Goal: Task Accomplishment & Management: Manage account settings

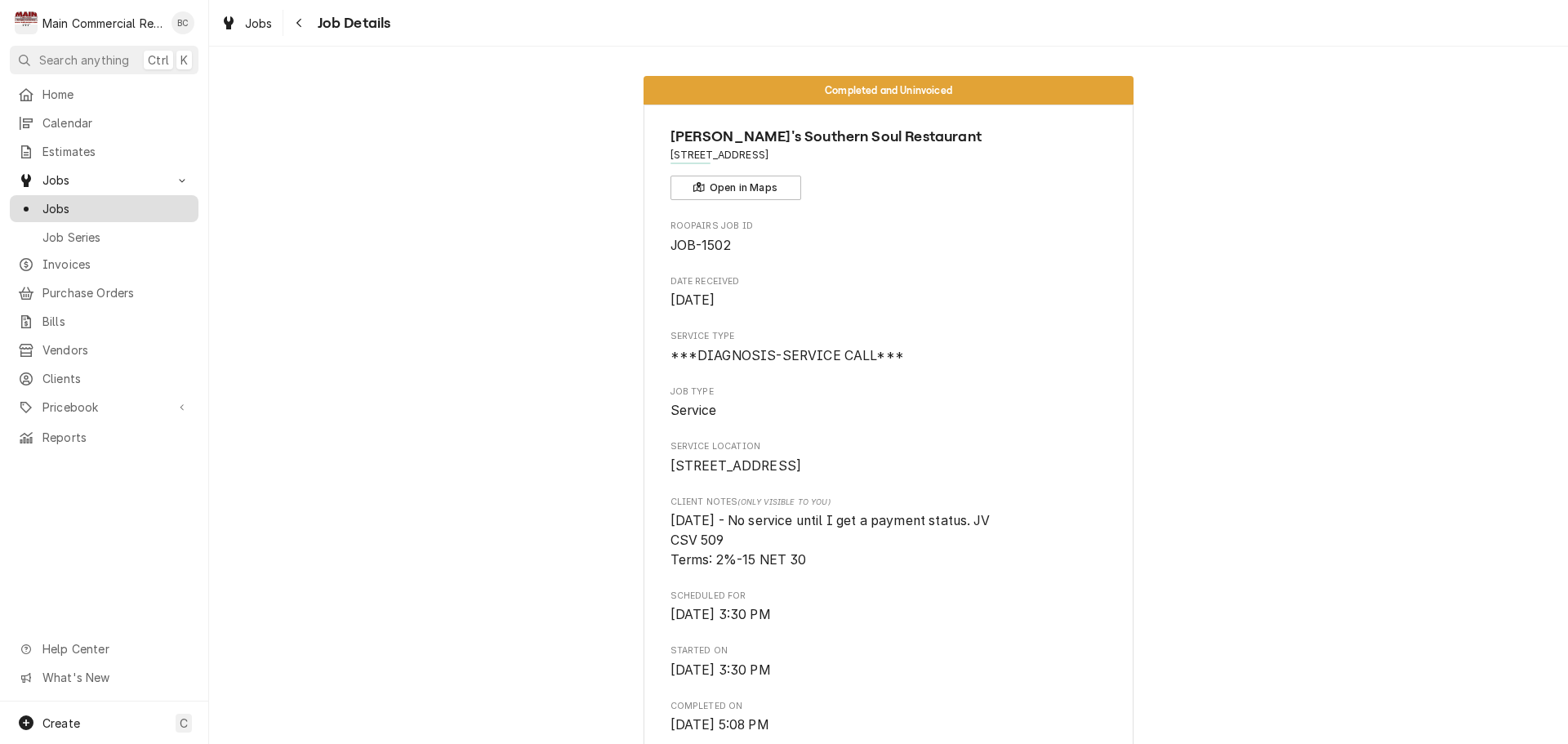
click at [79, 208] on span "Jobs" at bounding box center [116, 208] width 148 height 17
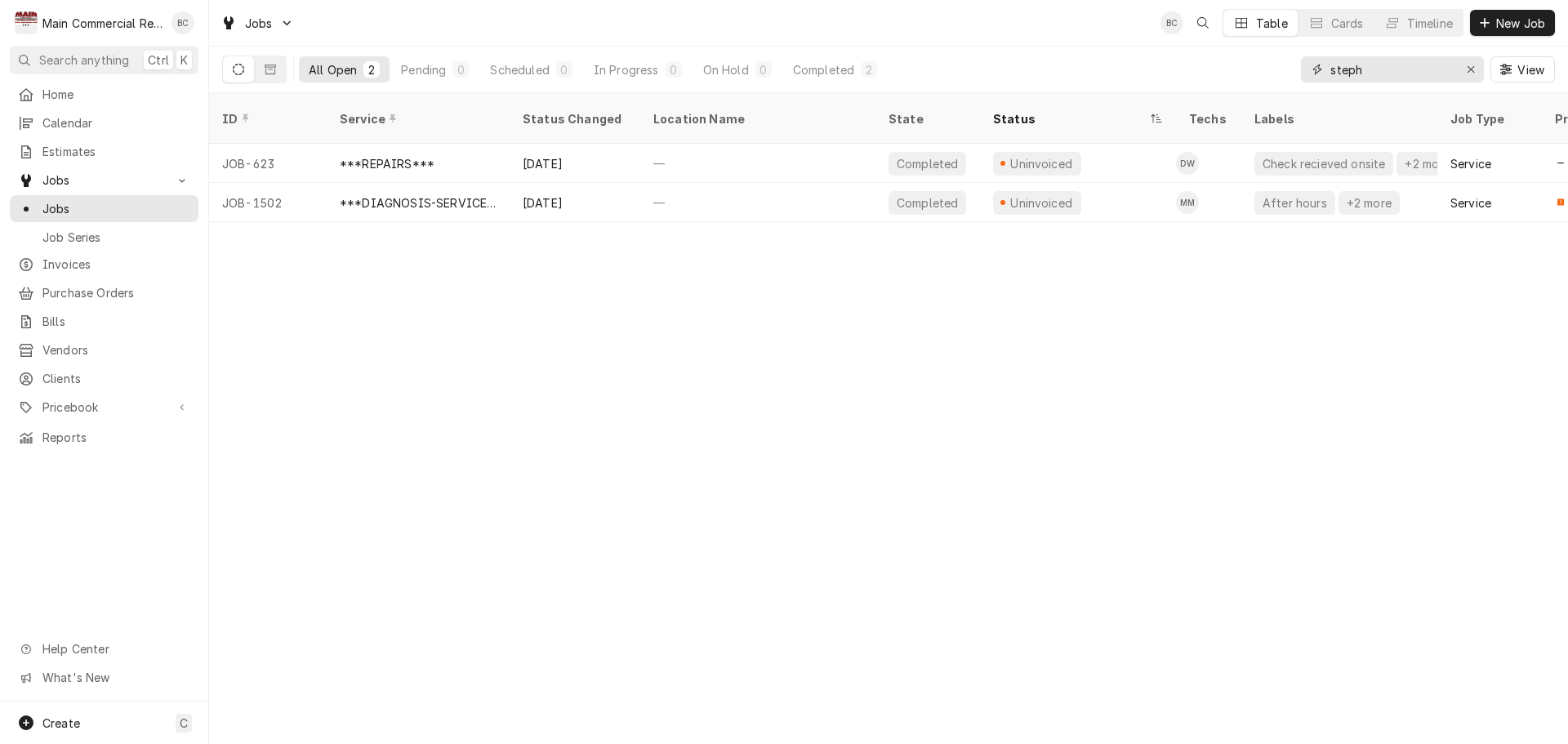
click at [1472, 67] on icon "Erase input" at bounding box center [1471, 69] width 9 height 12
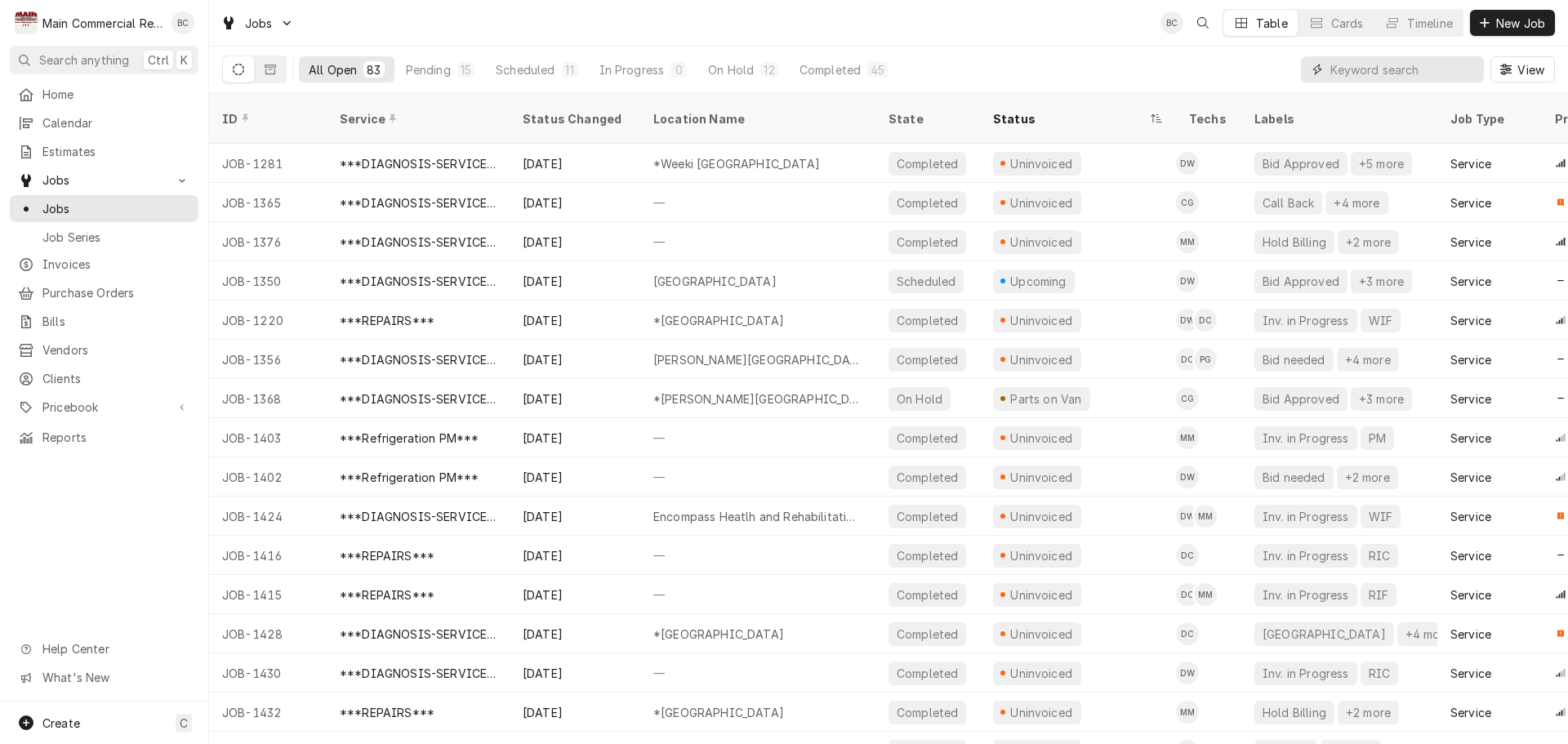
click at [1378, 73] on input "Dynamic Content Wrapper" at bounding box center [1403, 69] width 145 height 26
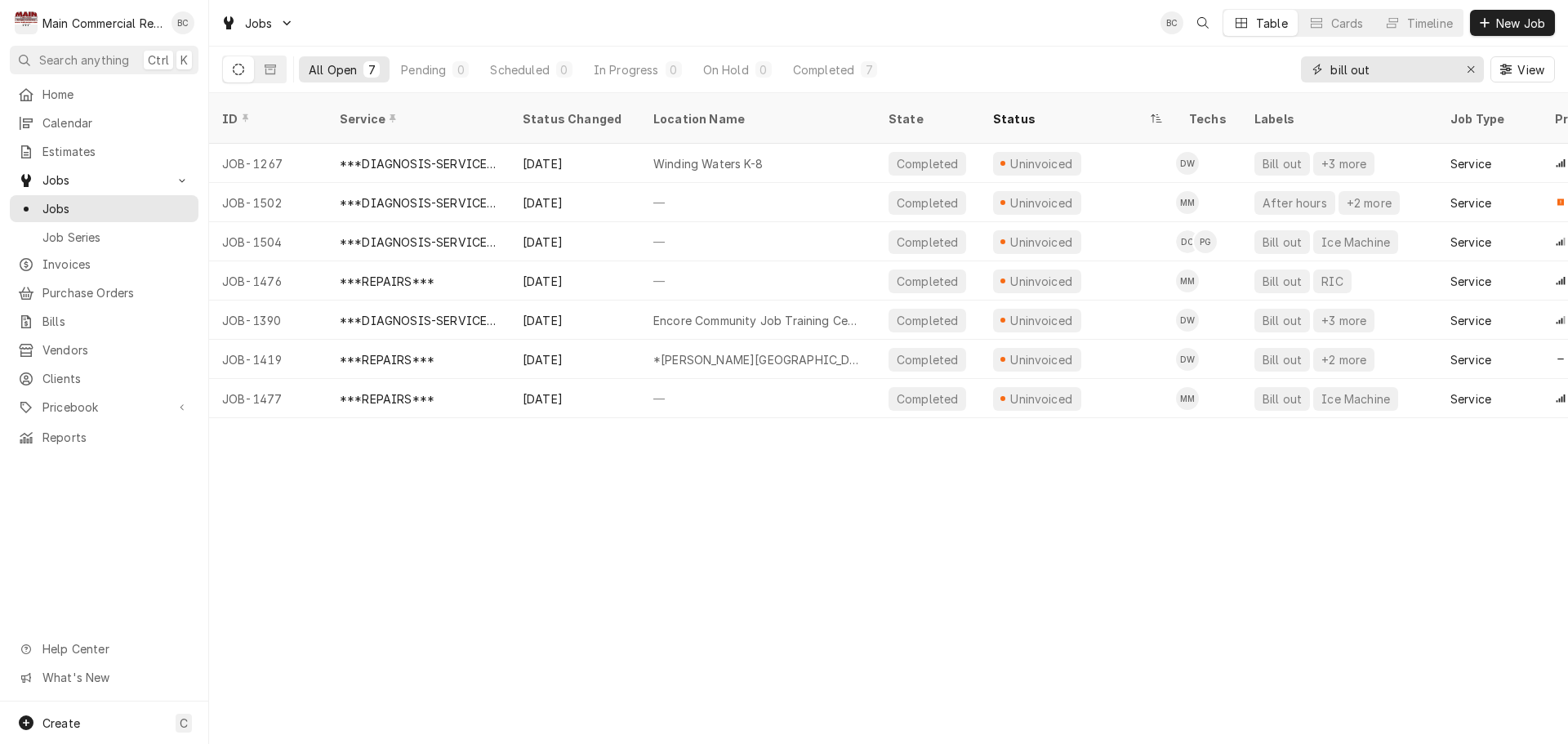
type input "bill out"
click at [240, 74] on icon "Dynamic Content Wrapper" at bounding box center [238, 69] width 12 height 12
click at [1474, 67] on icon "Erase input" at bounding box center [1471, 69] width 9 height 12
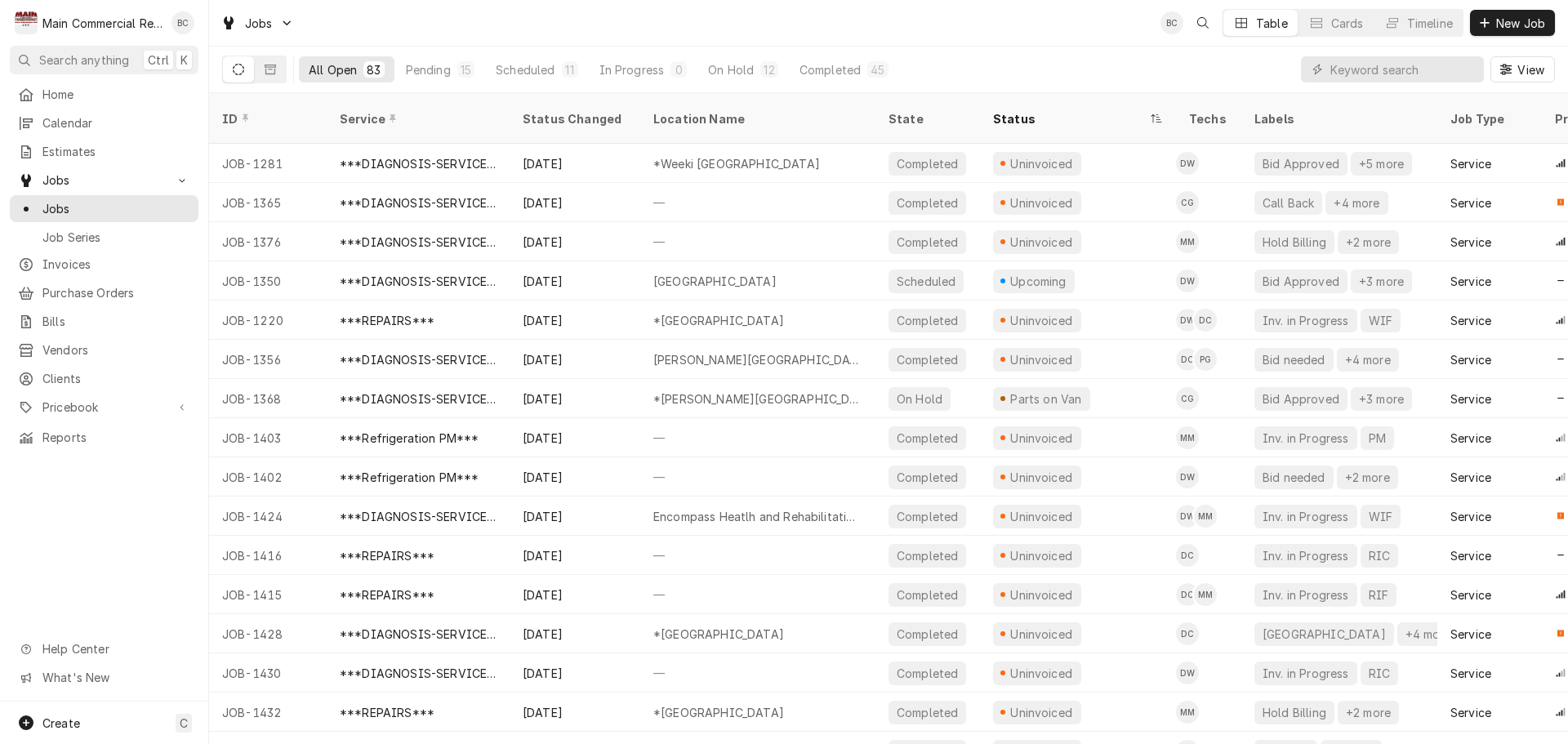
click at [245, 75] on button "Dynamic Content Wrapper" at bounding box center [238, 69] width 31 height 26
click at [832, 71] on div "Completed" at bounding box center [829, 69] width 61 height 17
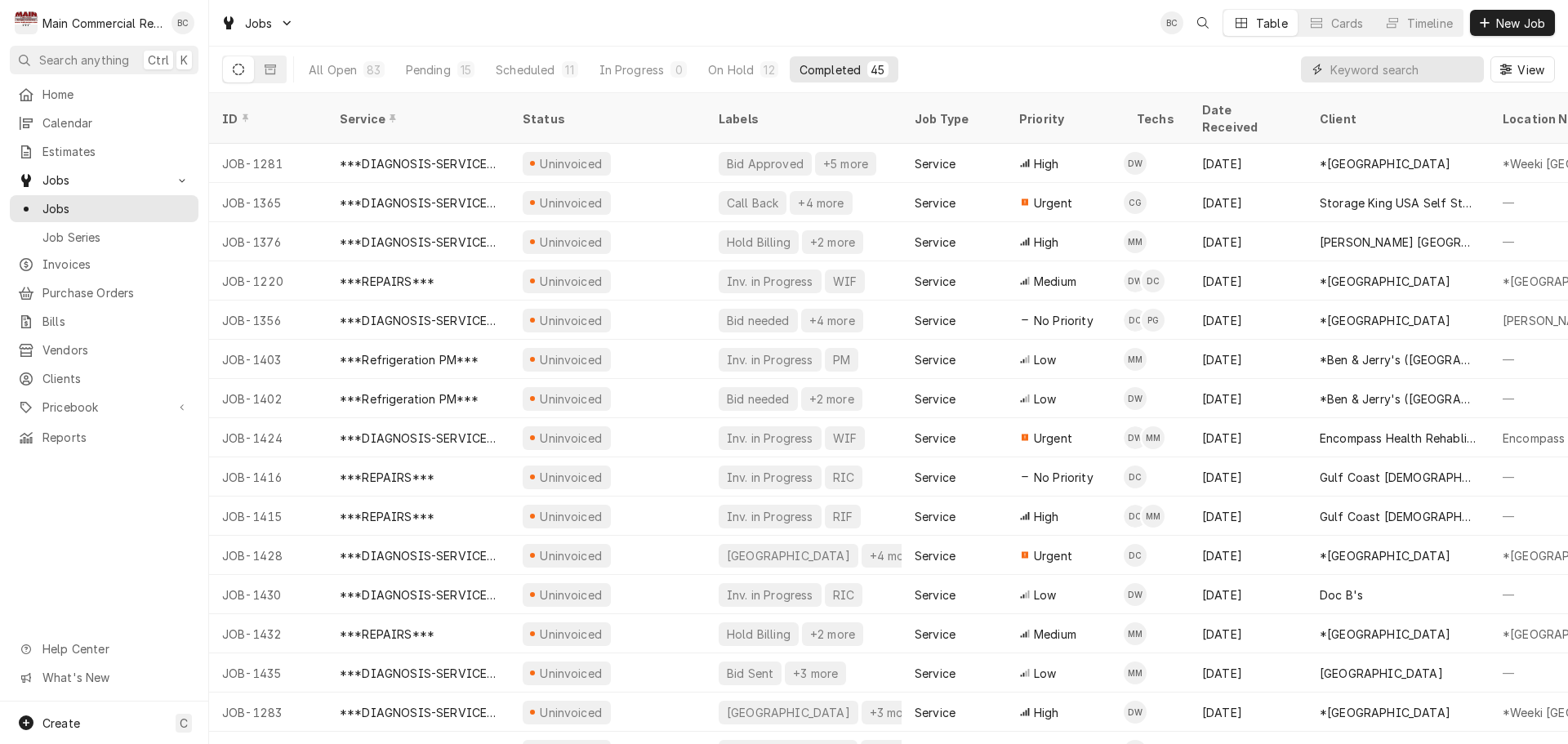
click at [1353, 74] on input "Dynamic Content Wrapper" at bounding box center [1403, 69] width 145 height 26
type input "bill out"
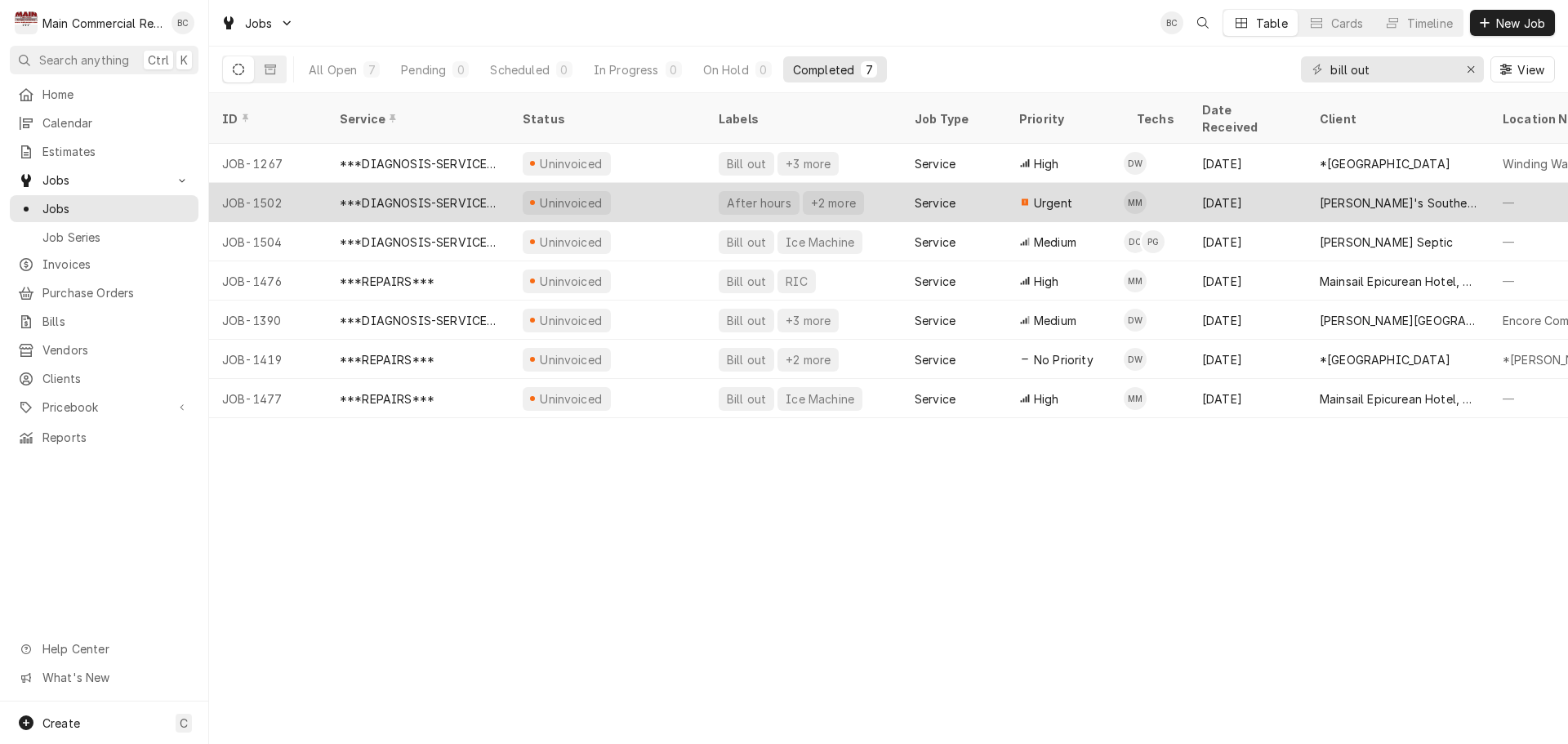
click at [766, 194] on div "After hours" at bounding box center [759, 203] width 68 height 17
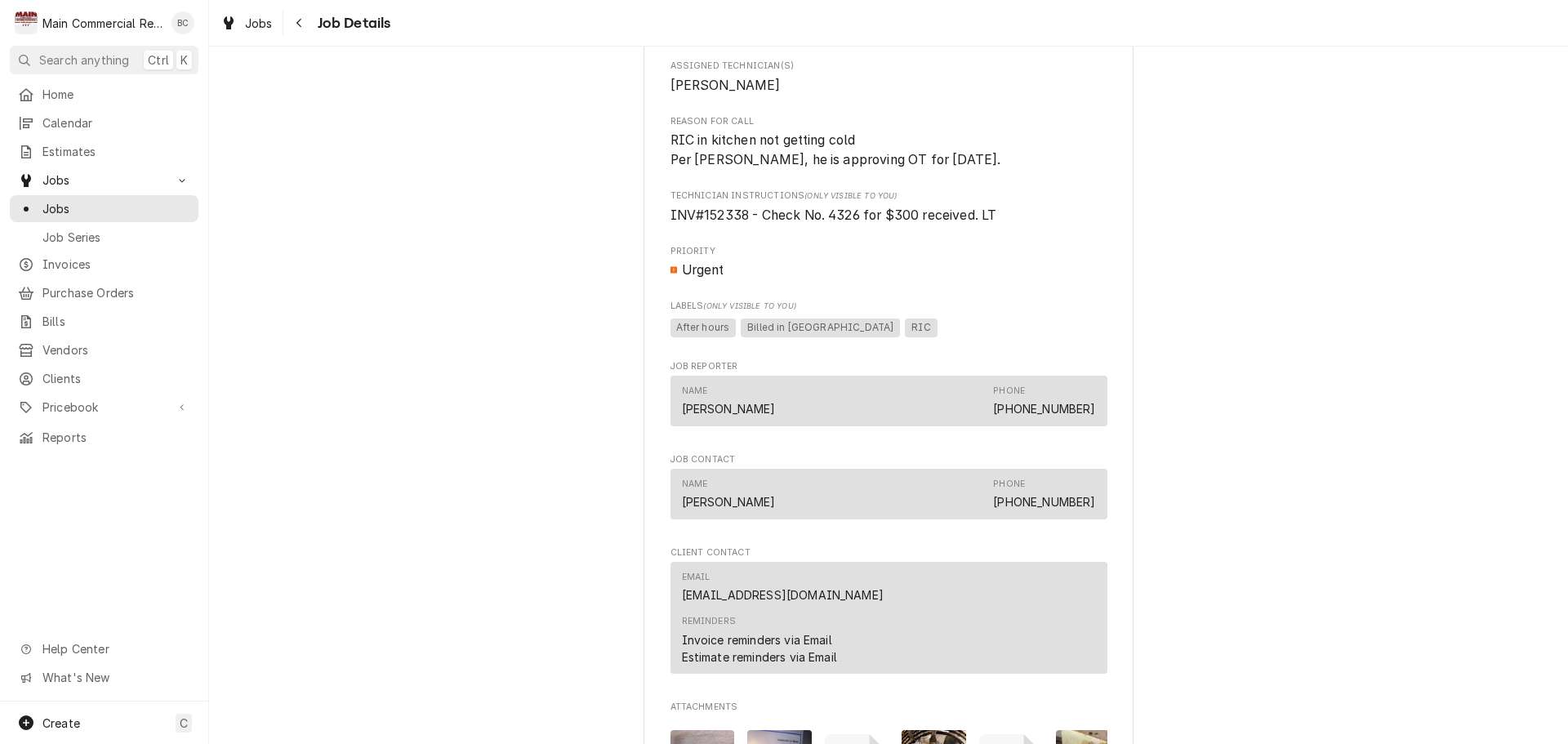
scroll to position [723, 0]
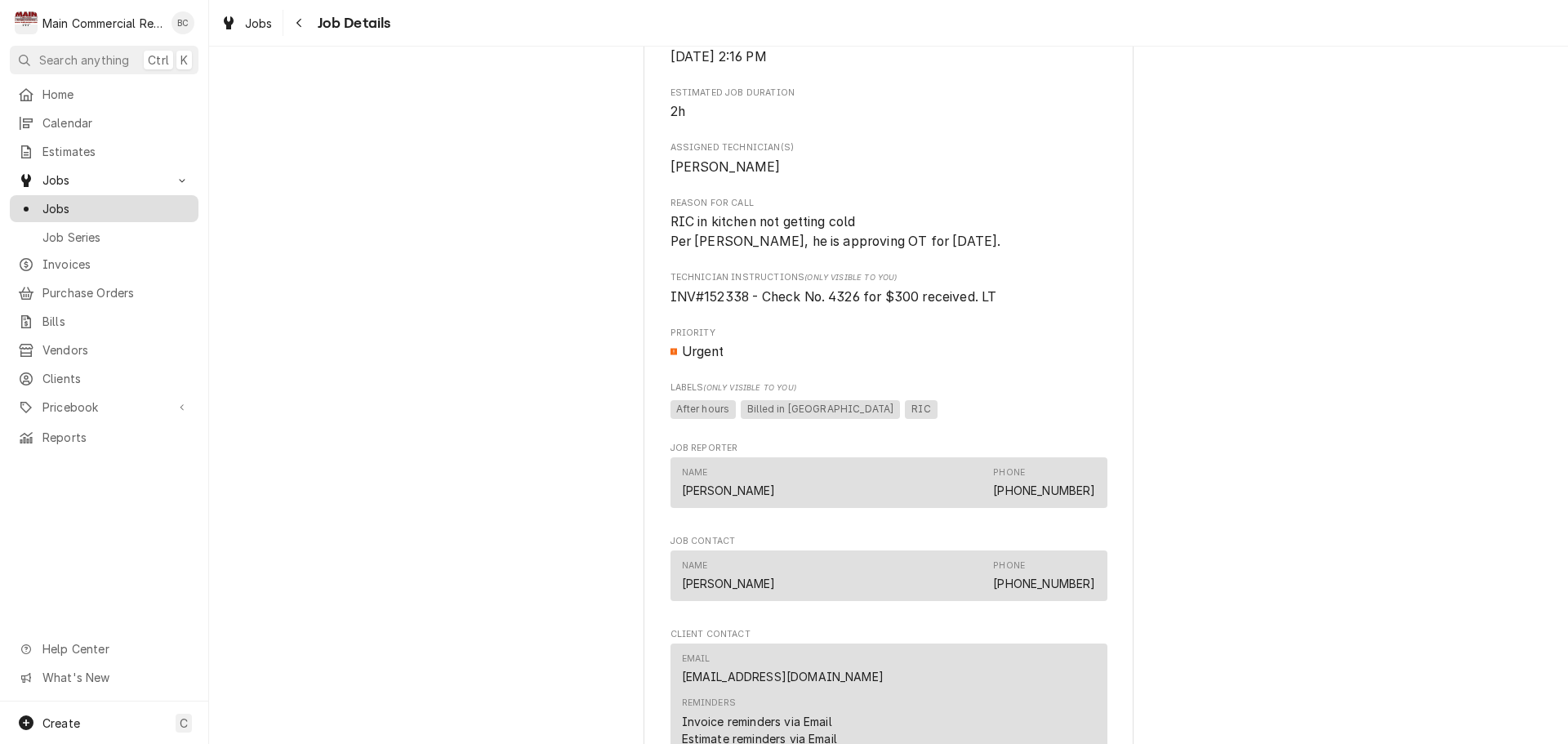
click at [95, 205] on span "Jobs" at bounding box center [116, 208] width 148 height 17
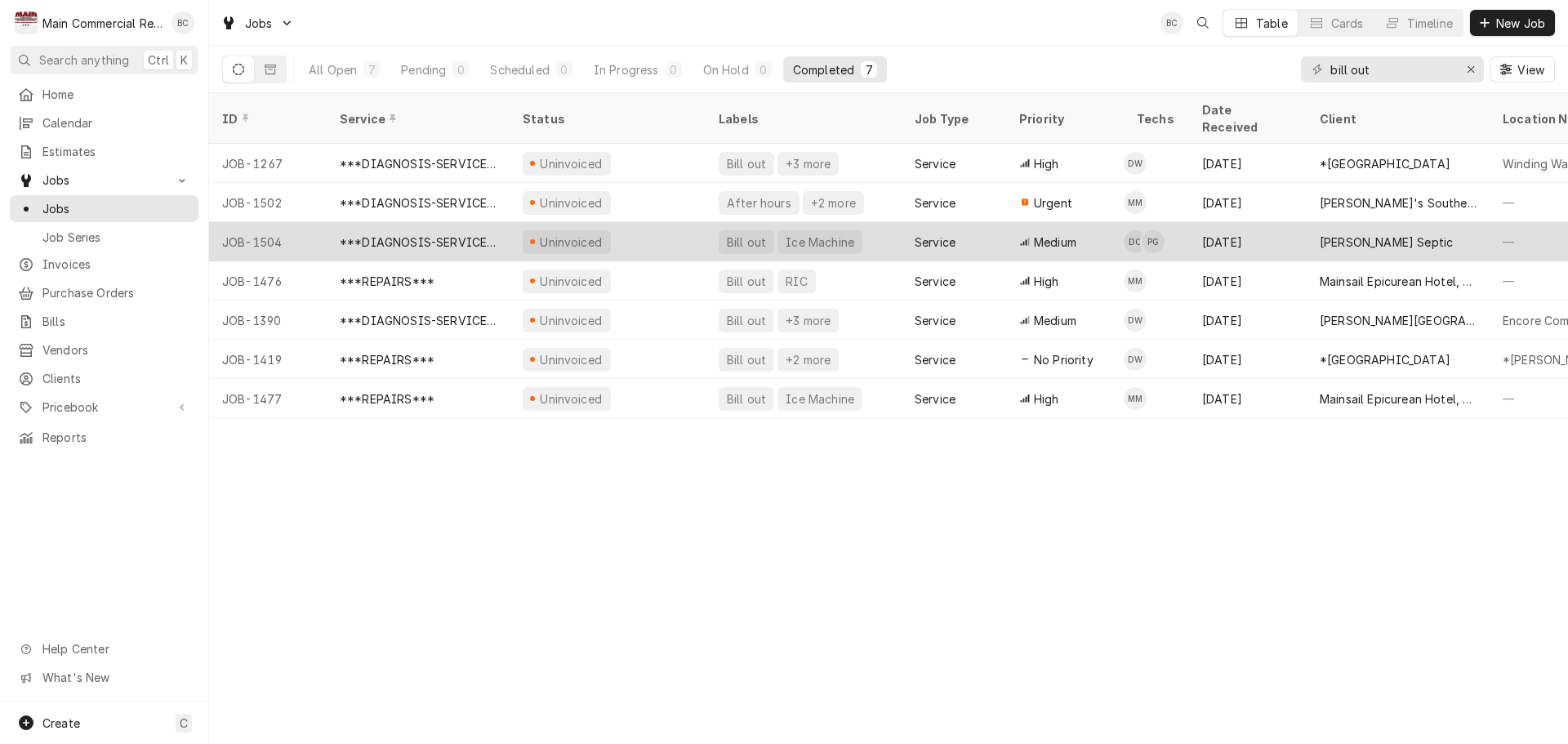
click at [742, 233] on div "Bill out" at bounding box center [746, 242] width 43 height 17
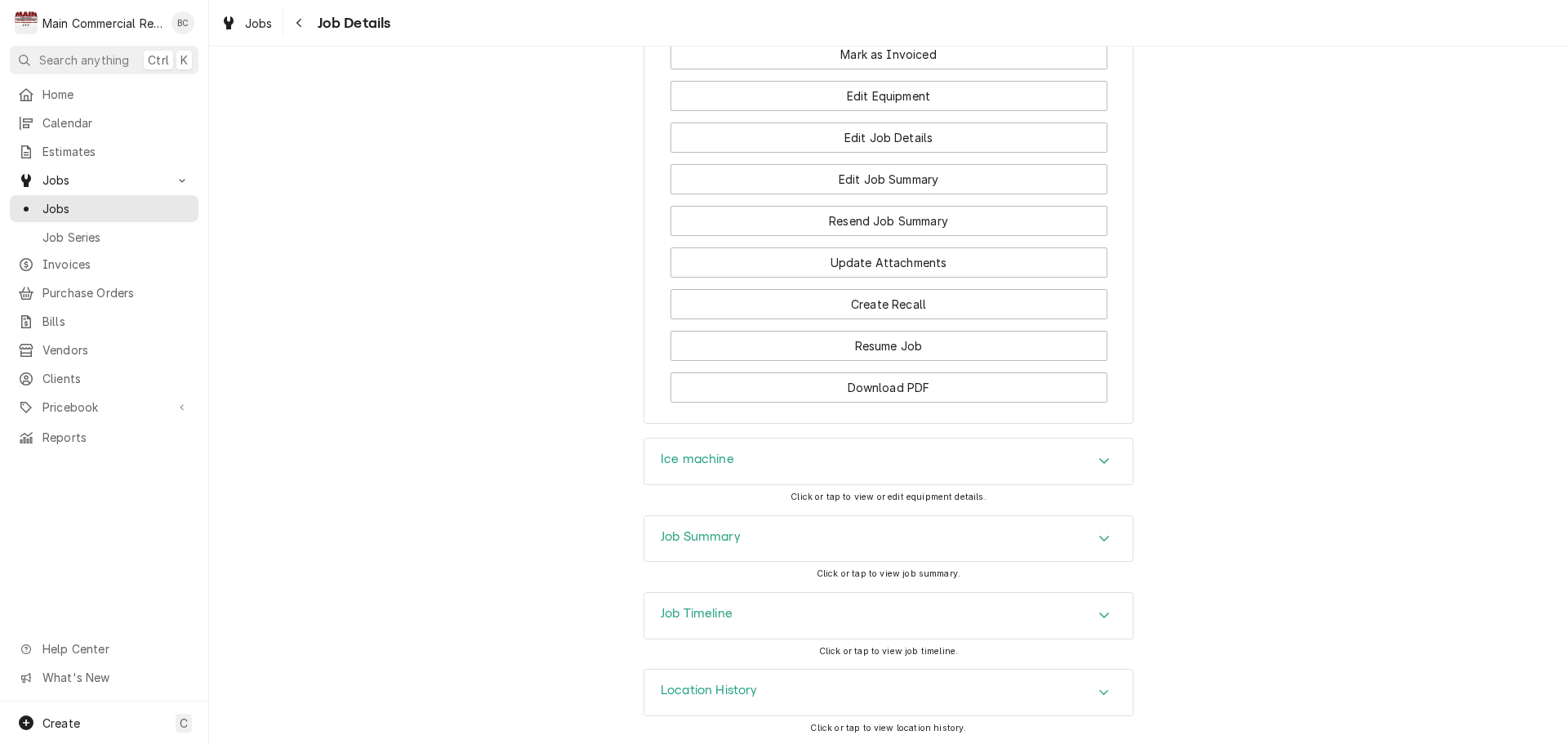
scroll to position [1562, 0]
click at [688, 537] on h3 "Job Summary" at bounding box center [700, 534] width 80 height 15
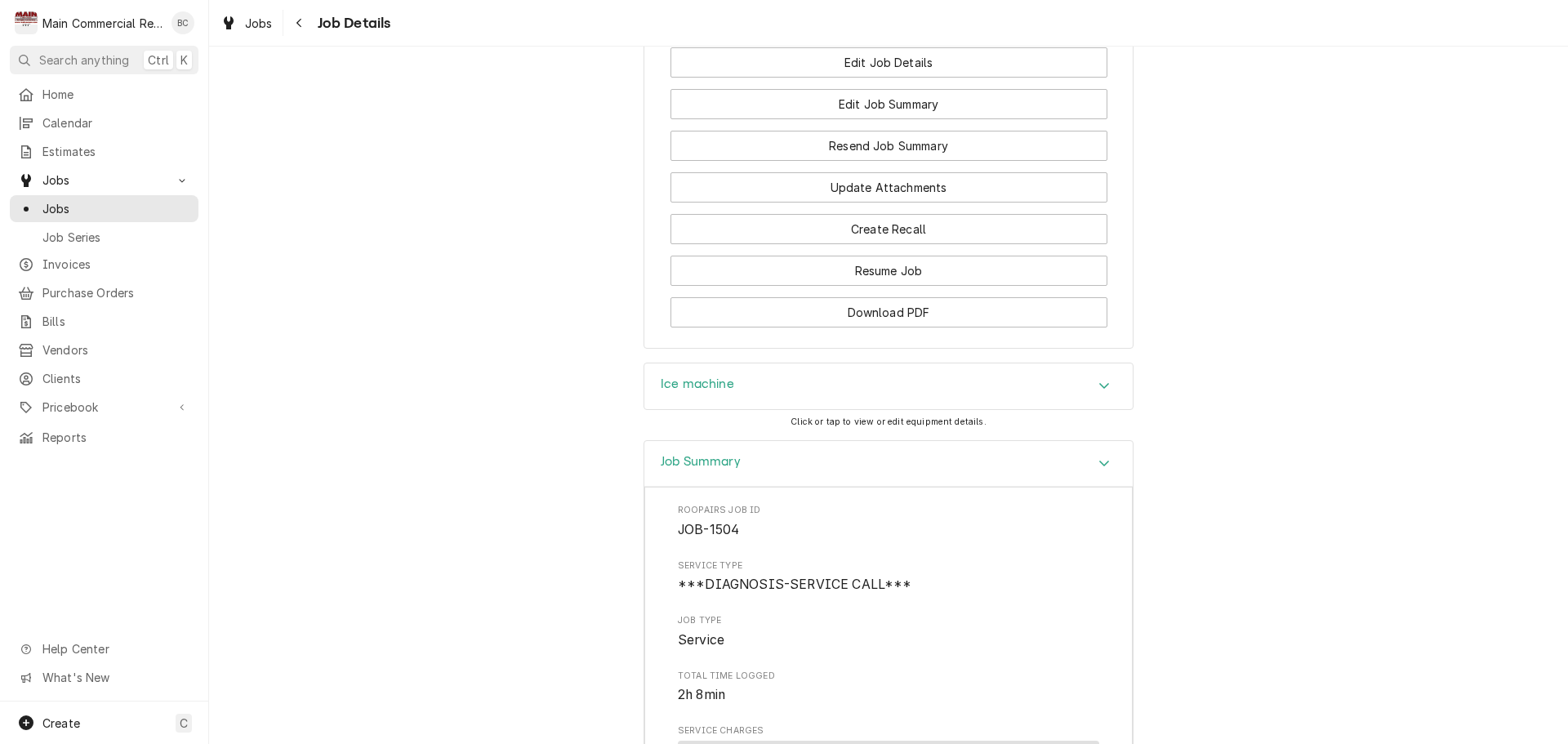
scroll to position [1633, 0]
click at [689, 388] on h3 "Ice machine" at bounding box center [697, 385] width 74 height 15
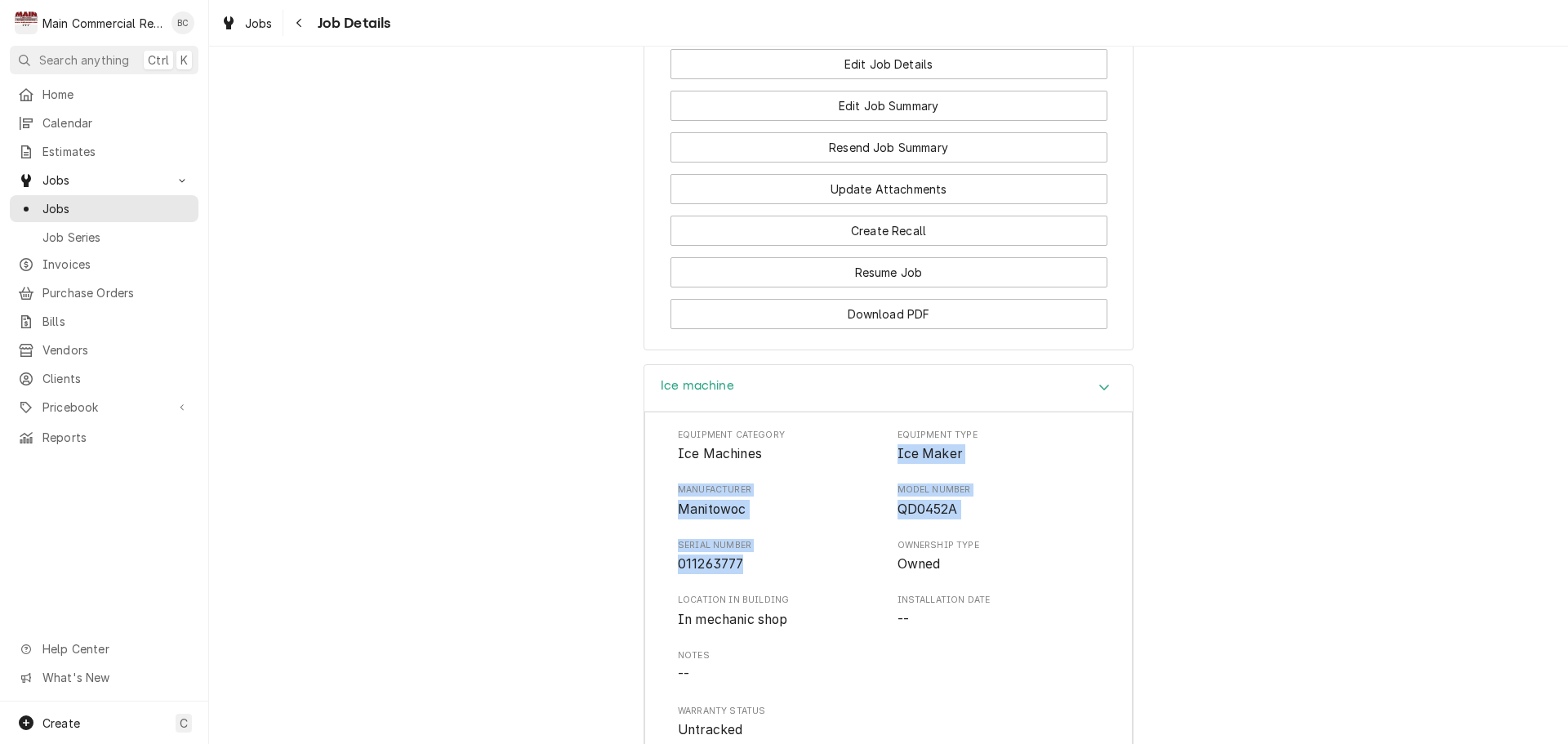
drag, startPoint x: 891, startPoint y: 455, endPoint x: 744, endPoint y: 557, distance: 178.9
click at [744, 557] on div "Equipment Category Ice Machines Equipment Type Ice Maker Manufacturer Manitowoc…" at bounding box center [888, 584] width 422 height 311
copy div "Ice Maker Manufacturer Manitowoc Model Number QD0452A Serial Number 011263777"
click at [649, 560] on div "Equipment Category Ice Machines Equipment Type Ice Maker Manufacturer Manitowoc…" at bounding box center [888, 709] width 489 height 594
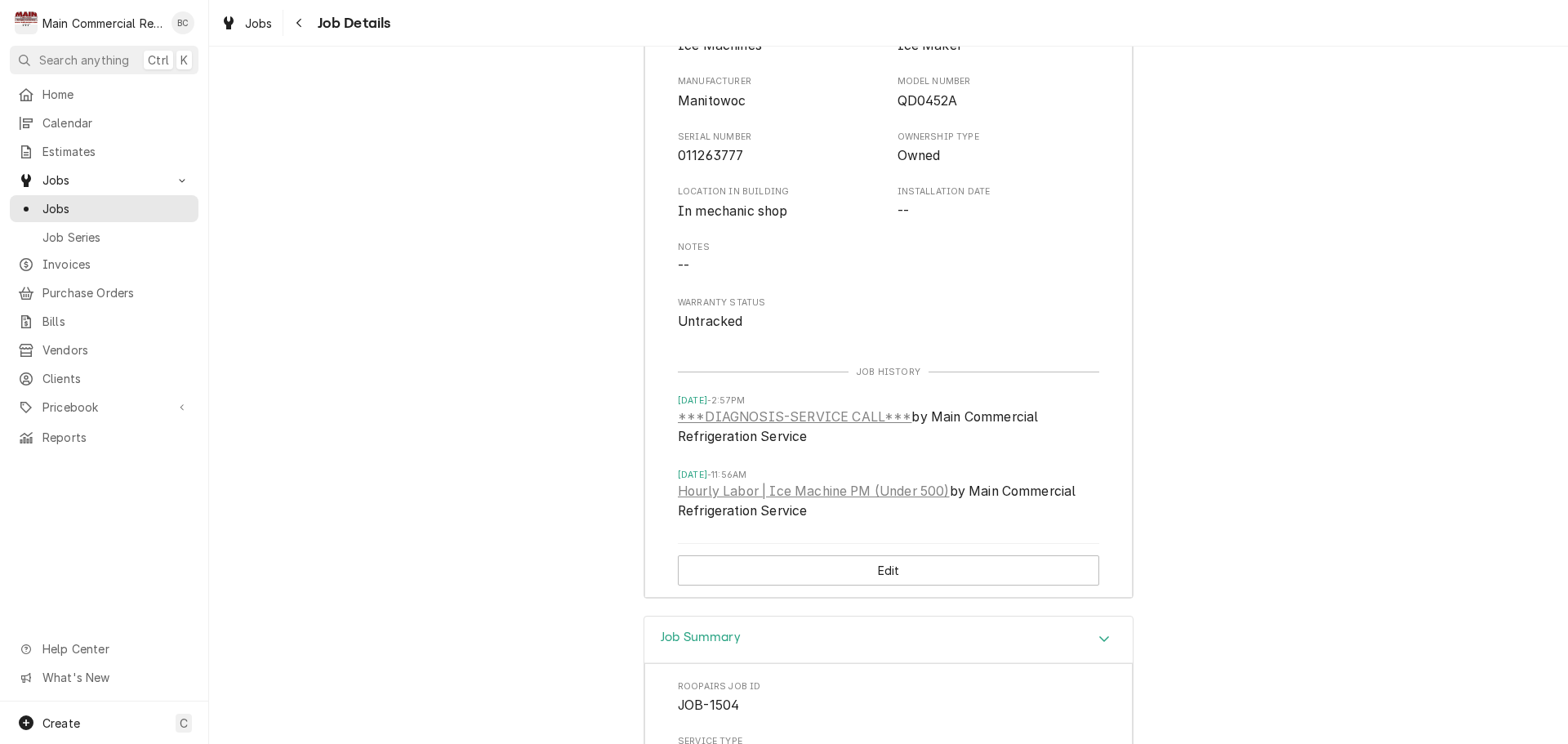
drag, startPoint x: 635, startPoint y: 565, endPoint x: 639, endPoint y: 580, distance: 15.5
click at [639, 580] on div "Ice machine Equipment Category Ice Machines Equipment Type Ice Maker Manufactur…" at bounding box center [888, 285] width 1359 height 660
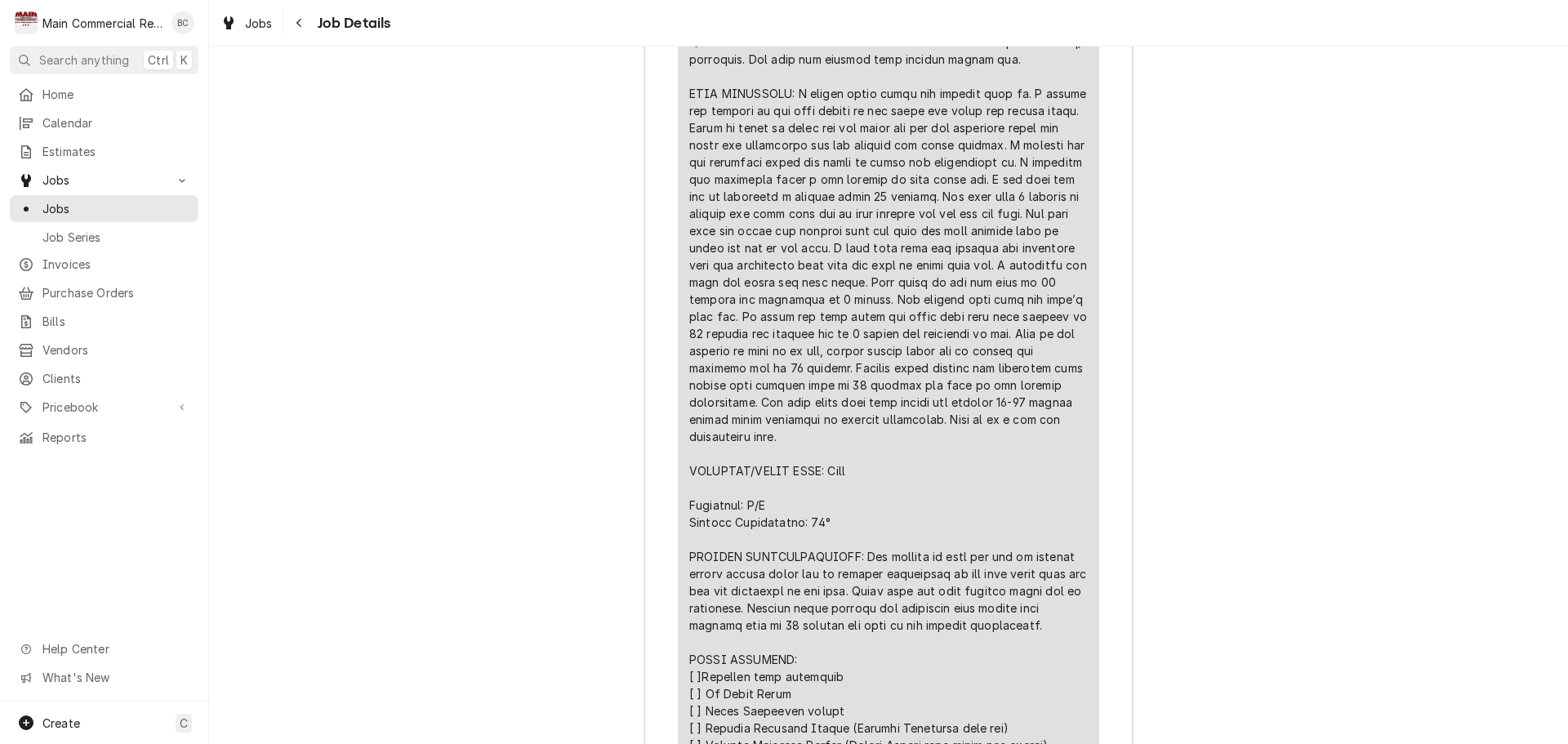
scroll to position [3429, 0]
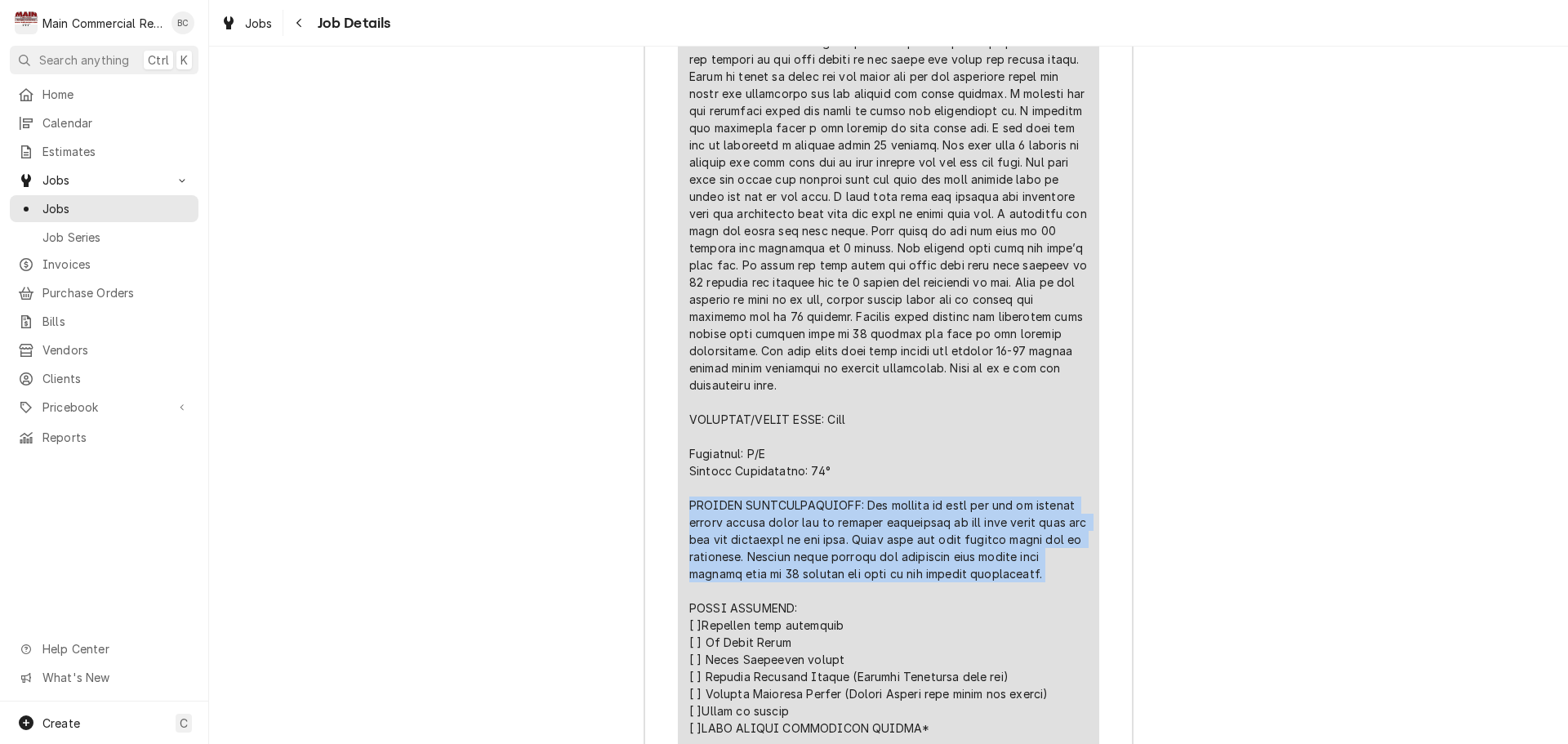
drag, startPoint x: 685, startPoint y: 484, endPoint x: 1040, endPoint y: 561, distance: 363.3
click at [1040, 561] on div "Line Item" at bounding box center [888, 316] width 399 height 1252
copy div "FURTHER RECOMMENDATIONS: Ice machine is very old and is running longer freeze t…"
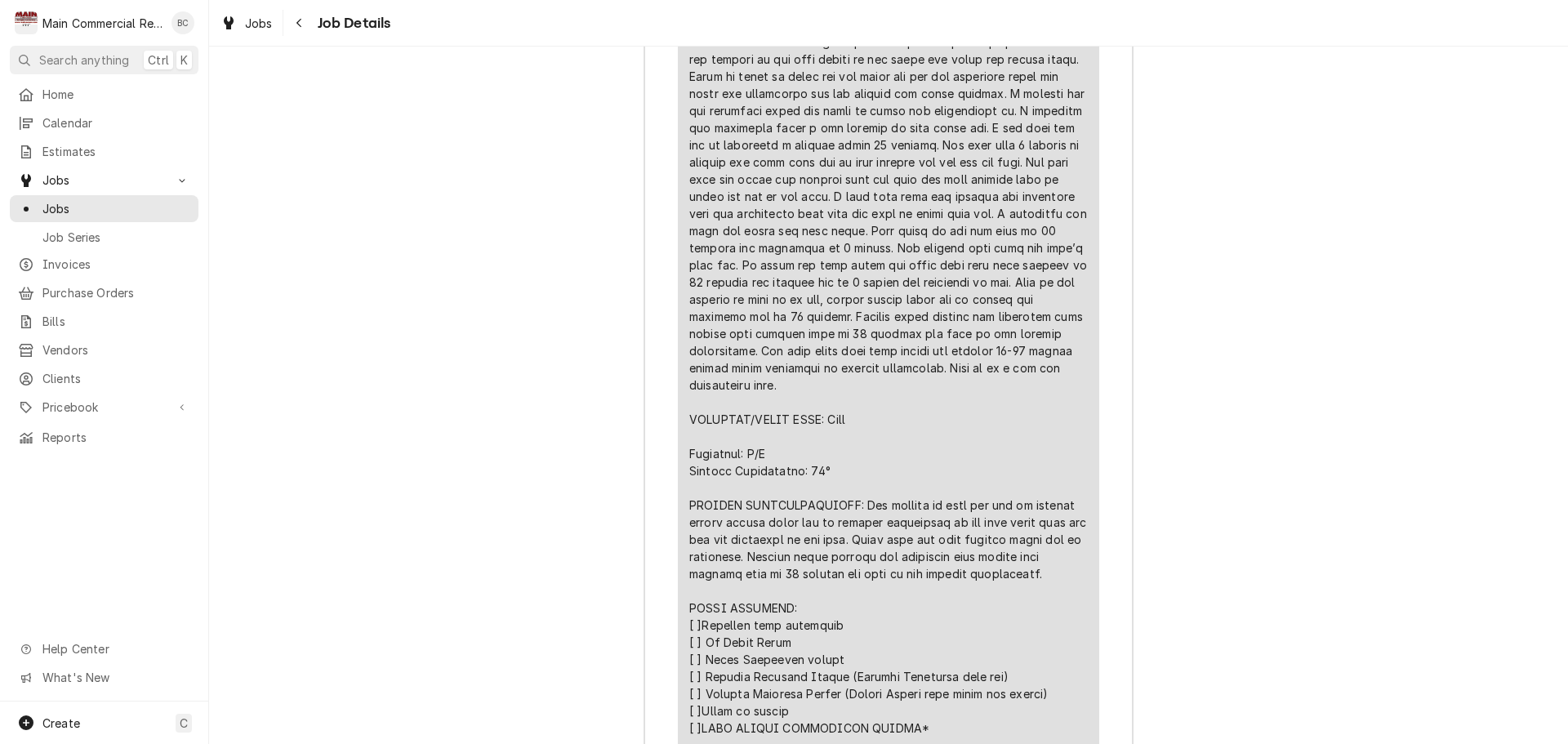
click at [597, 604] on div "Job Summary Roopairs Job ID JOB-1504 Service Type ***DIAGNOSIS-SERVICE CALL*** …" at bounding box center [888, 431] width 1359 height 2406
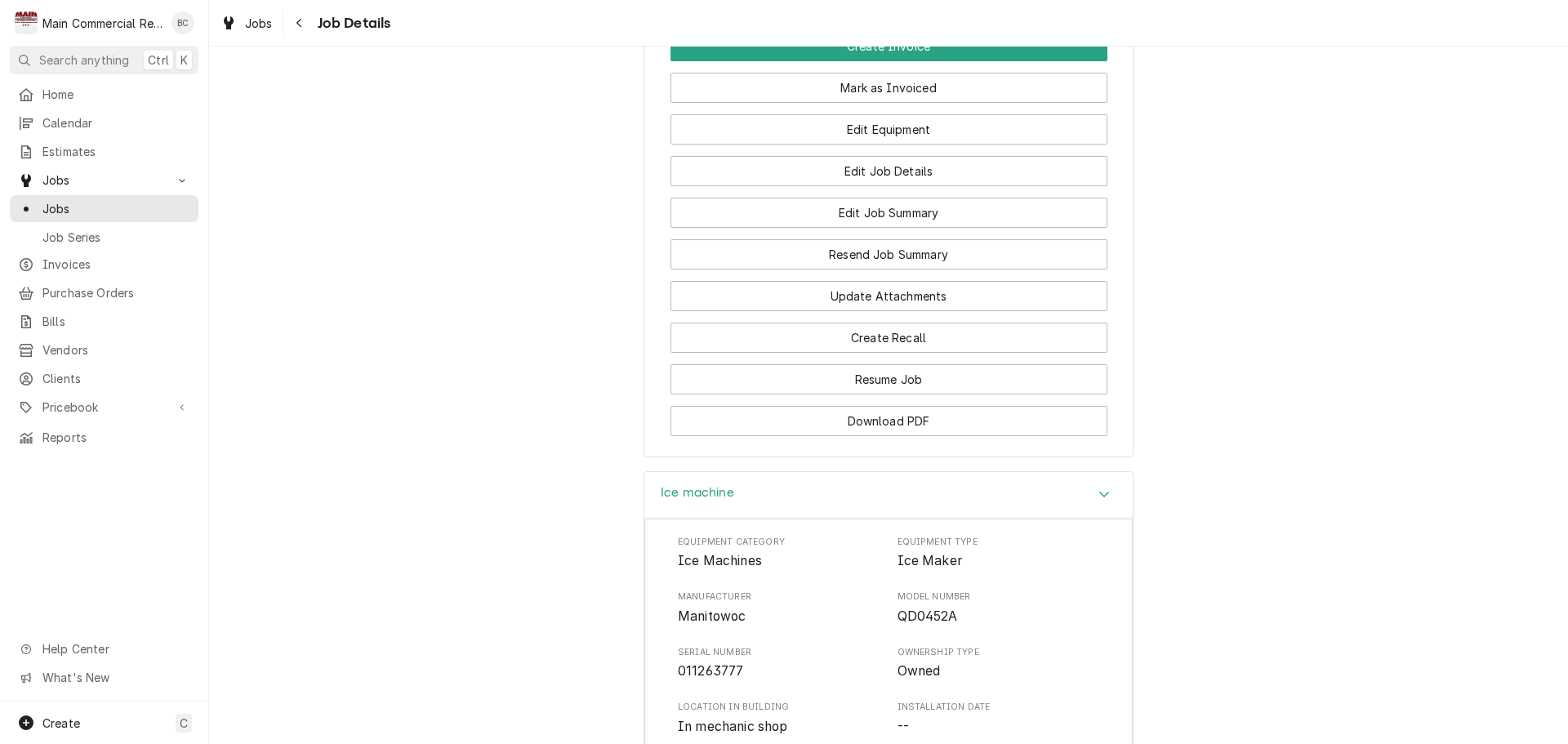
scroll to position [1516, 0]
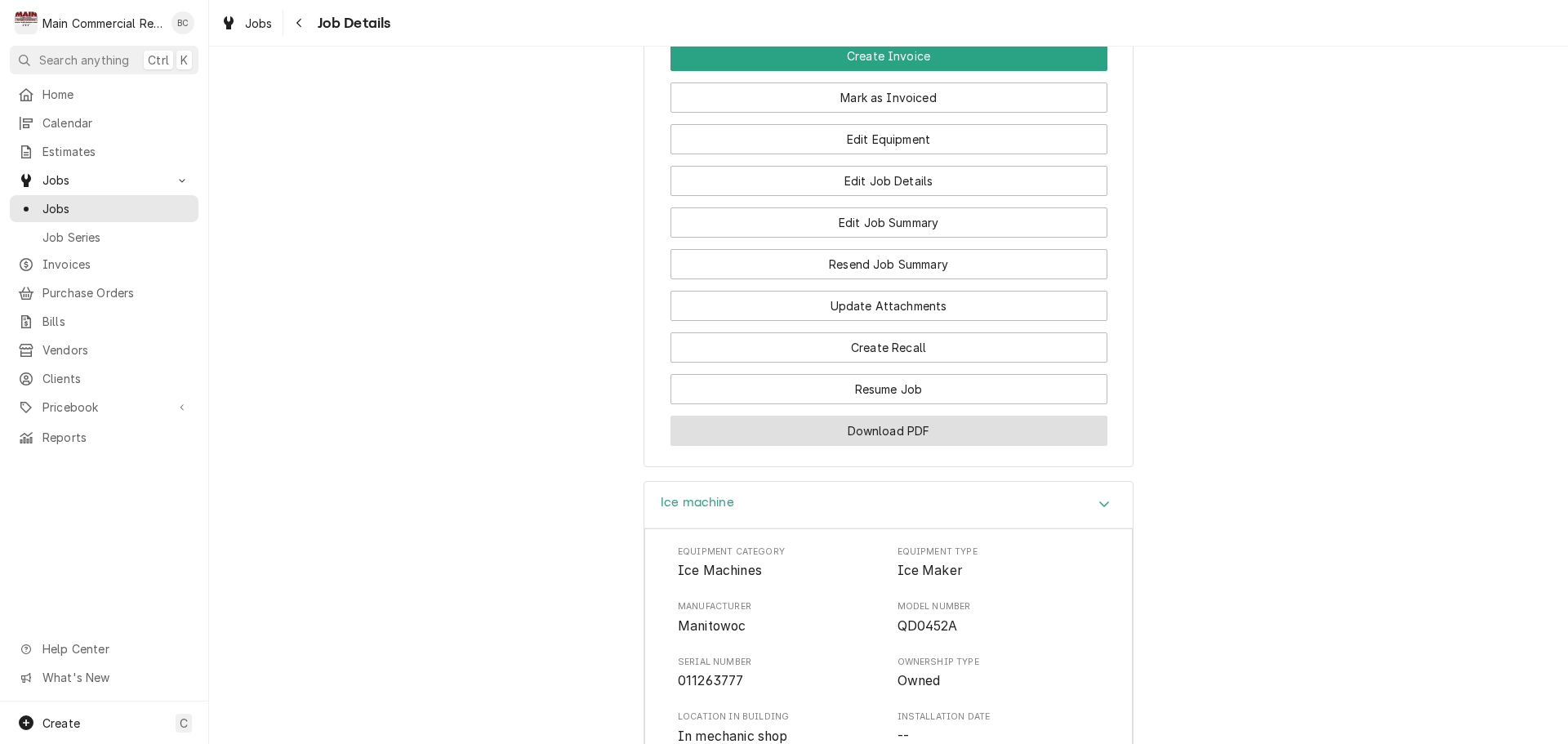
click at [871, 438] on button "Download PDF" at bounding box center [888, 431] width 437 height 30
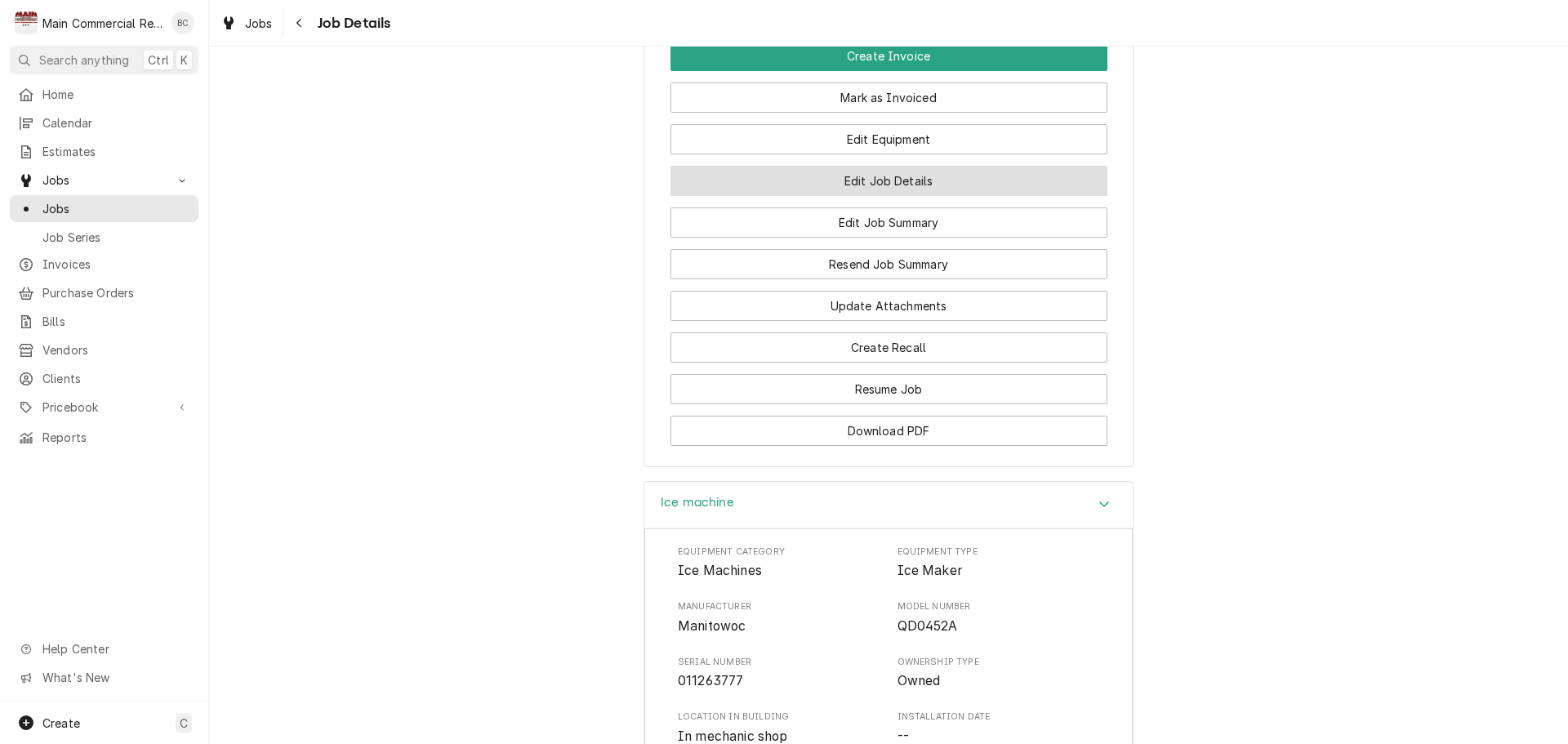
click at [872, 184] on button "Edit Job Details" at bounding box center [888, 180] width 437 height 30
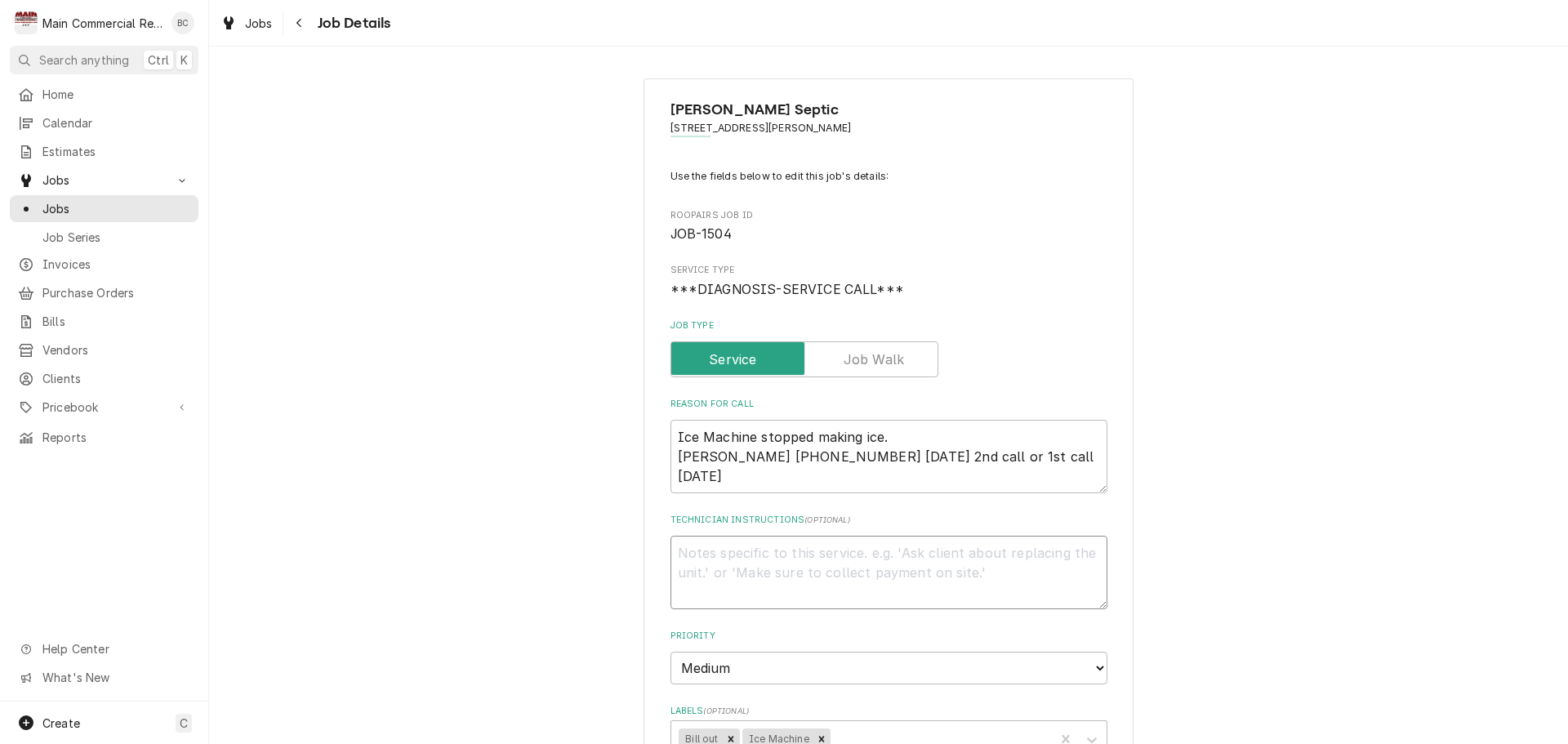
click at [707, 555] on textarea "Technician Instructions ( optional )" at bounding box center [888, 572] width 437 height 74
type textarea "x"
type textarea "I"
type textarea "x"
type textarea "IN"
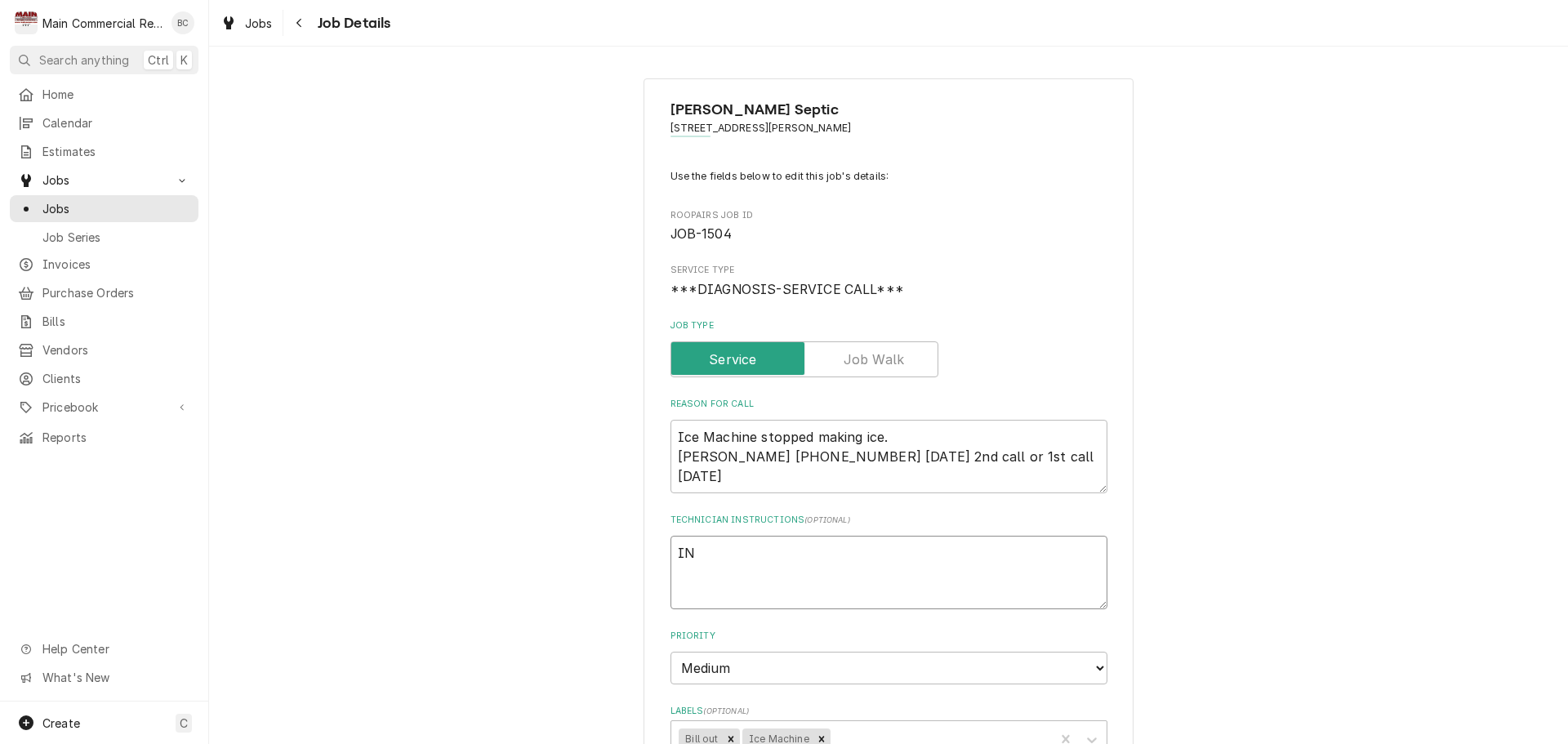
type textarea "x"
type textarea "INV"
type textarea "x"
type textarea "INV#"
type textarea "x"
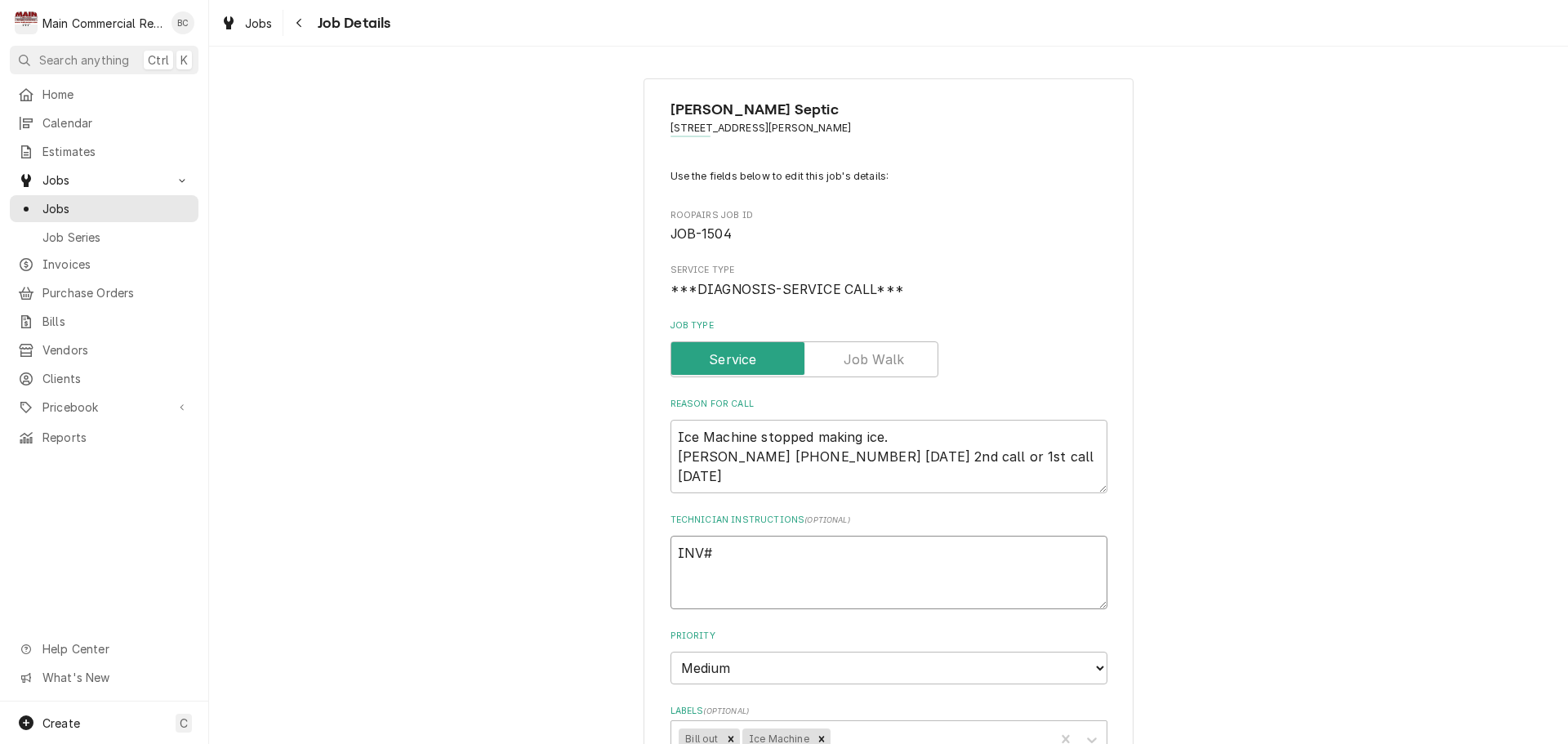
type textarea "INV#1"
type textarea "x"
type textarea "INV#15"
type textarea "x"
type textarea "INV#152"
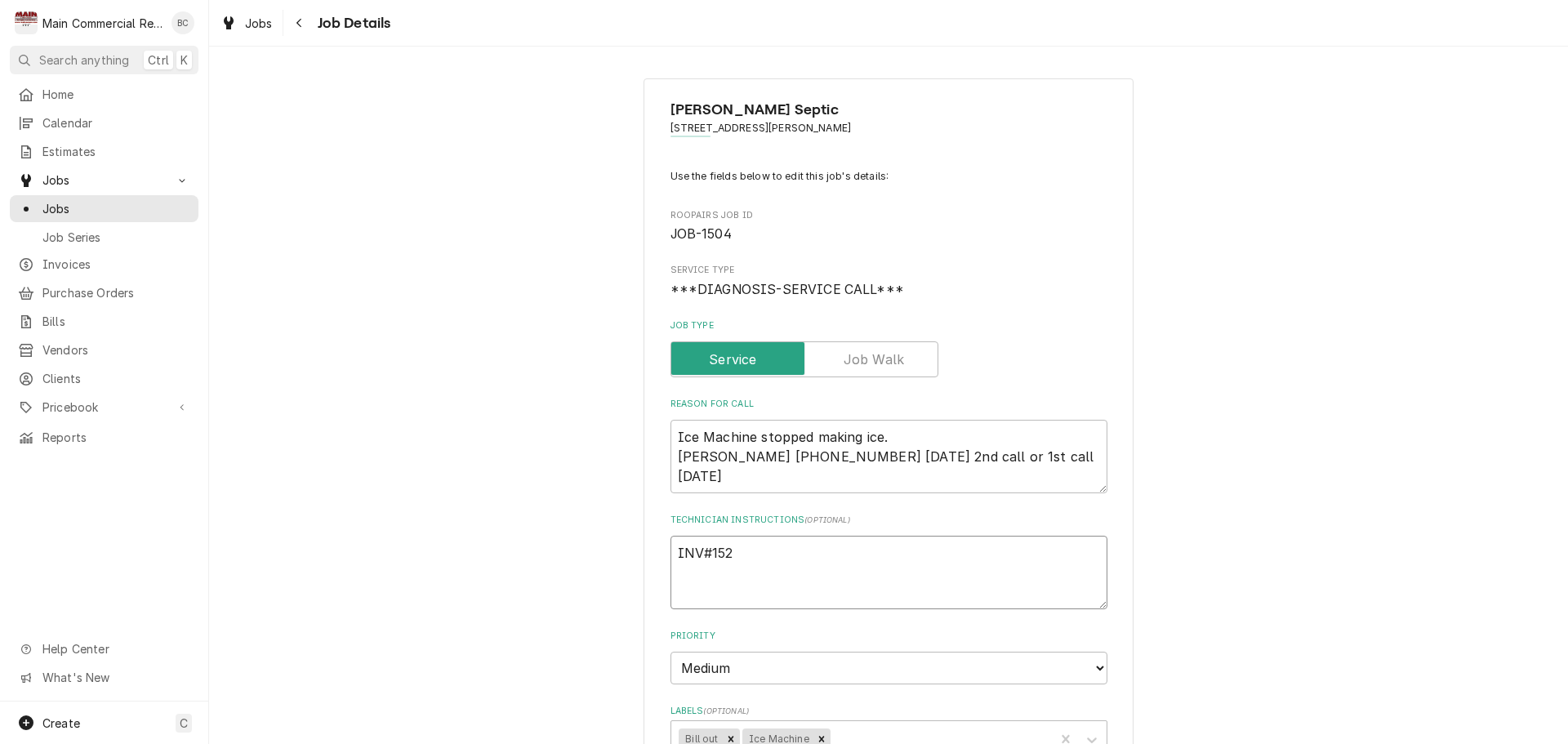
type textarea "x"
type textarea "INV#1523"
type textarea "x"
type textarea "INV#15233"
type textarea "x"
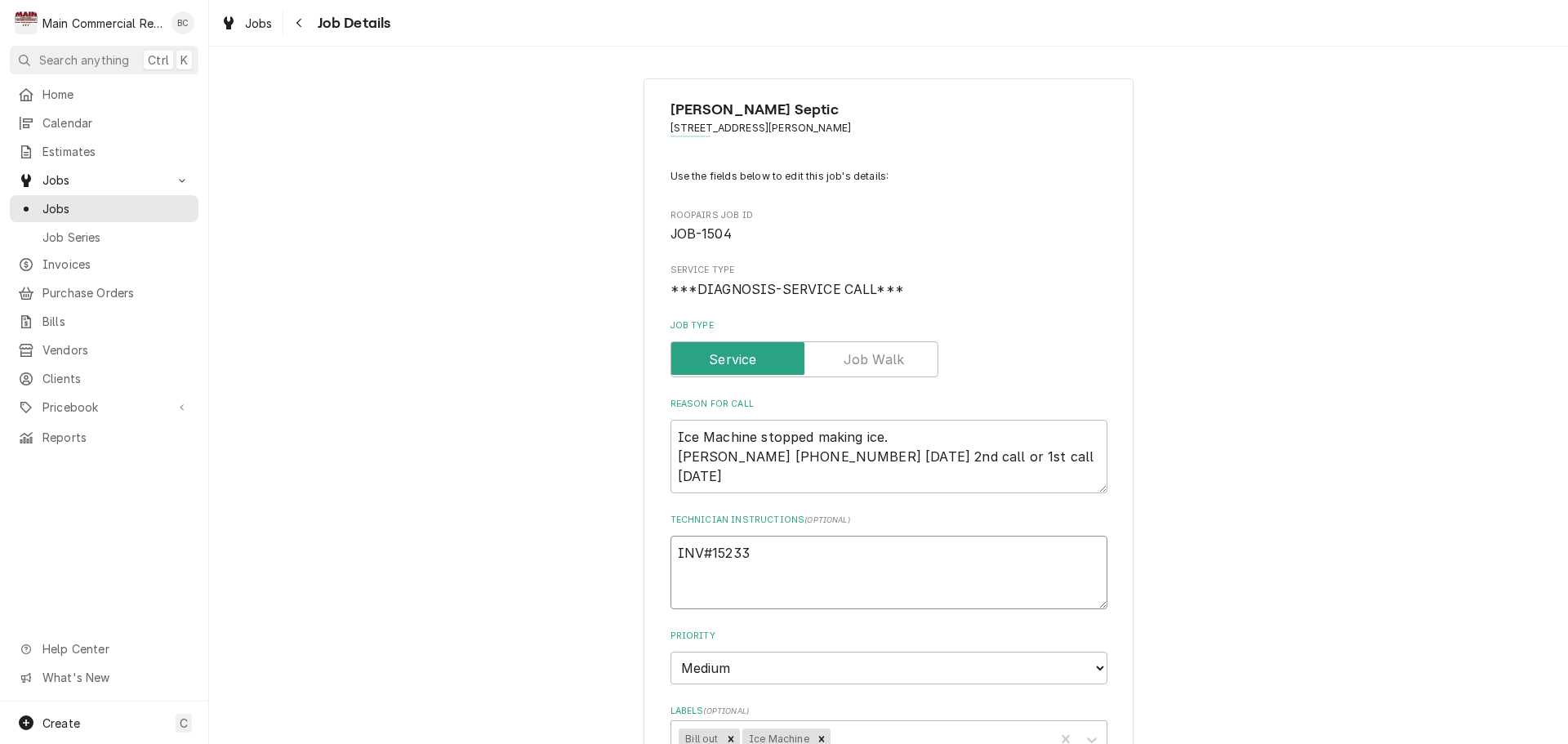
type textarea "INV#152339"
type textarea "x"
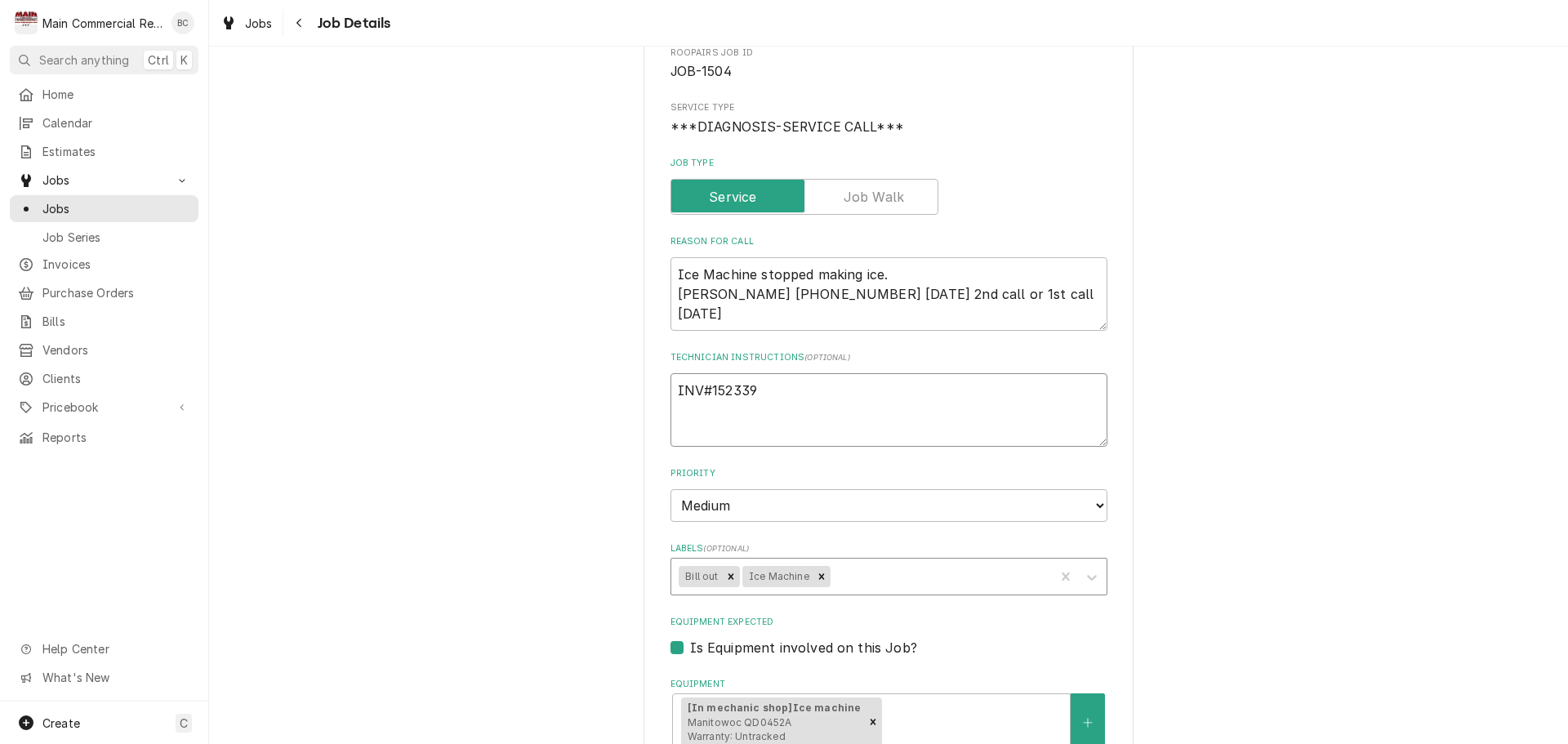
scroll to position [164, 0]
click at [725, 578] on icon "Remove Bill out" at bounding box center [730, 575] width 12 height 12
type textarea "INV#152339"
type textarea "x"
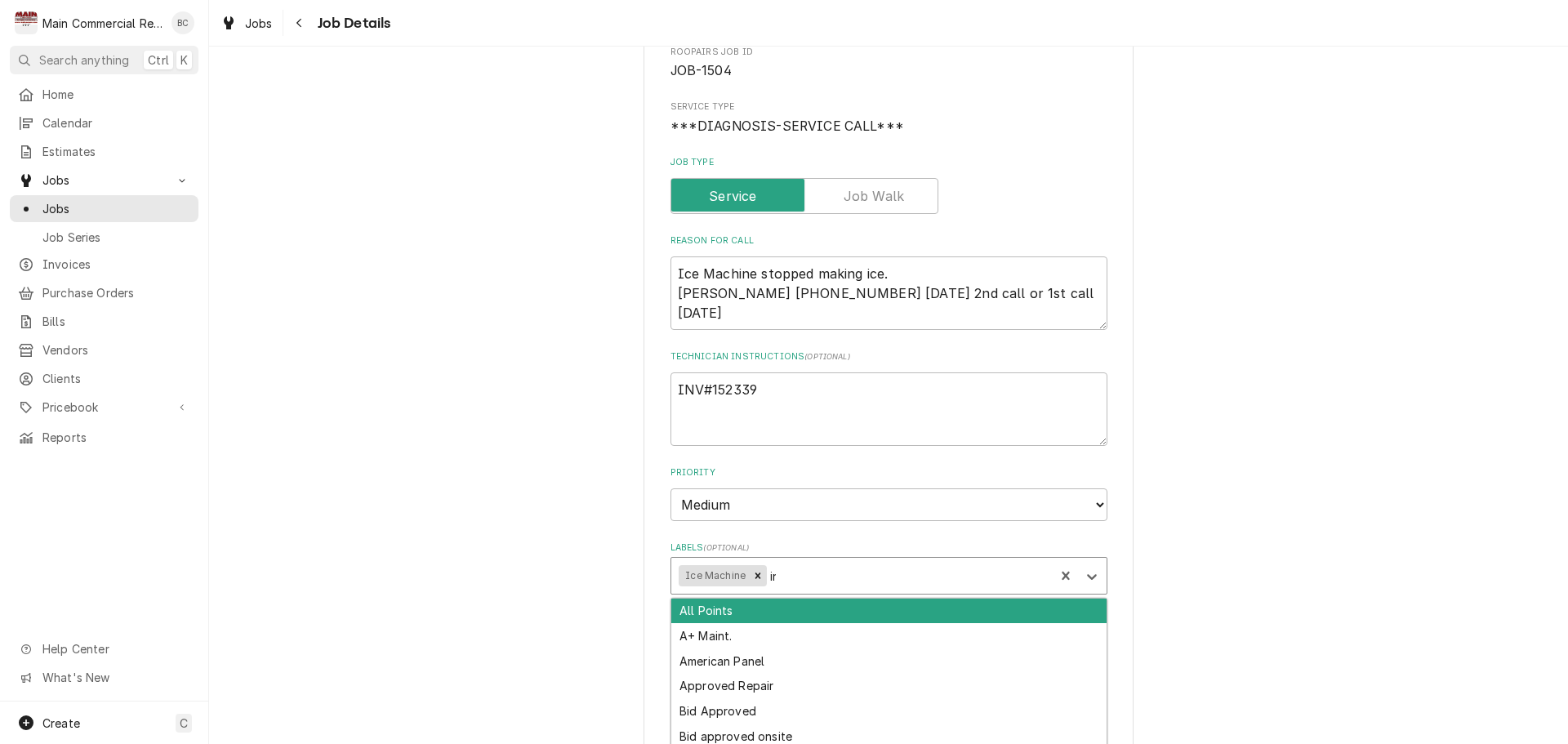
type input "inv"
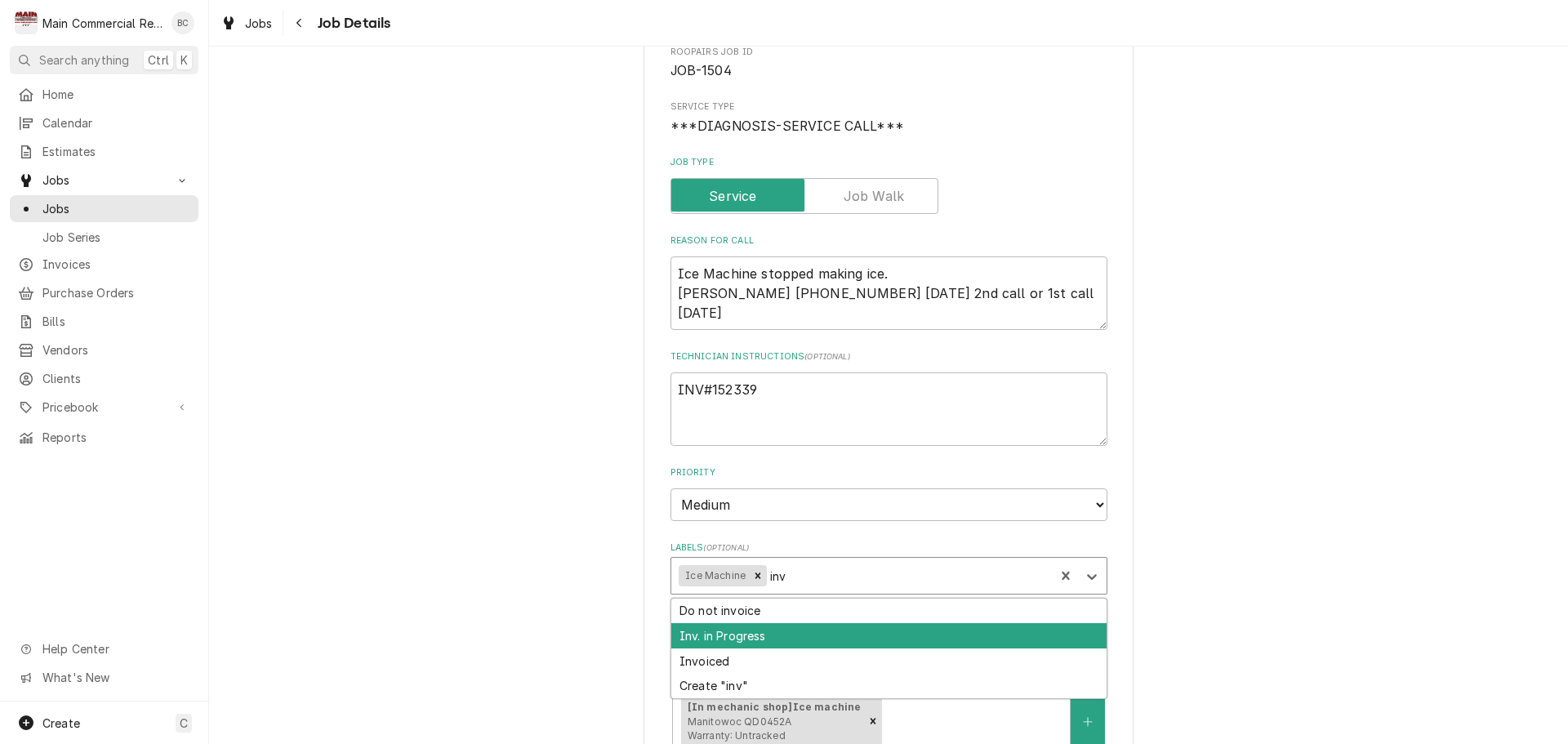
click at [729, 641] on div "Inv. in Progress" at bounding box center [888, 636] width 435 height 25
type textarea "x"
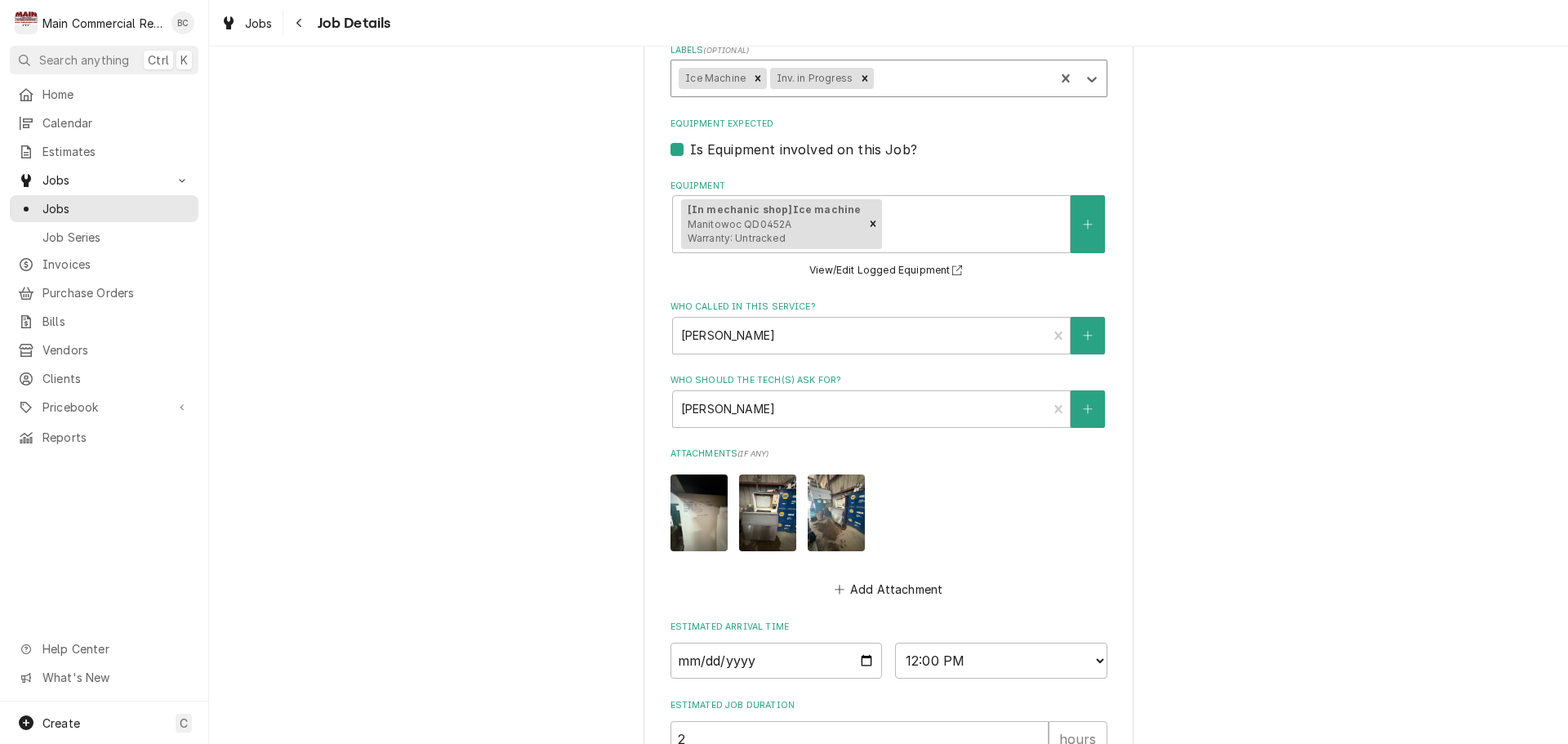
scroll to position [847, 0]
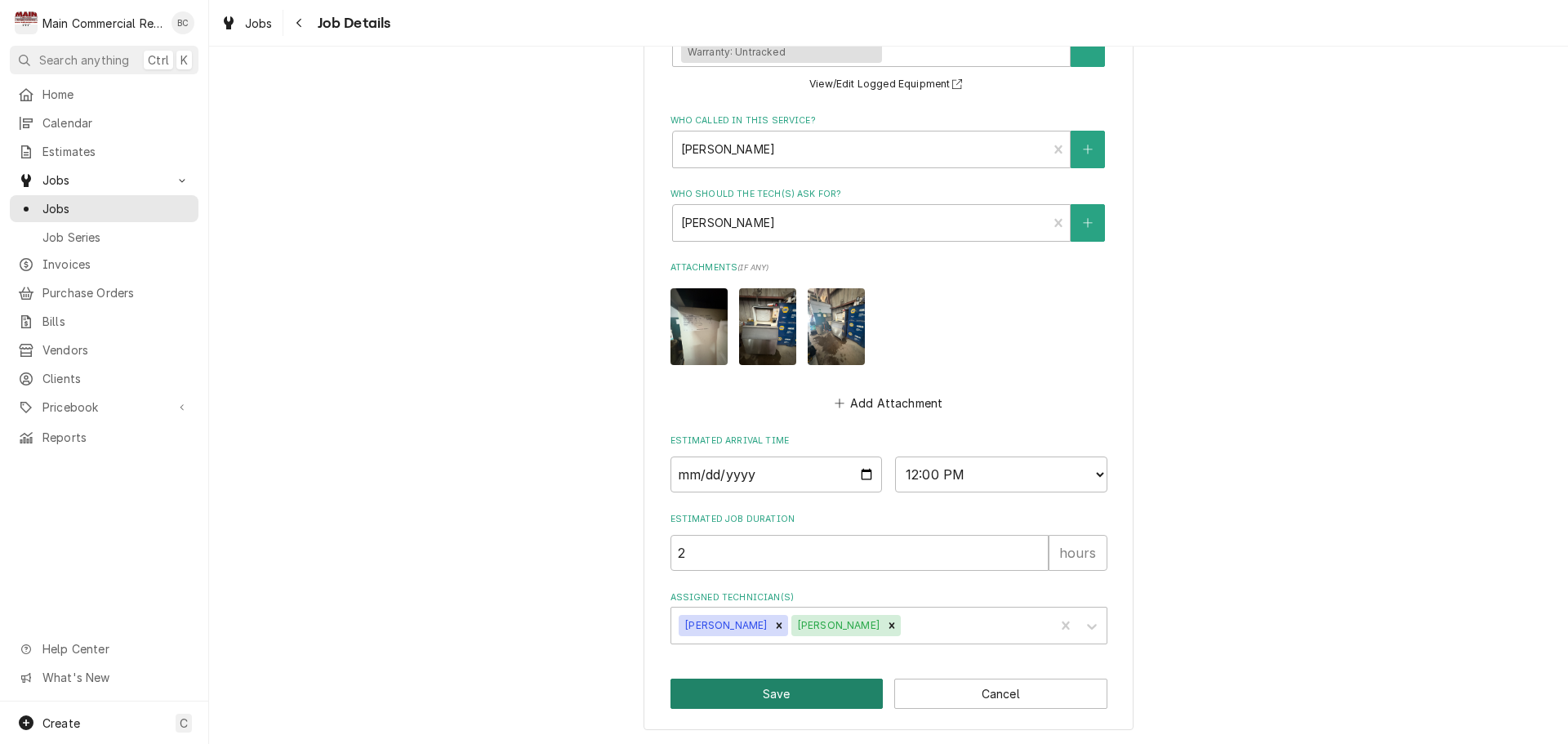
click at [759, 692] on button "Save" at bounding box center [777, 693] width 213 height 30
type textarea "x"
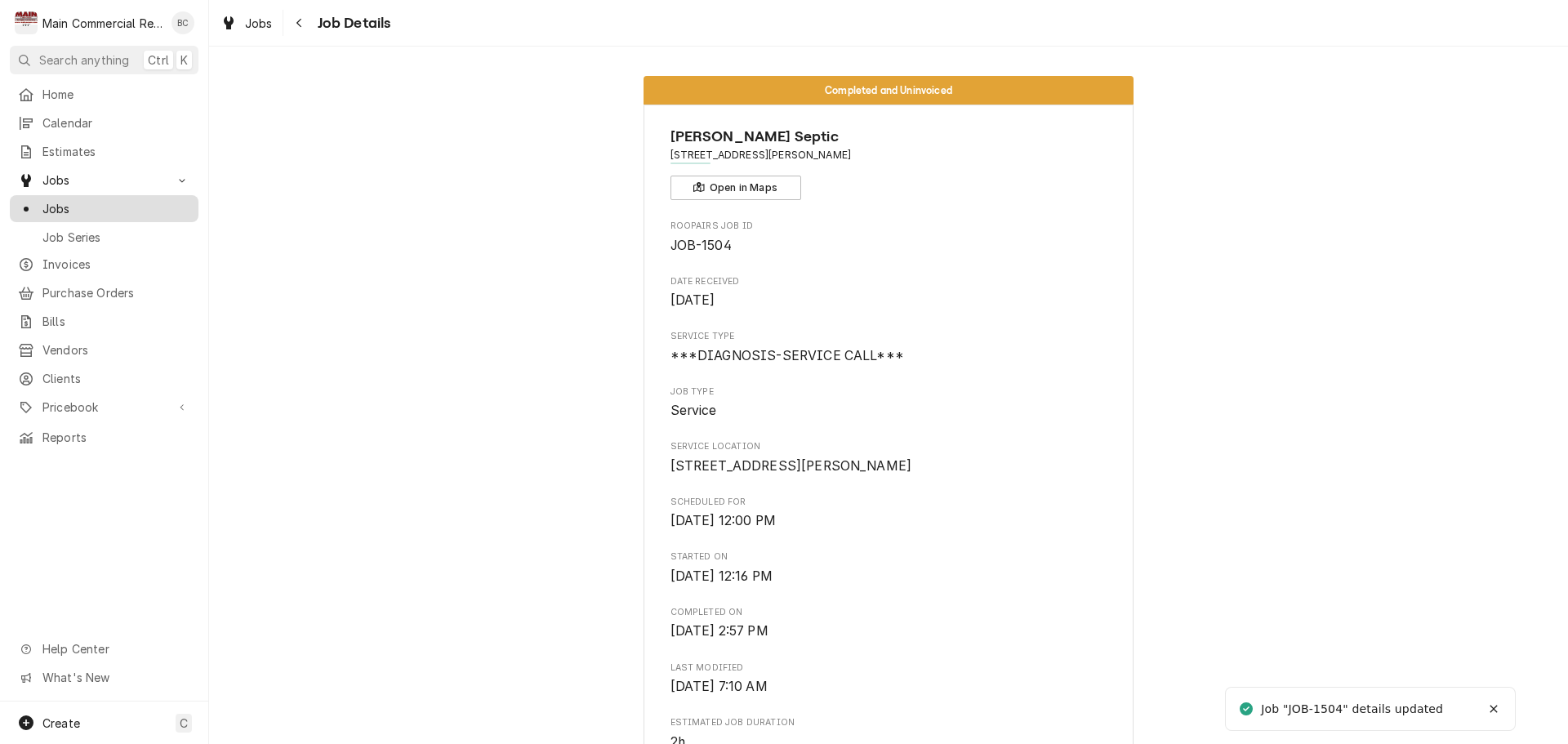
click at [148, 208] on span "Jobs" at bounding box center [116, 208] width 148 height 17
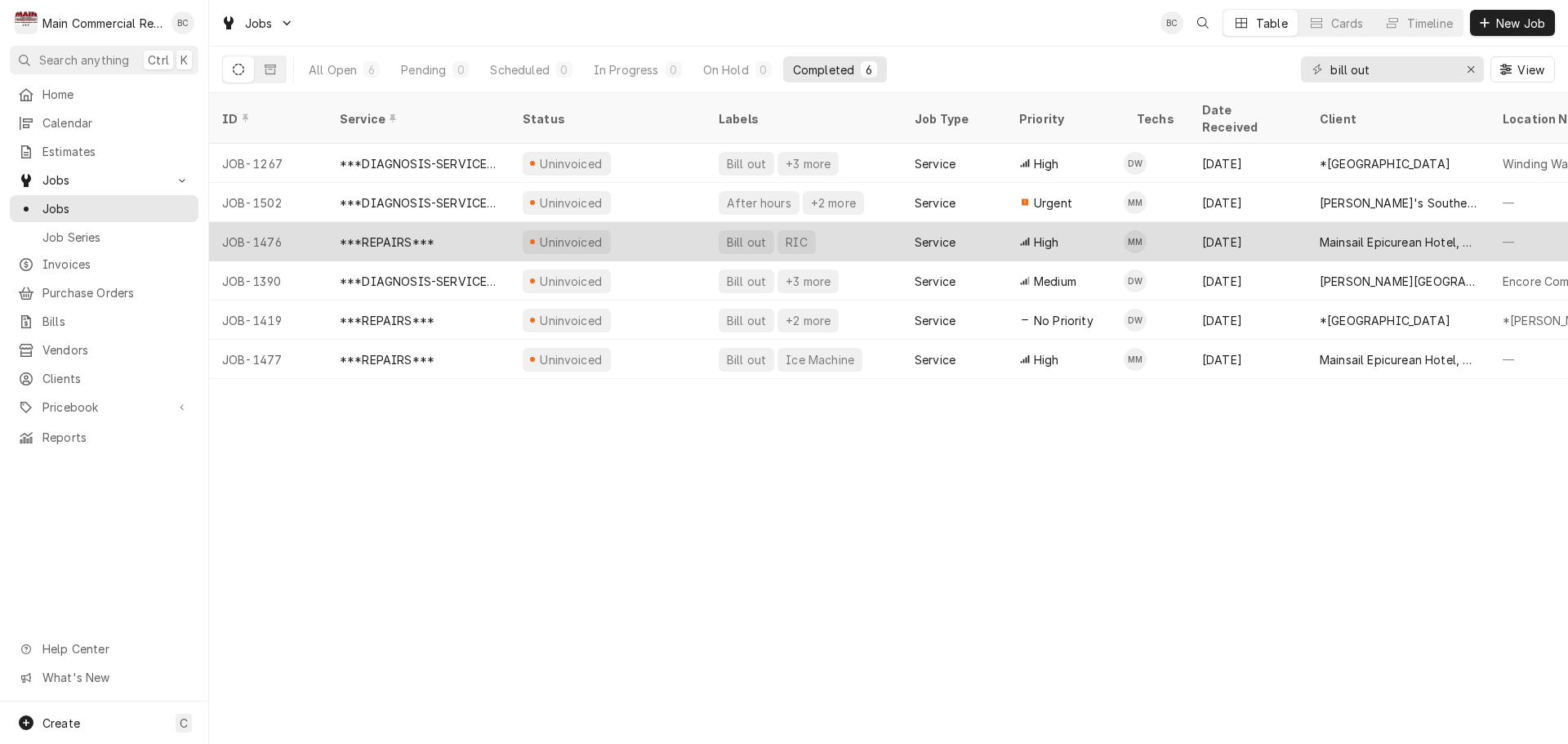
click at [744, 233] on div "Bill out" at bounding box center [746, 242] width 43 height 17
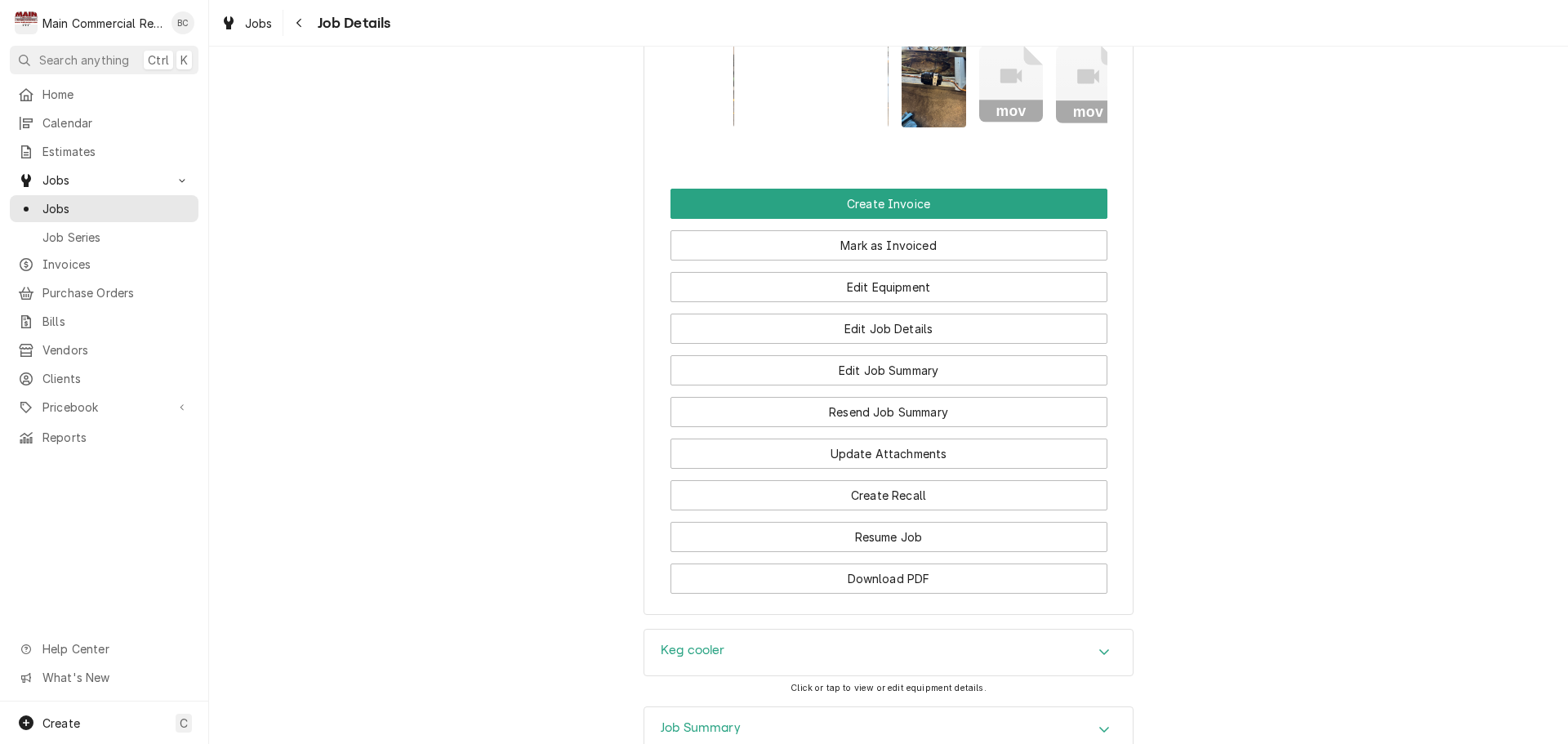
scroll to position [2157, 0]
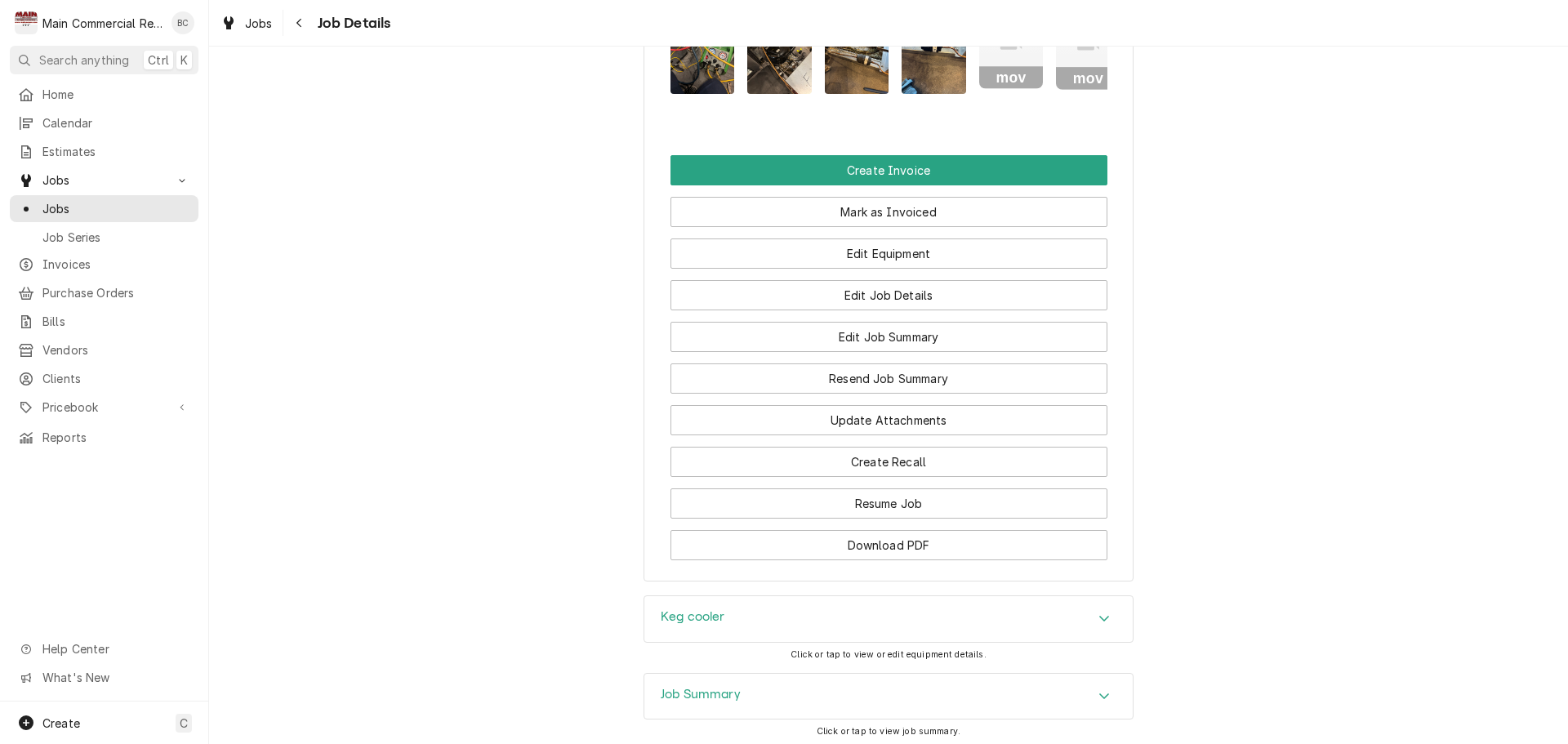
click at [686, 687] on h3 "Job Summary" at bounding box center [700, 694] width 80 height 15
click at [687, 610] on h3 "Keg cooler" at bounding box center [692, 617] width 65 height 15
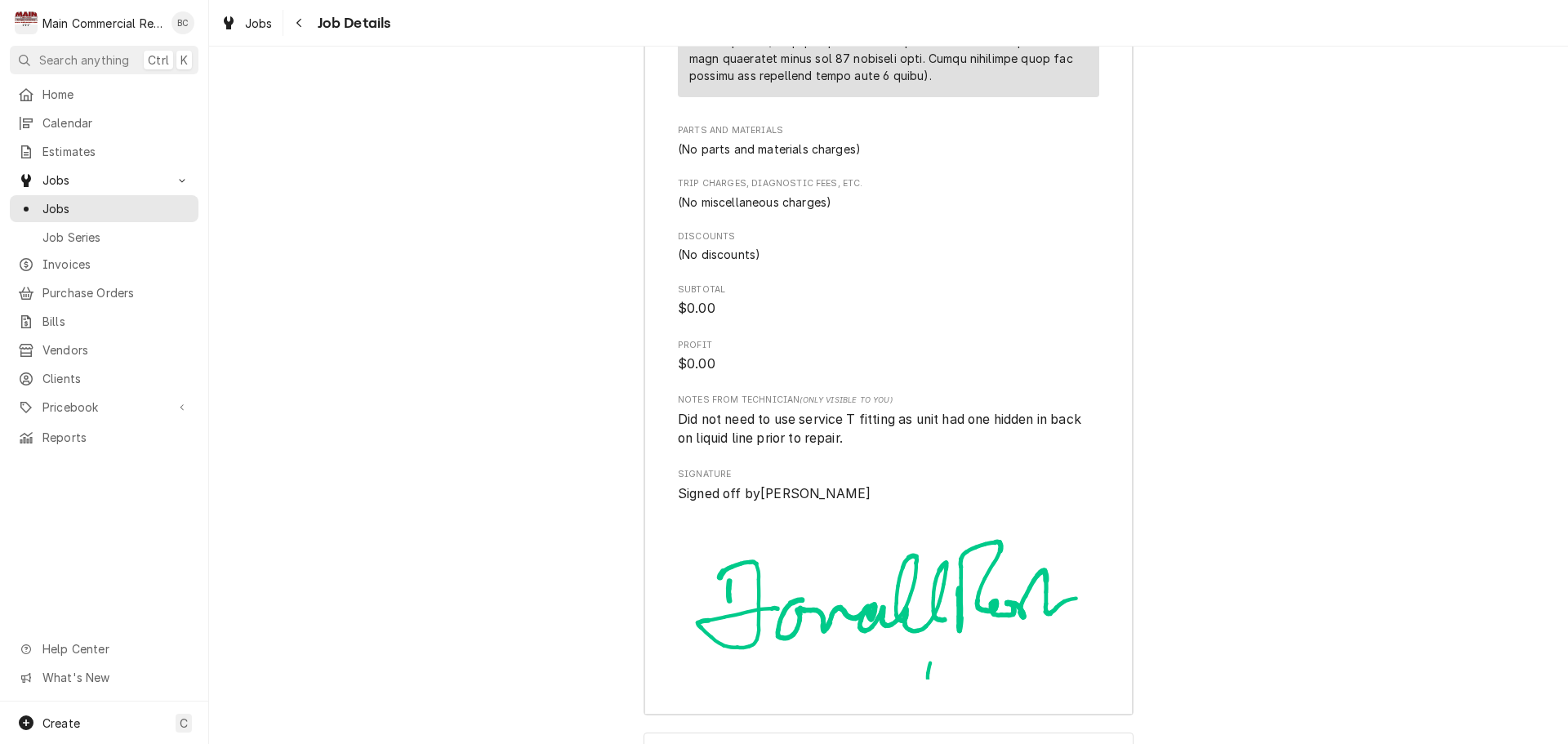
scroll to position [4961, 0]
click at [710, 743] on h3 "Job Timeline" at bounding box center [696, 753] width 72 height 15
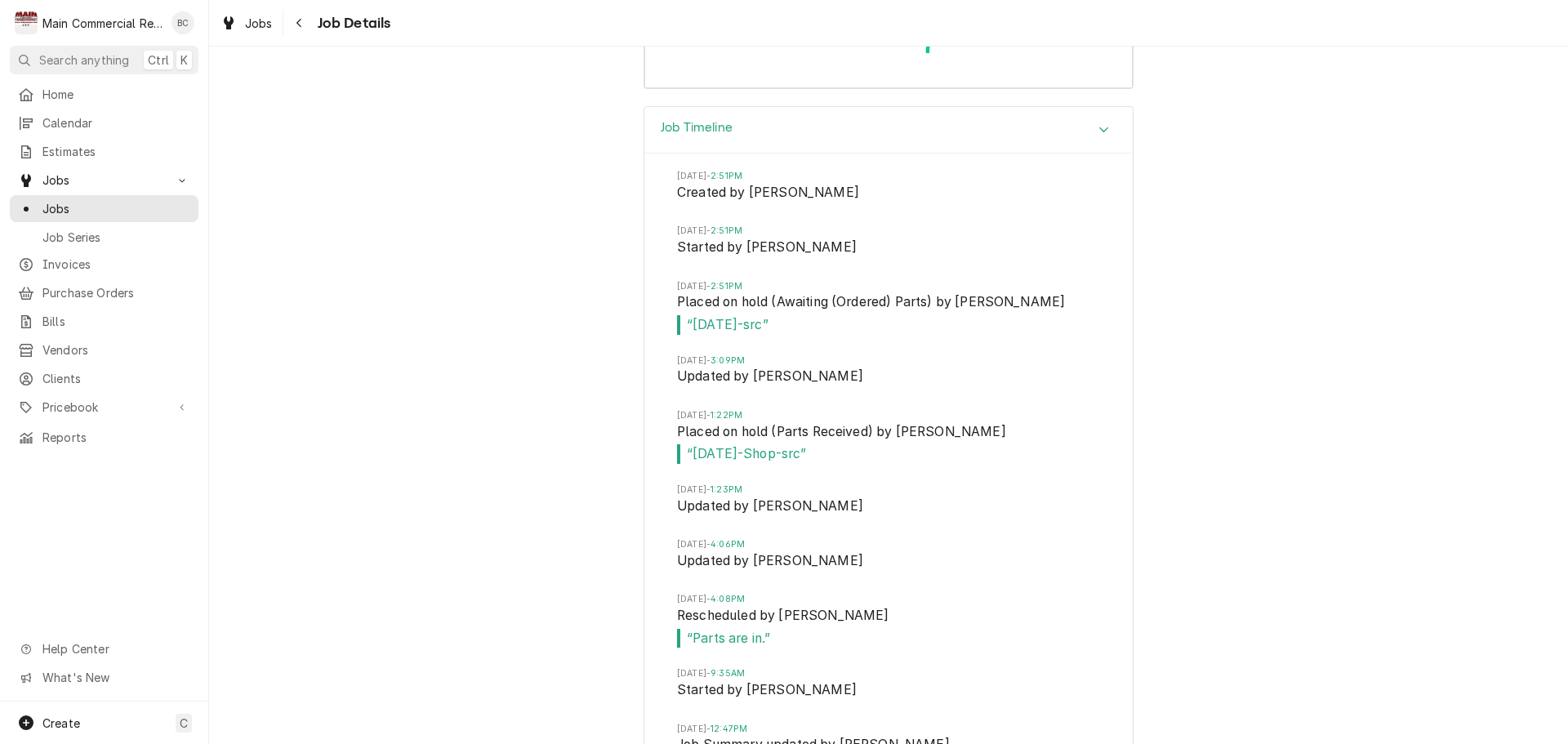
scroll to position [5614, 0]
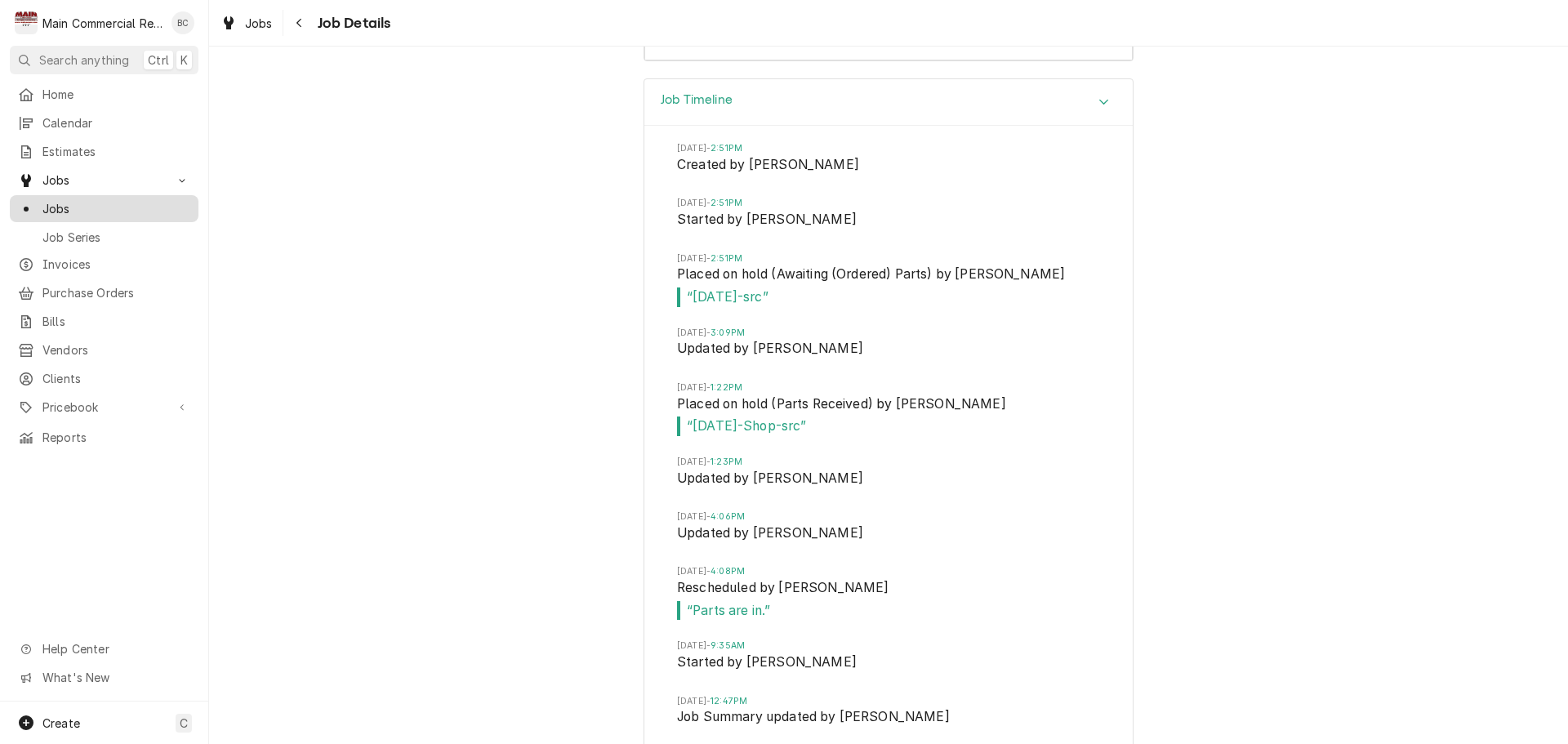
click at [114, 202] on span "Jobs" at bounding box center [116, 208] width 148 height 17
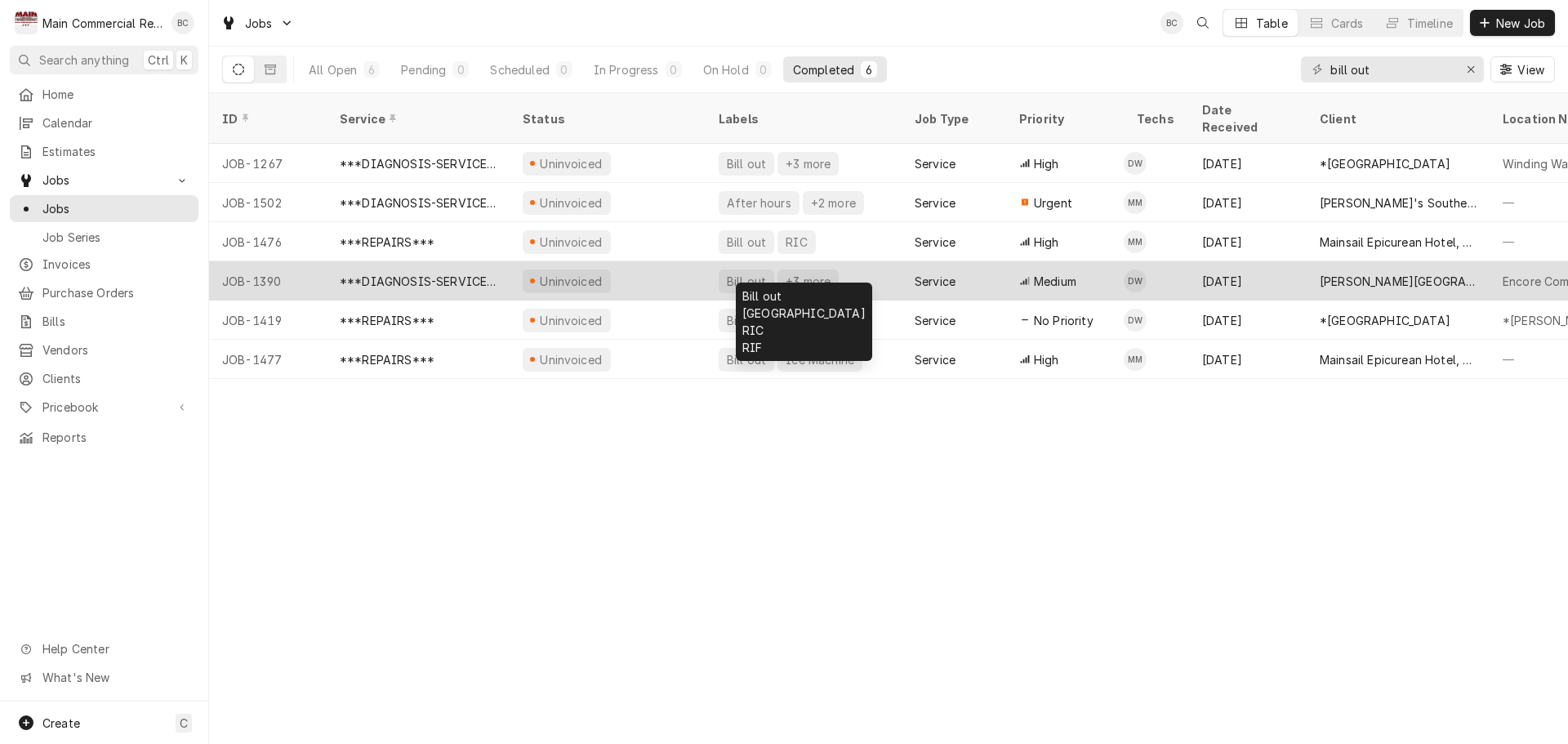
click at [742, 273] on div "Bill out" at bounding box center [746, 281] width 43 height 17
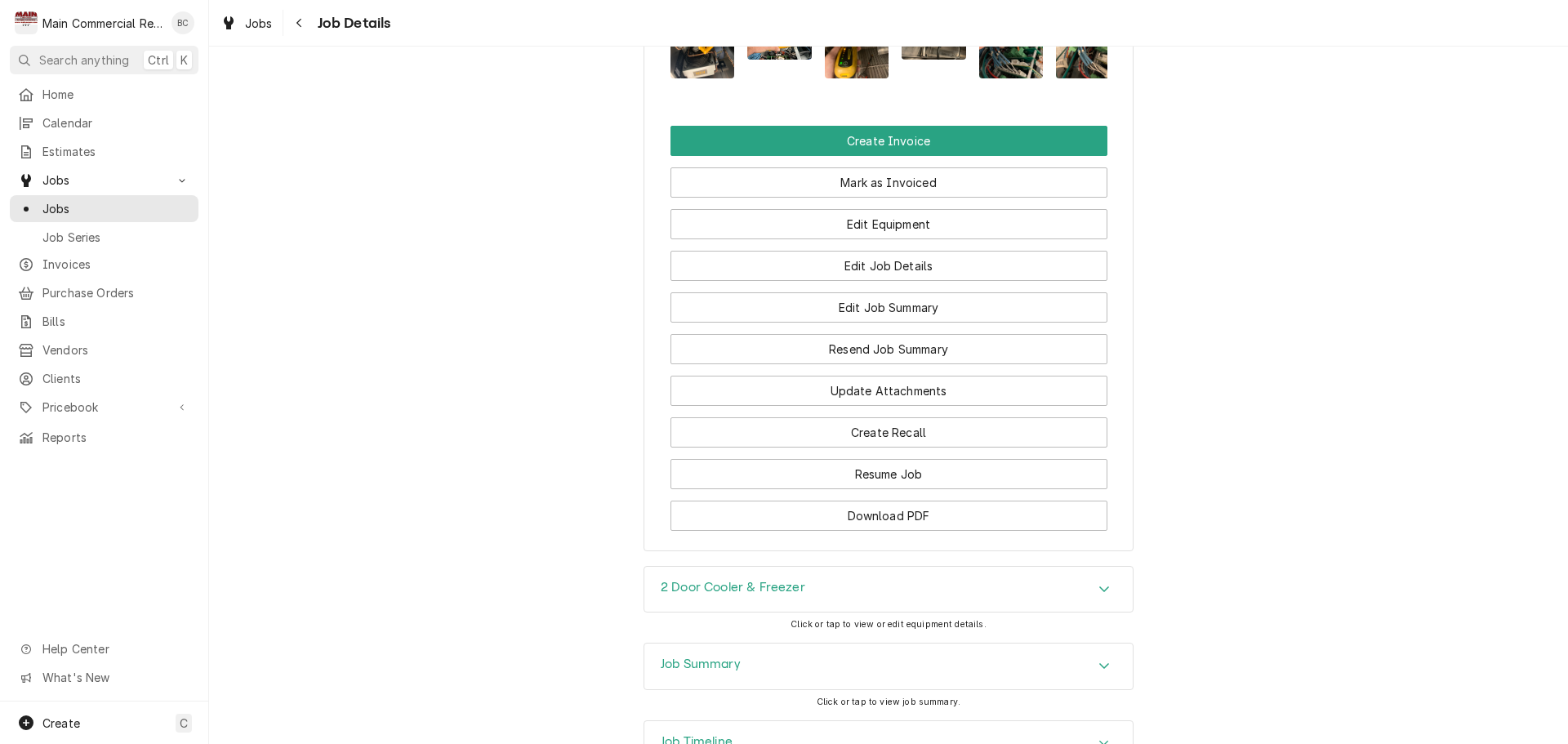
scroll to position [2184, 0]
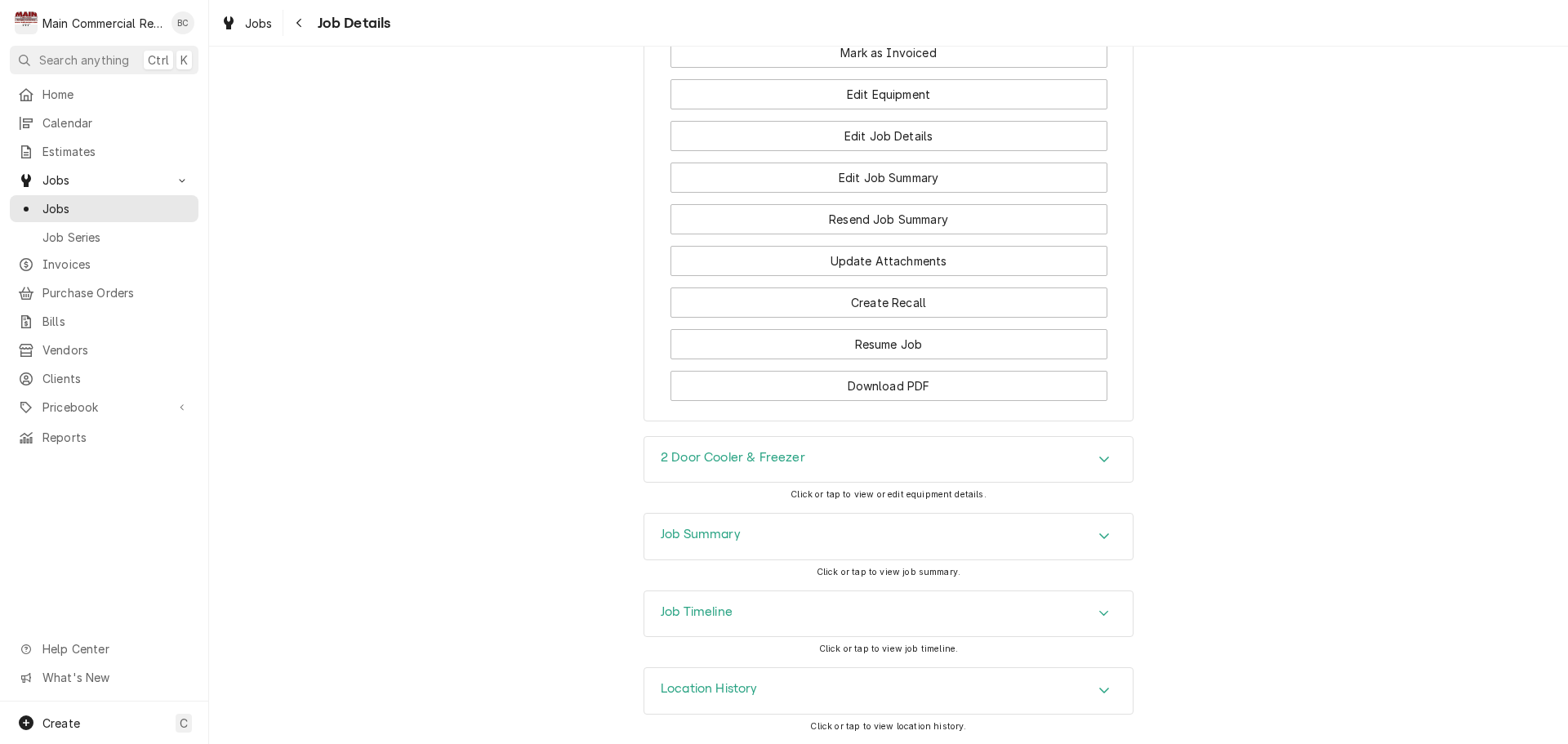
click at [688, 536] on h3 "Job Summary" at bounding box center [700, 534] width 80 height 15
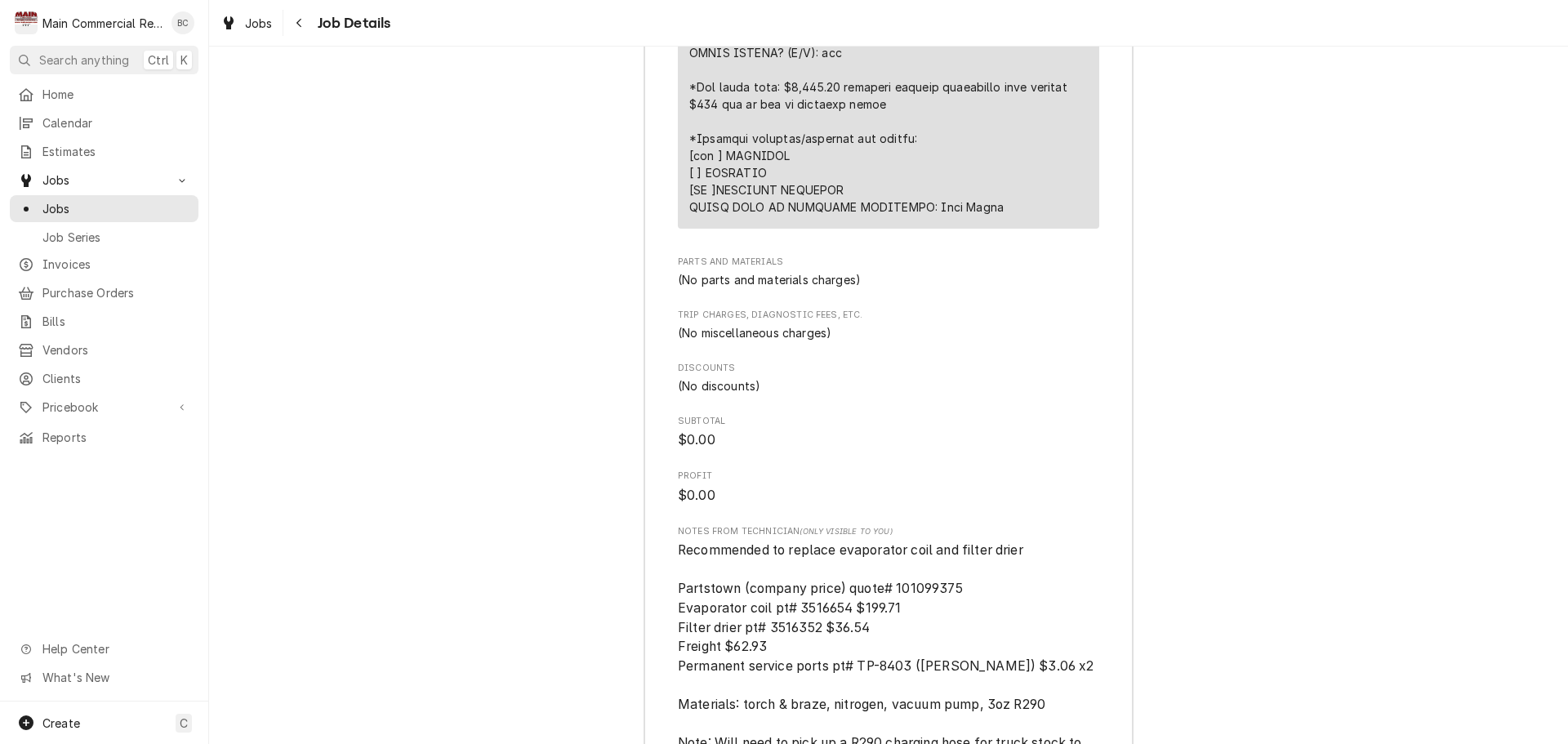
scroll to position [5094, 0]
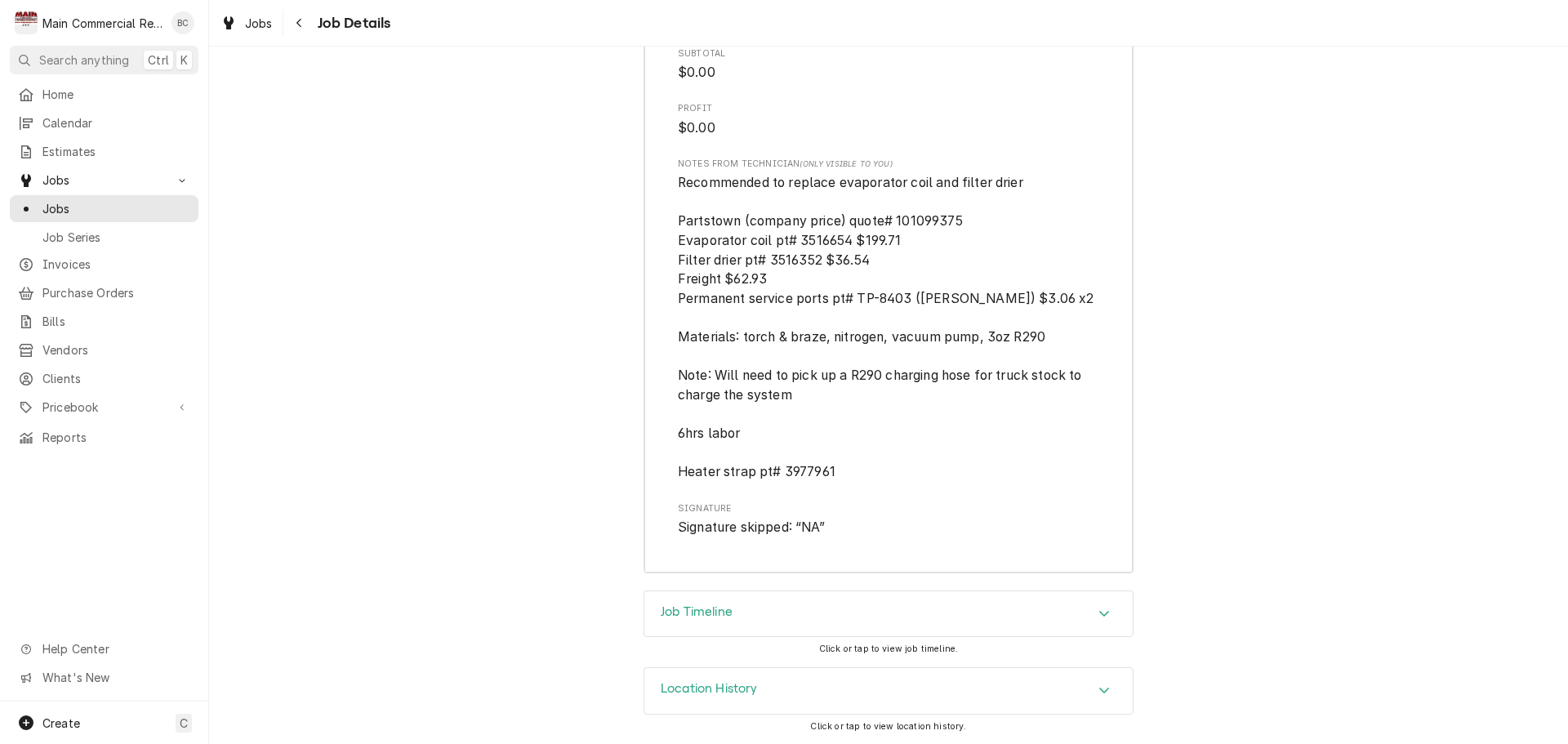
click at [715, 609] on h3 "Job Timeline" at bounding box center [696, 611] width 72 height 15
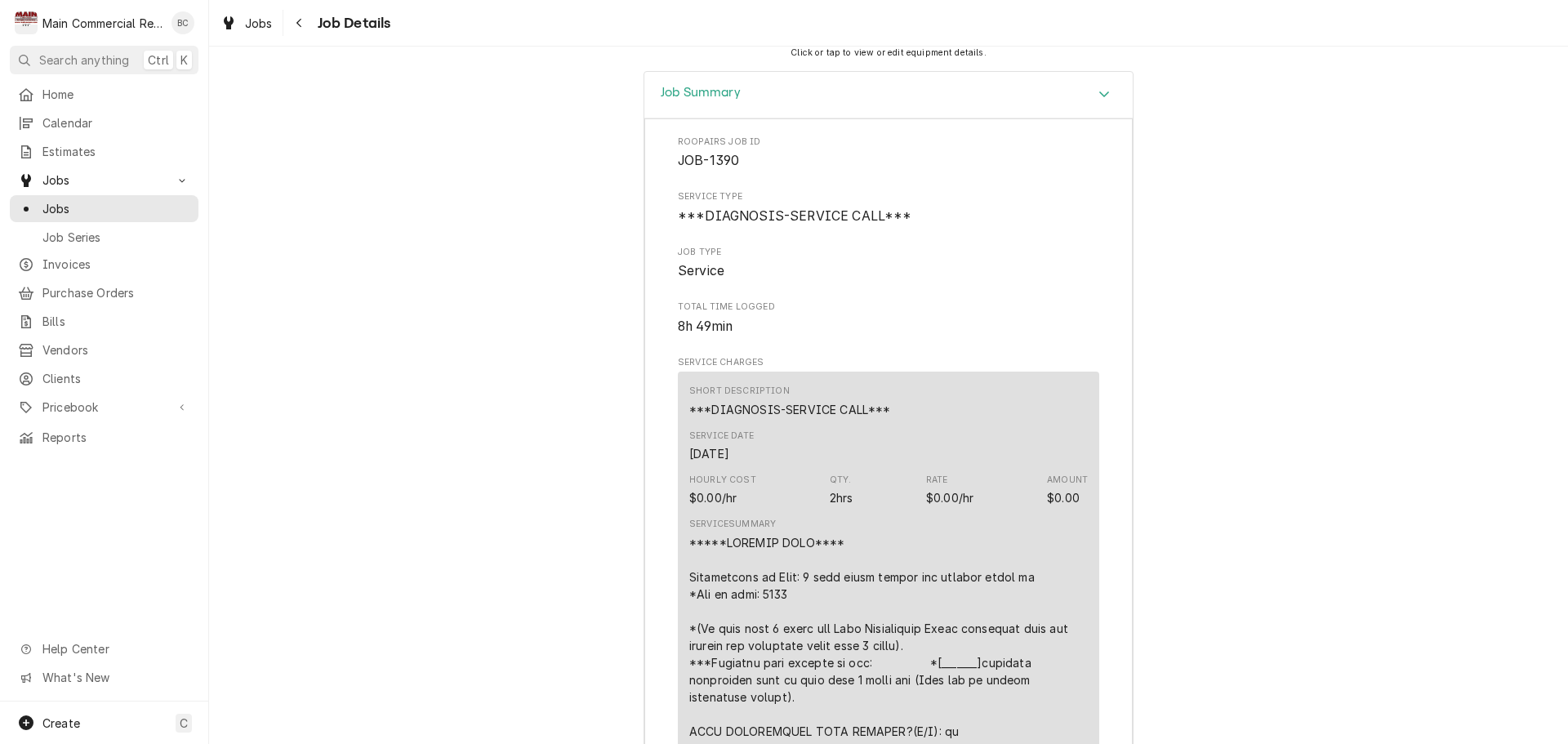
scroll to position [2205, 0]
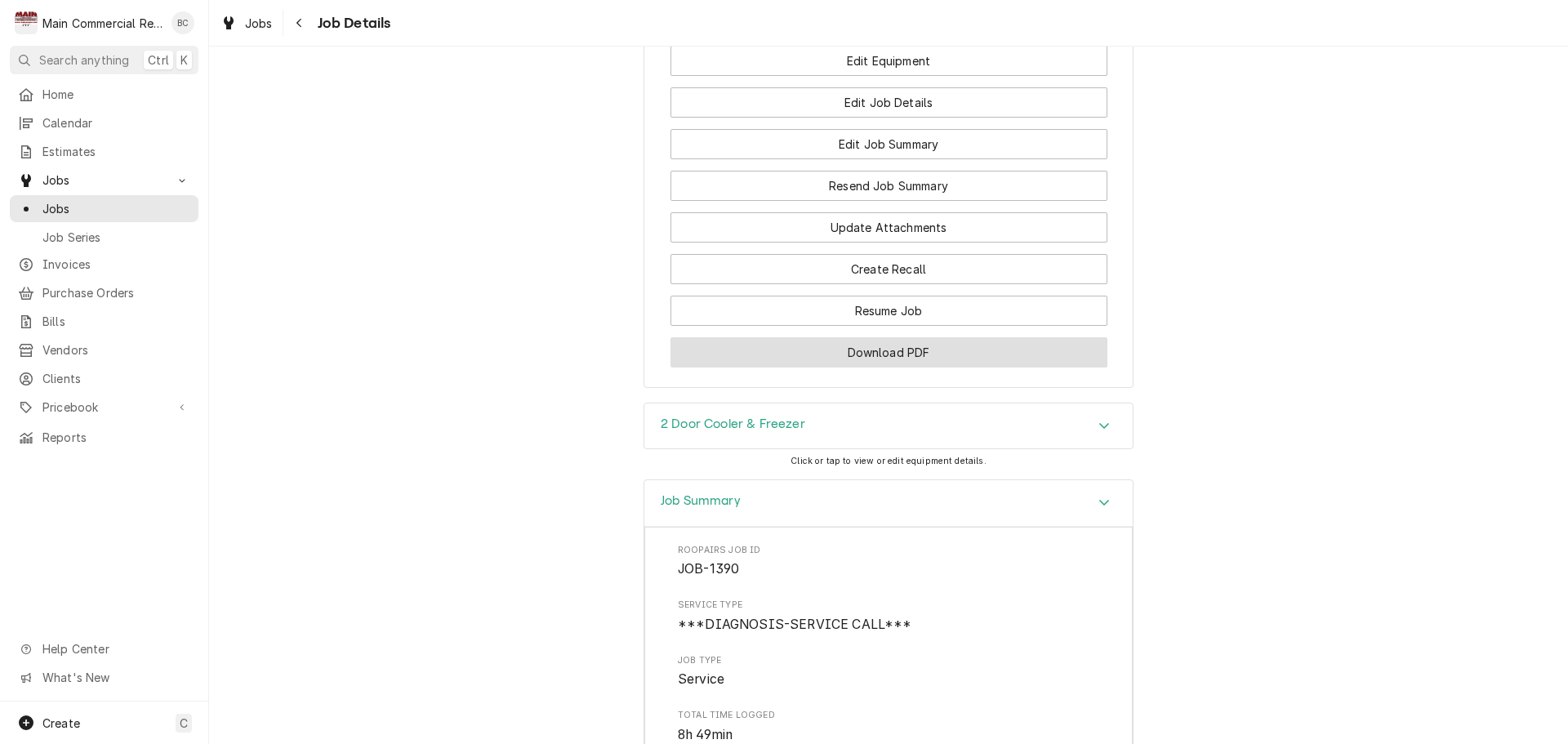
click at [879, 368] on button "Download PDF" at bounding box center [888, 352] width 437 height 30
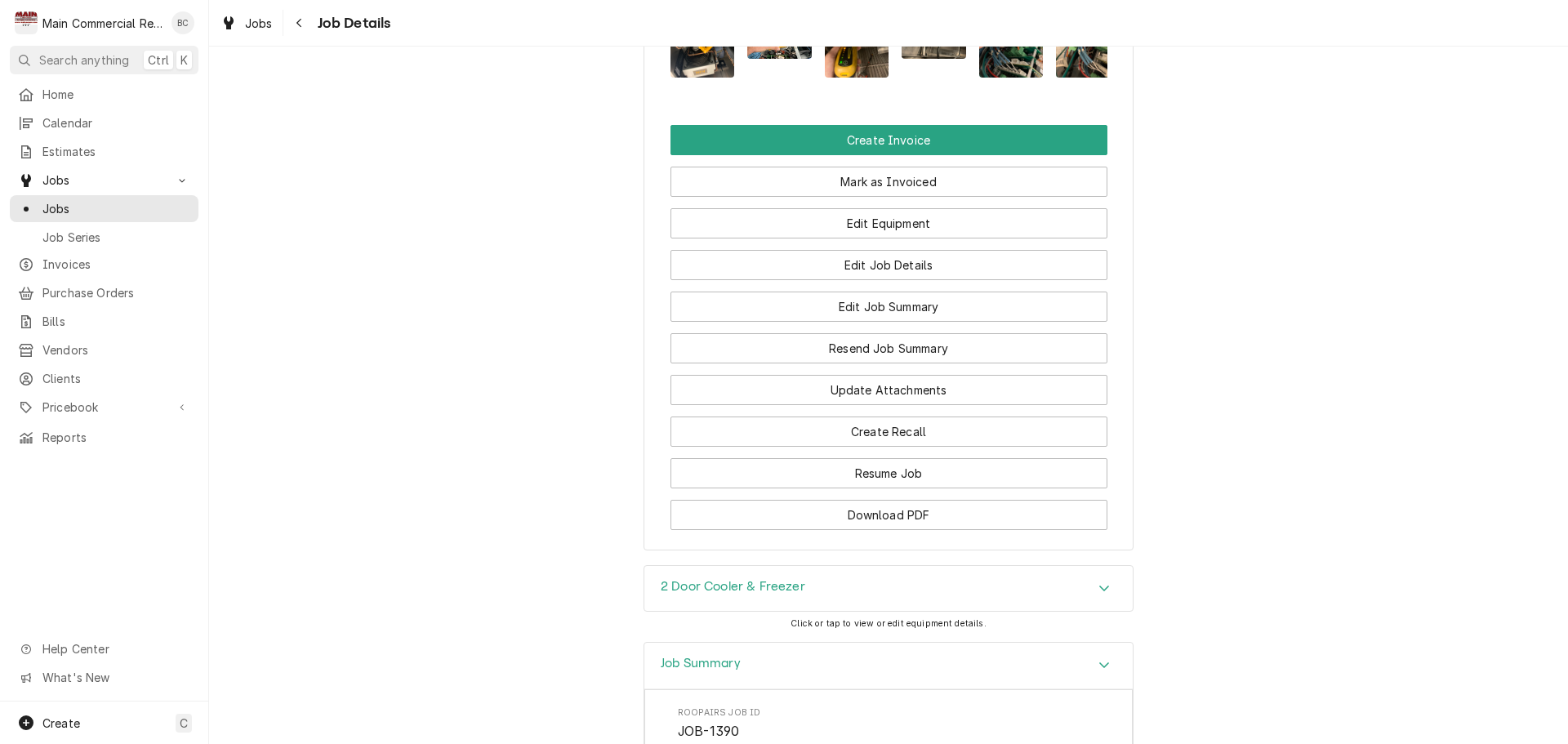
scroll to position [2041, 0]
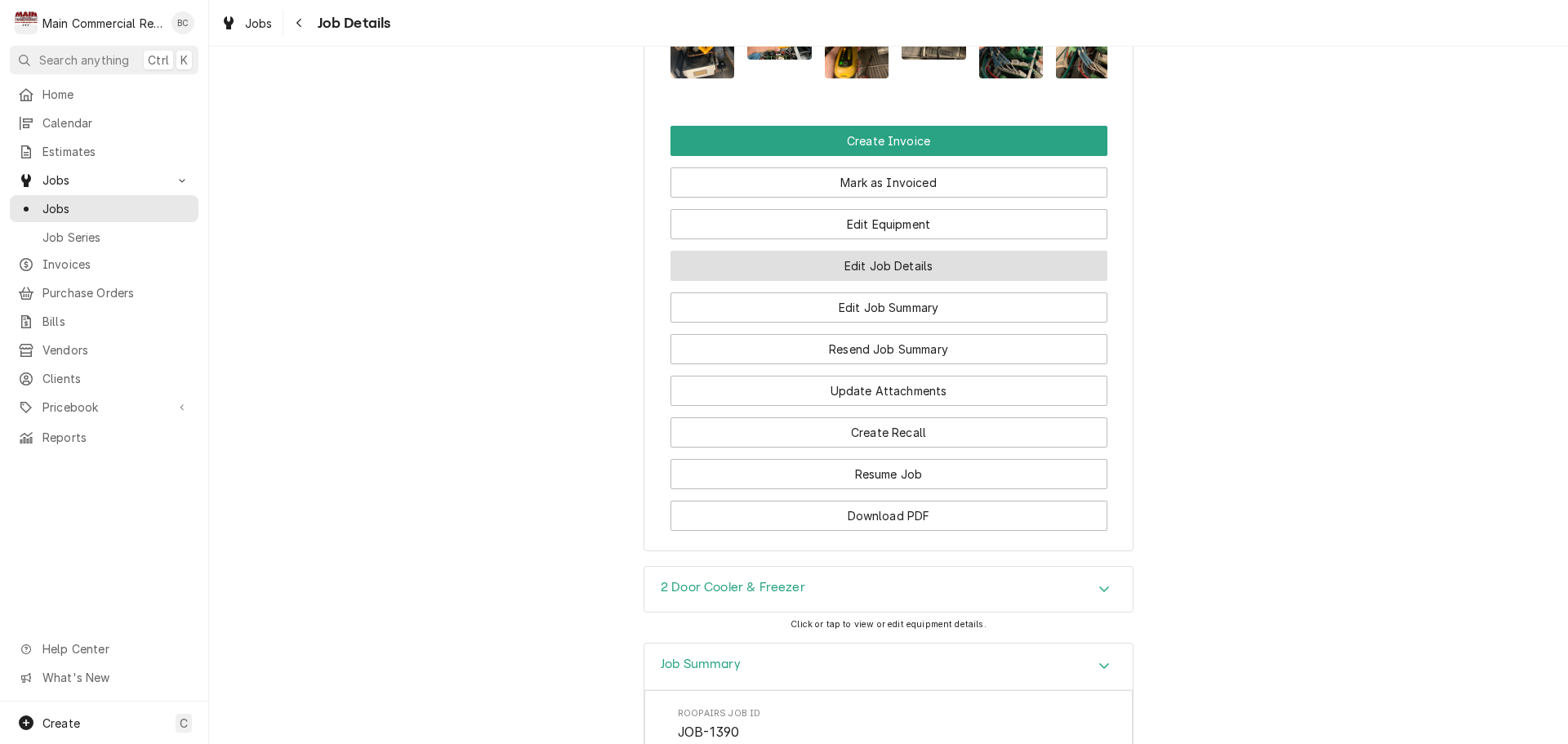
click at [845, 280] on button "Edit Job Details" at bounding box center [888, 265] width 437 height 30
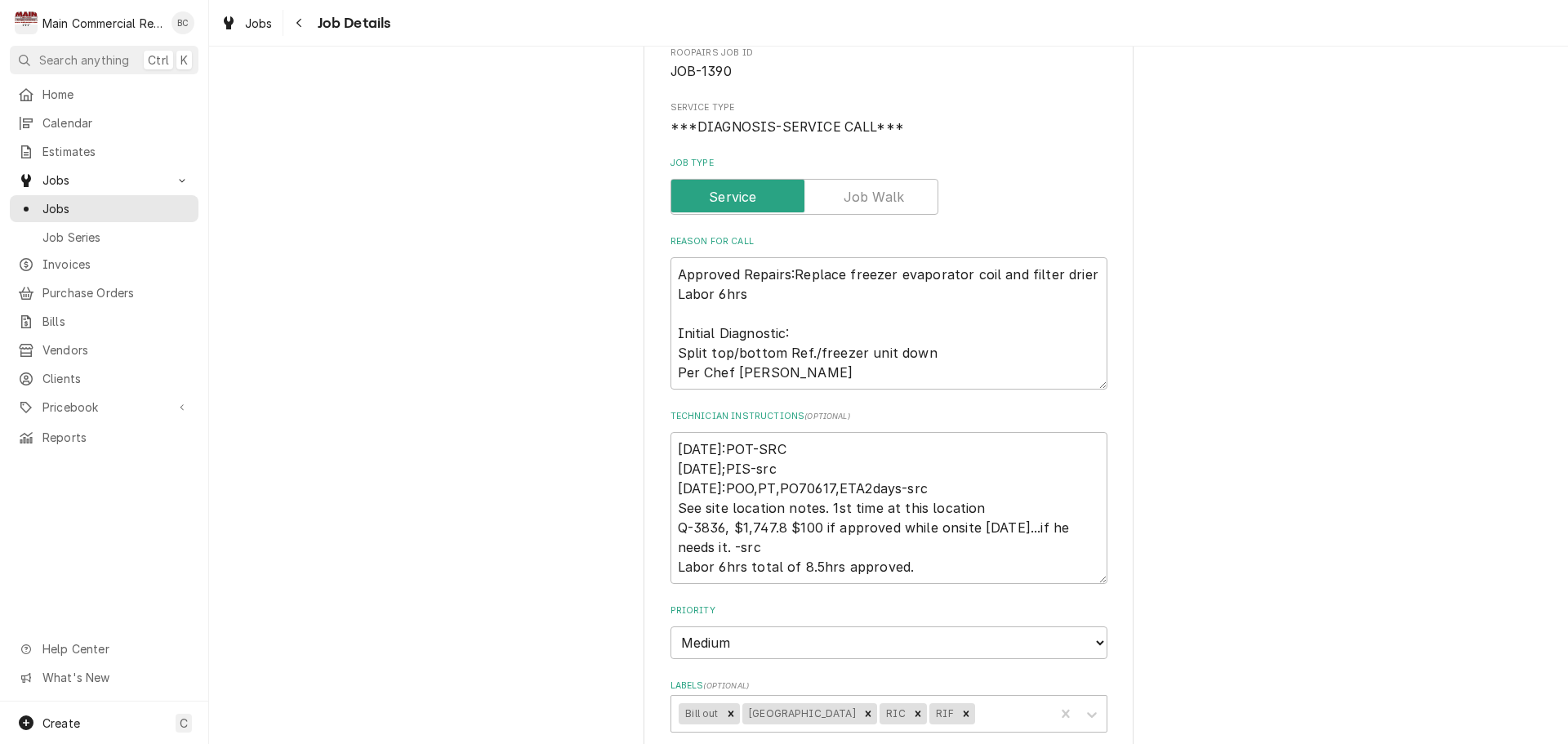
scroll to position [164, 0]
click at [670, 441] on textarea "[DATE]:POT-SRC [DATE];PIS-src [DATE]:POO,PT,PO70617,ETA2days-src See site locat…" at bounding box center [888, 507] width 437 height 152
type textarea "x"
type textarea "[DATE]:POT-SRC [DATE];PIS-src [DATE]:POO,PT,PO70617,ETA2days-src See site locat…"
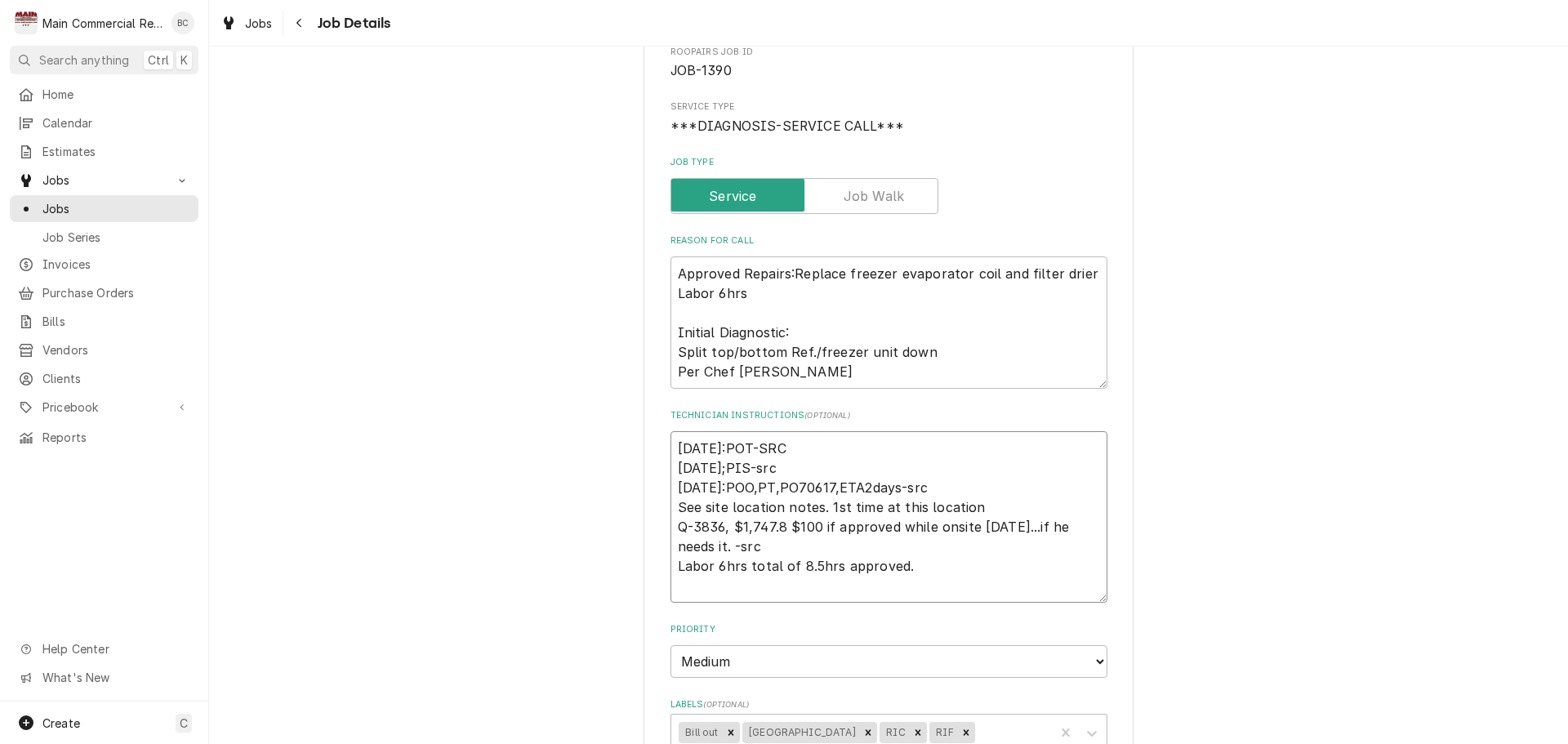
type textarea "x"
type textarea "I [DATE]:POT-SRC [DATE];PIS-src [DATE]:POO,PT,PO70617,ETA2days-src See site loc…"
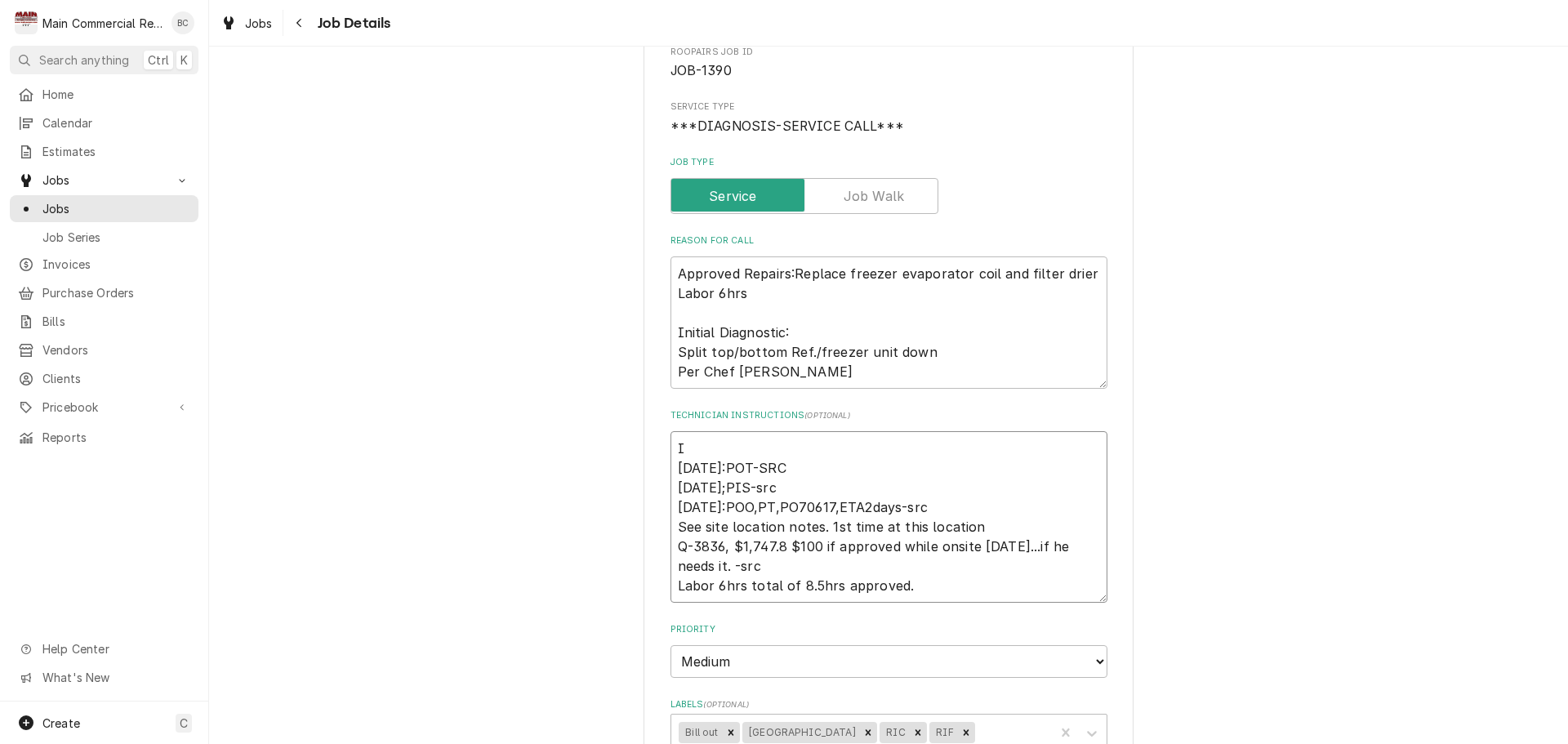
type textarea "x"
type textarea "IN [DATE]:POT-SRC [DATE];PIS-src [DATE]:POO,PT,PO70617,ETA2days-src See site lo…"
type textarea "x"
type textarea "INV [DATE]:POT-SRC [DATE];PIS-src [DATE]:POO,PT,PO70617,ETA2days-src See site l…"
type textarea "x"
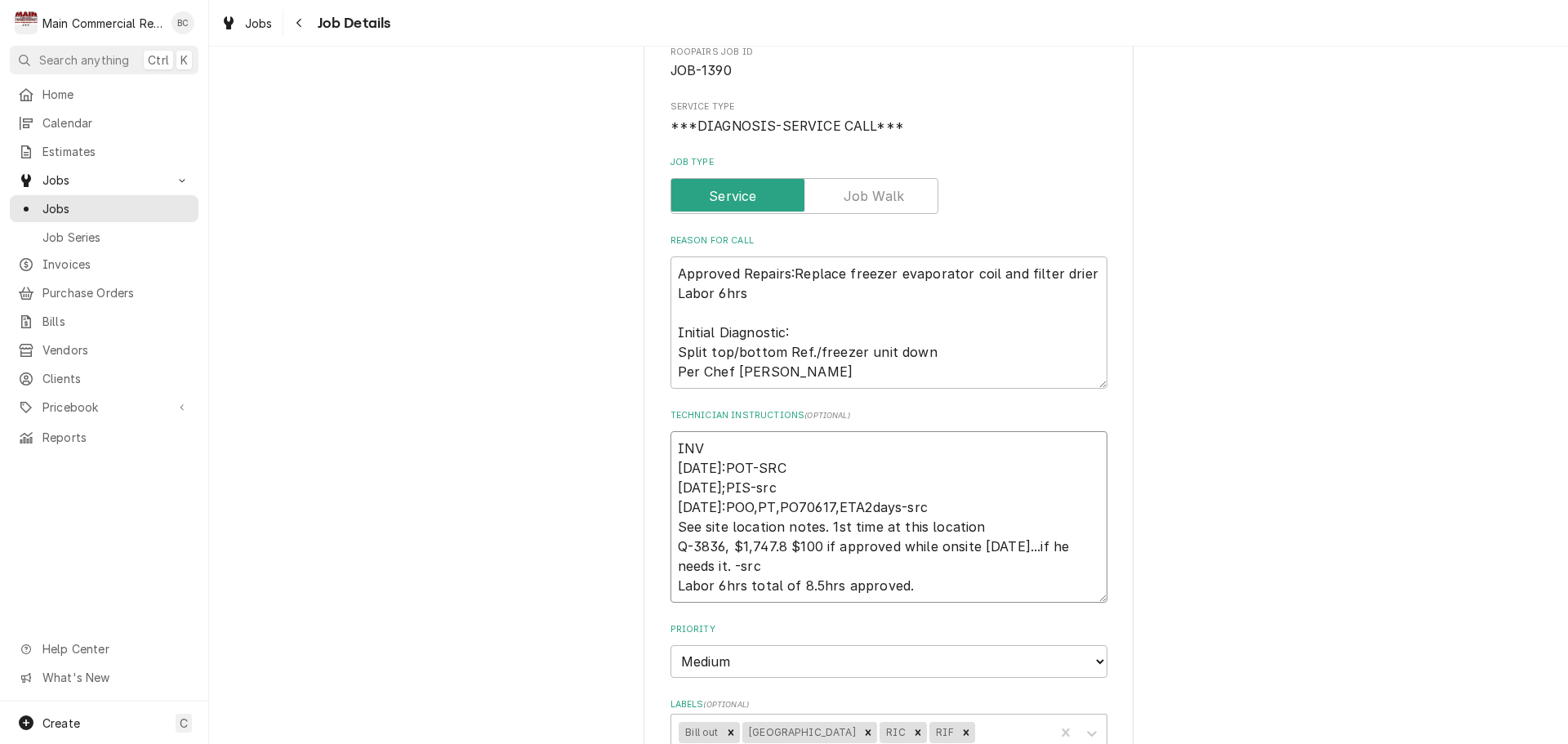
type textarea "INV# [DATE]:POT-SRC [DATE];PIS-src [DATE]:POO,PT,PO70617,ETA2days-src See site …"
type textarea "x"
type textarea "INV#1 [DATE]:POT-SRC [DATE];PIS-src [DATE]:POO,PT,PO70617,ETA2days-src See site…"
type textarea "x"
type textarea "INV#15 [DATE]:POT-SRC [DATE];PIS-src [DATE]:POO,PT,PO70617,ETA2days-src See sit…"
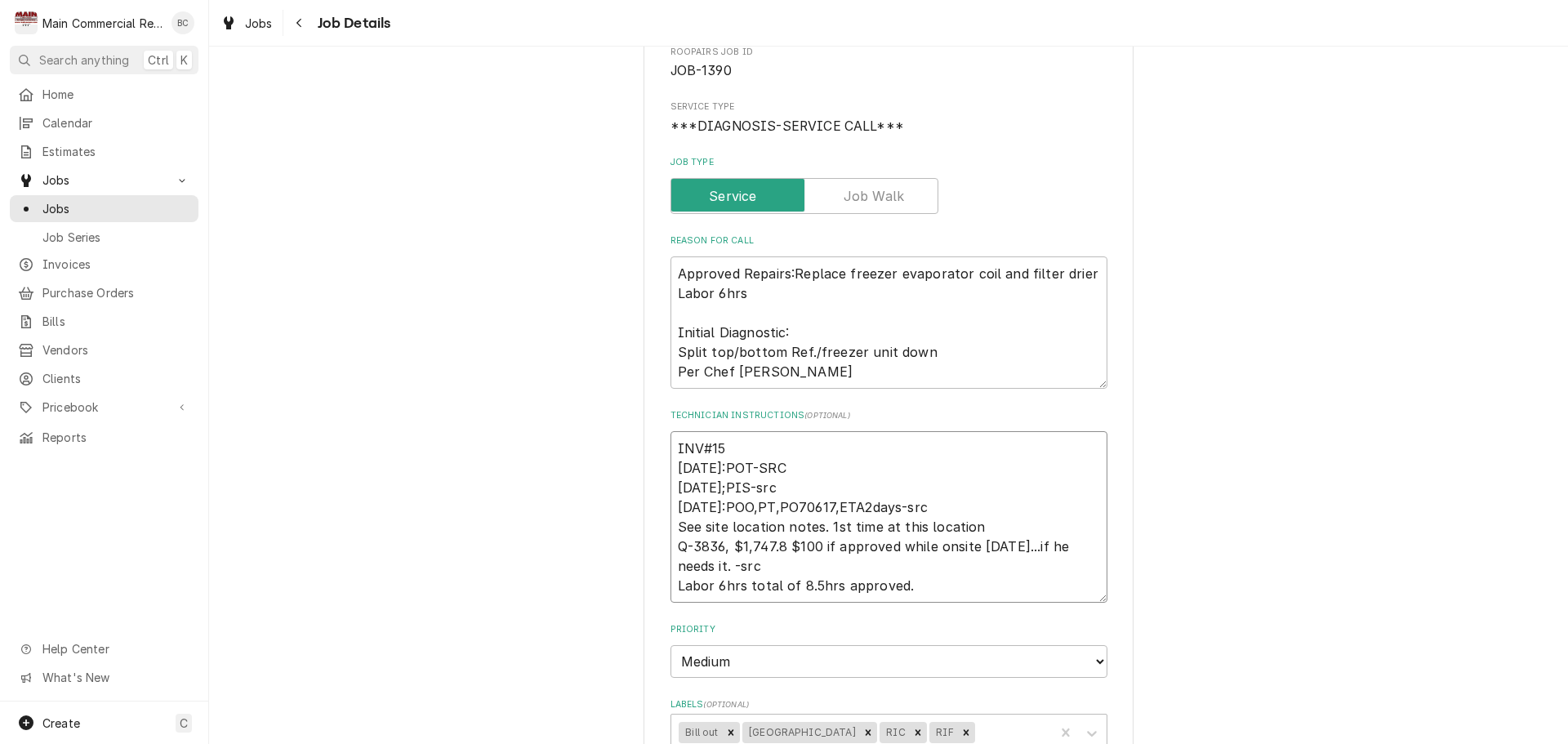
type textarea "x"
type textarea "INV#152 [DATE]:POT-SRC [DATE];PIS-src [DATE]:POO,PT,PO70617,ETA2days-src See si…"
type textarea "x"
type textarea "INV#1523 9/29/25:POT-SRC 9/15/25;PIS-src 9/12/25:POO,PT,PO70617,ETA2days-src Se…"
type textarea "x"
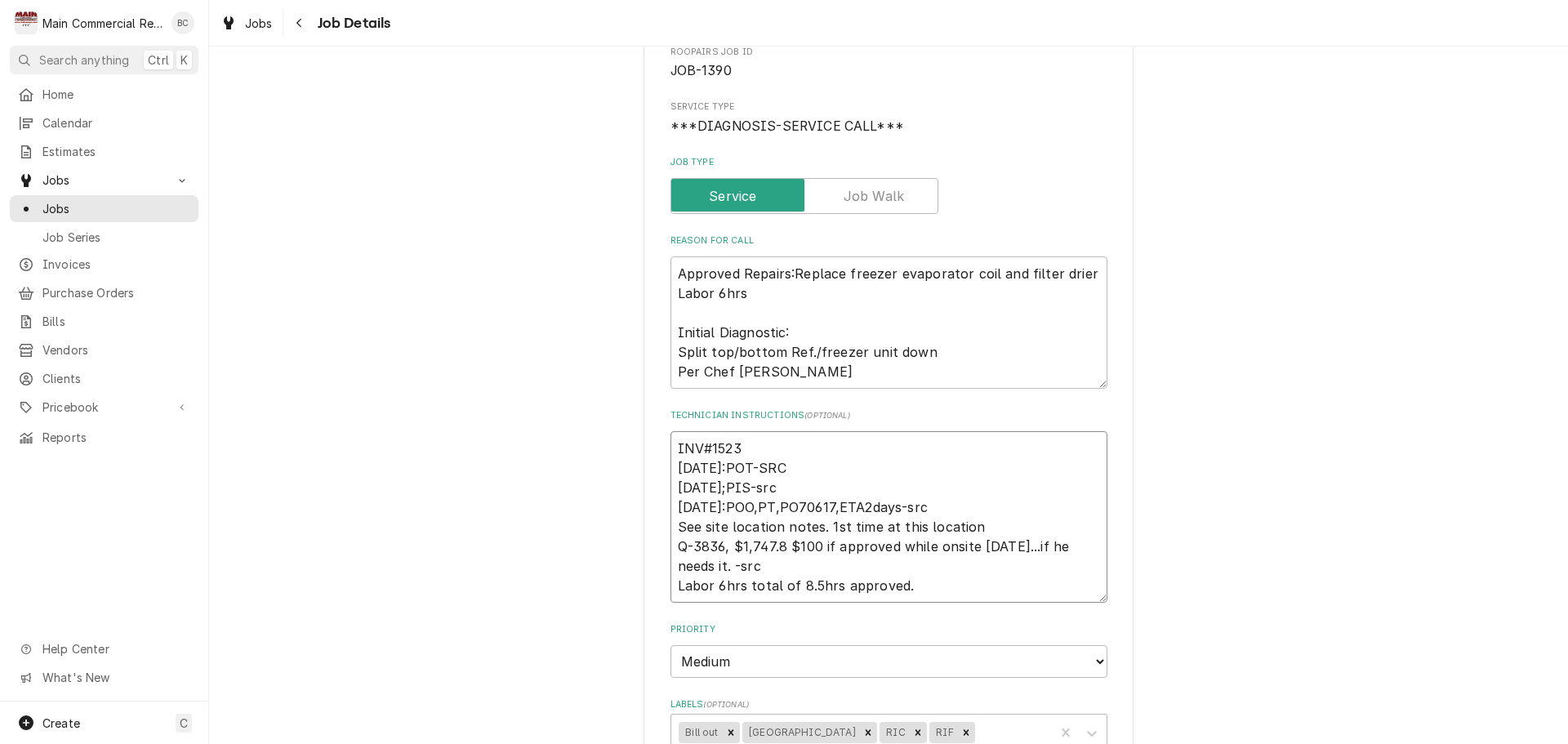
type textarea "INV#15234 9/29/25:POT-SRC 9/15/25;PIS-src 9/12/25:POO,PT,PO70617,ETA2days-src S…"
type textarea "x"
type textarea "INV#152340 [DATE]:POT-SRC [DATE];PIS-src [DATE]:POO,PT,PO70617,ETA2days-src See…"
type textarea "x"
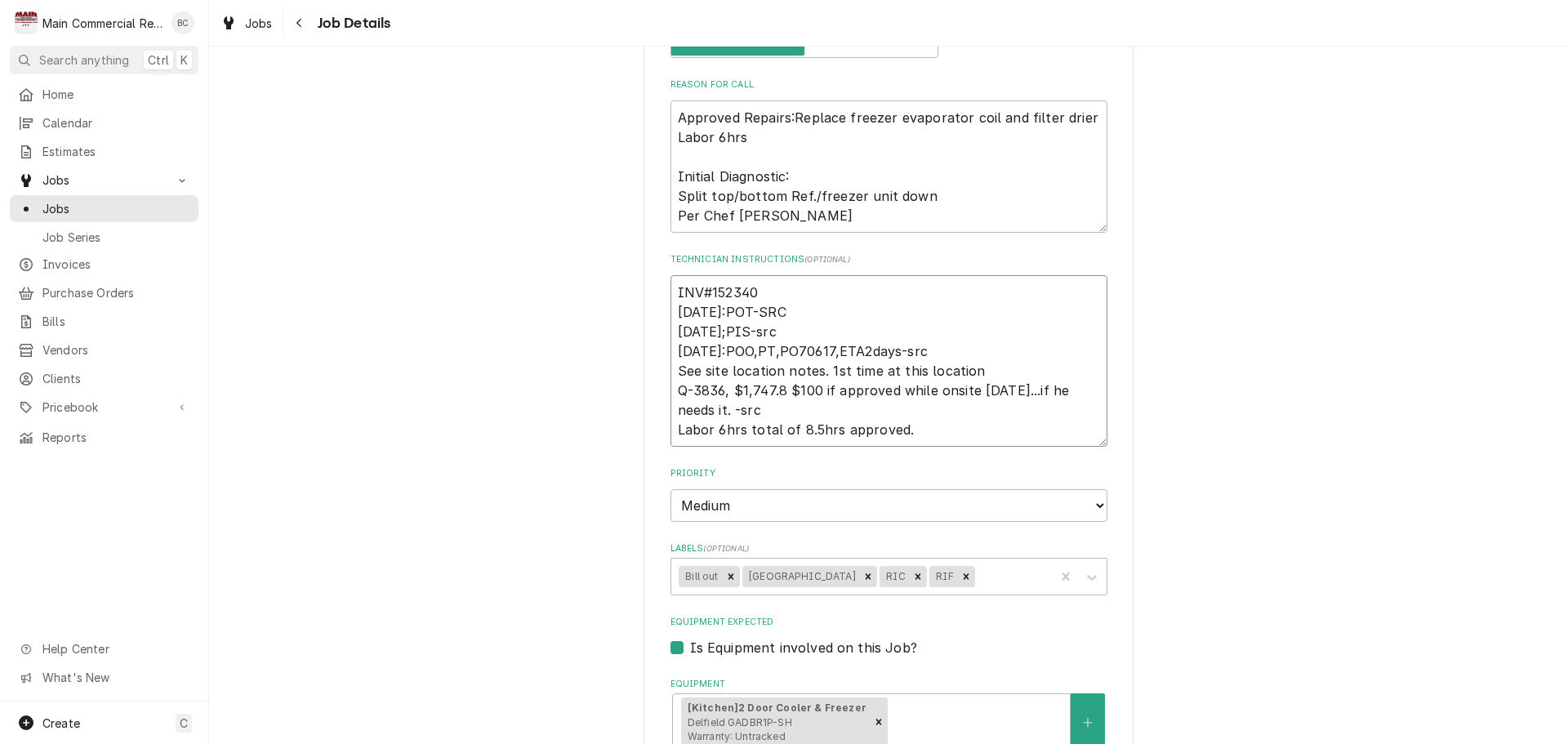
scroll to position [327, 0]
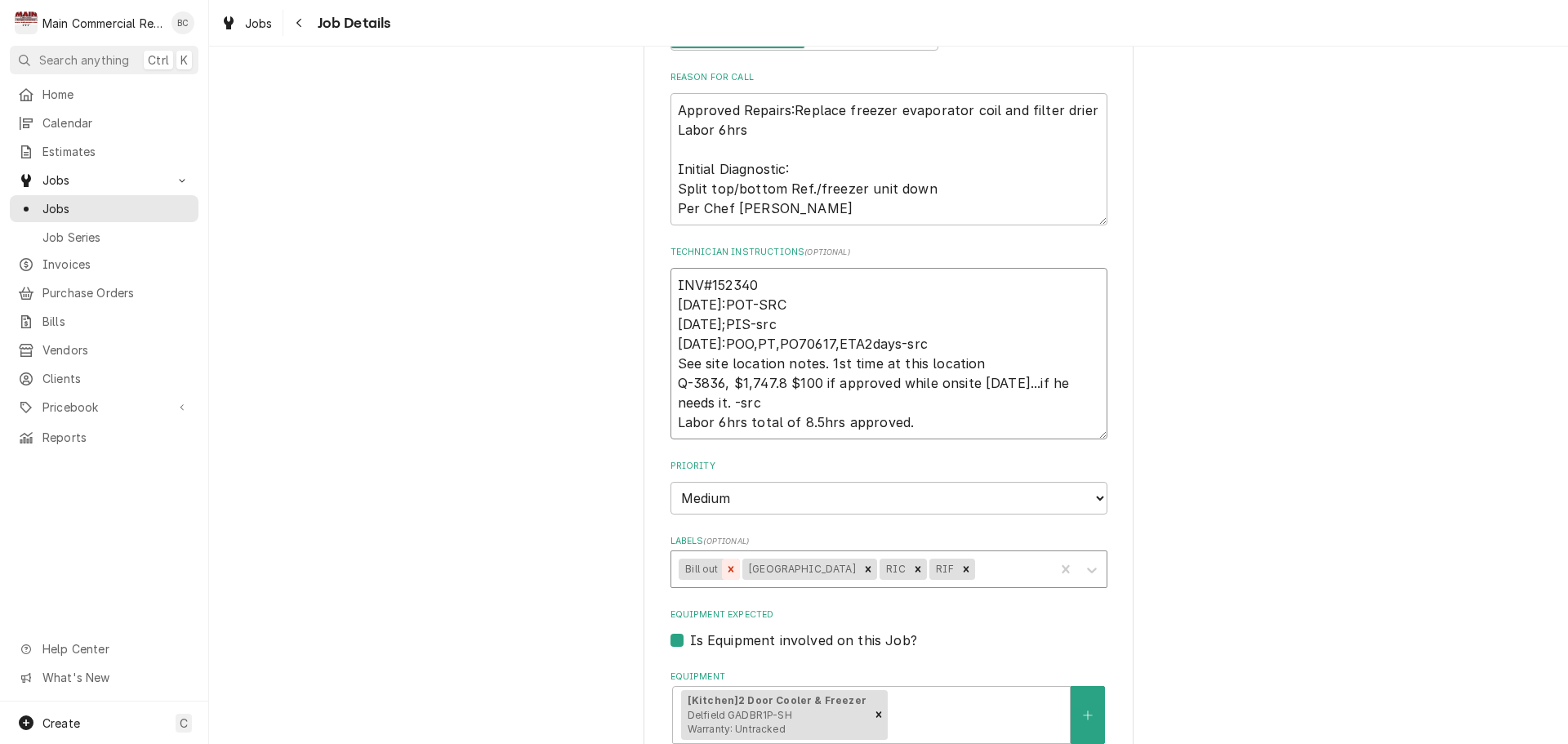
click at [725, 574] on icon "Remove Bill out" at bounding box center [730, 569] width 12 height 12
type textarea "INV#152340 9/29/25:POT-SRC 9/15/25;PIS-src 9/12/25:POO,PT,PO70617,ETA2days-src …"
click at [810, 572] on icon "Remove Hillsborough Cnty School" at bounding box center [804, 569] width 12 height 12
type textarea "x"
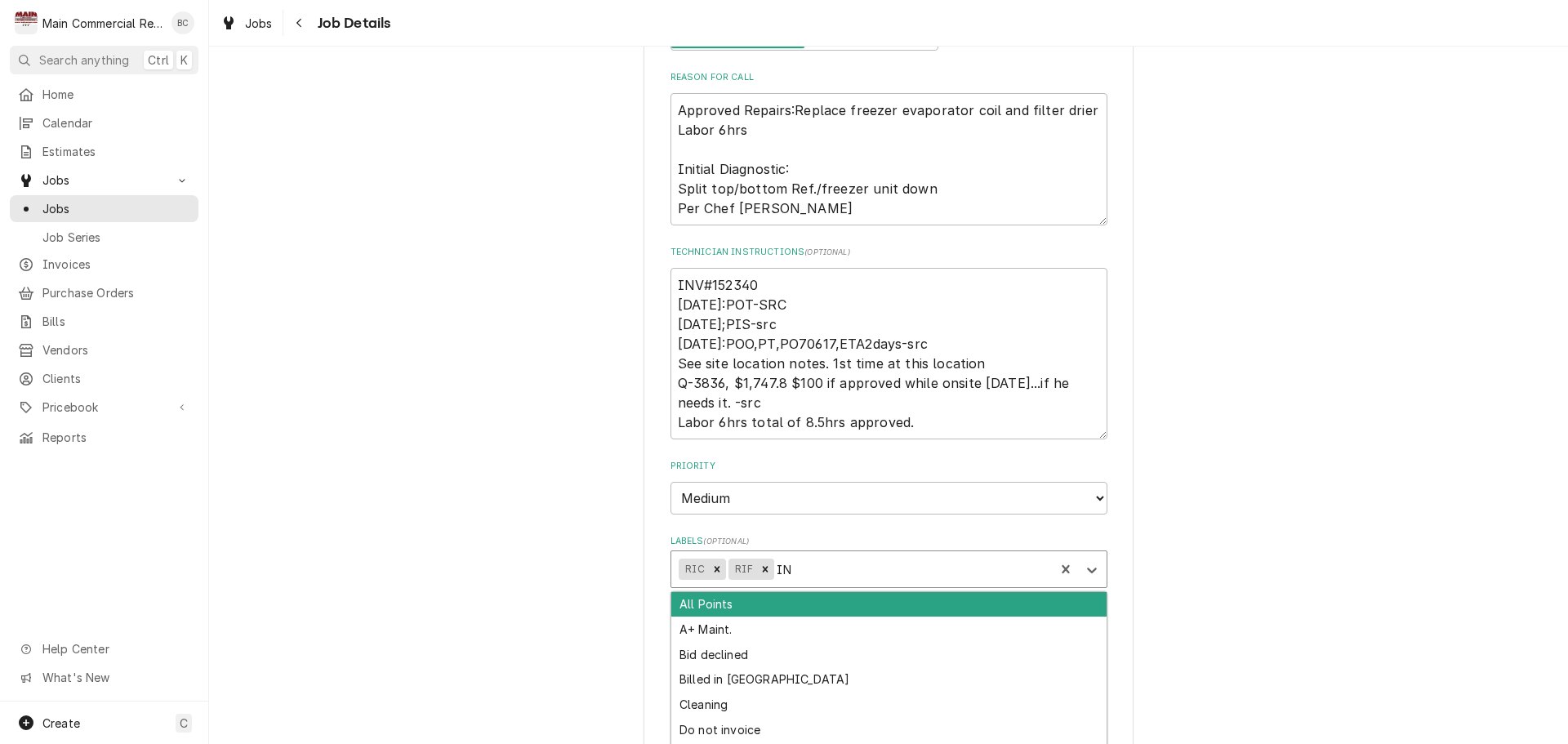
type input "INV"
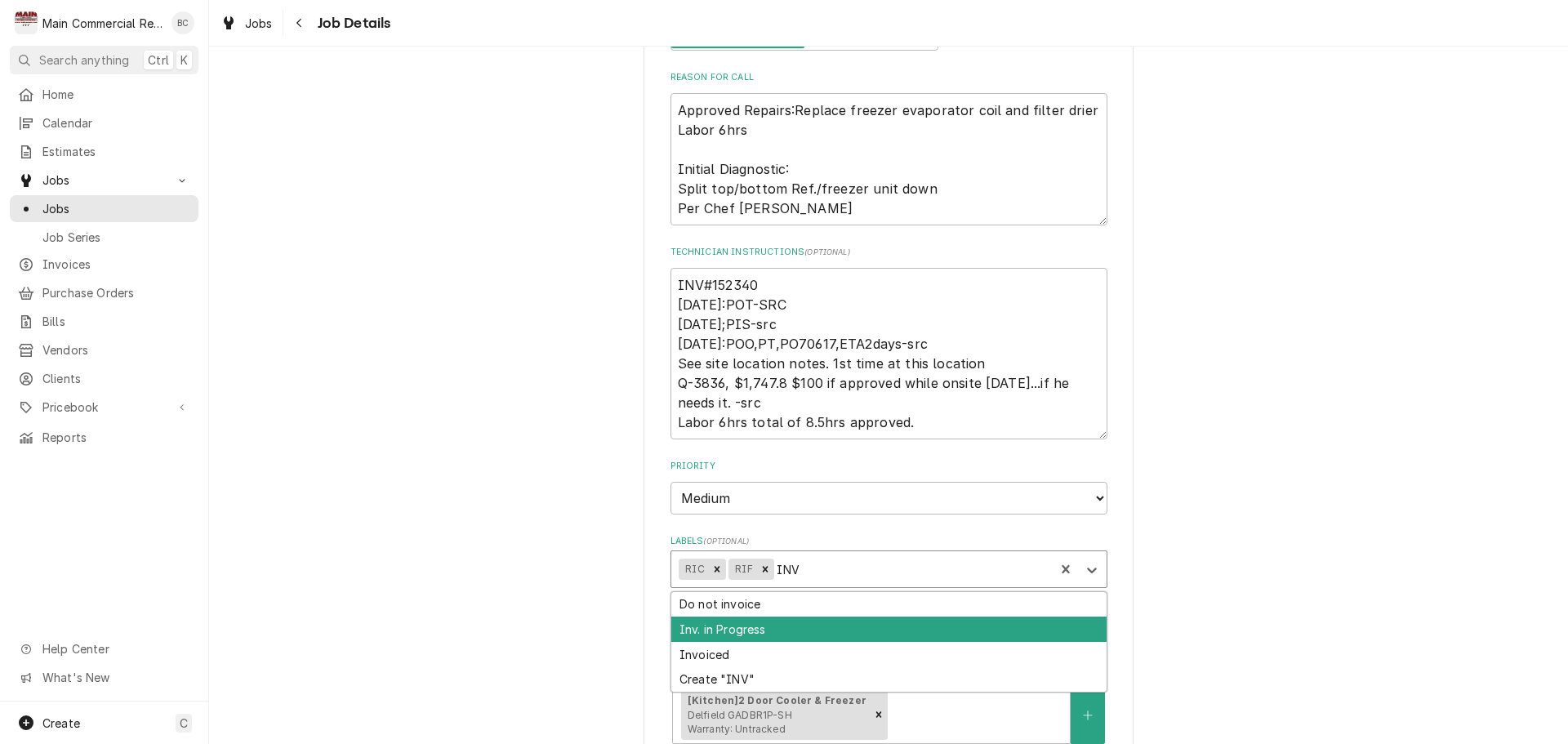
click at [785, 633] on div "Inv. in Progress" at bounding box center [888, 630] width 435 height 25
type textarea "x"
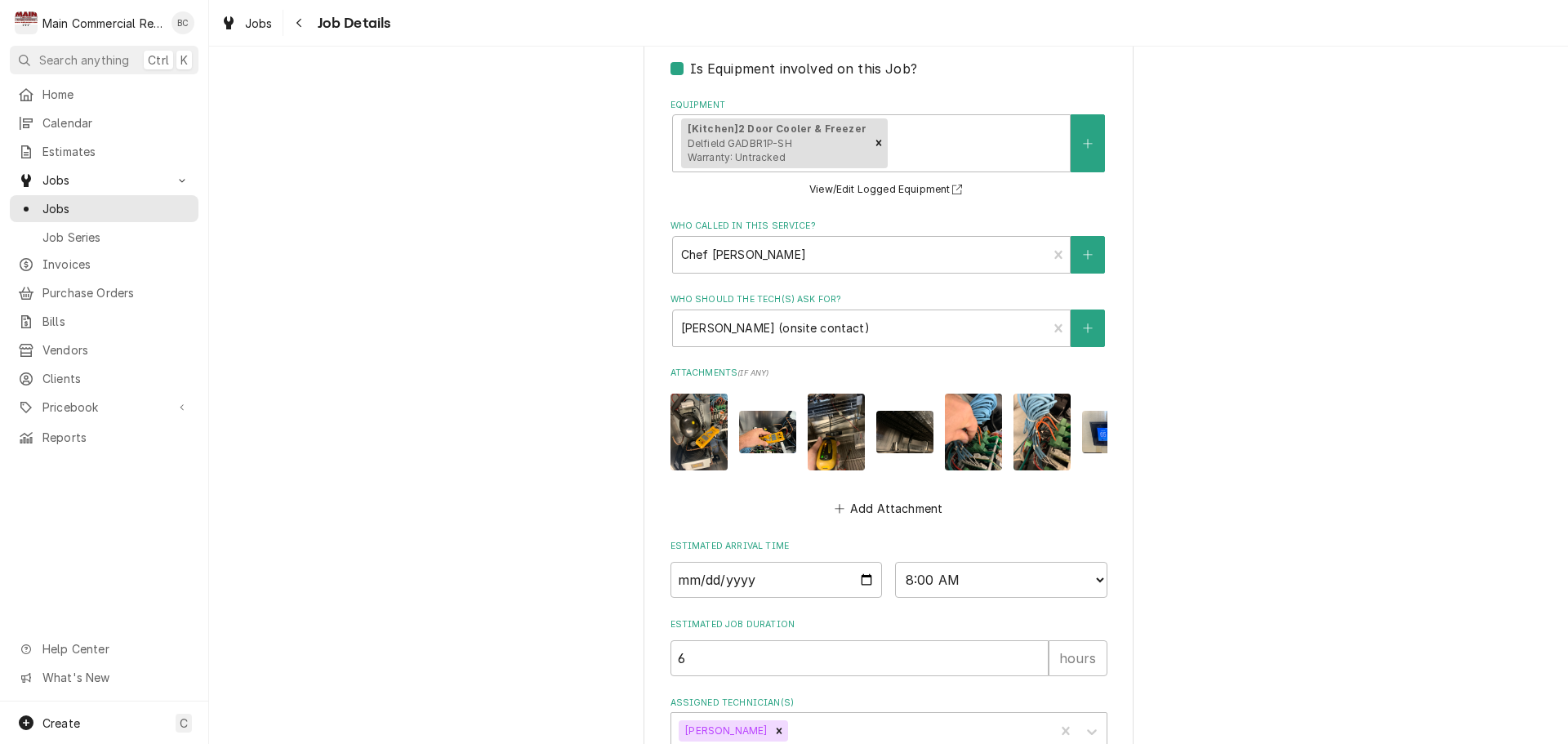
scroll to position [1016, 0]
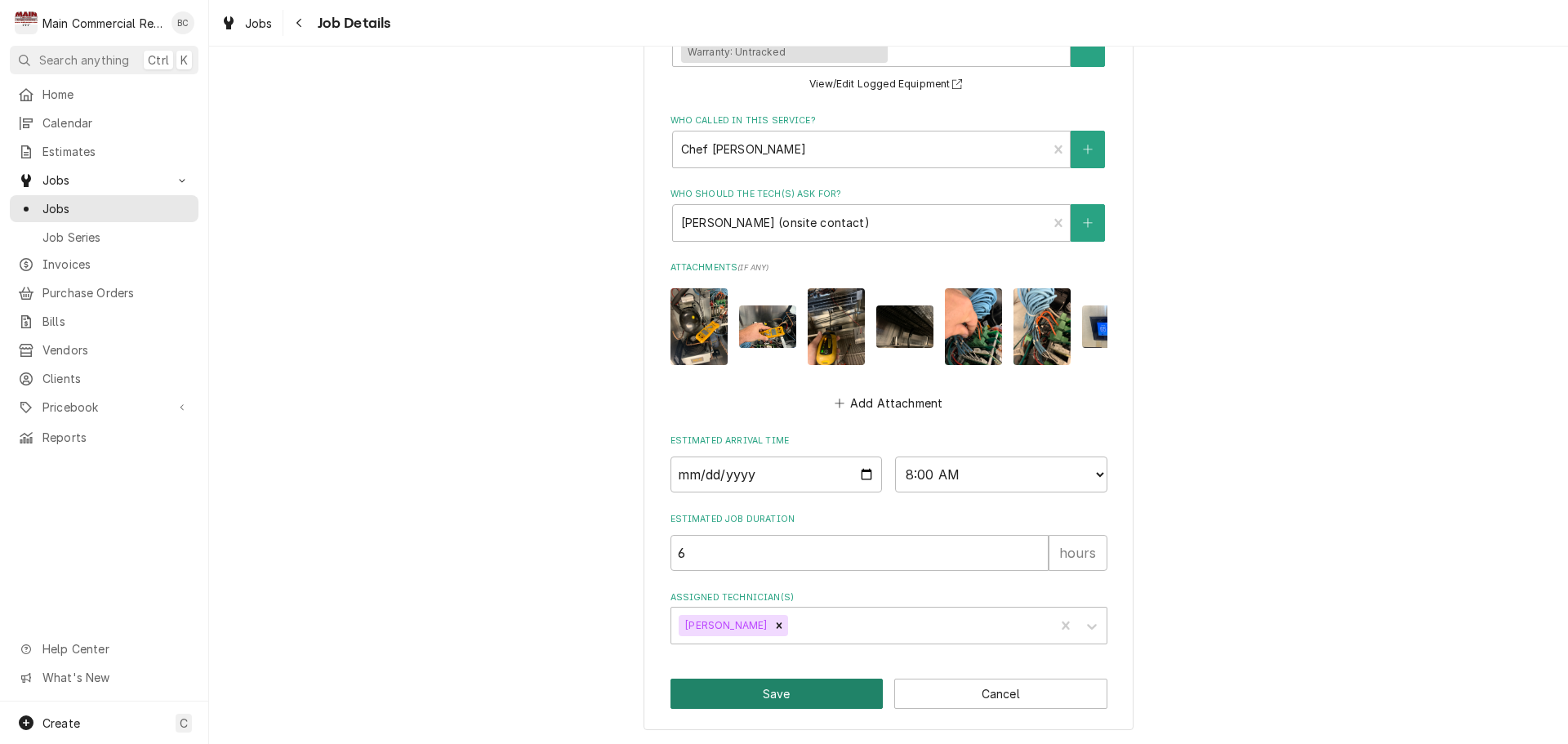
click at [770, 691] on button "Save" at bounding box center [777, 693] width 213 height 30
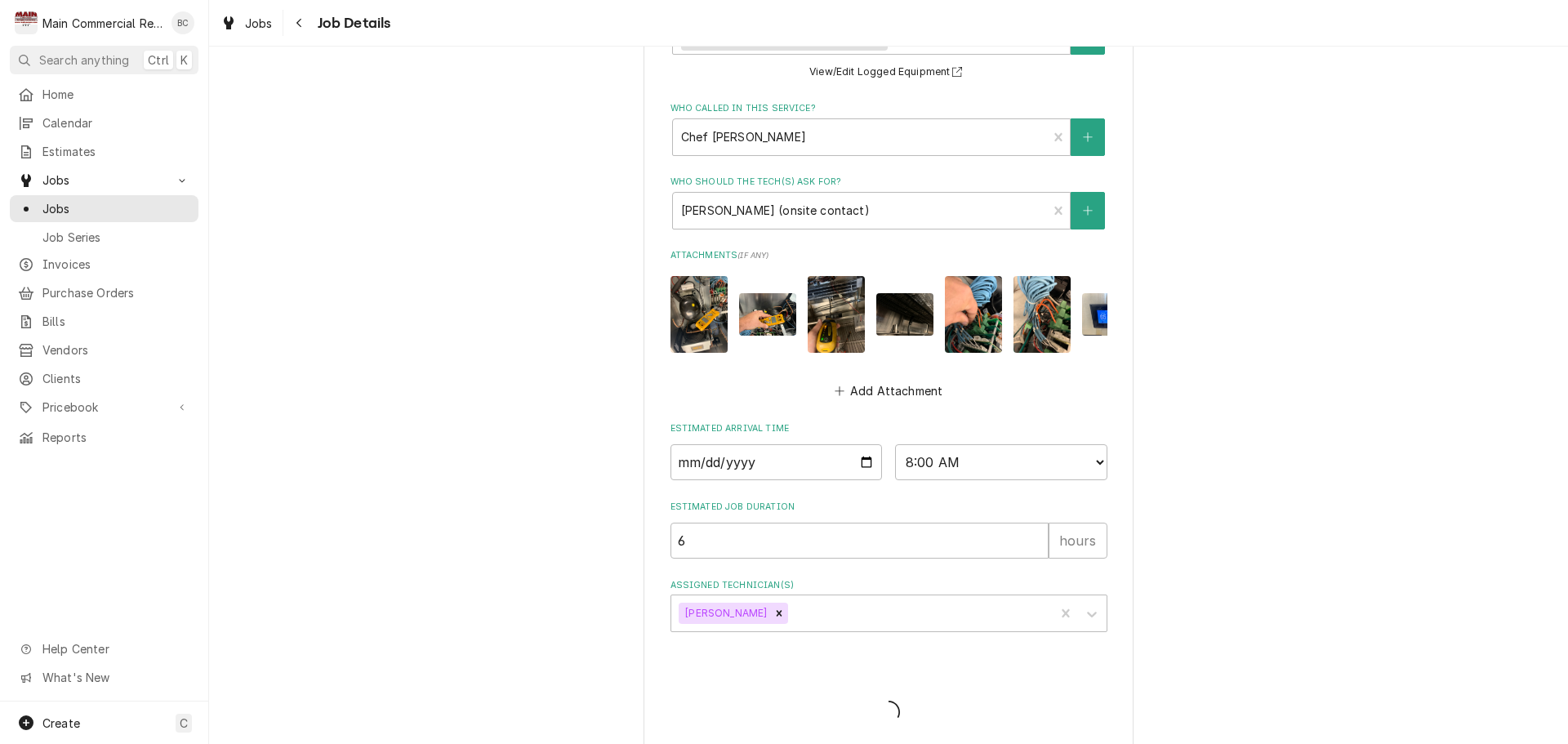
type textarea "x"
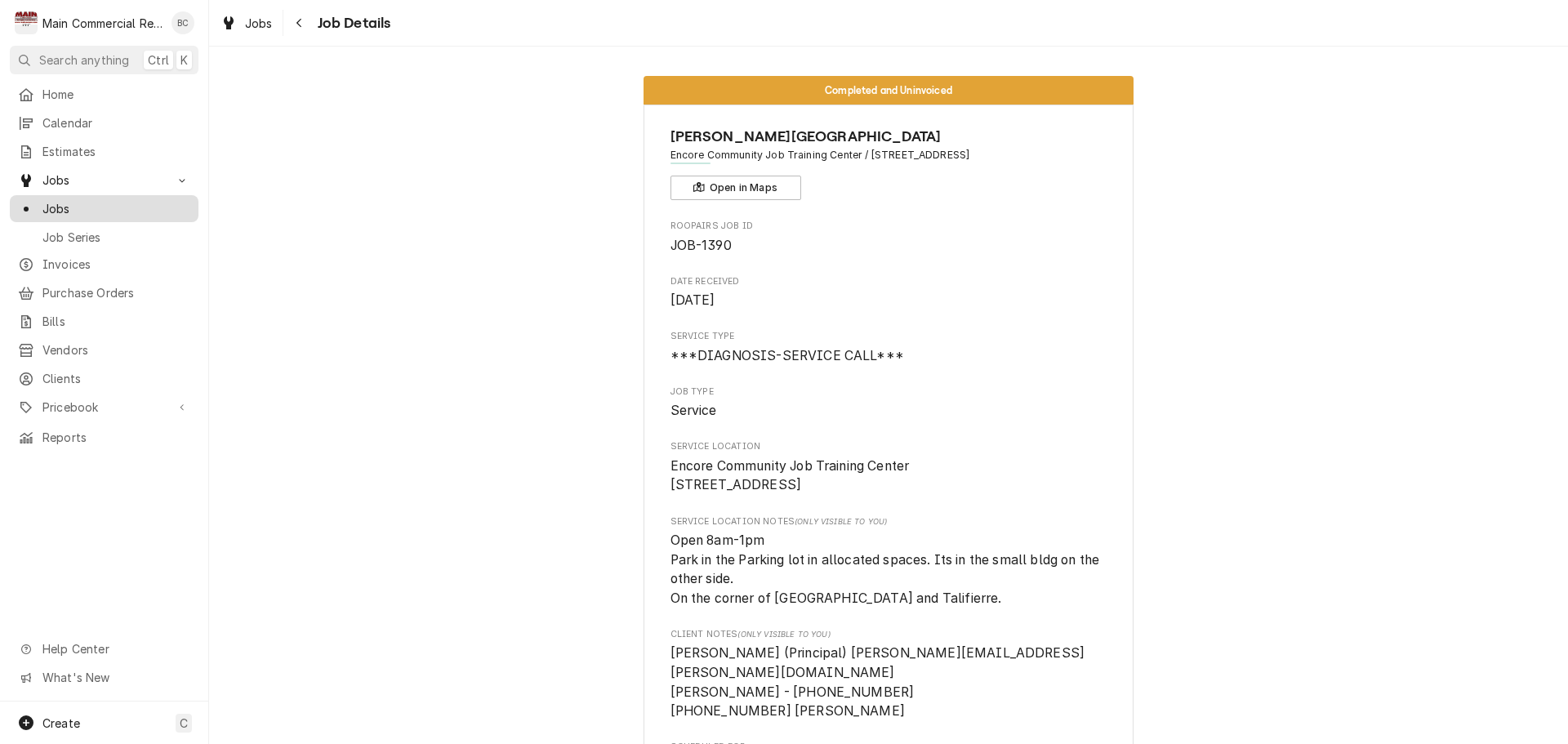
click at [143, 206] on span "Jobs" at bounding box center [116, 208] width 148 height 17
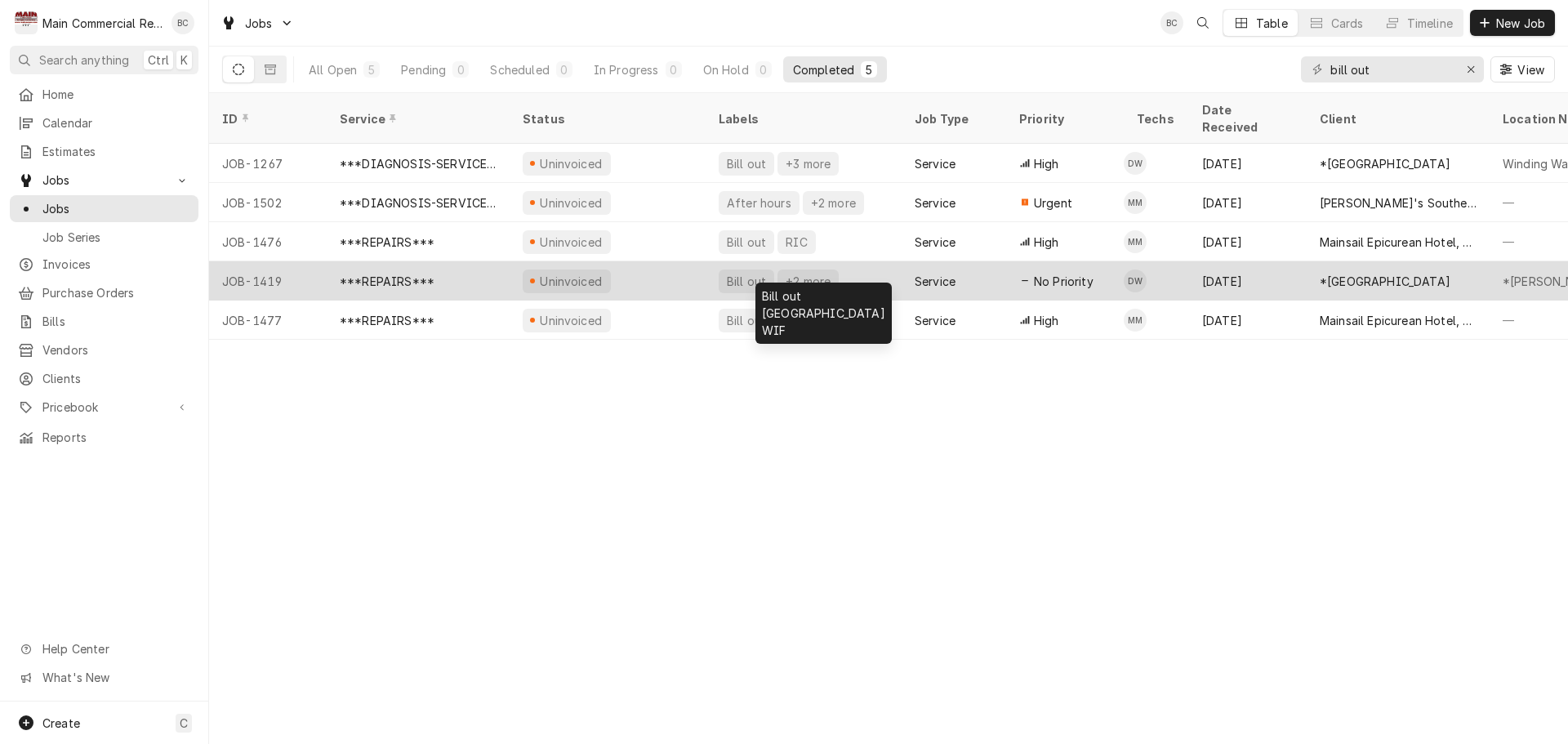
click at [745, 273] on div "Bill out" at bounding box center [746, 281] width 43 height 17
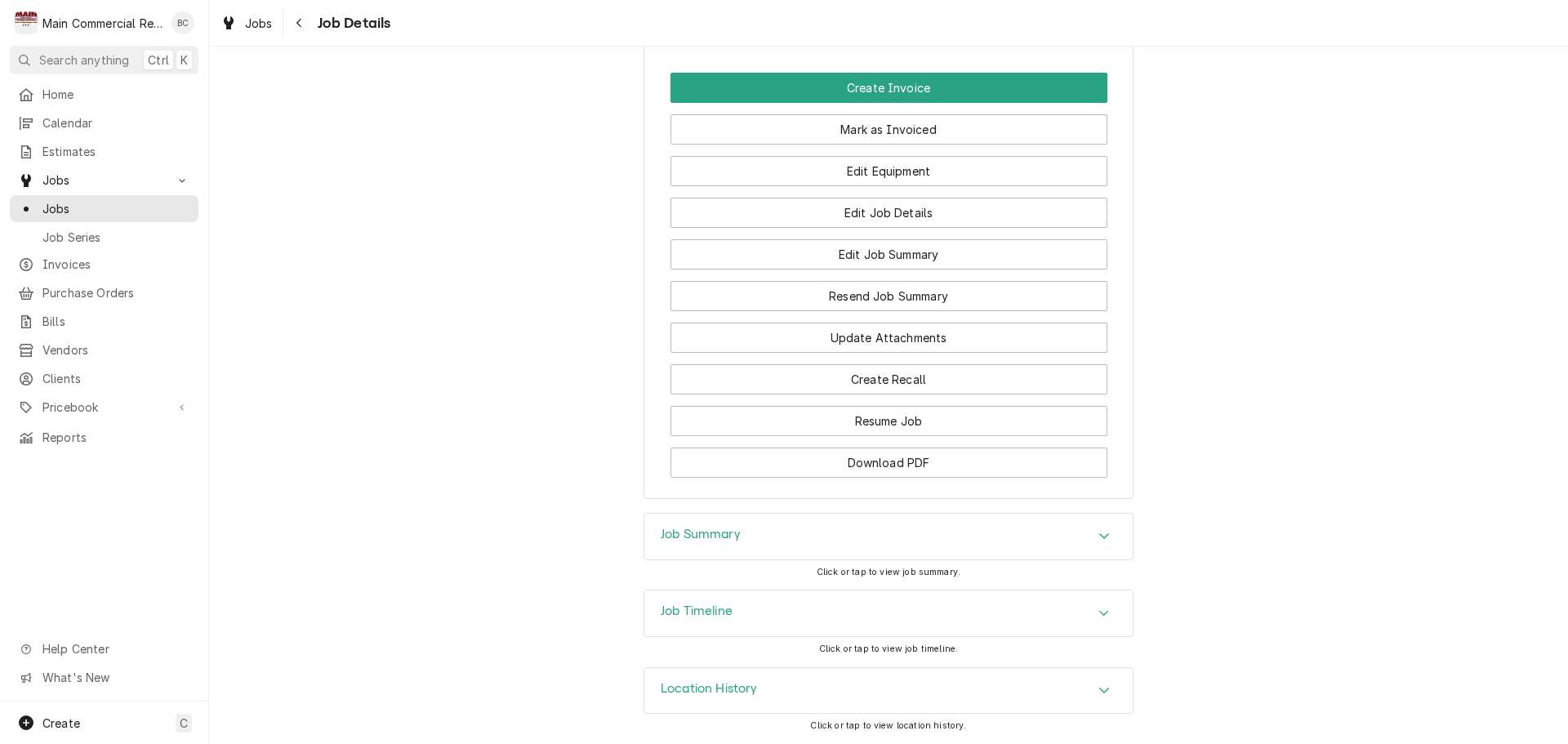
scroll to position [2454, 0]
click at [690, 535] on h3 "Job Summary" at bounding box center [700, 534] width 80 height 15
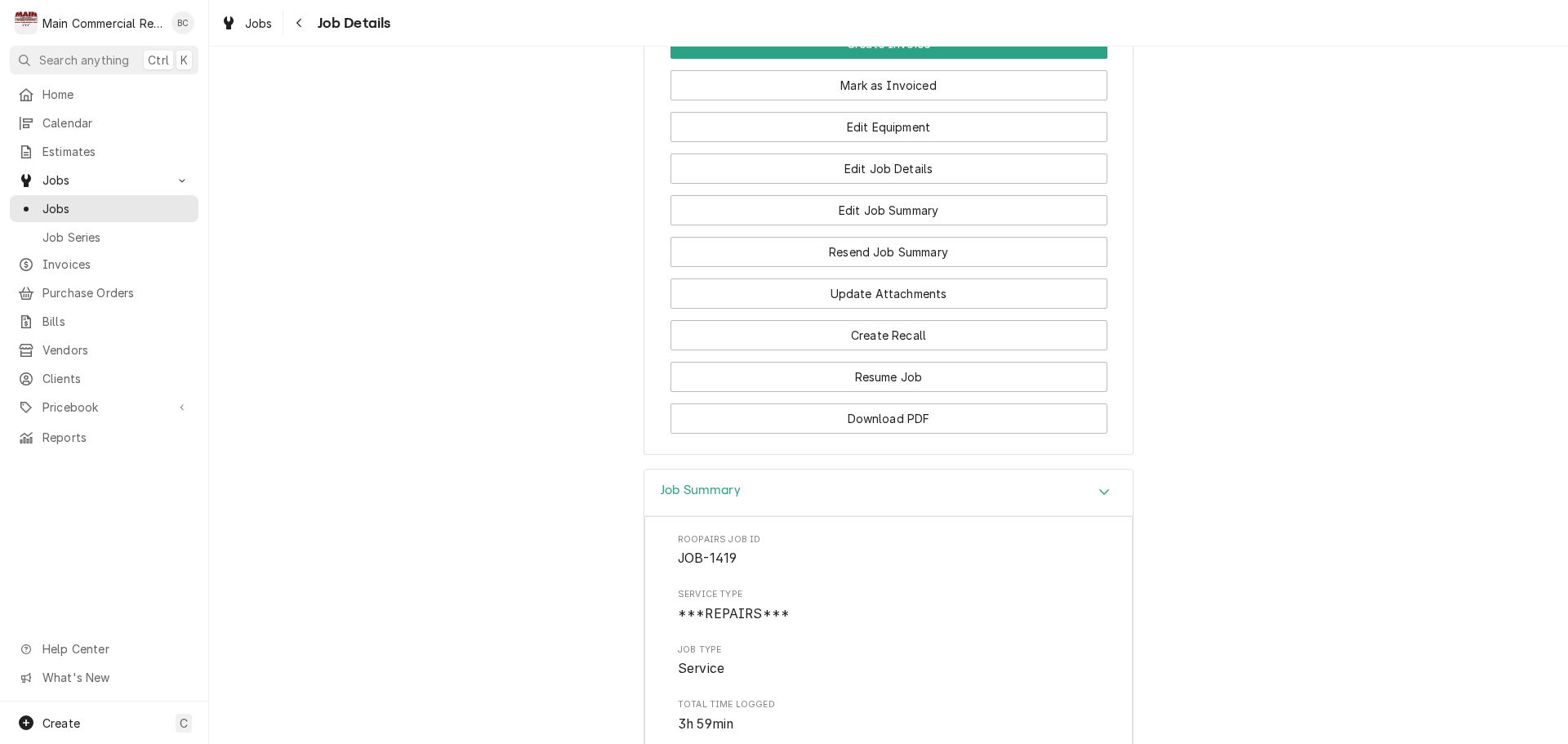
scroll to position [2487, 0]
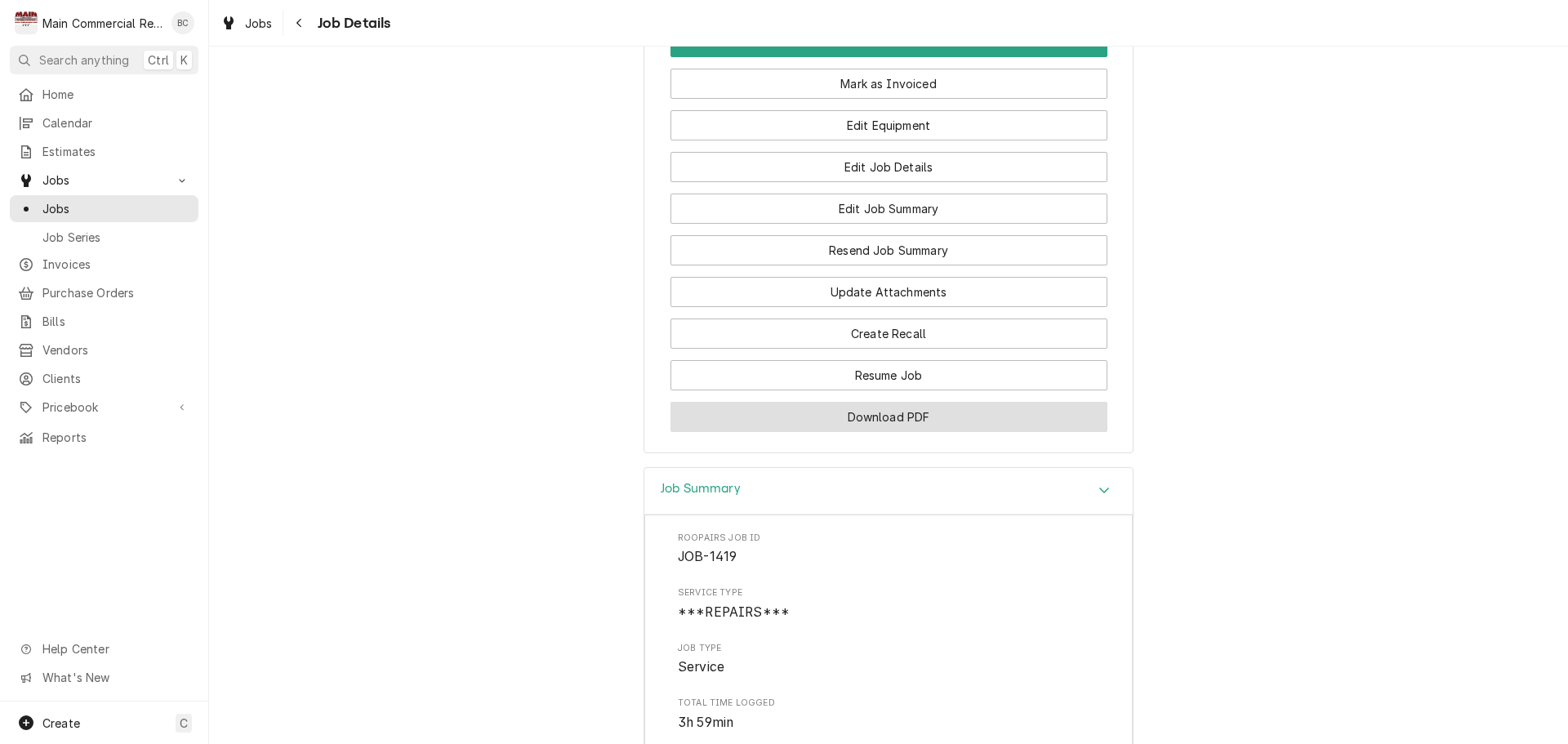
click at [867, 432] on button "Download PDF" at bounding box center [888, 416] width 437 height 30
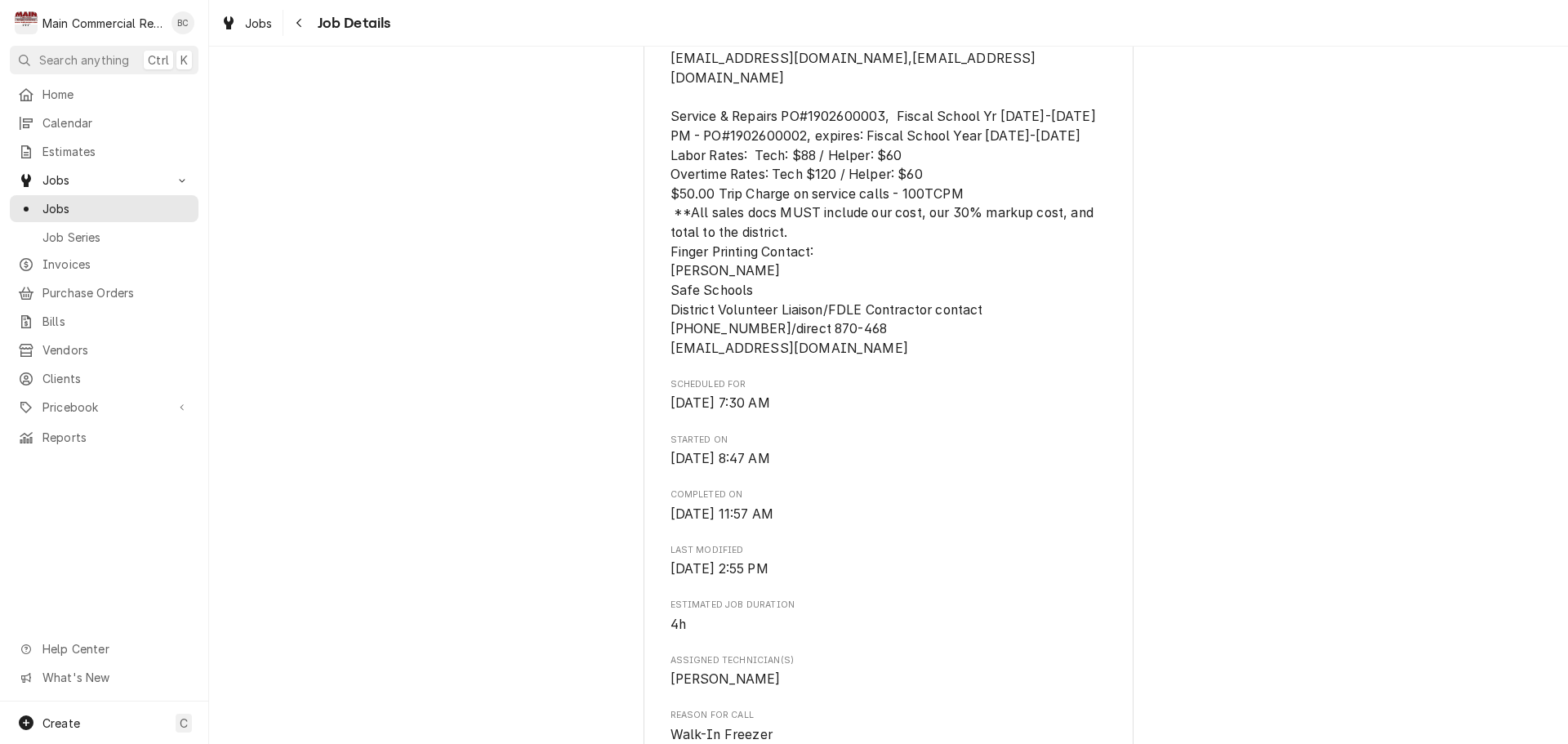
scroll to position [610, 0]
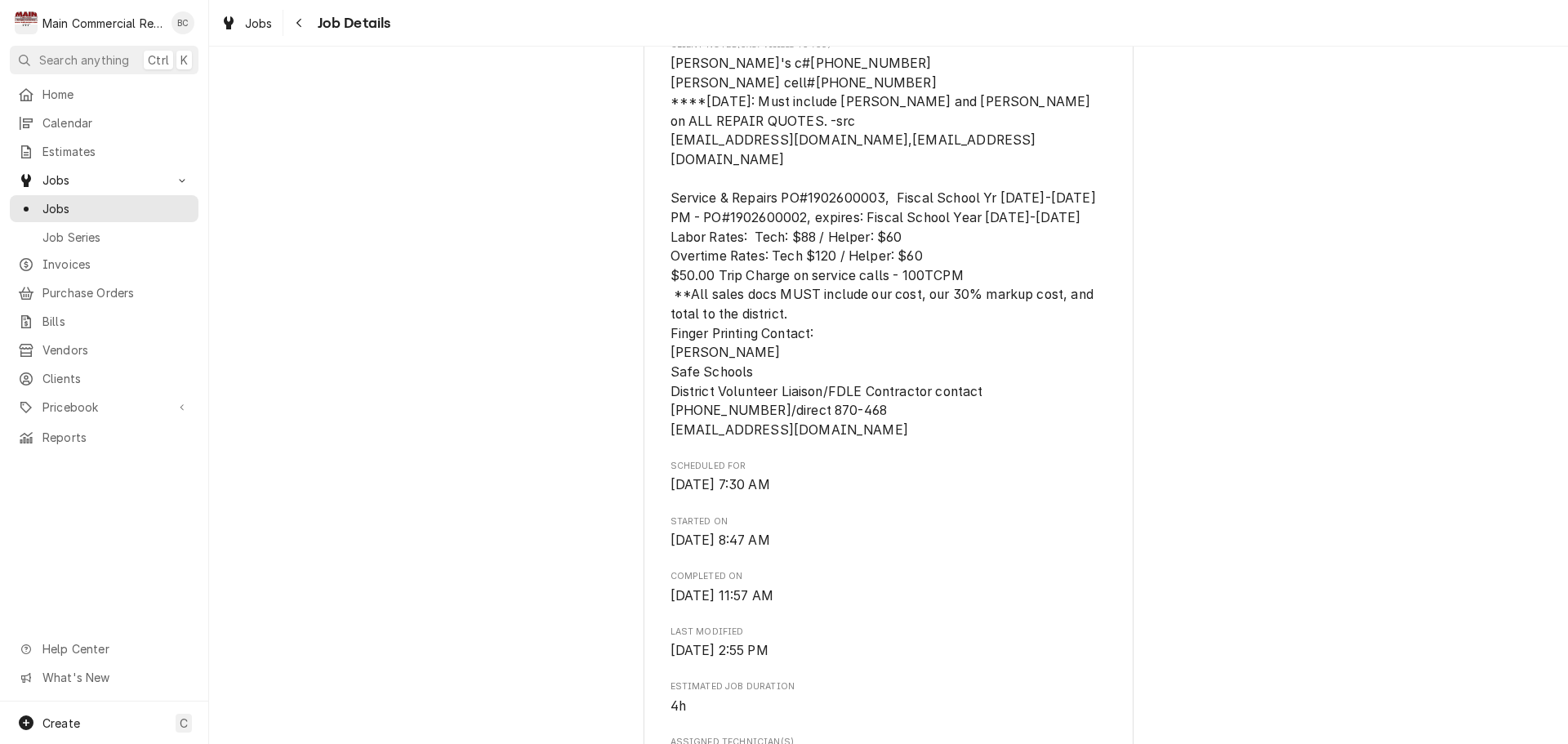
click at [804, 197] on span "Holly's c#631-764-4728 Chris Neagle's cell#352-403-7442 ****5/16/24: Must inclu…" at bounding box center [884, 246] width 427 height 382
copy span "1902600003"
drag, startPoint x: 448, startPoint y: 426, endPoint x: 459, endPoint y: 422, distance: 11.7
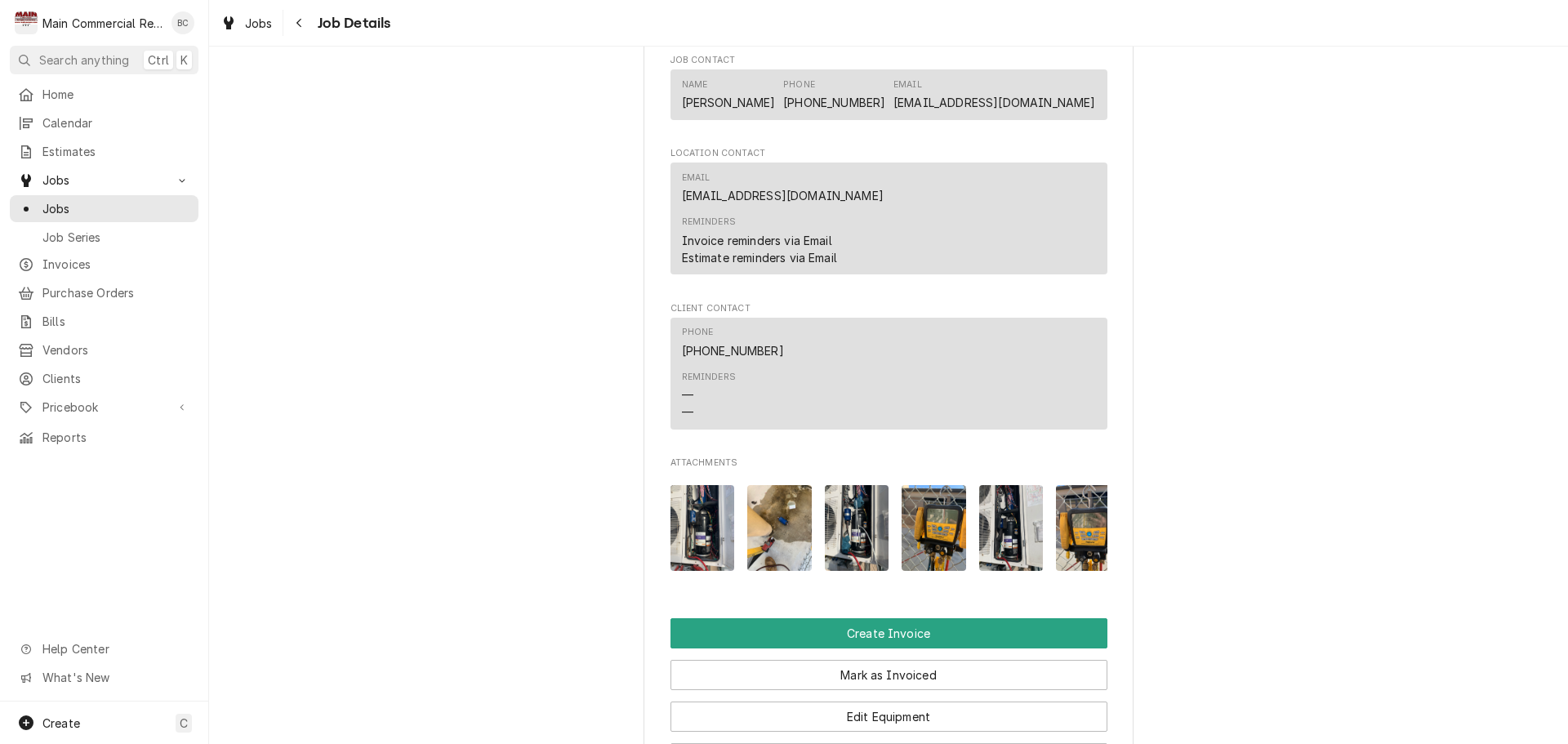
scroll to position [2079, 0]
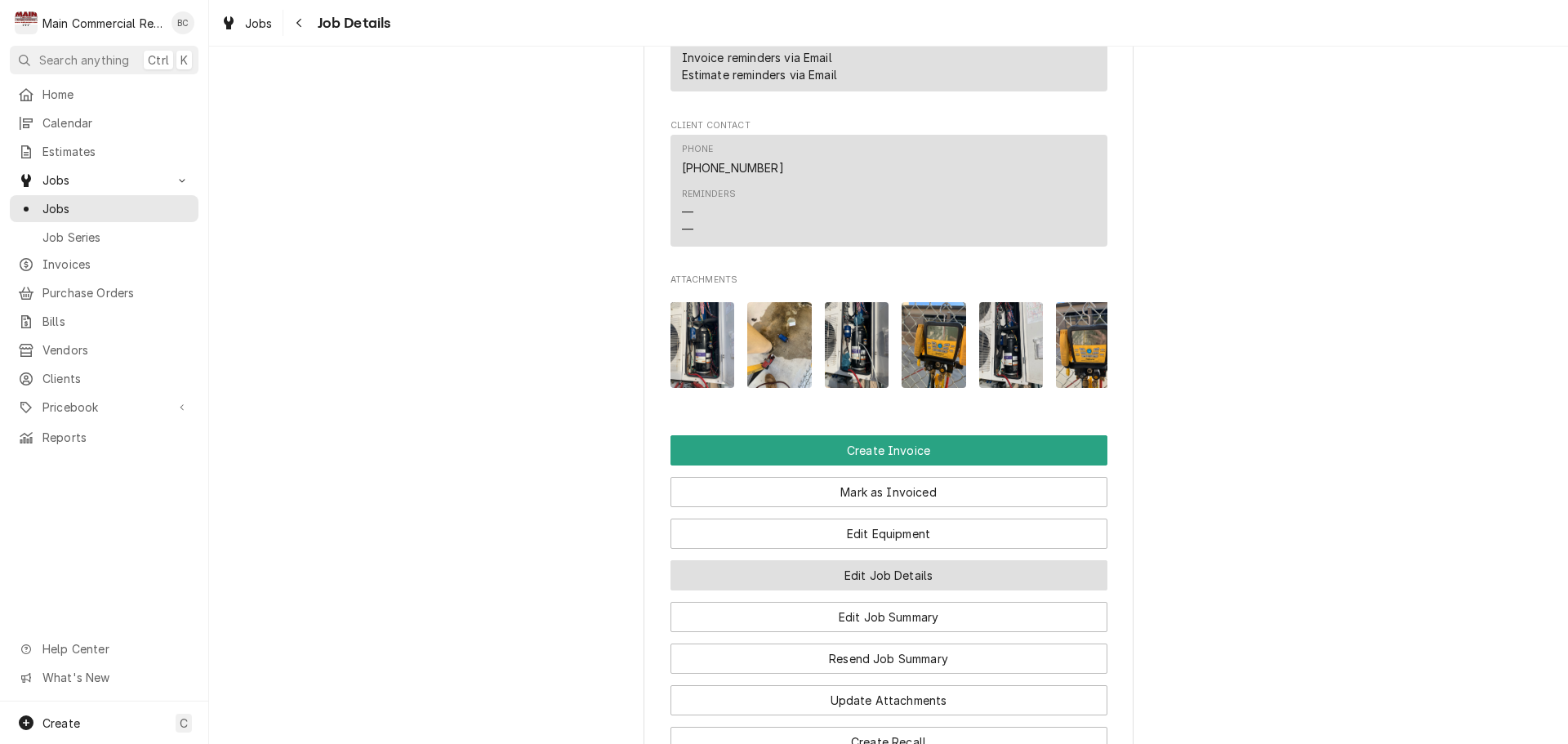
click at [878, 588] on button "Edit Job Details" at bounding box center [888, 575] width 437 height 30
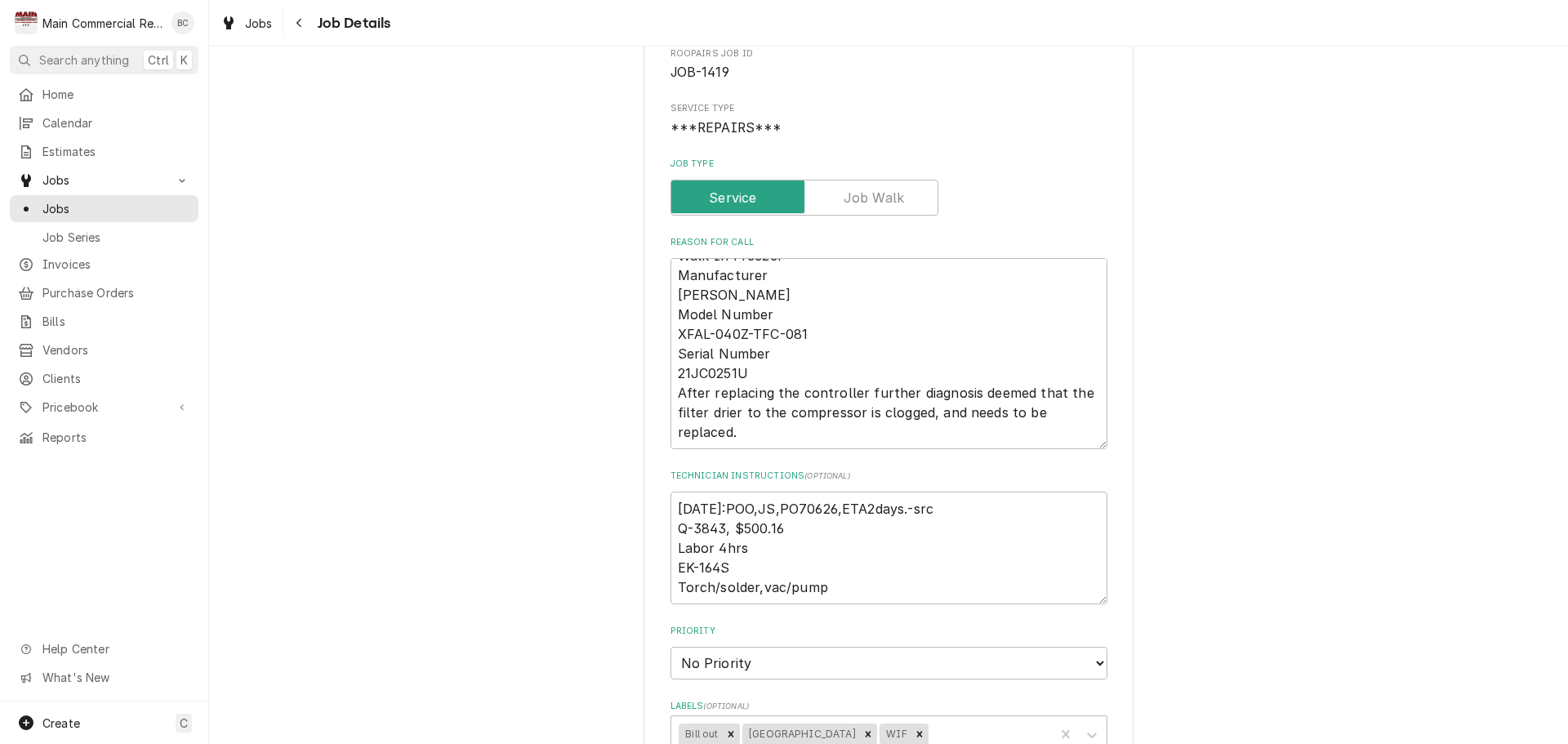
scroll to position [164, 0]
click at [670, 514] on textarea "[DATE]:POO,JS,PO70626,ETA2days.-src Q-3843, $500.16 Labor 4hrs EK-164S Torch/so…" at bounding box center [888, 546] width 437 height 113
type textarea "x"
type textarea "[DATE]:POO,JS,PO70626,ETA2days.-src Q-3843, $500.16 Labor 4hrs EK-164S Torch/so…"
type textarea "x"
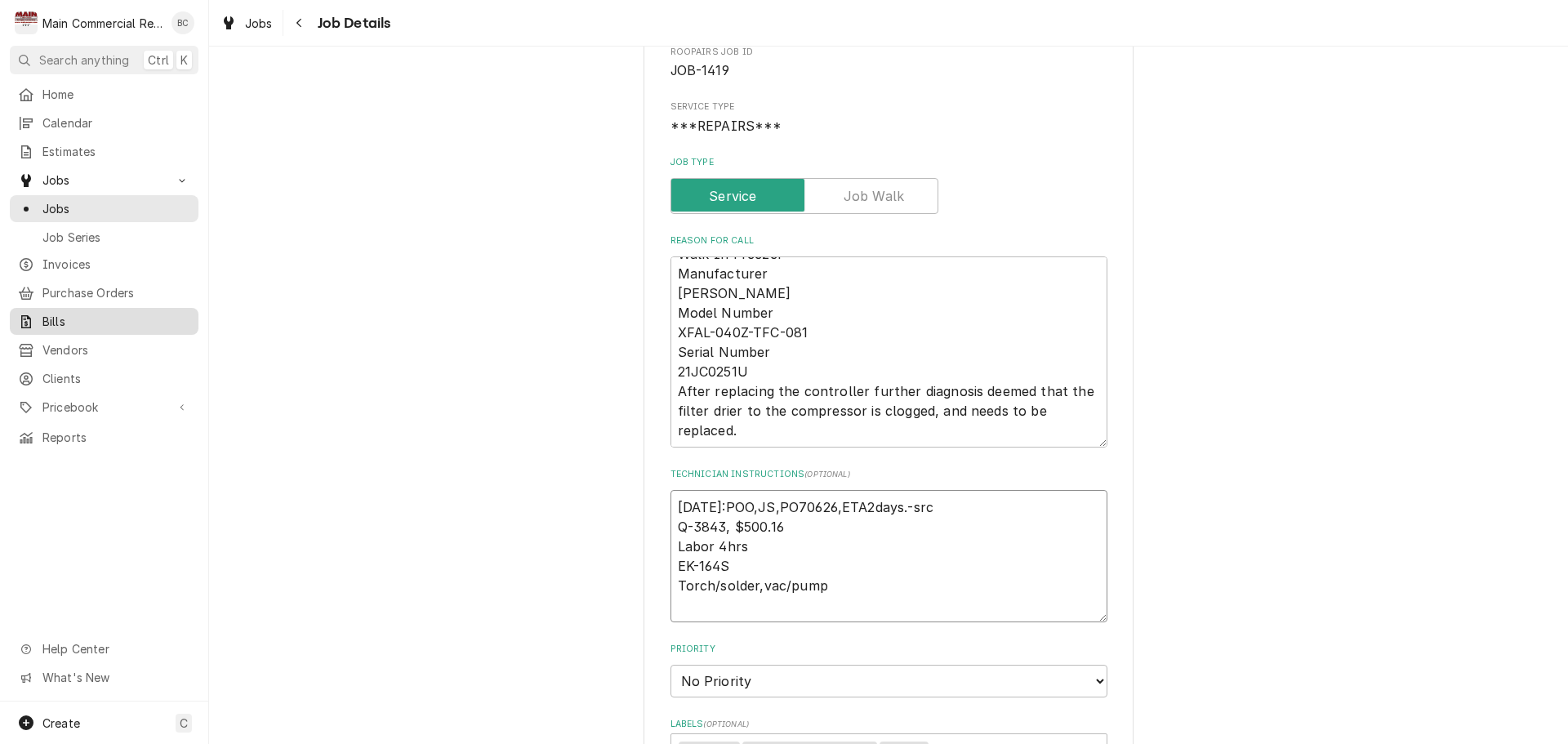
type textarea "[DATE]:POO,JS,PO70626,ETA2days.-src Q-3843, $500.16 Labor 4hrs EK-164S Torch/so…"
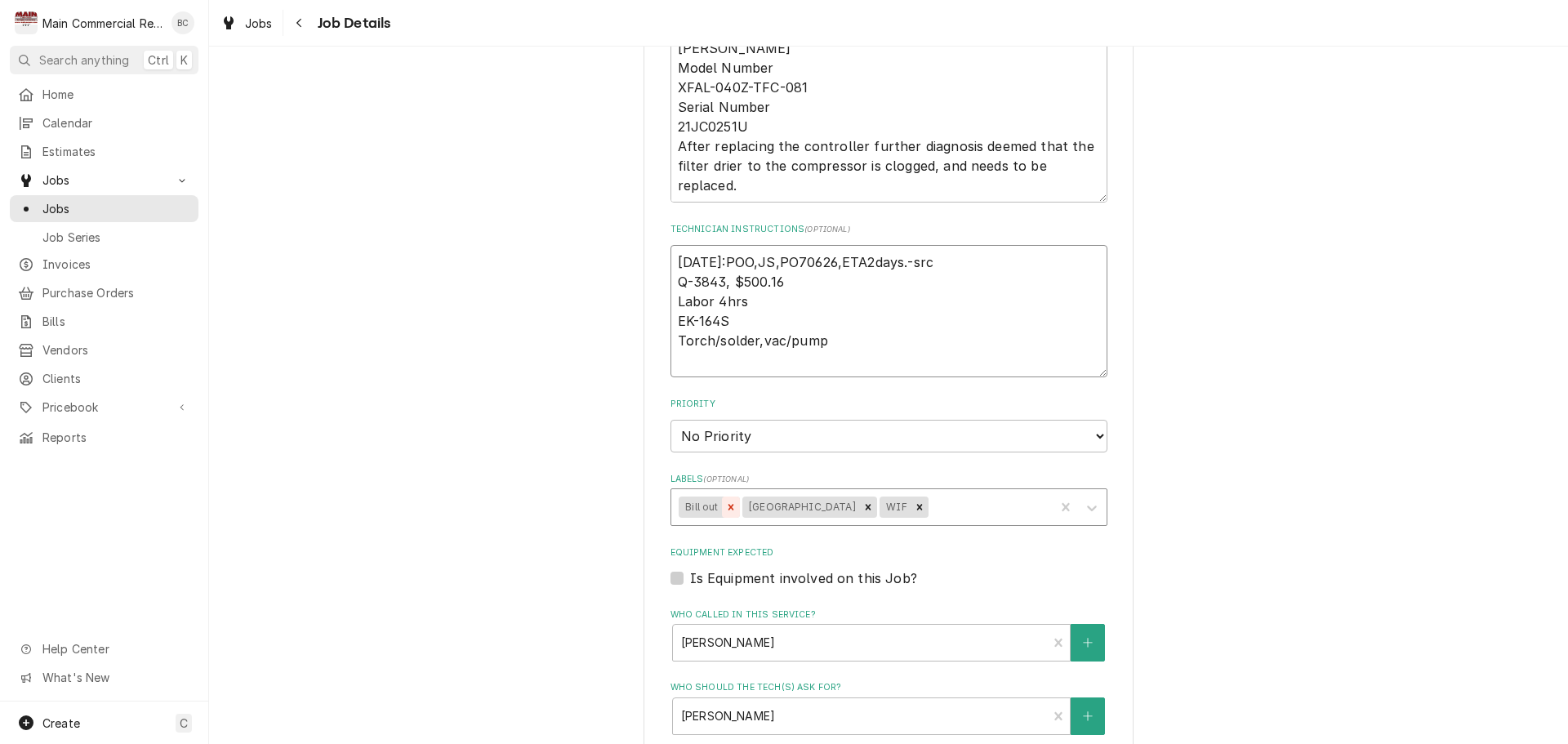
click at [728, 506] on icon "Remove Bill out" at bounding box center [730, 507] width 5 height 5
click at [802, 506] on icon "Remove Hernando School" at bounding box center [805, 507] width 5 height 5
type textarea "x"
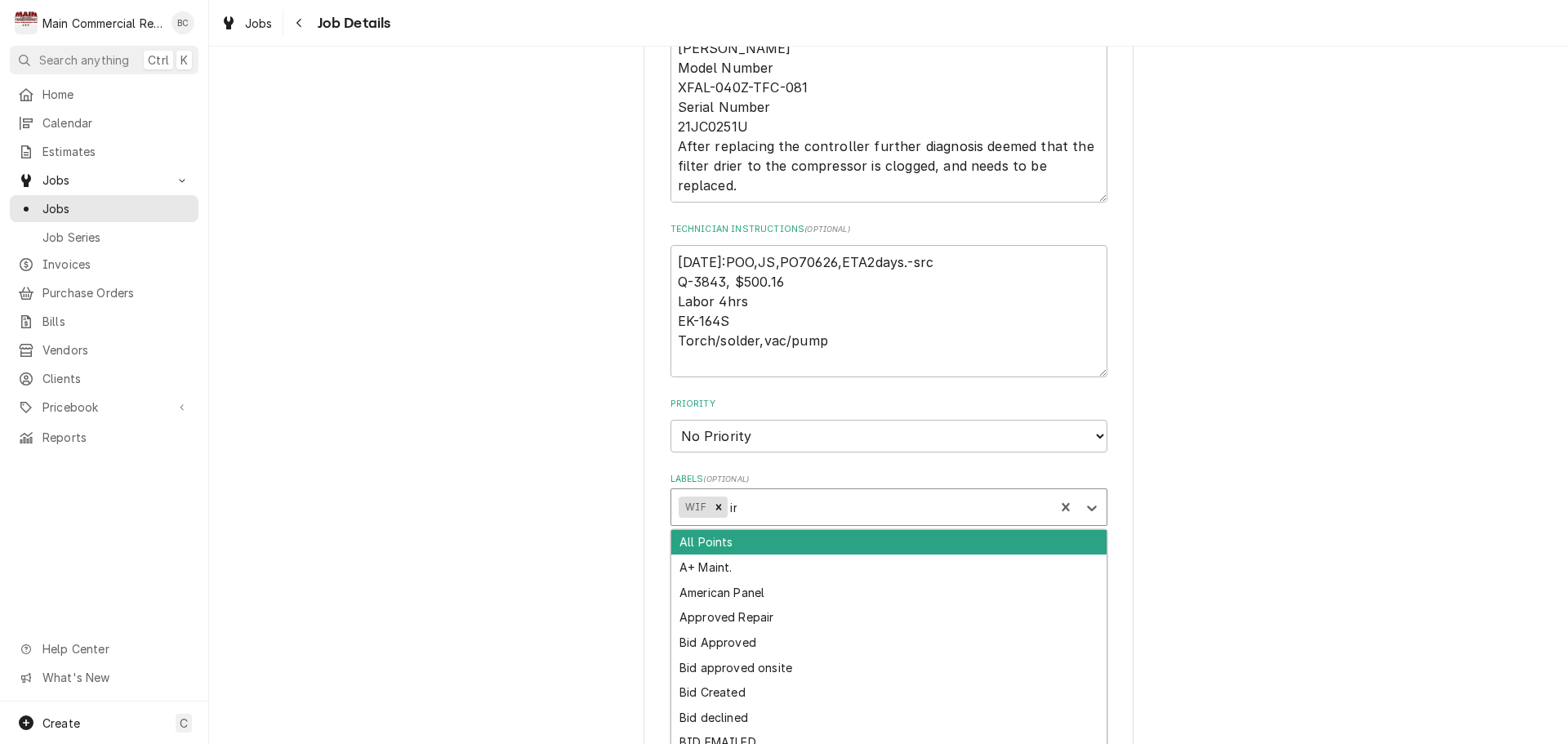
type input "inv"
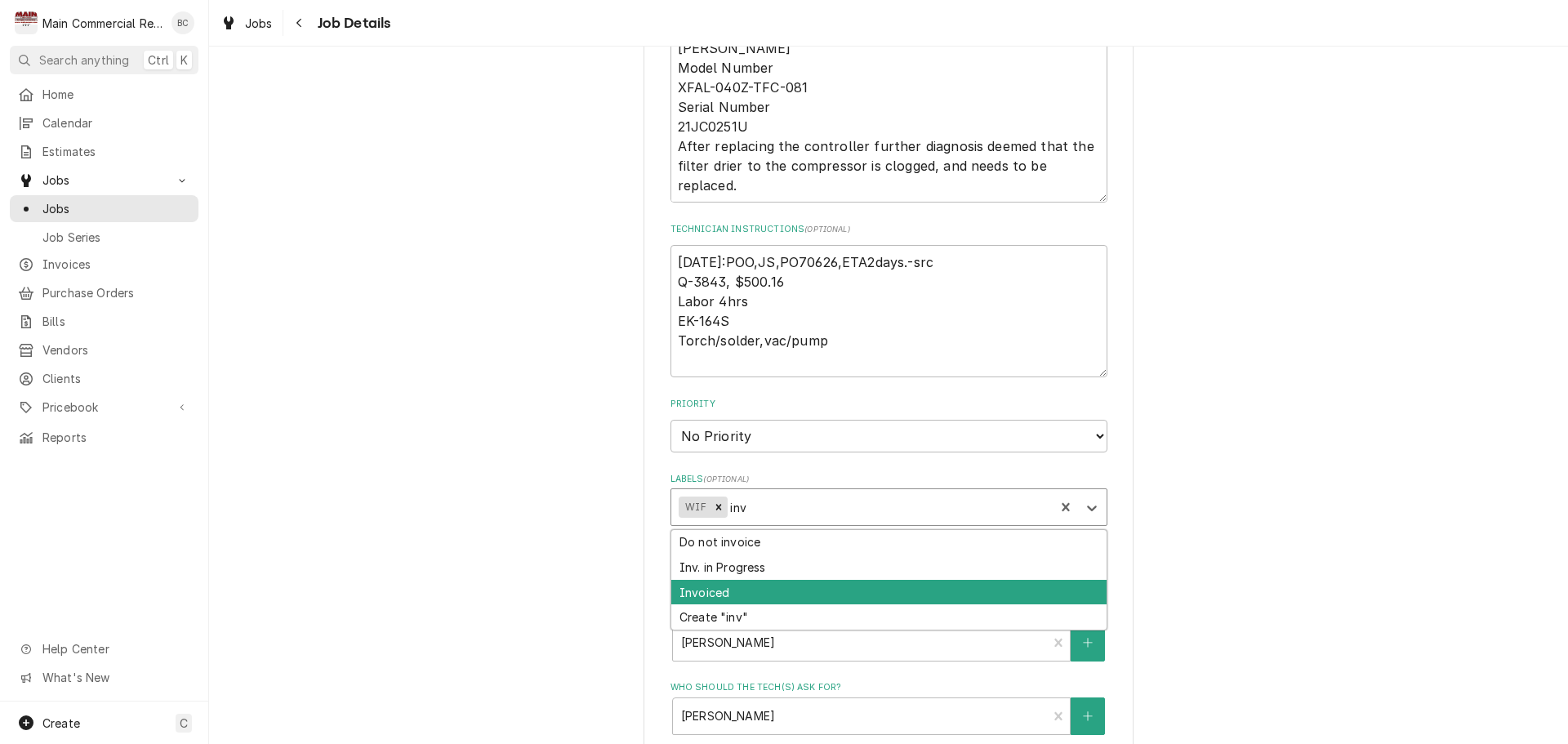
click at [789, 580] on div "Invoiced" at bounding box center [888, 592] width 435 height 25
type textarea "x"
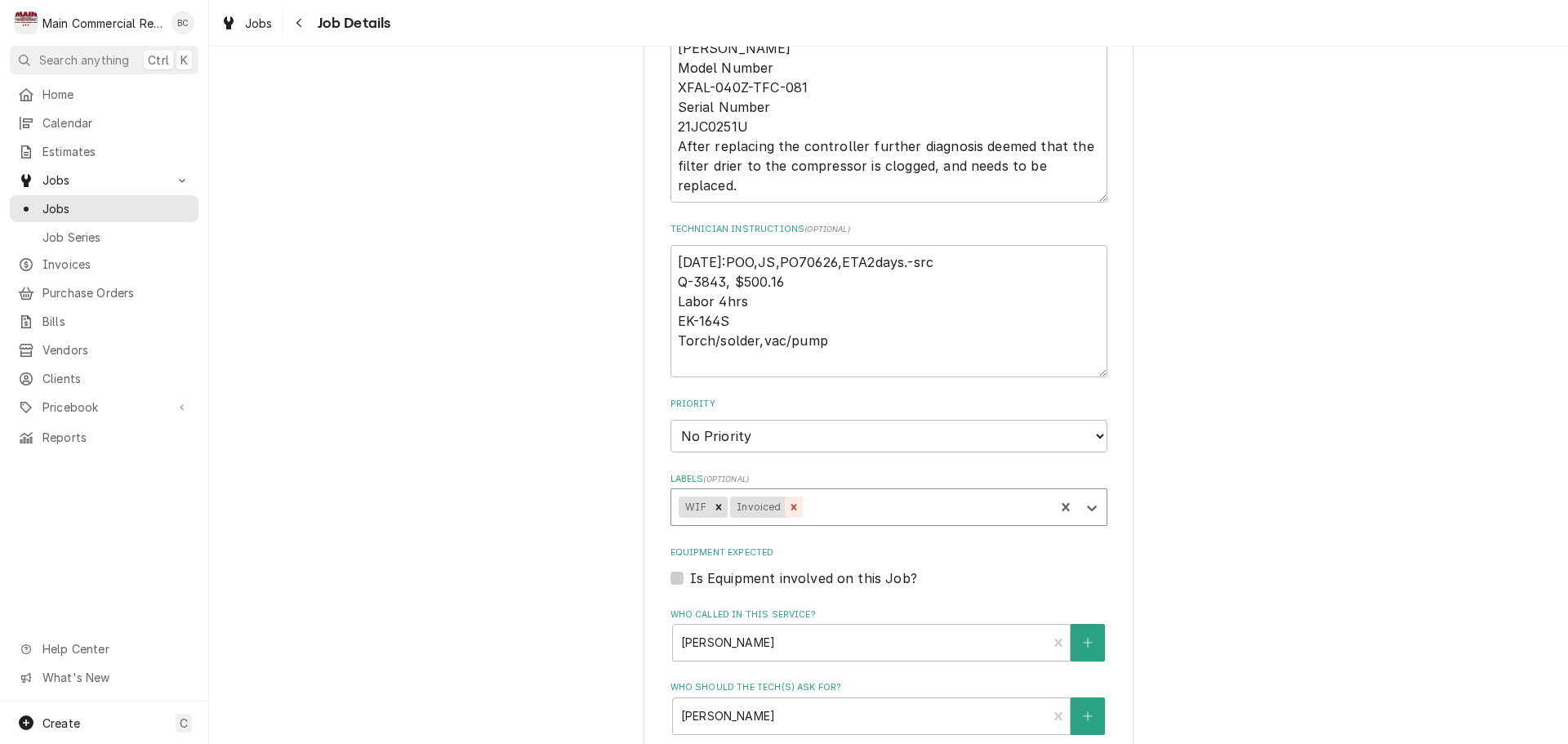
click at [790, 505] on icon "Remove Invoiced" at bounding box center [793, 507] width 5 height 5
type textarea "x"
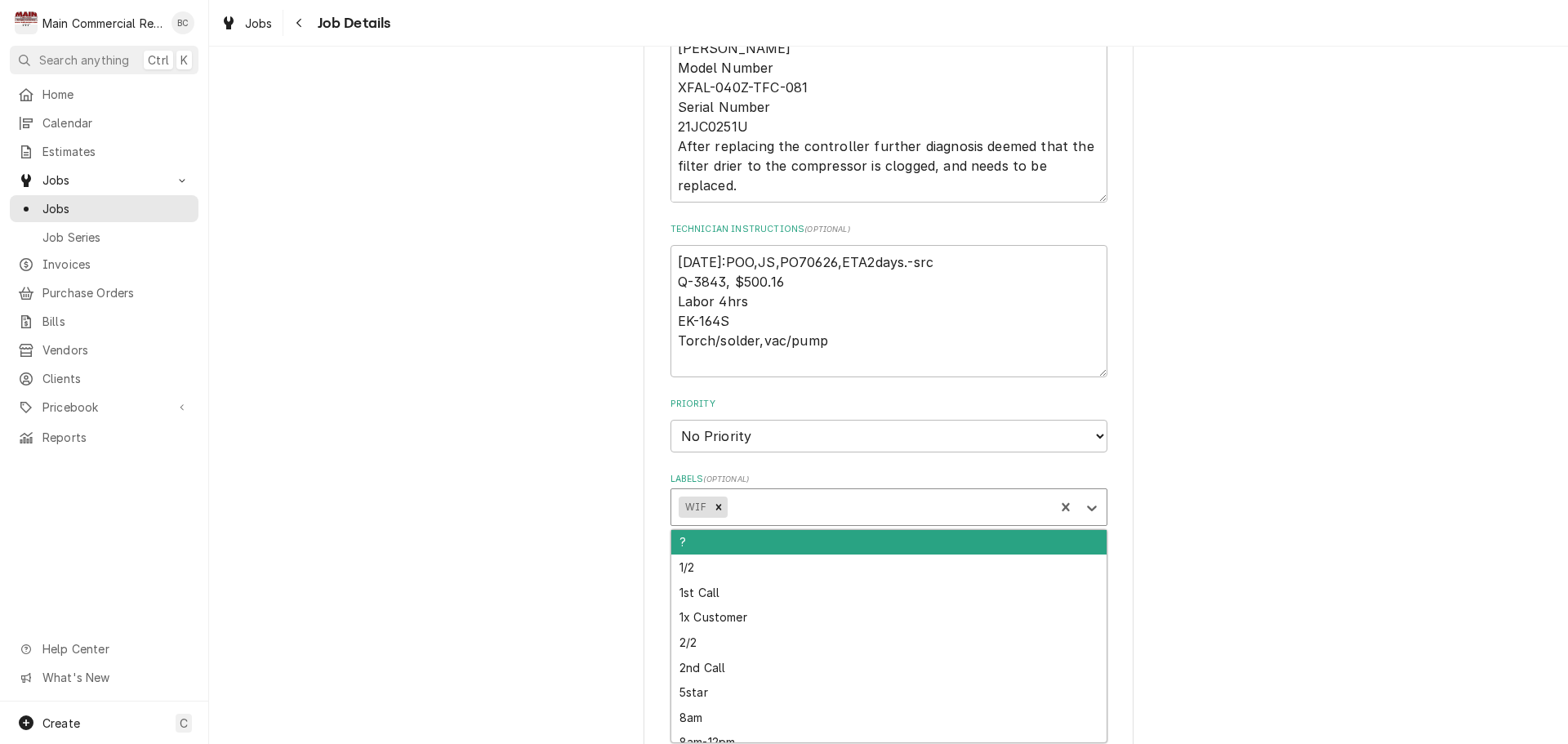
click at [786, 505] on div "Labels" at bounding box center [888, 507] width 316 height 29
type input "inv"
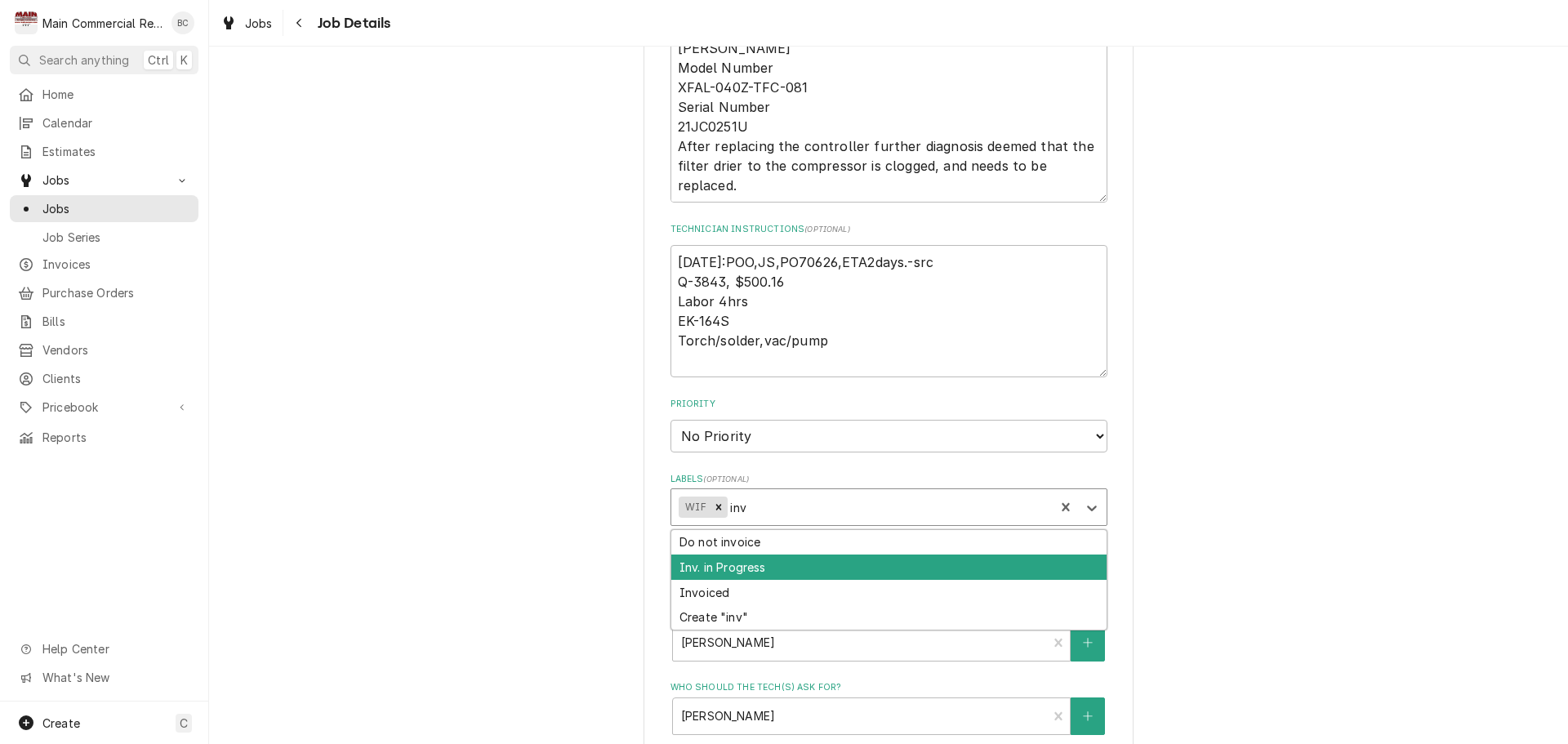
click at [755, 568] on div "Inv. in Progress" at bounding box center [888, 567] width 435 height 25
type textarea "x"
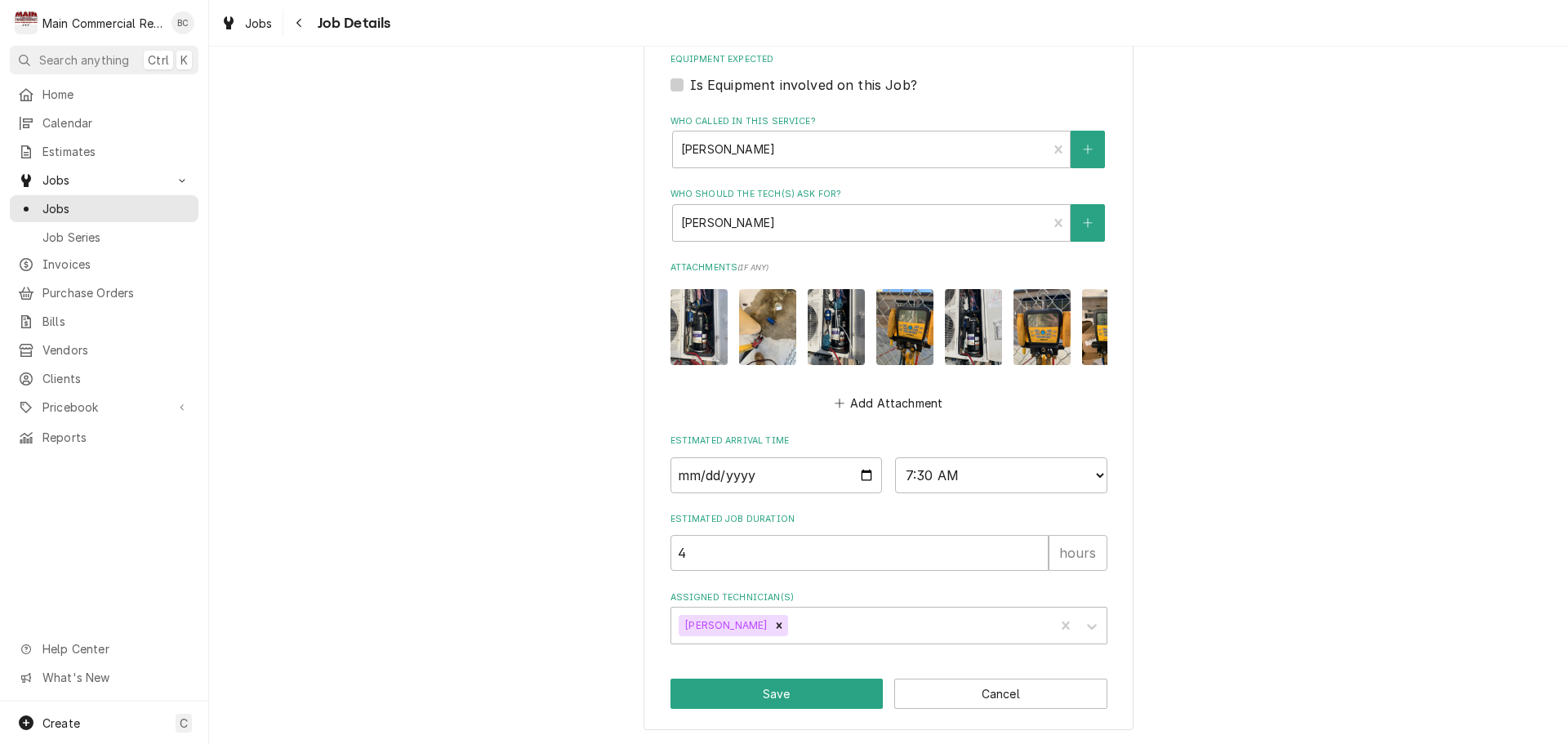
scroll to position [914, 0]
click at [810, 698] on button "Save" at bounding box center [777, 693] width 213 height 30
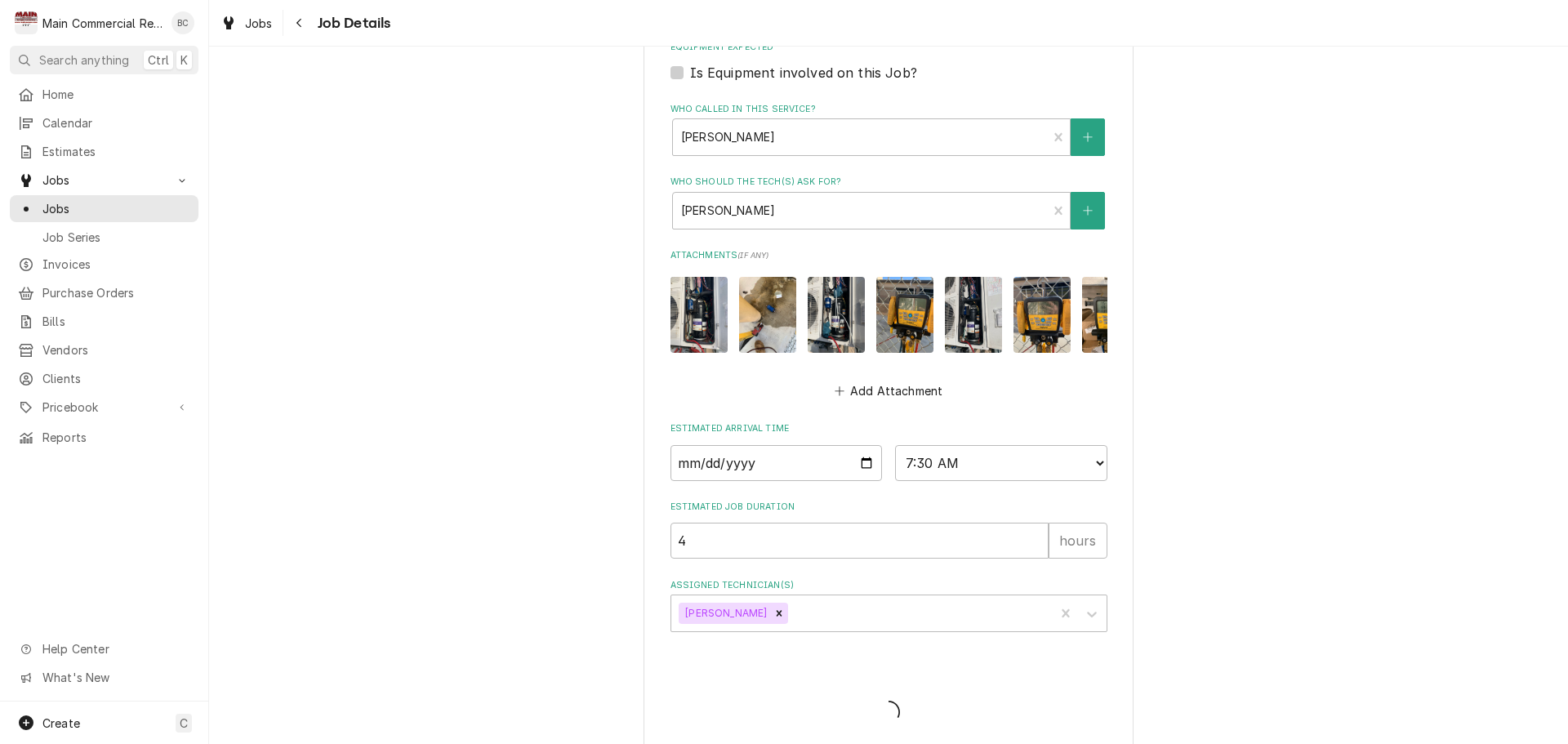
type textarea "x"
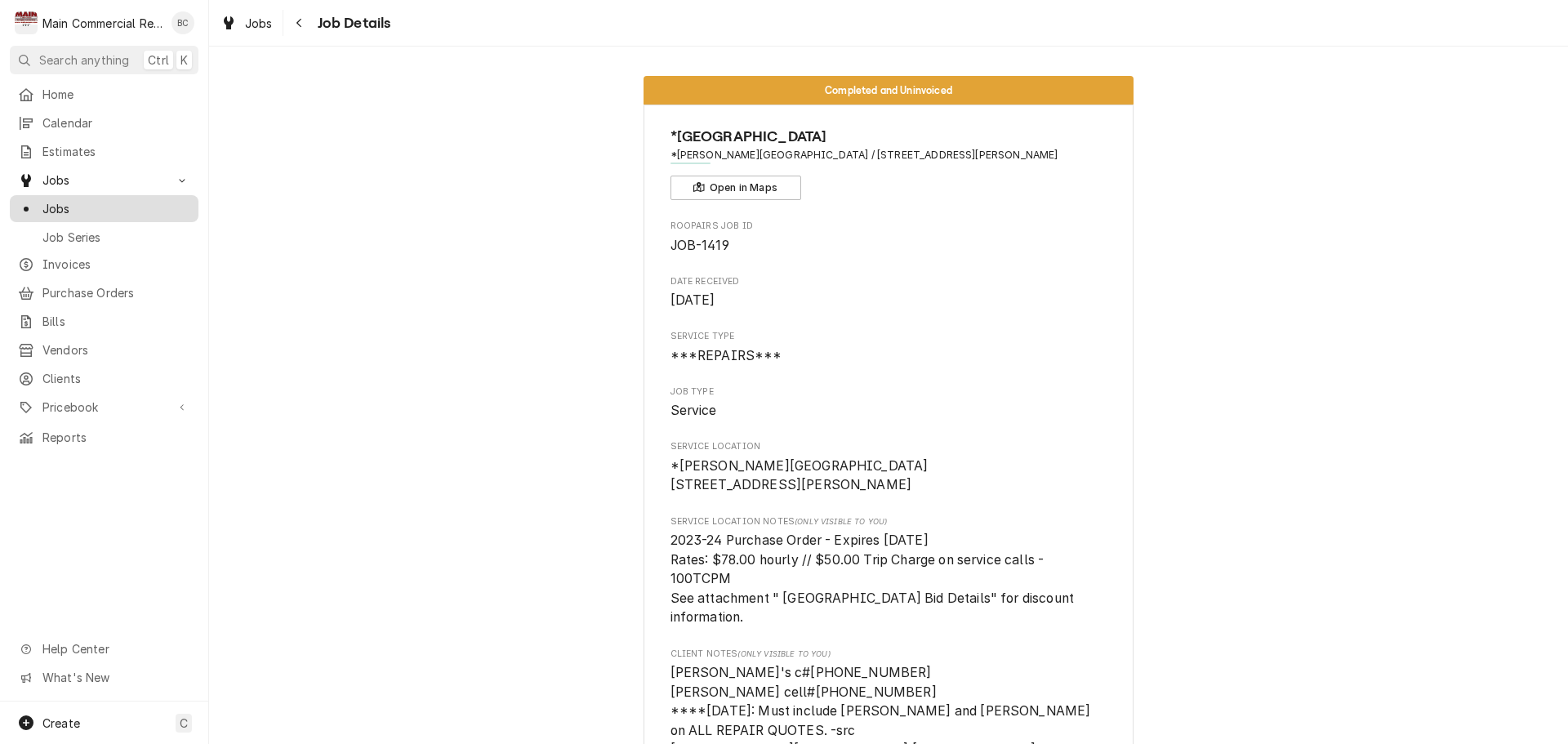
click at [80, 203] on span "Jobs" at bounding box center [116, 208] width 148 height 17
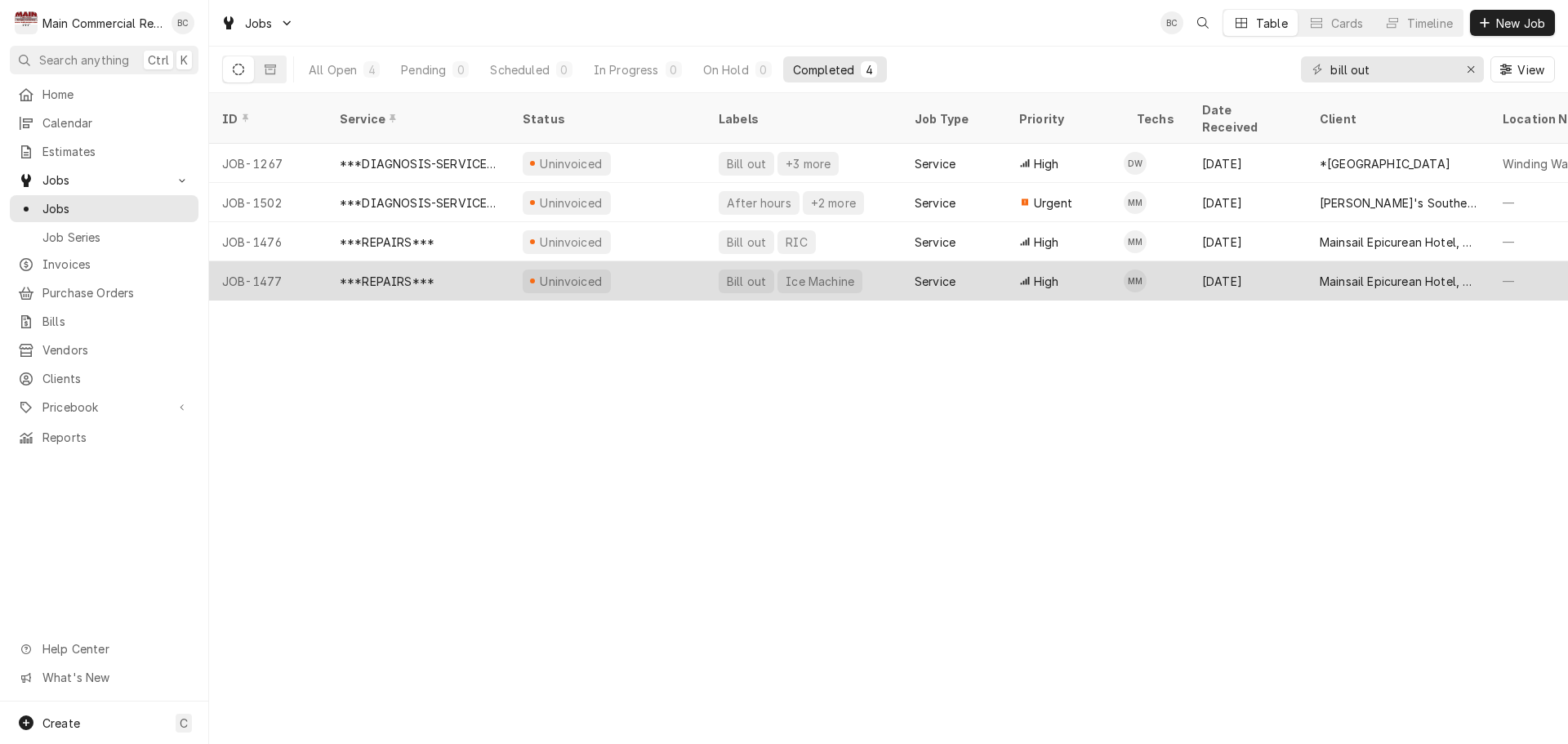
click at [750, 273] on div "Bill out" at bounding box center [746, 281] width 43 height 17
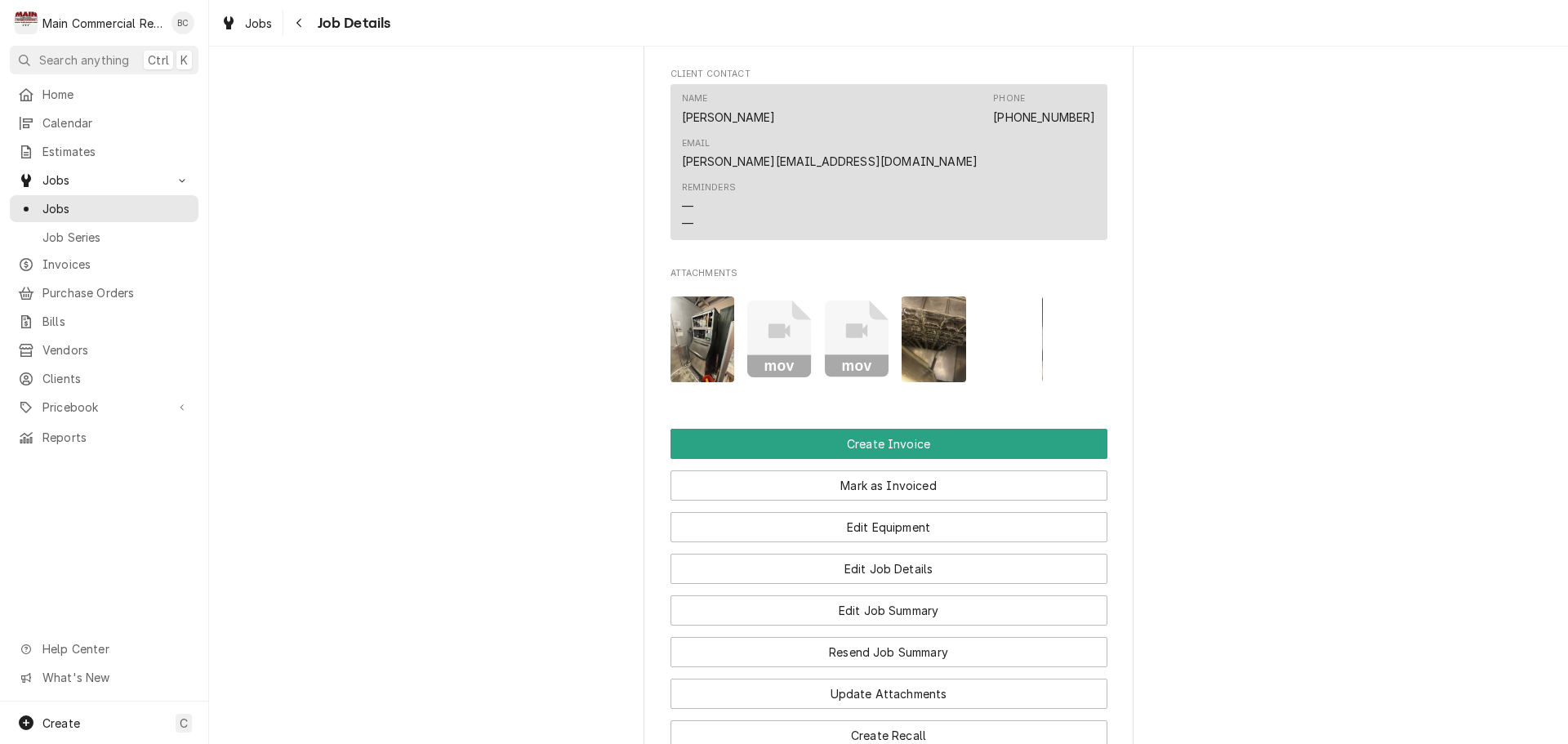
scroll to position [2070, 0]
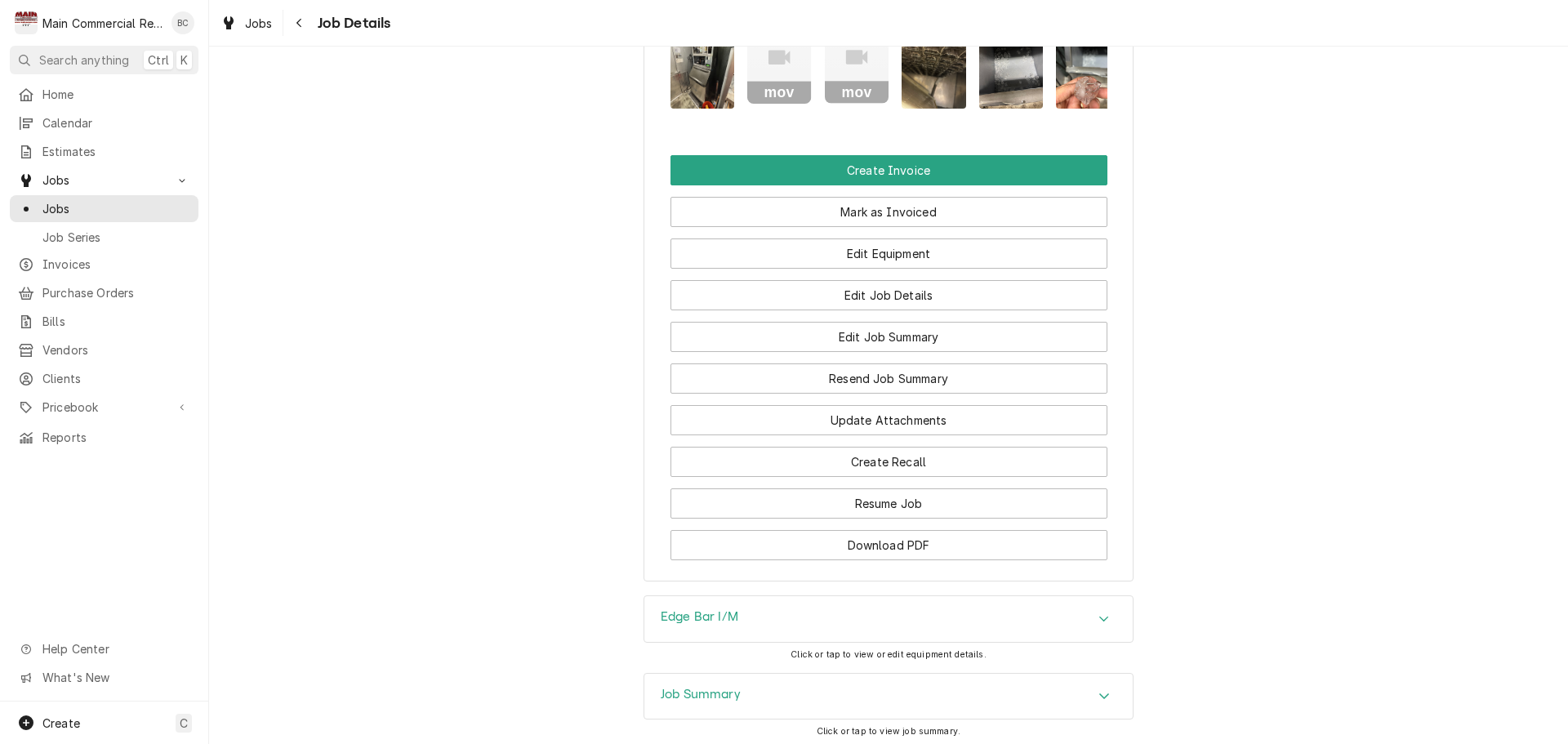
click at [719, 687] on h3 "Job Summary" at bounding box center [700, 694] width 80 height 15
click at [687, 610] on h3 "Edge Bar I/M" at bounding box center [699, 617] width 77 height 15
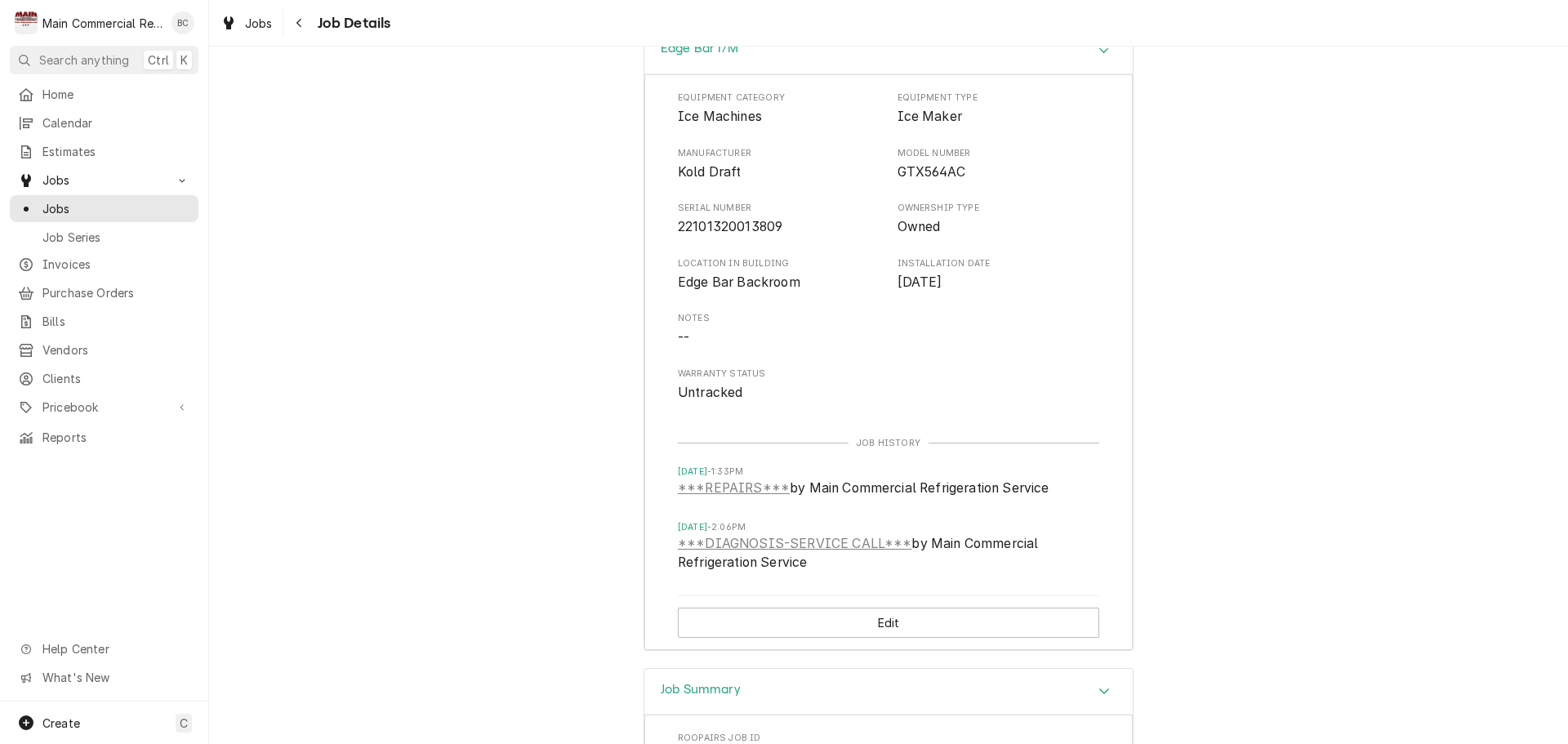
scroll to position [2642, 0]
click at [101, 206] on span "Jobs" at bounding box center [116, 208] width 148 height 17
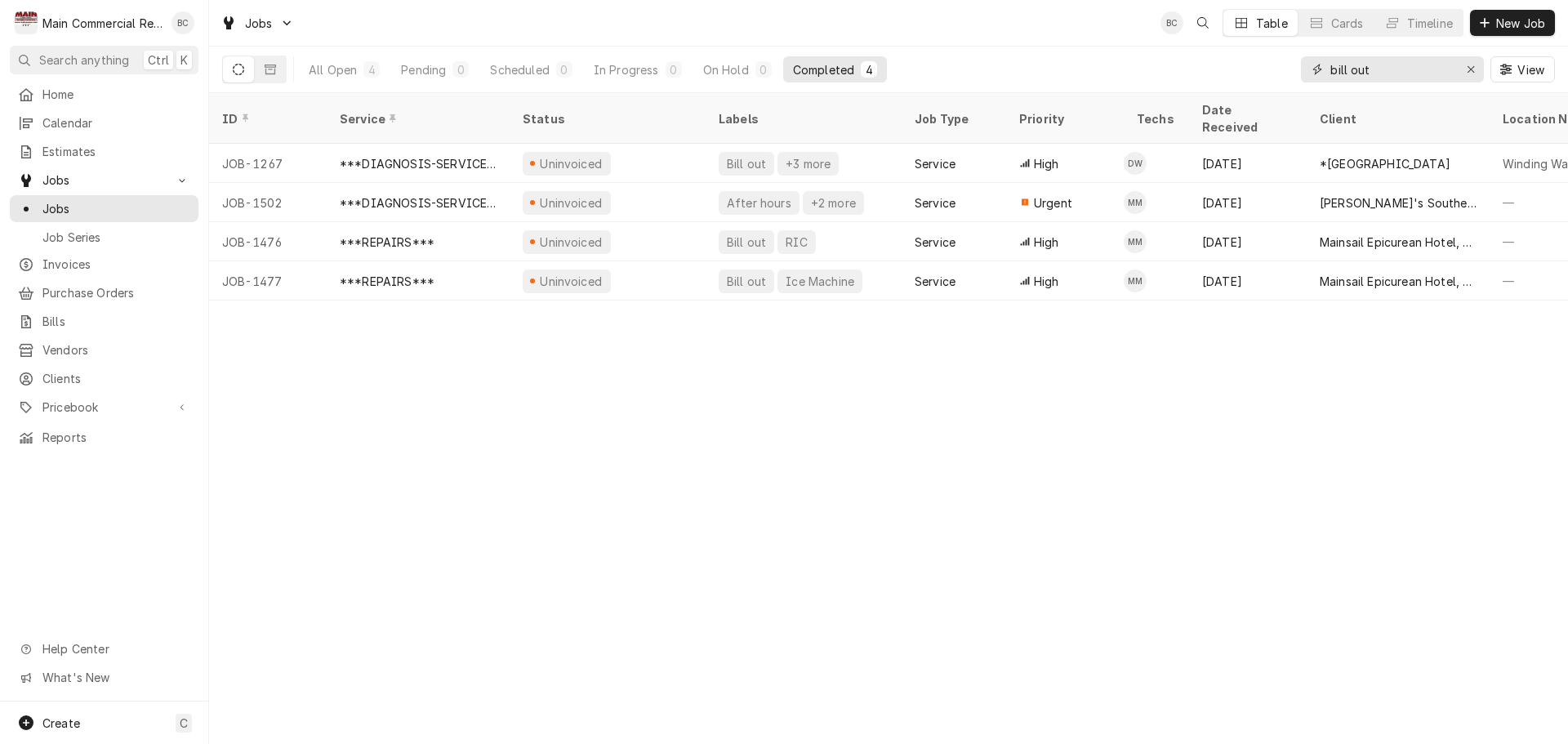
click at [1473, 69] on icon "Erase input" at bounding box center [1471, 69] width 9 height 12
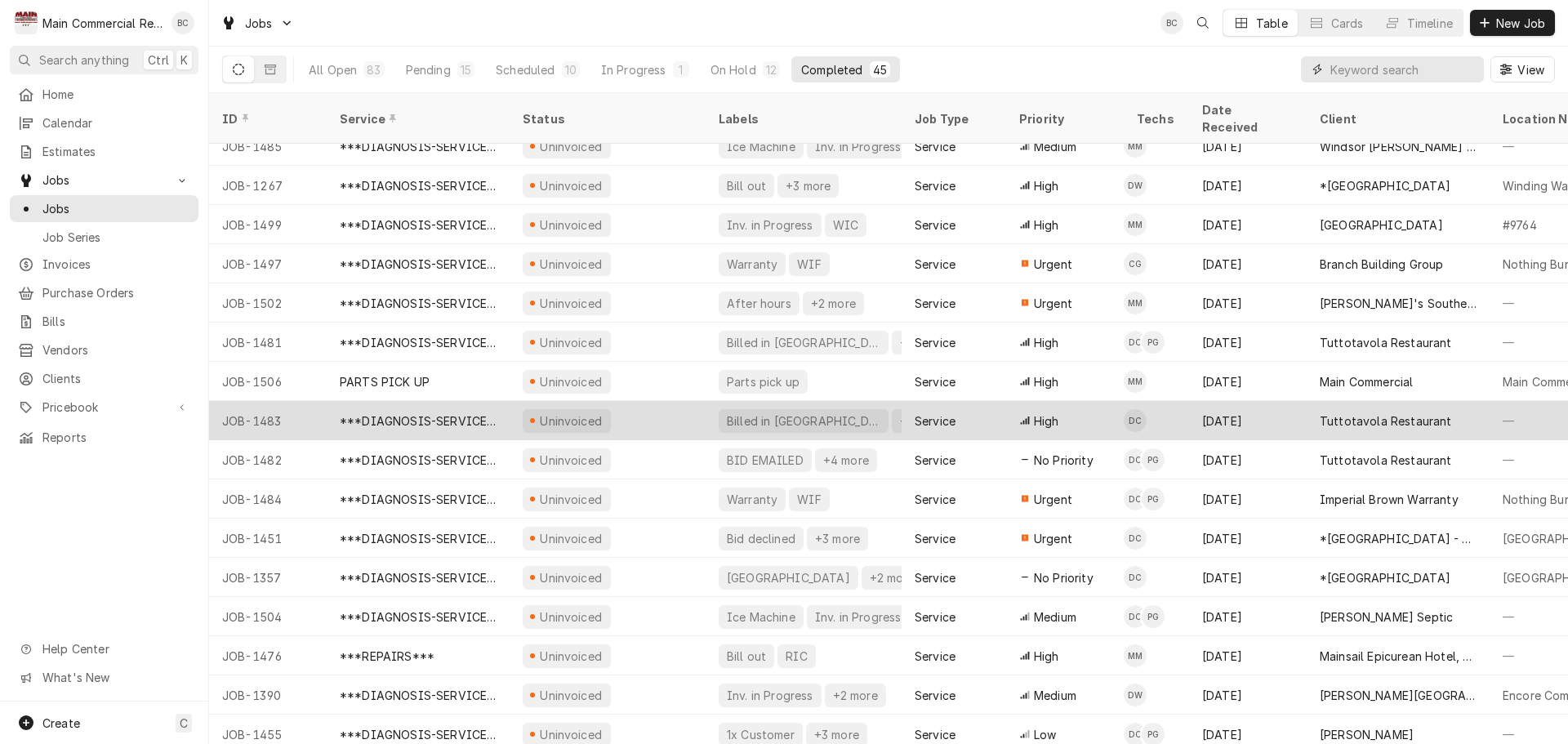
scroll to position [993, 0]
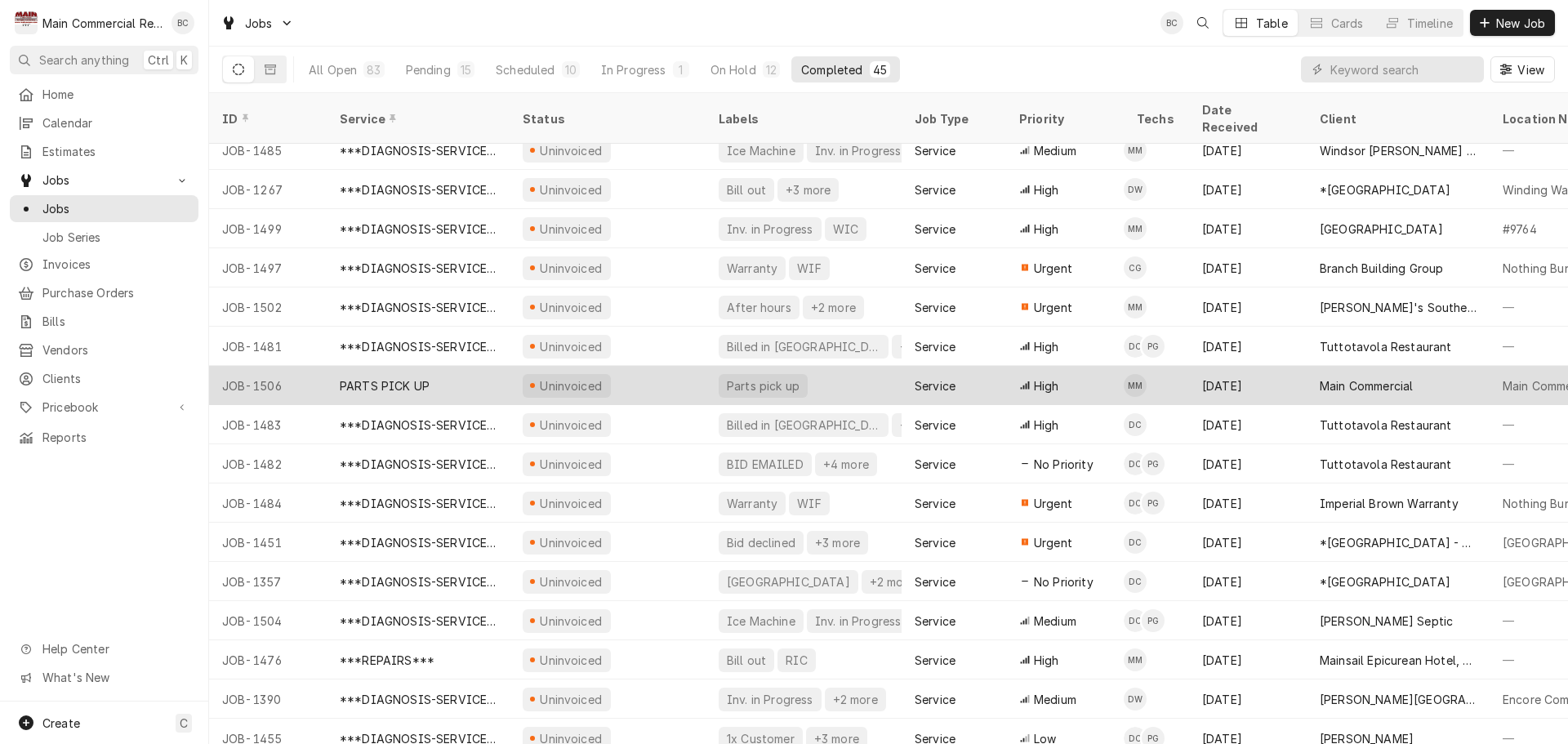
click at [464, 366] on div "PARTS PICK UP" at bounding box center [418, 385] width 183 height 39
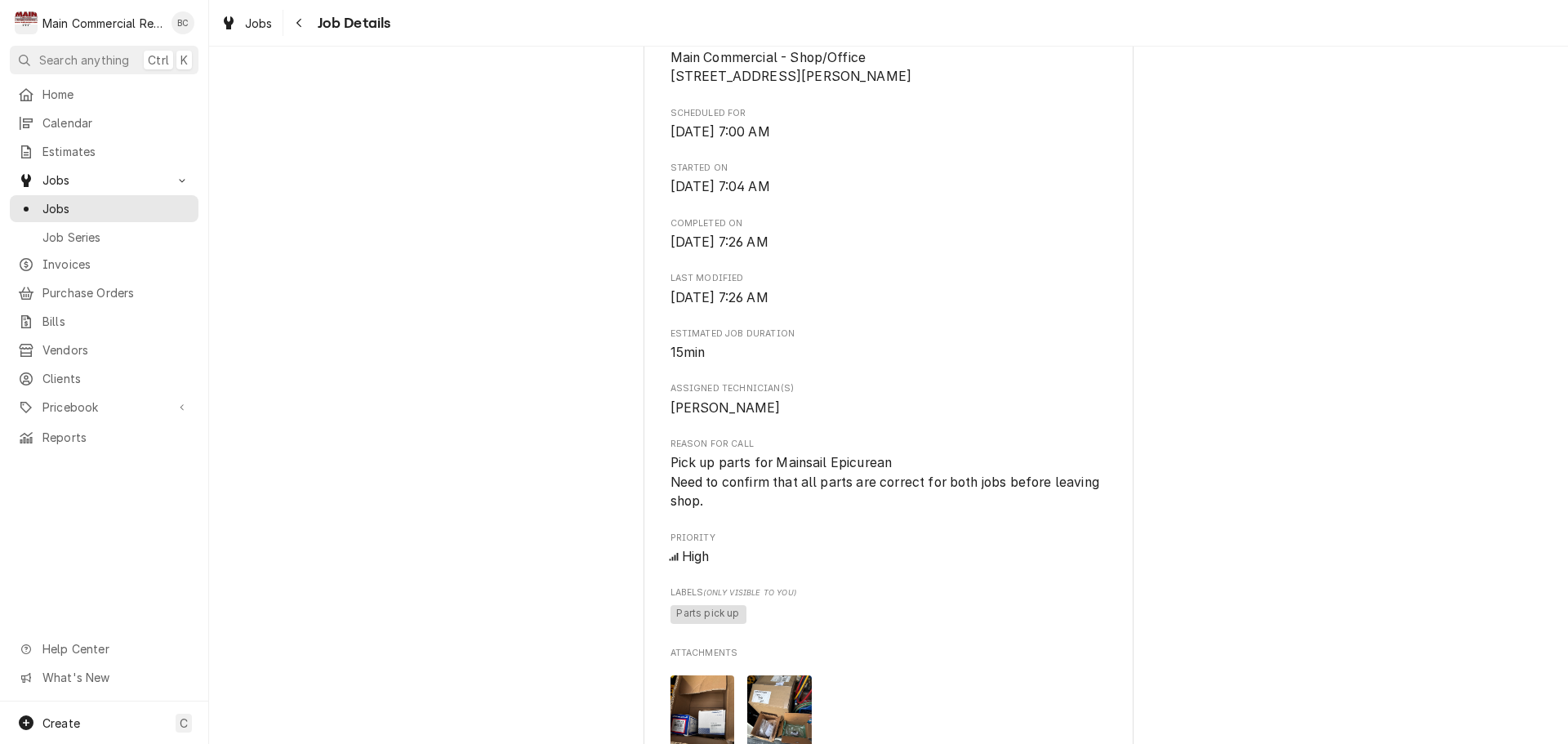
scroll to position [735, 0]
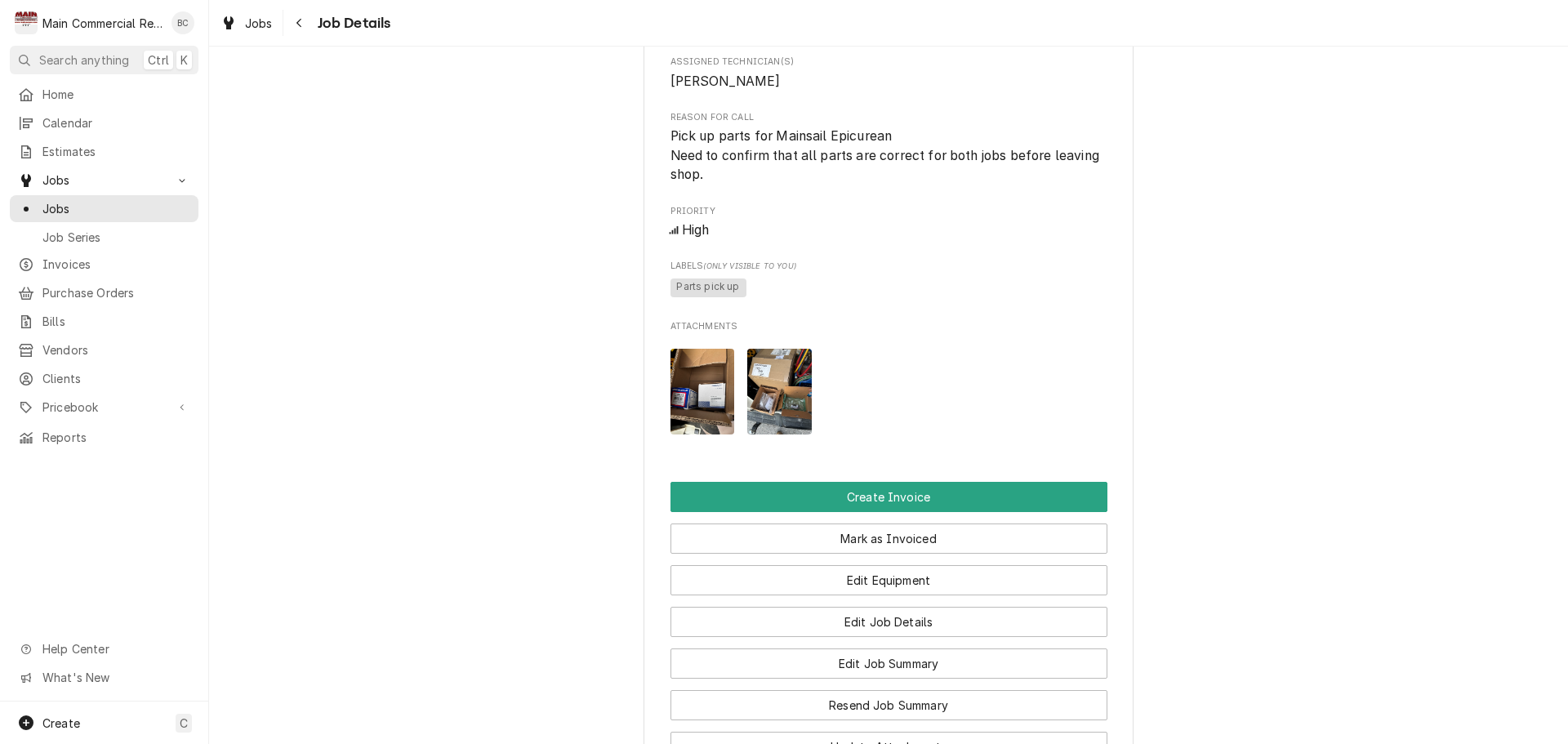
click at [719, 434] on img "Attachments" at bounding box center [702, 392] width 65 height 85
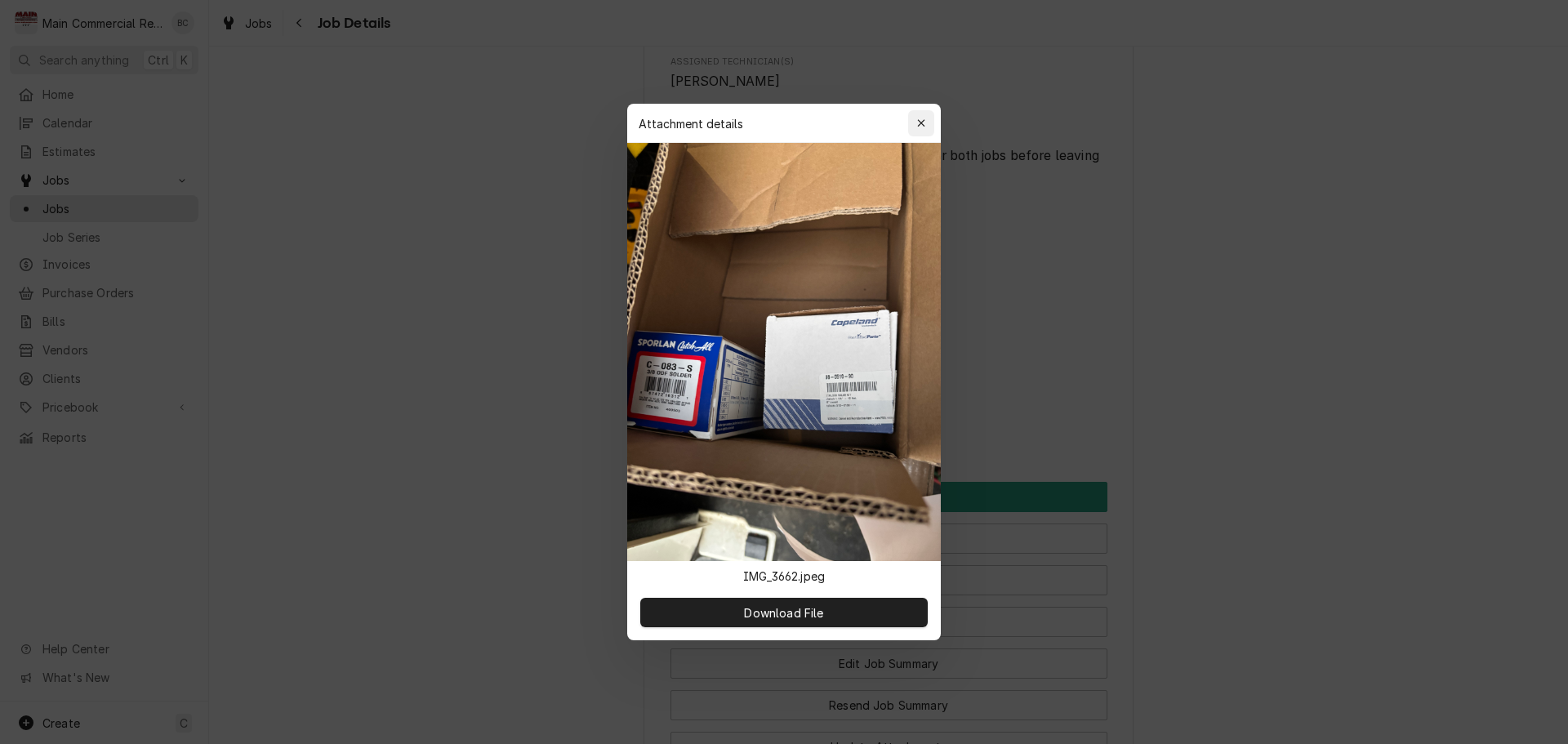
click at [931, 117] on button "button" at bounding box center [921, 123] width 26 height 26
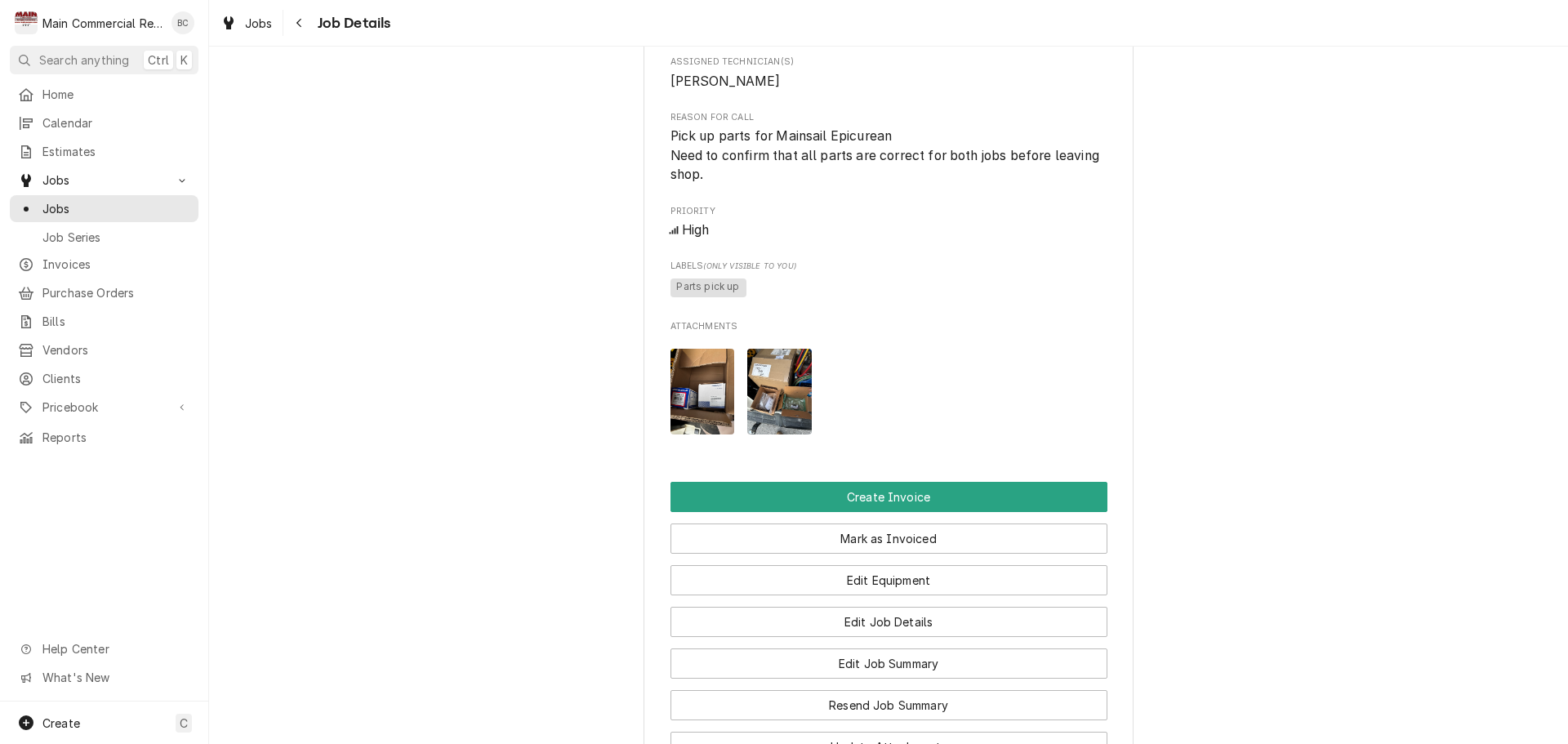
click at [781, 405] on img "Attachments" at bounding box center [779, 392] width 65 height 85
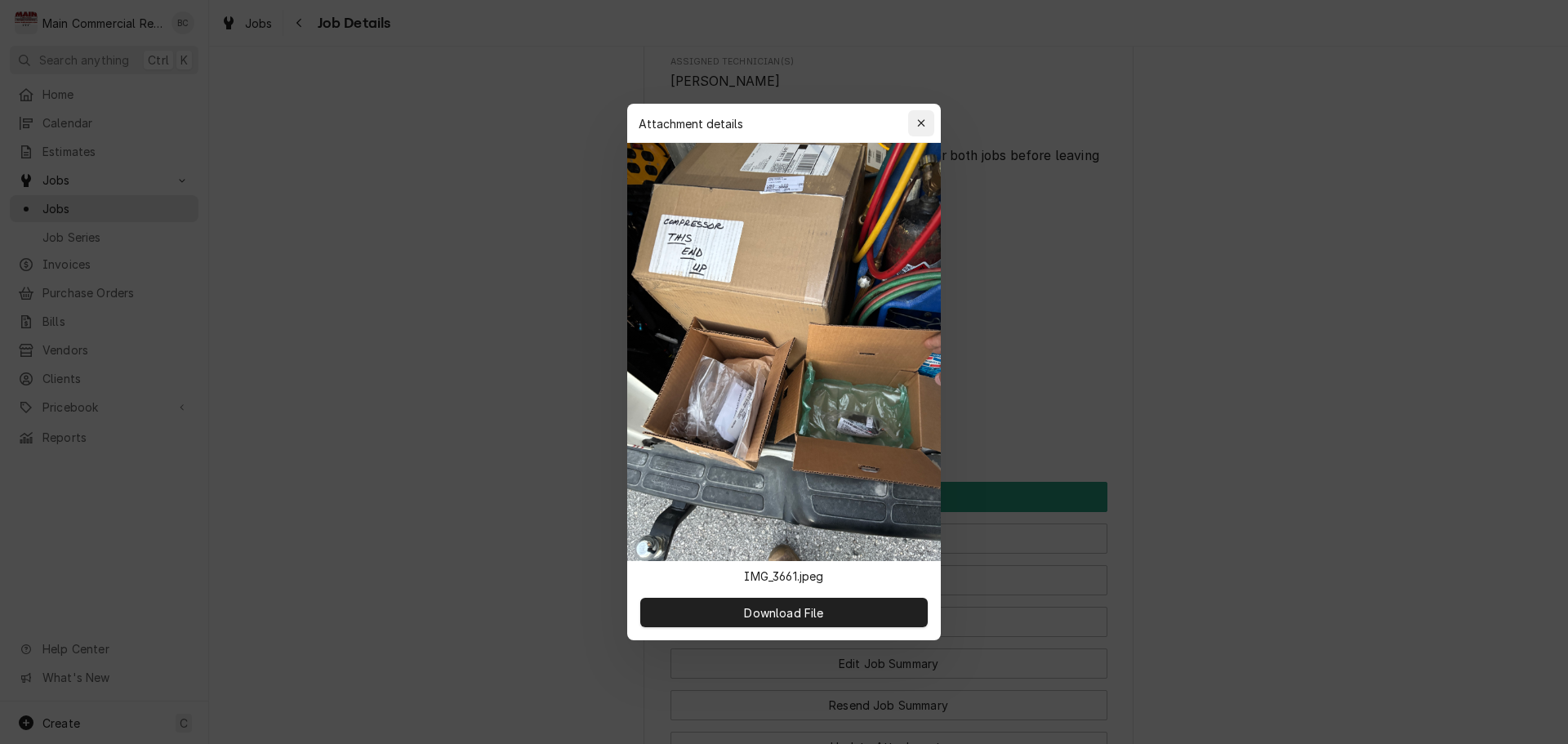
click at [922, 125] on icon "button" at bounding box center [921, 123] width 9 height 12
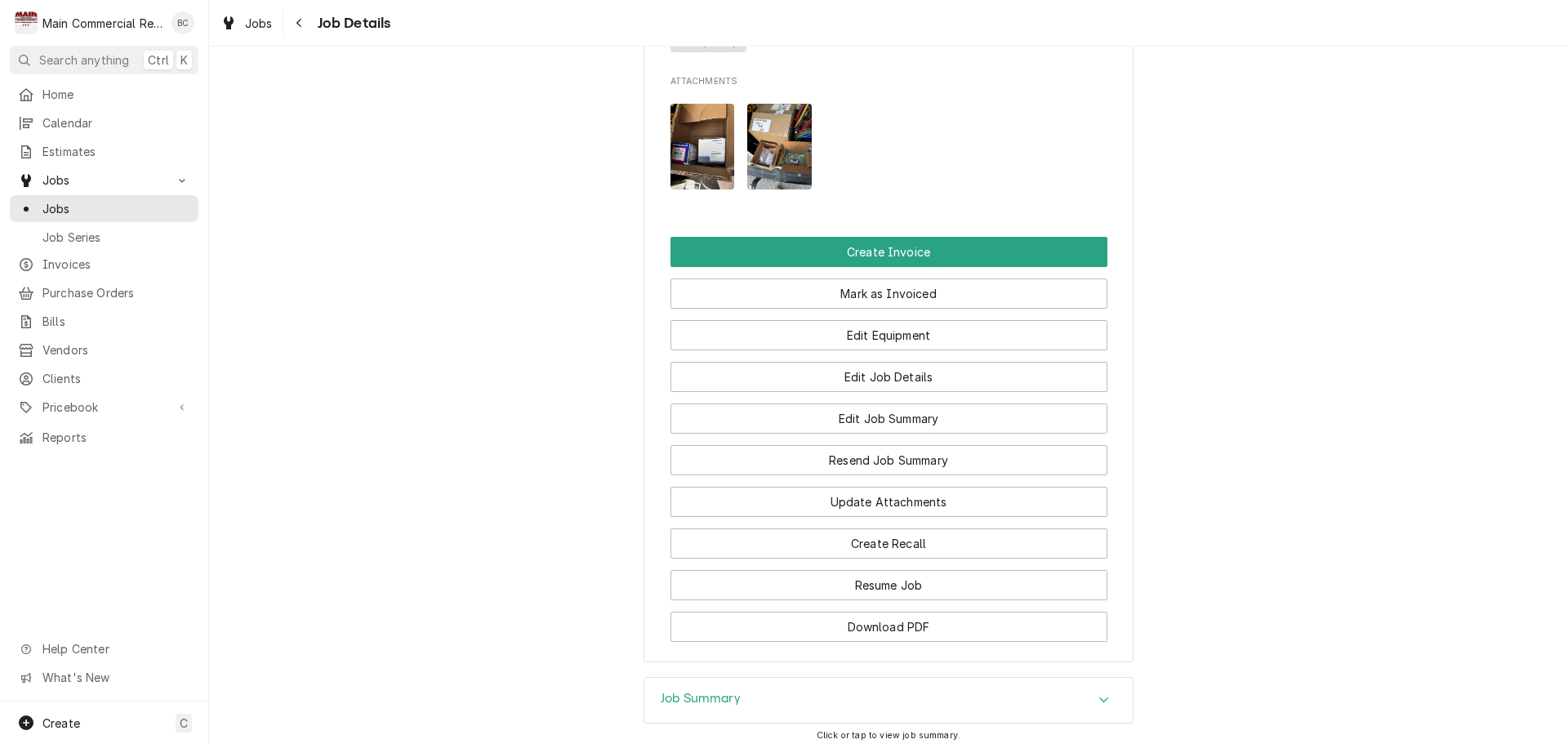
scroll to position [1163, 0]
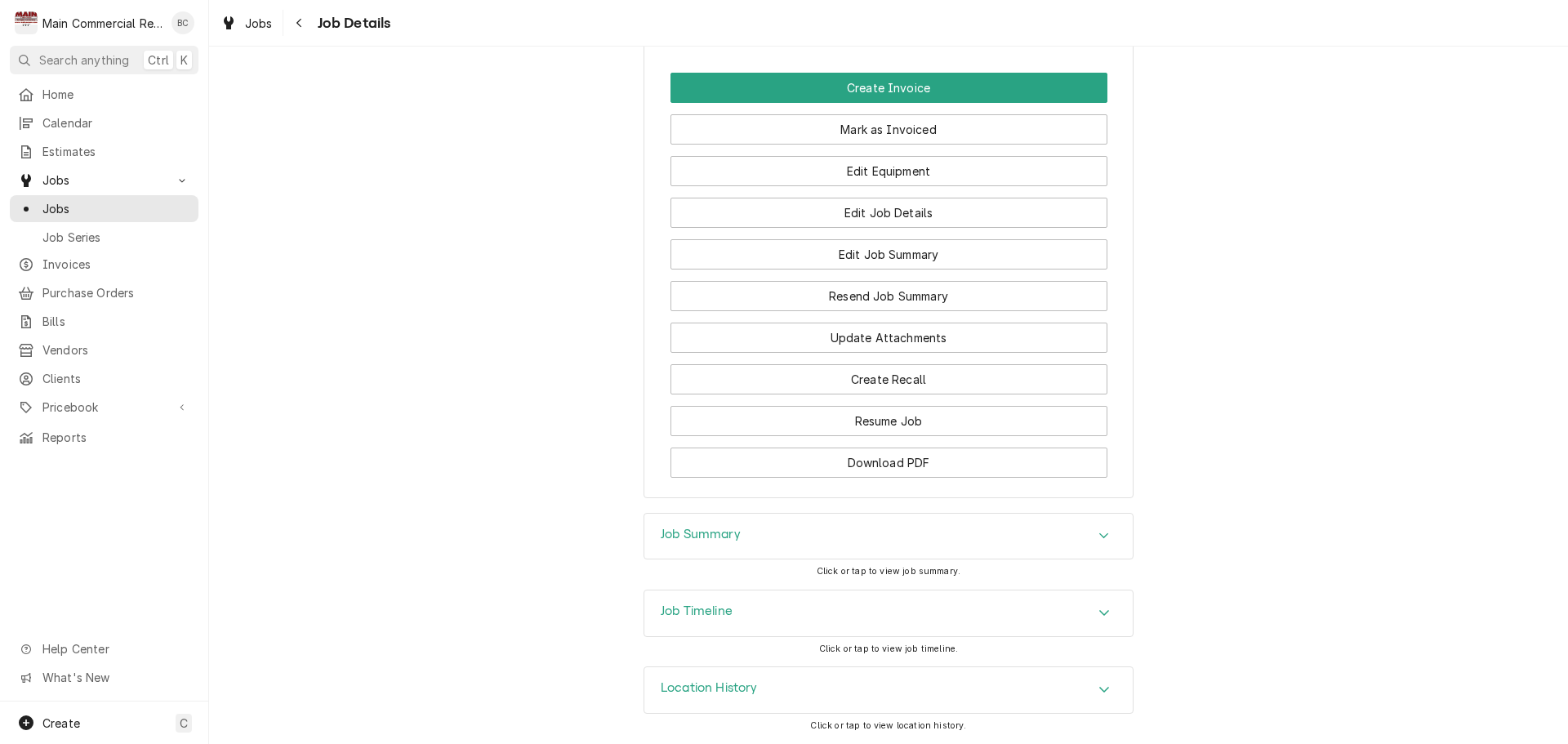
click at [704, 531] on h3 "Job Summary" at bounding box center [700, 534] width 80 height 15
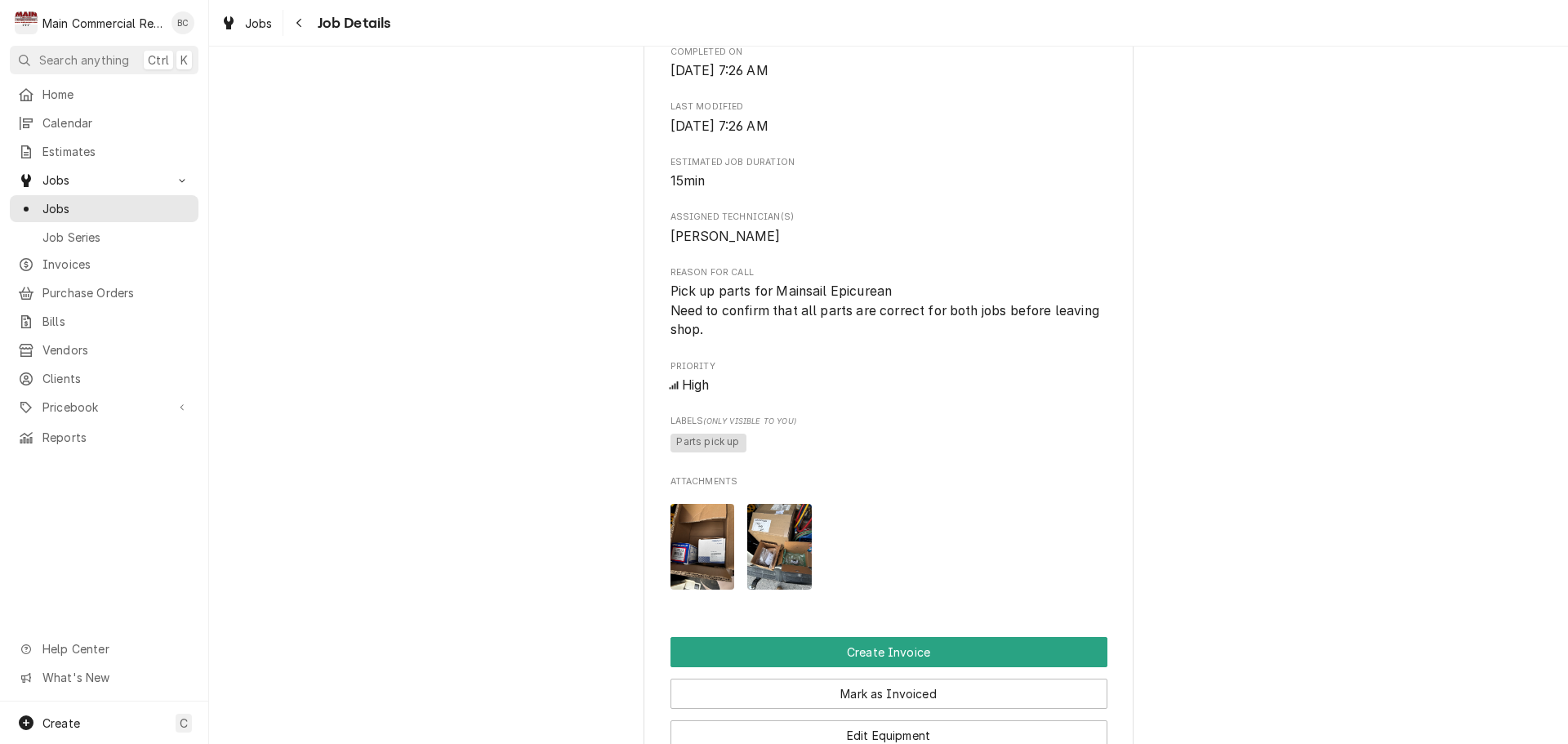
scroll to position [735, 0]
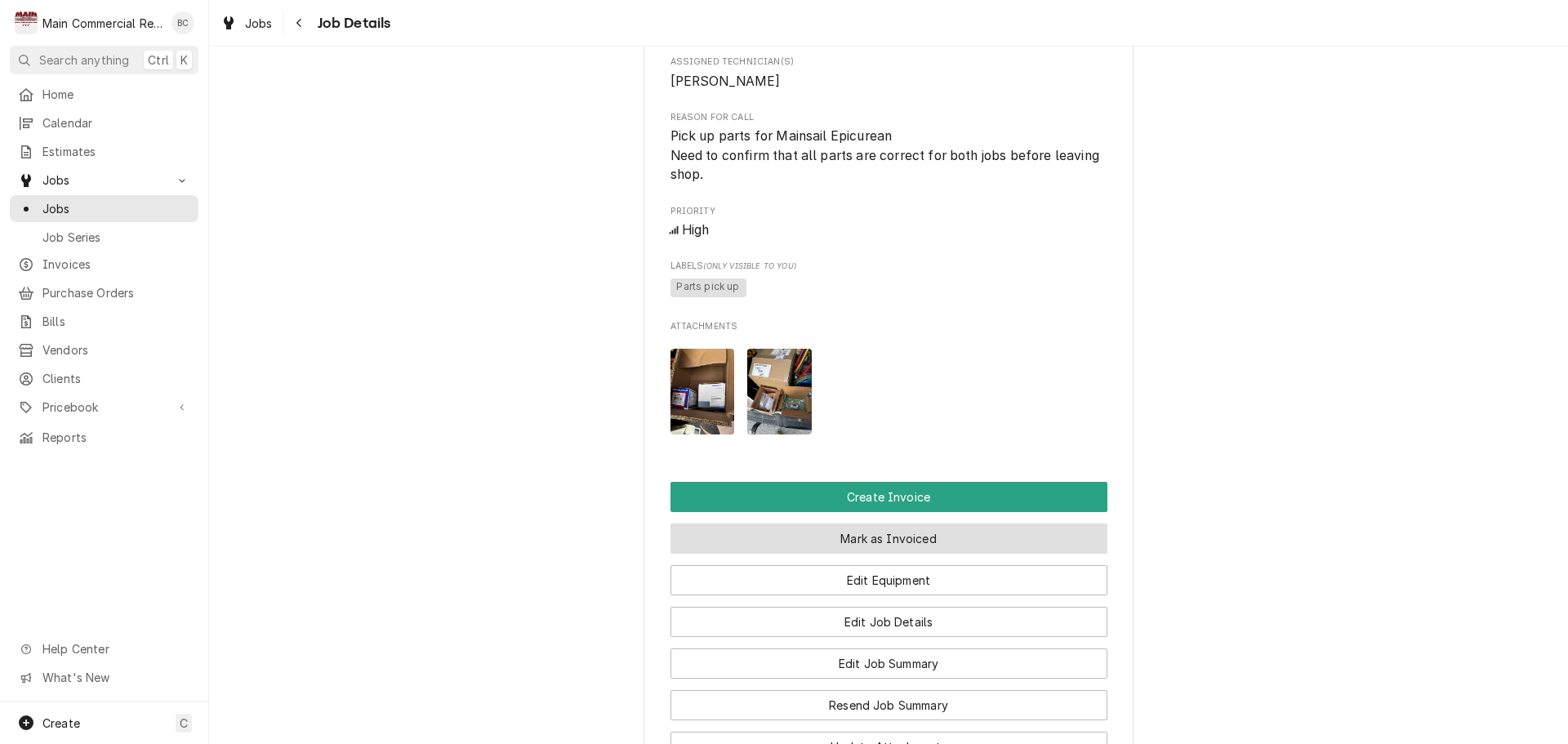
click at [854, 553] on button "Mark as Invoiced" at bounding box center [888, 538] width 437 height 30
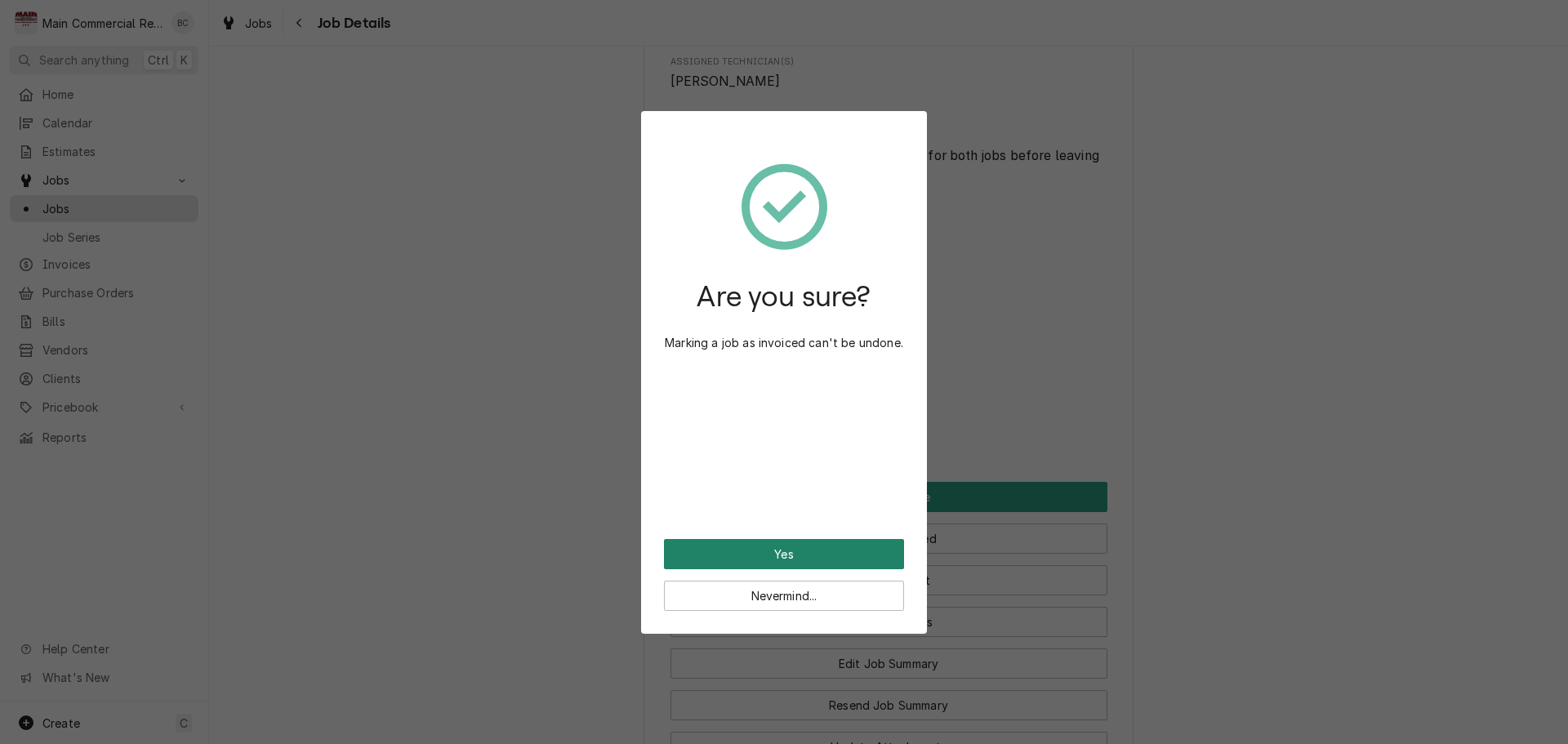
click at [847, 559] on button "Yes" at bounding box center [784, 553] width 240 height 30
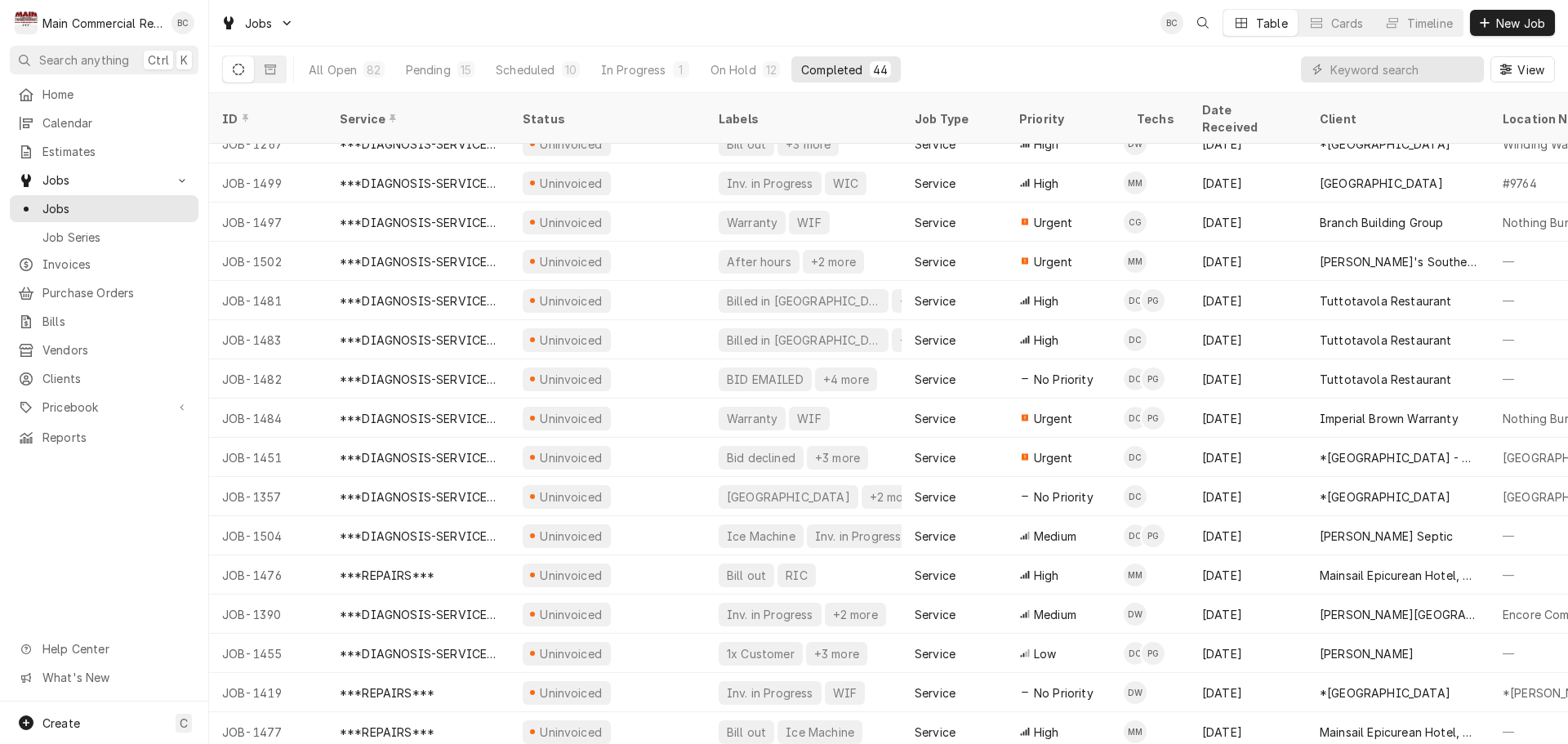
scroll to position [1117, 0]
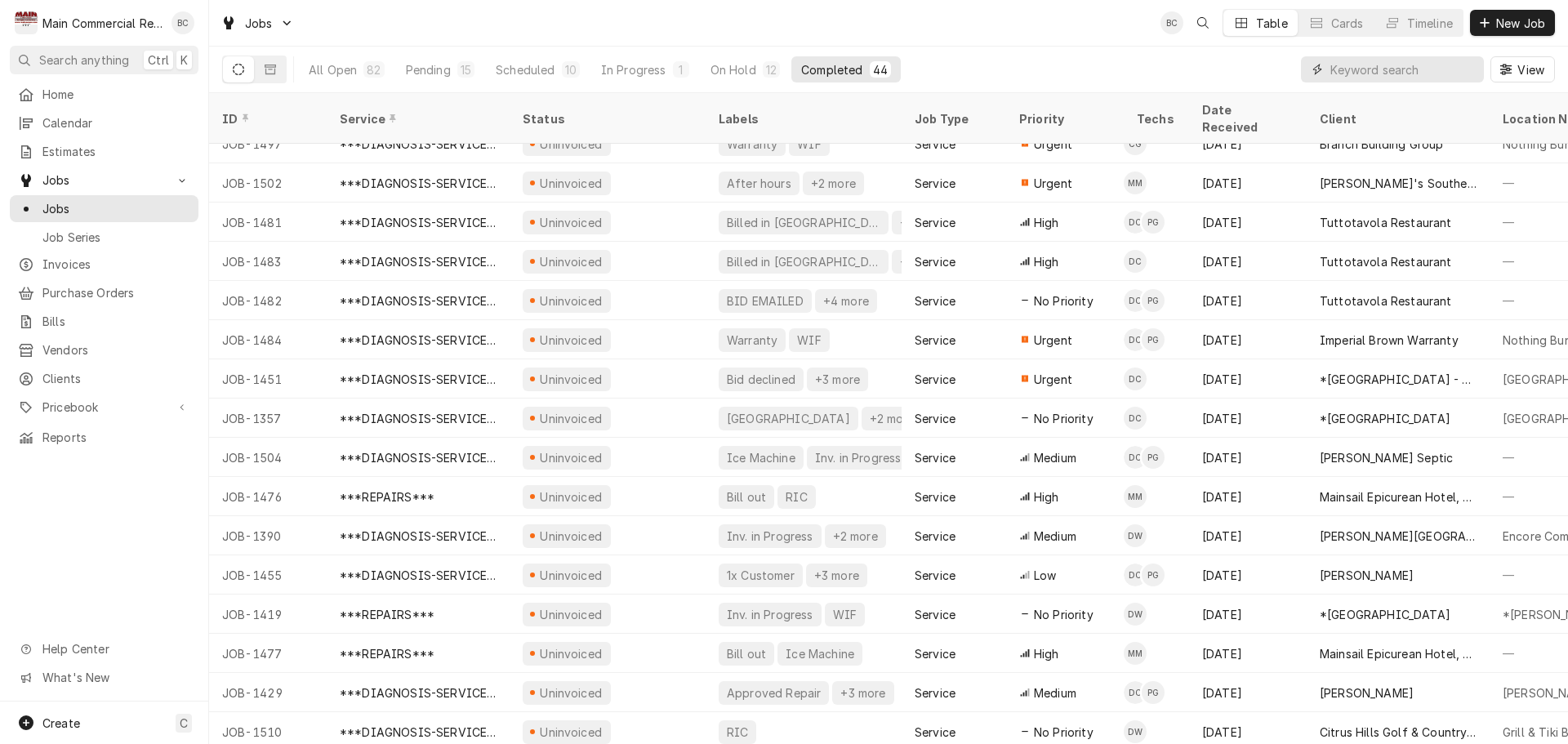
click at [1404, 64] on input "Dynamic Content Wrapper" at bounding box center [1403, 69] width 145 height 26
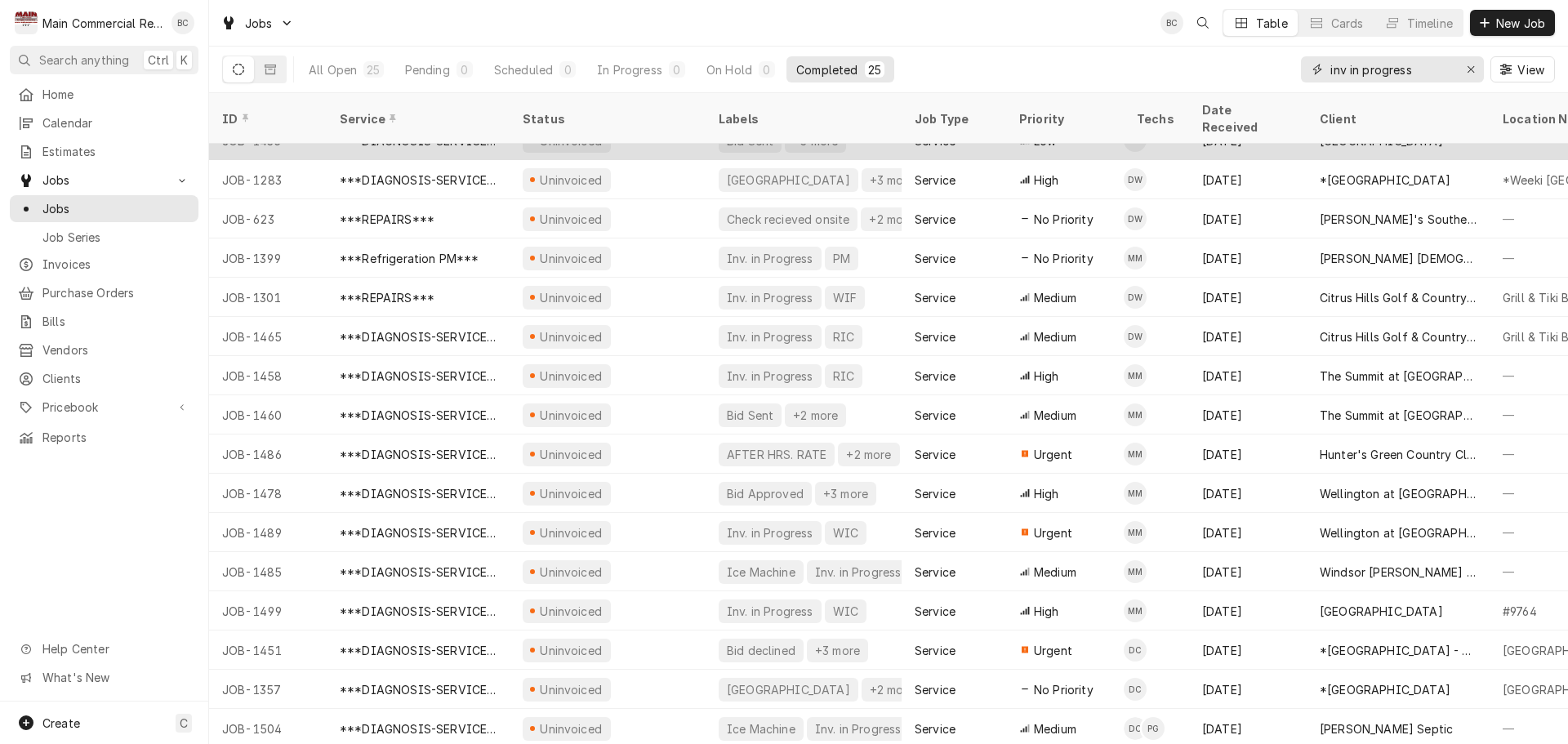
scroll to position [372, 0]
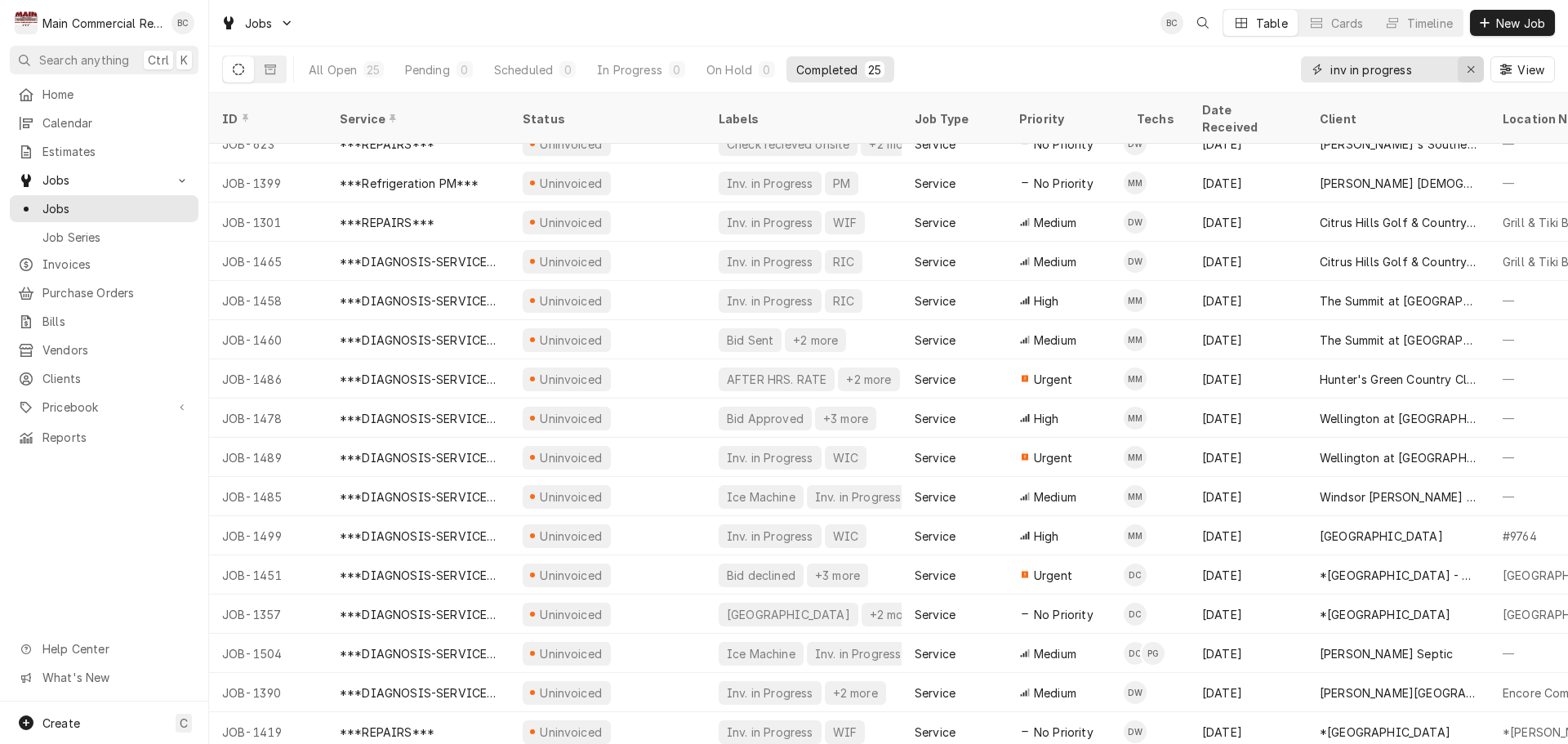
type input "inv in progress"
click at [1469, 69] on icon "Erase input" at bounding box center [1470, 69] width 6 height 6
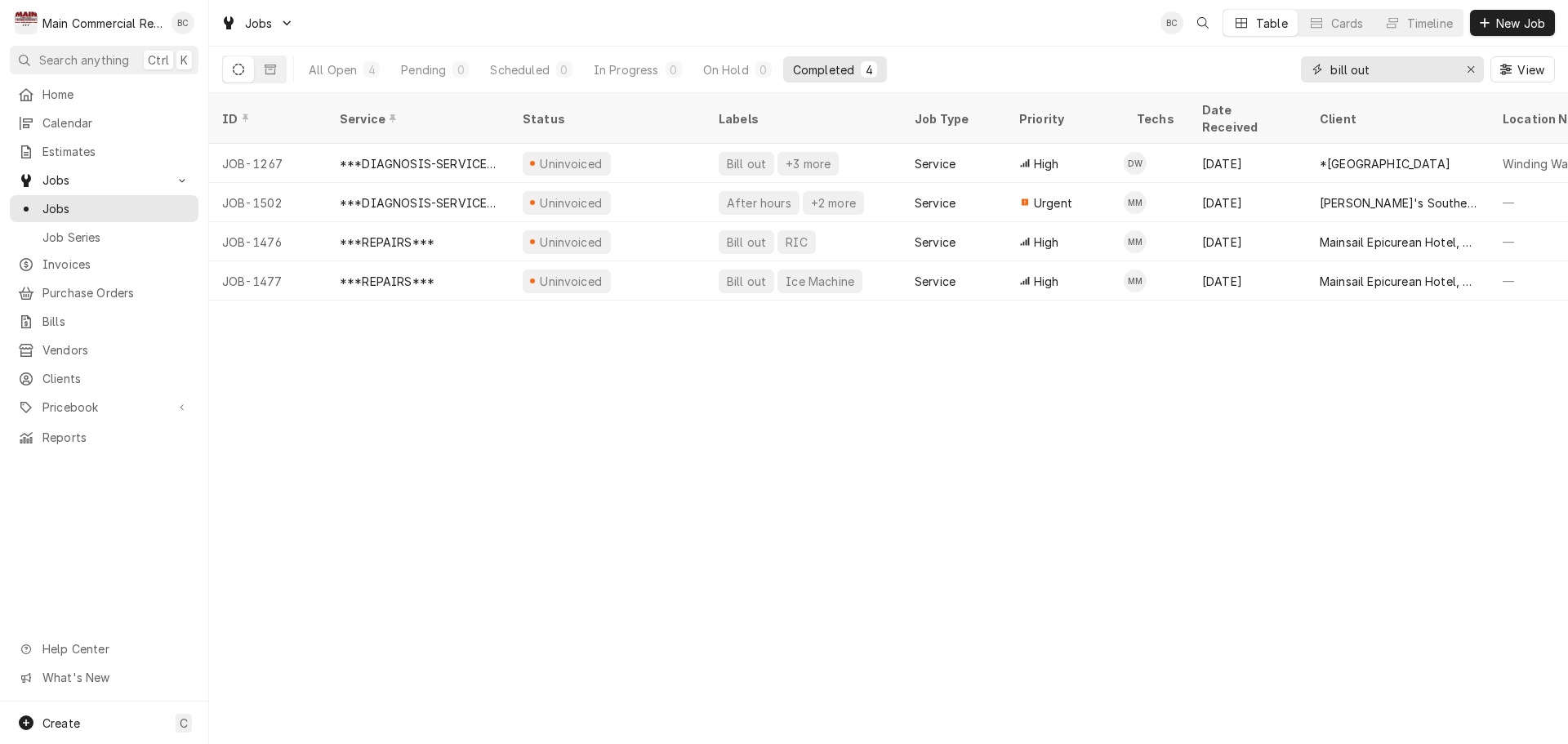
type input "bill out"
click at [1467, 71] on icon "Erase input" at bounding box center [1471, 69] width 9 height 12
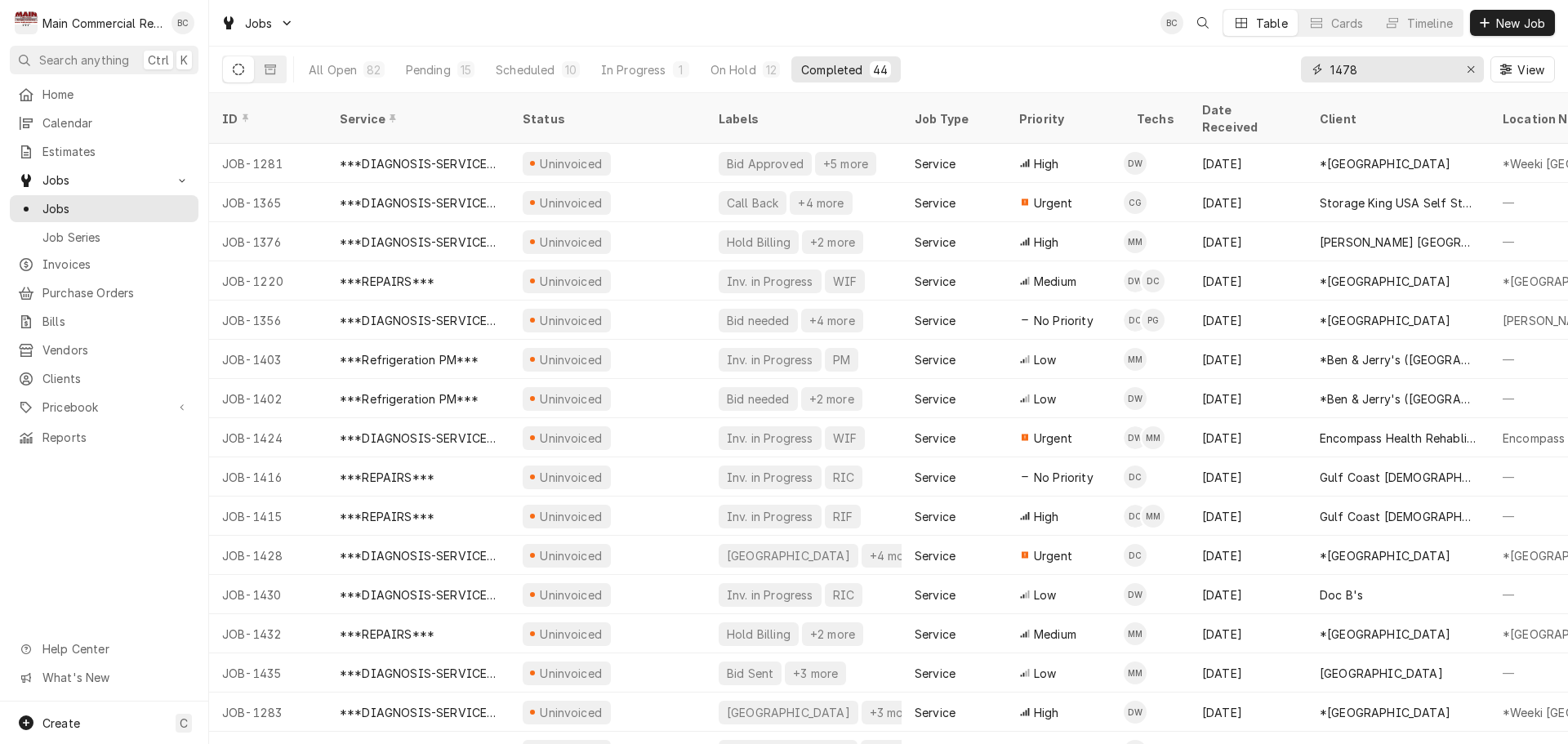
type input "1478"
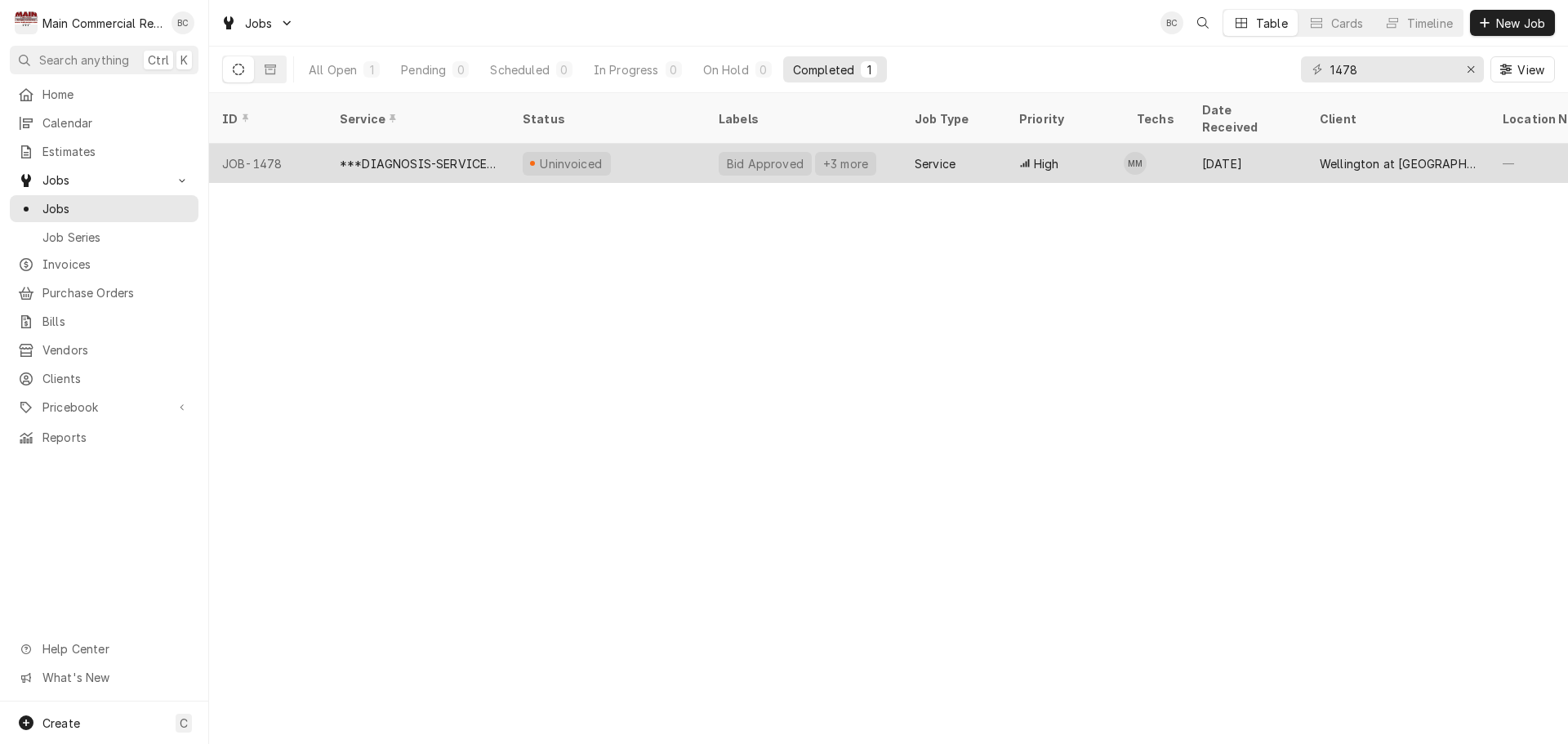
click at [452, 155] on div "***DIAGNOSIS-SERVICE CALL***" at bounding box center [418, 164] width 157 height 17
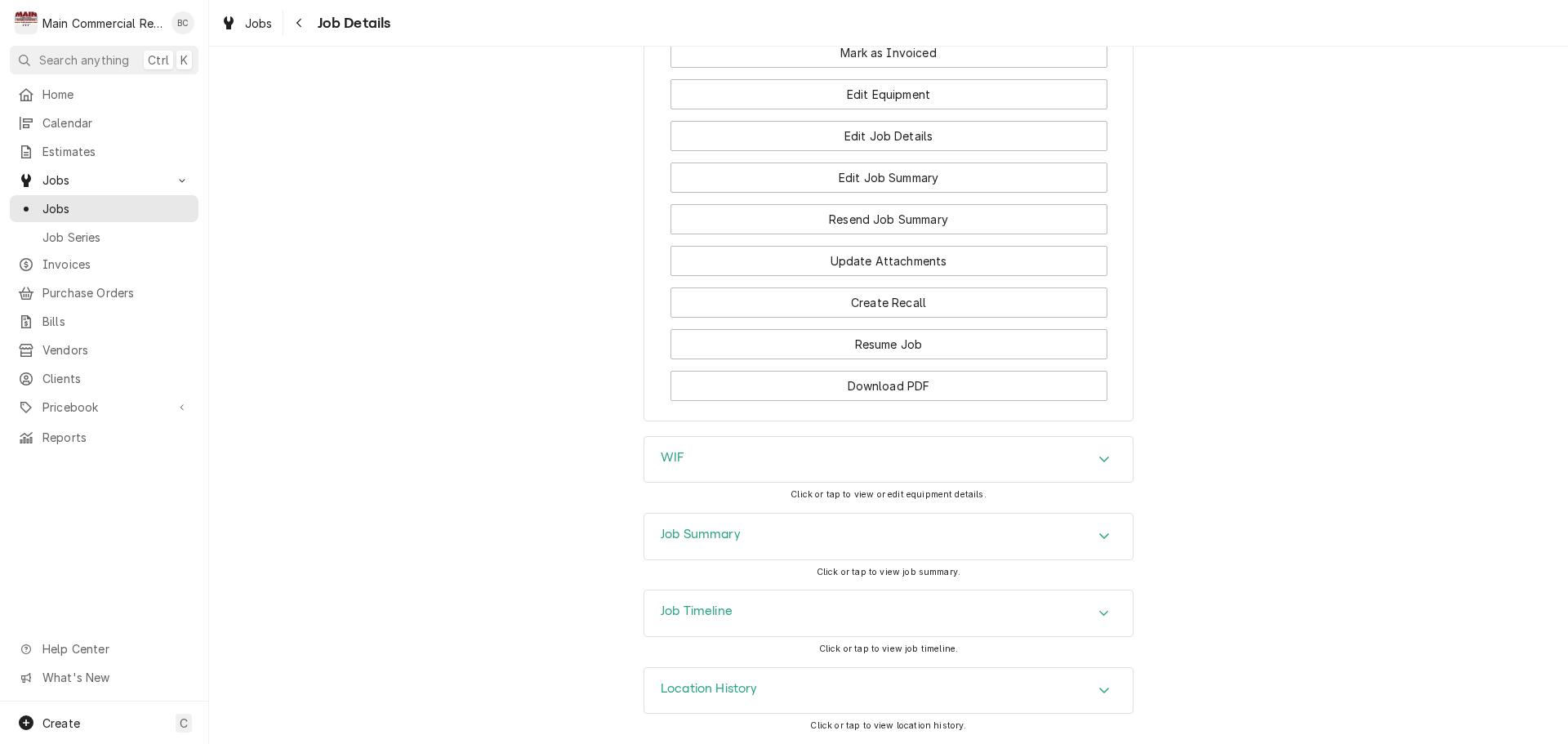
scroll to position [1723, 0]
click at [710, 532] on h3 "Job Summary" at bounding box center [700, 534] width 80 height 15
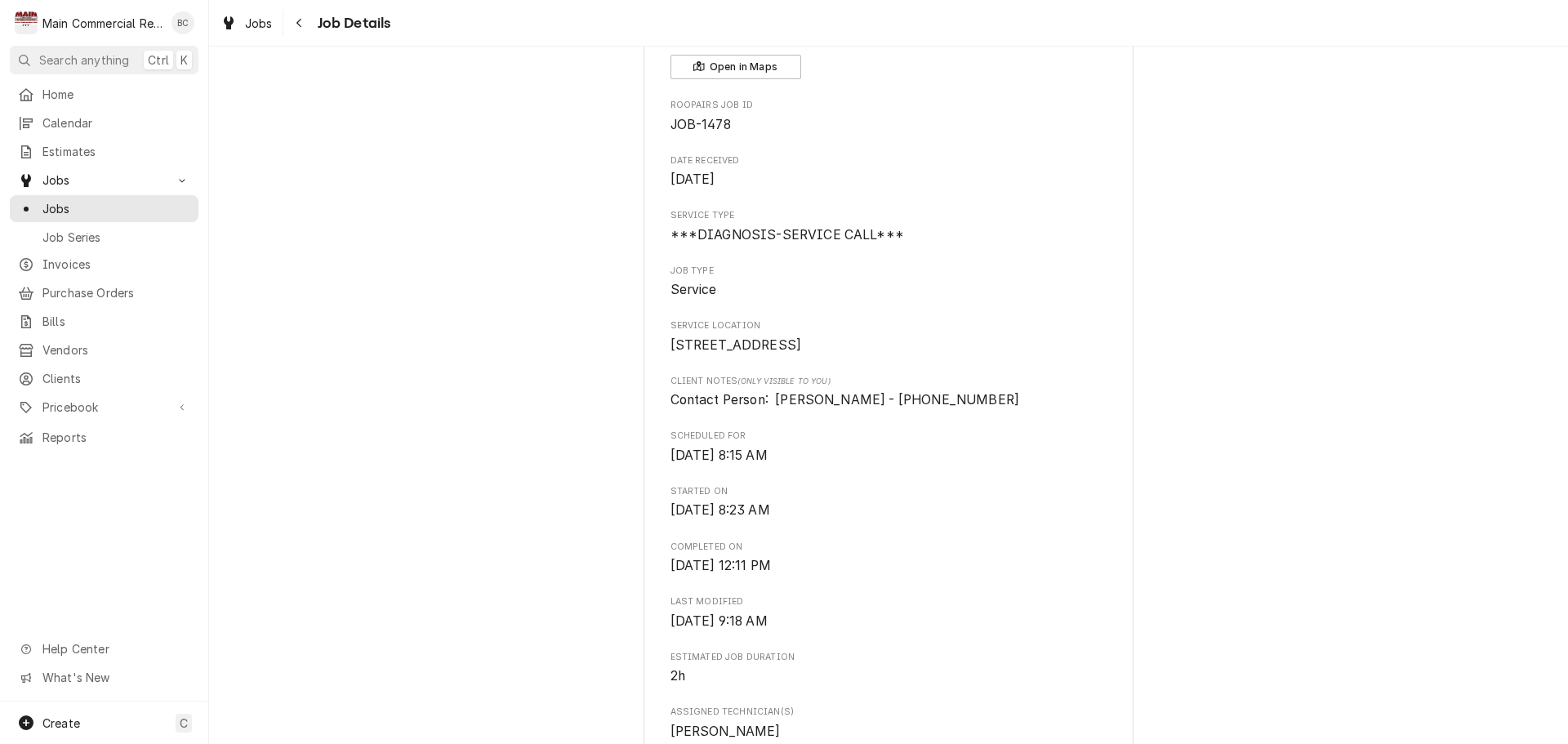
scroll to position [0, 0]
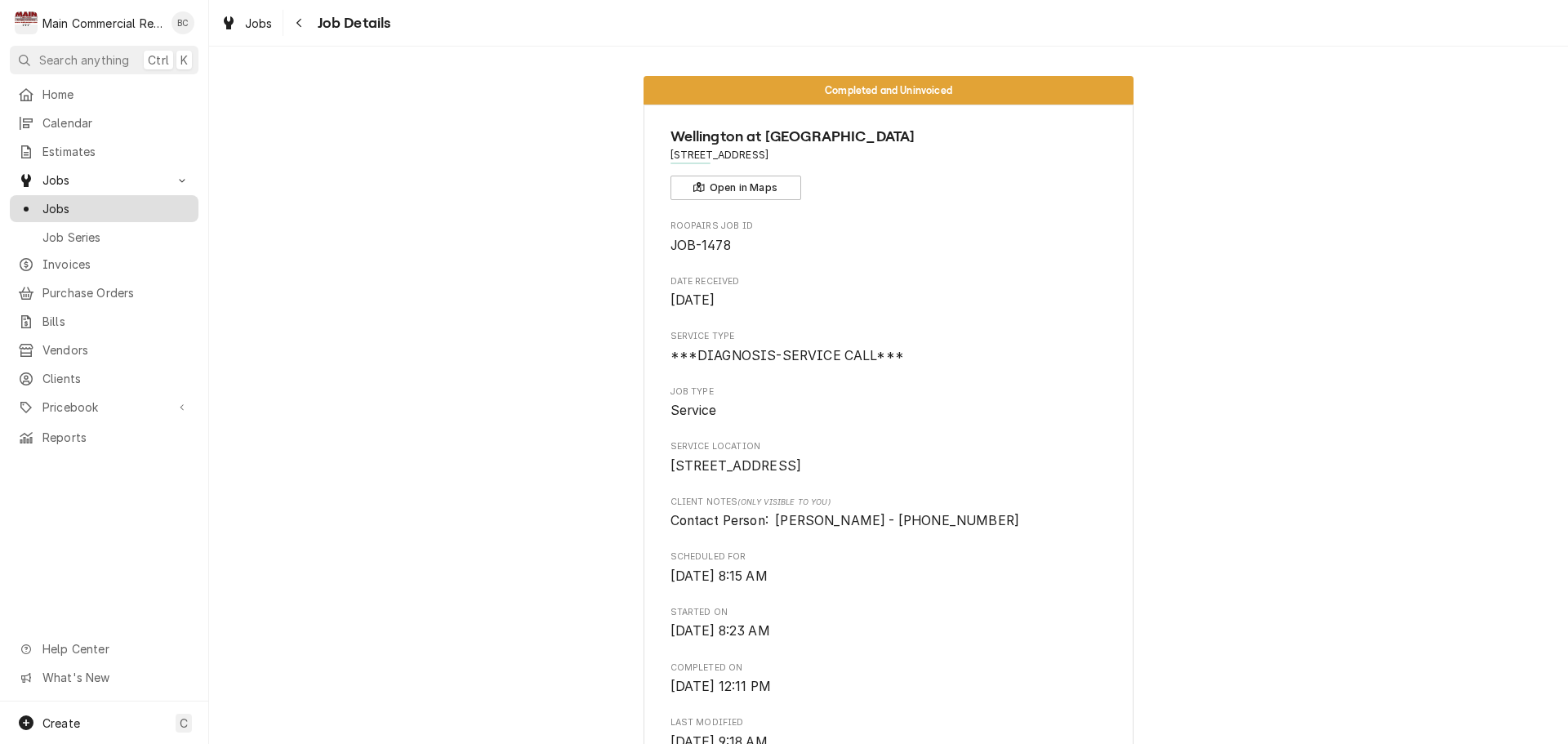
click at [170, 204] on span "Jobs" at bounding box center [116, 208] width 148 height 17
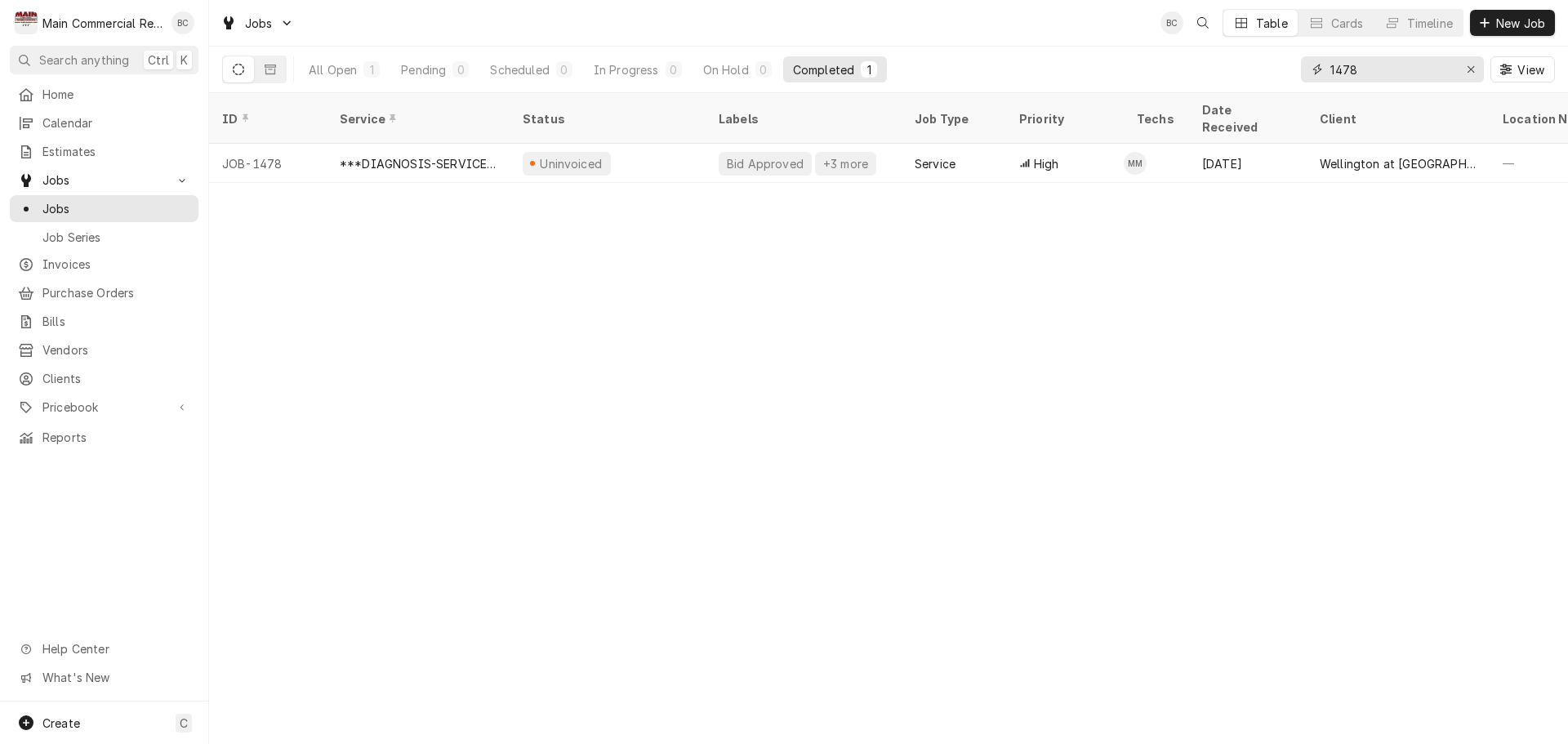
click at [1363, 76] on input "1478" at bounding box center [1391, 69] width 123 height 26
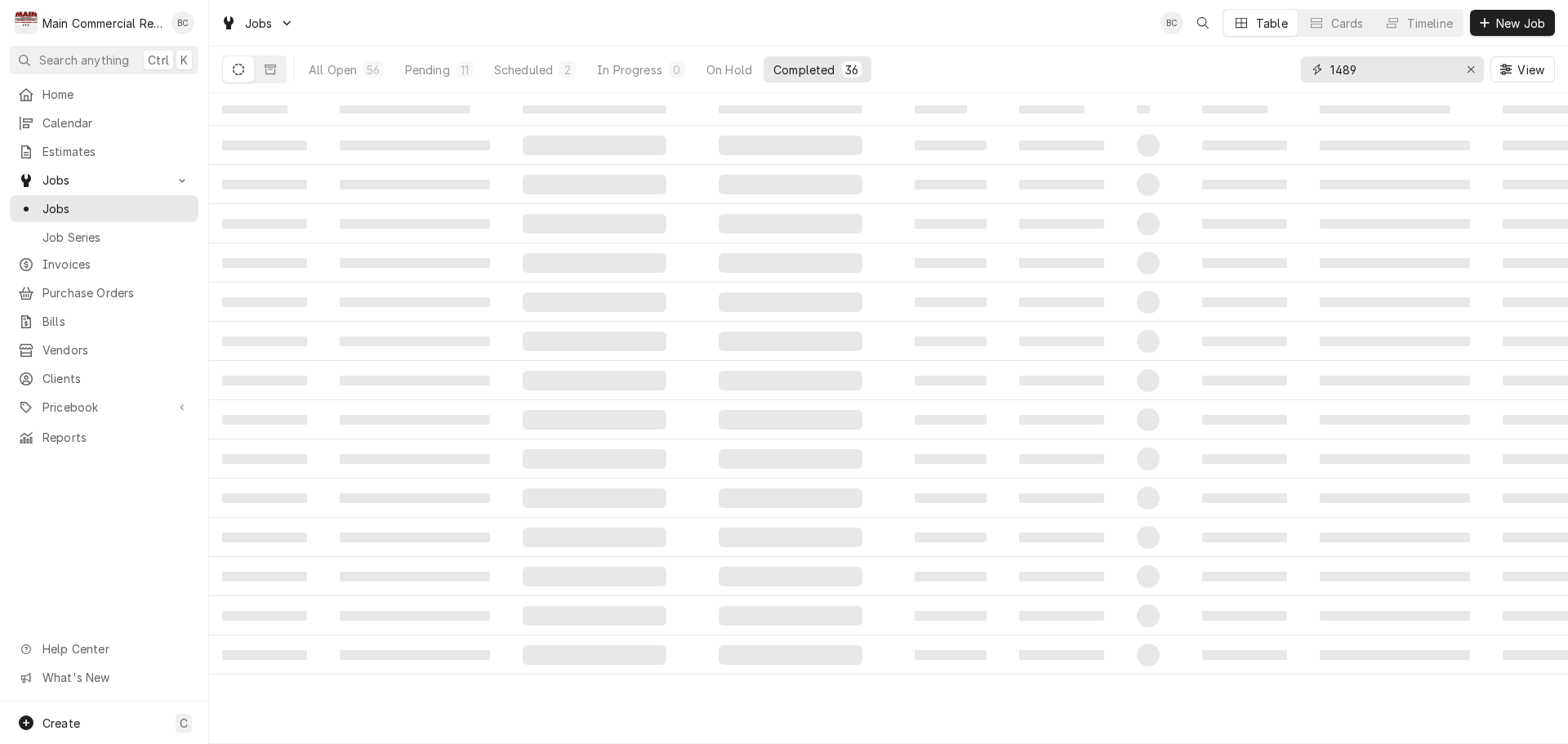
type input "1489"
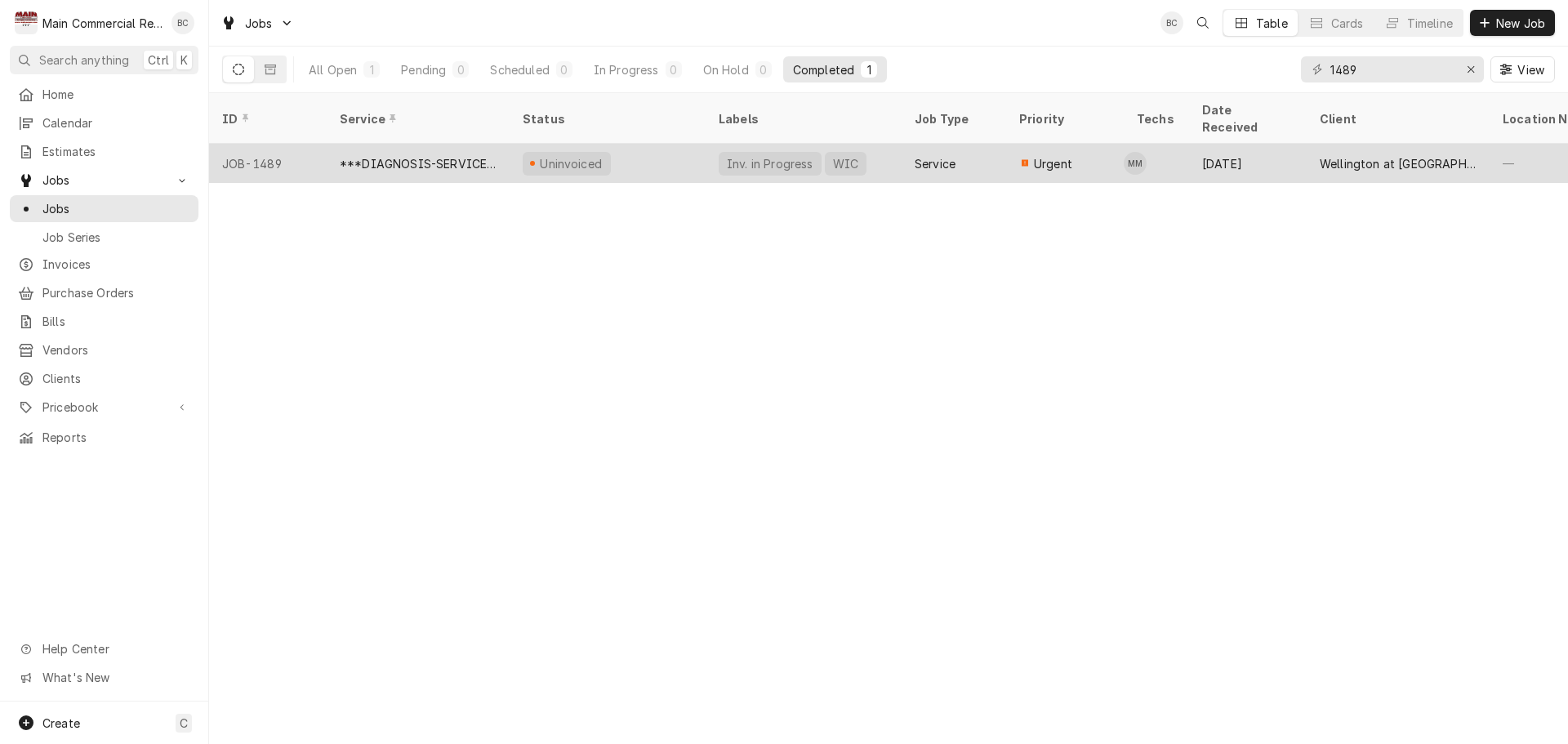
click at [452, 155] on div "***DIAGNOSIS-SERVICE CALL***" at bounding box center [418, 164] width 157 height 17
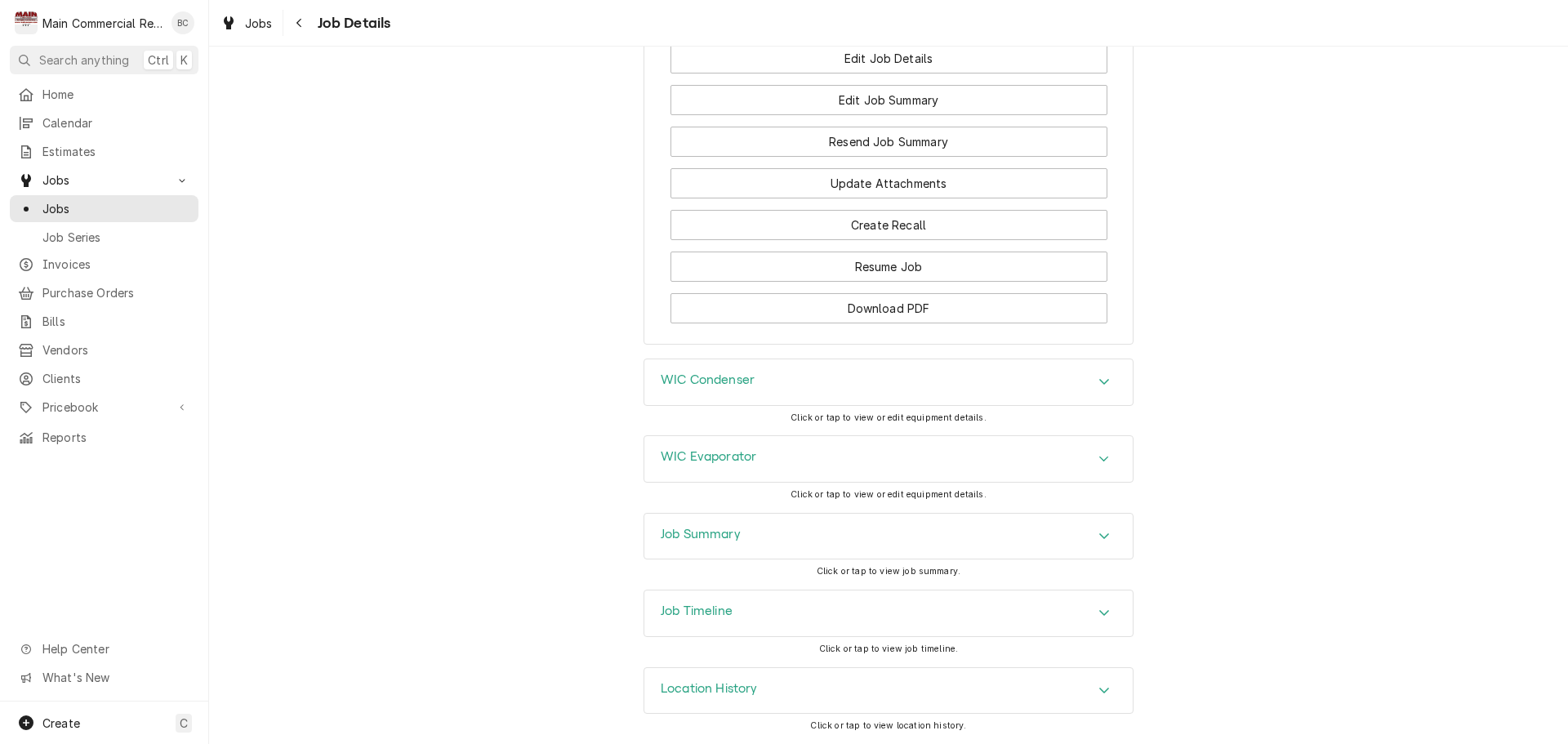
scroll to position [1742, 0]
click at [688, 535] on h3 "Job Summary" at bounding box center [700, 534] width 80 height 15
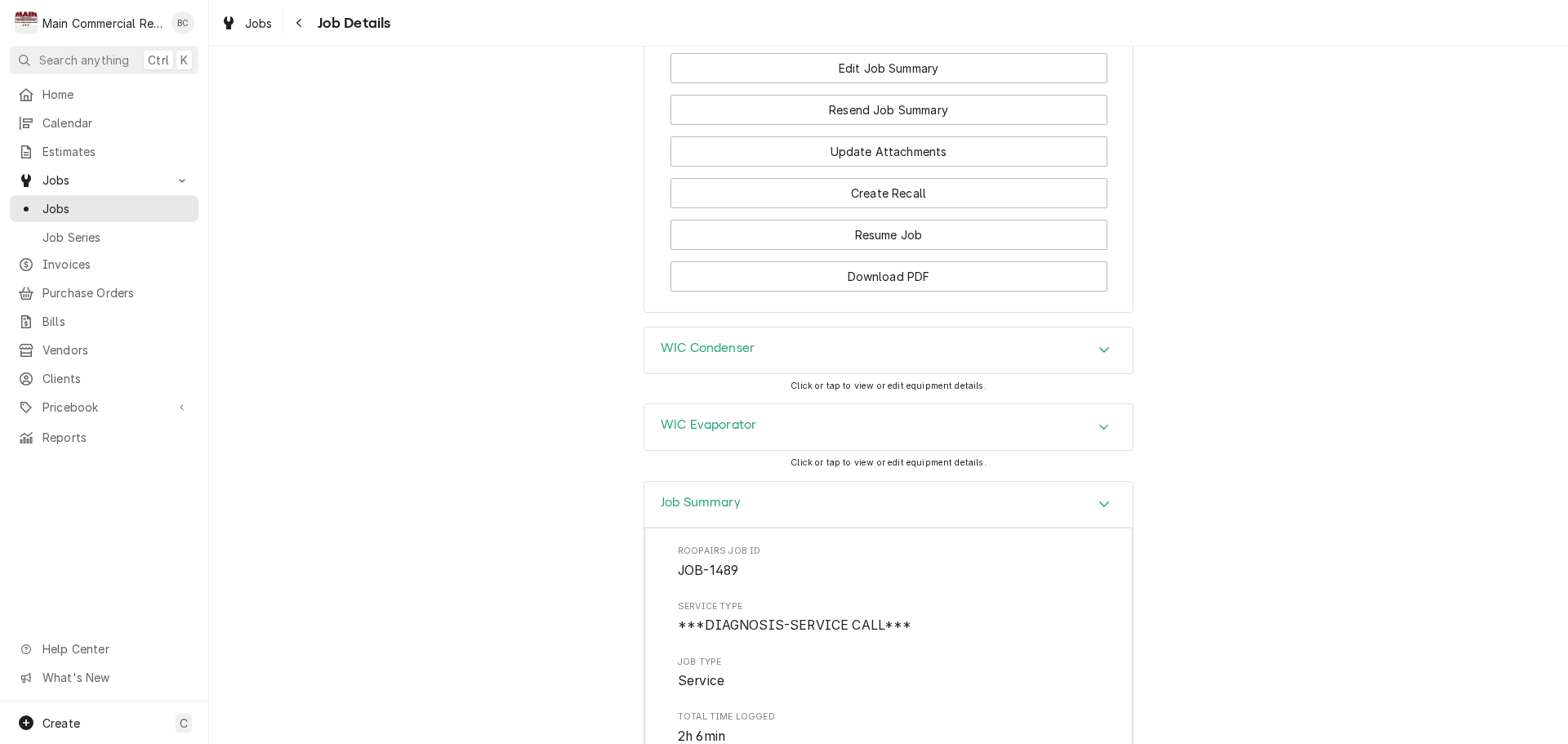
click at [727, 432] on h3 "WIC Evaporator" at bounding box center [708, 424] width 95 height 15
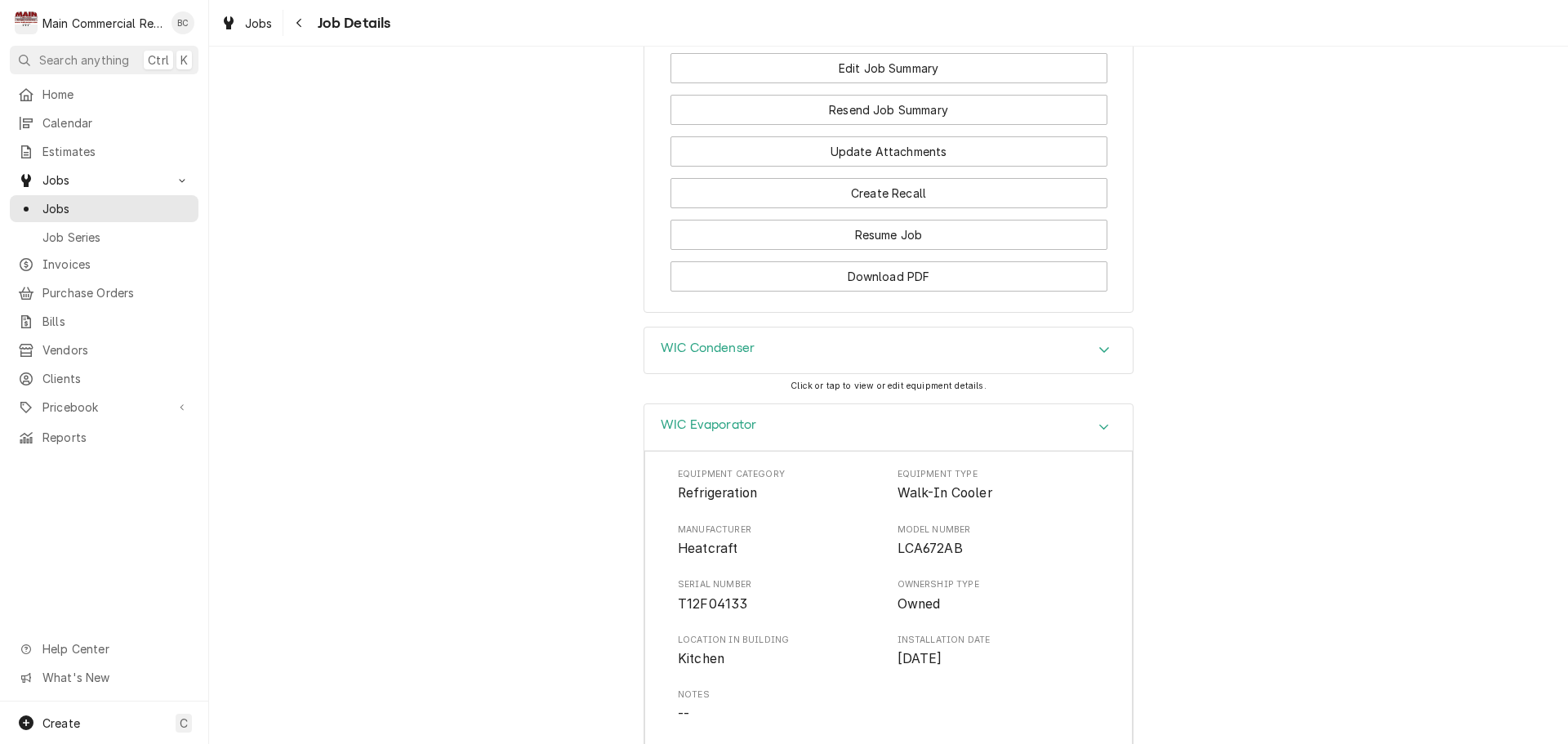
click at [710, 356] on h3 "WIC Condenser" at bounding box center [707, 348] width 94 height 15
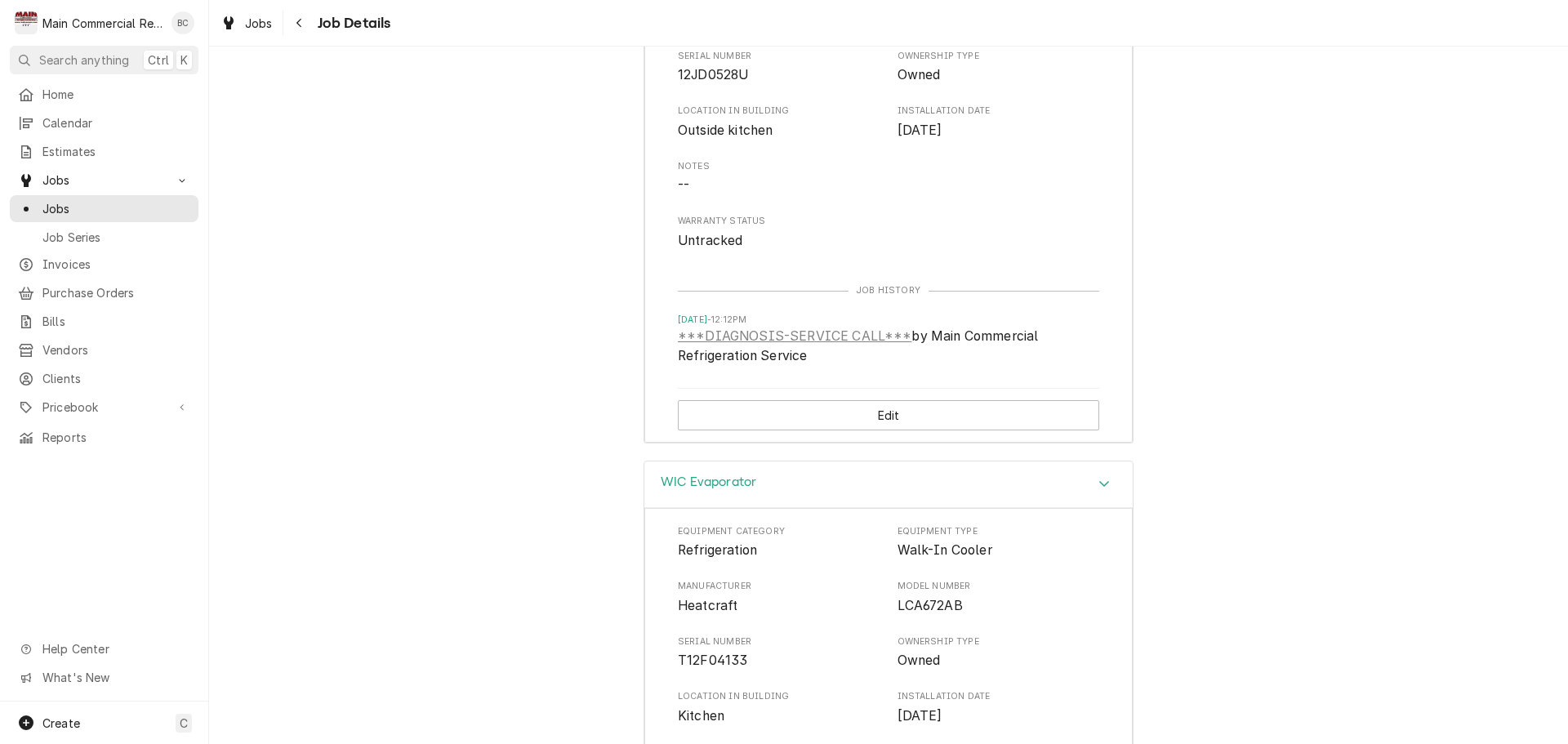
scroll to position [1906, 0]
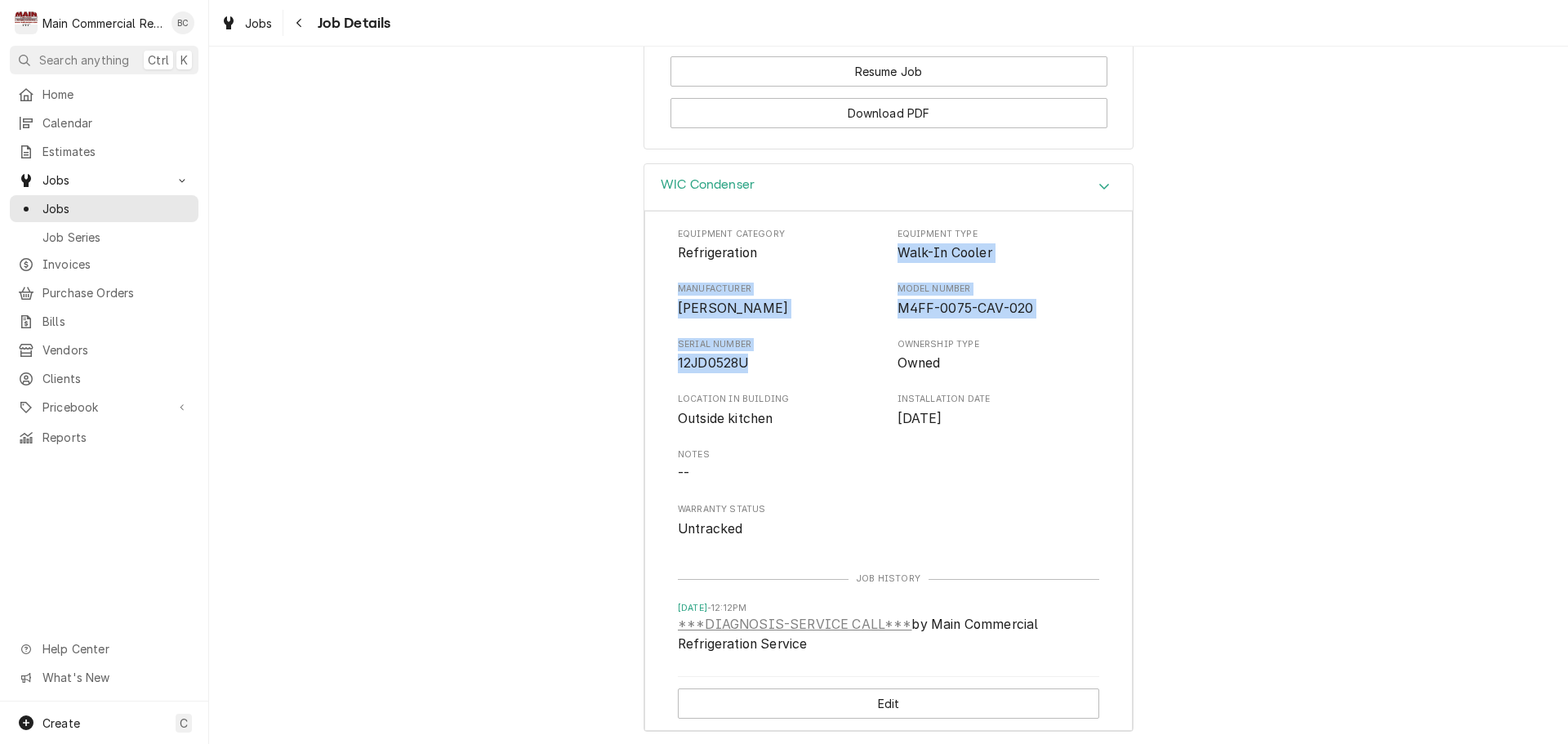
drag, startPoint x: 894, startPoint y: 283, endPoint x: 787, endPoint y: 386, distance: 148.5
click at [787, 386] on div "Equipment Category Refrigeration Equipment Type Walk-In Cooler Manufacturer Cop…" at bounding box center [888, 383] width 422 height 311
copy div "Walk-In Cooler Manufacturer Copeland Model Number M4FF-0075-CAV-020 Serial Numb…"
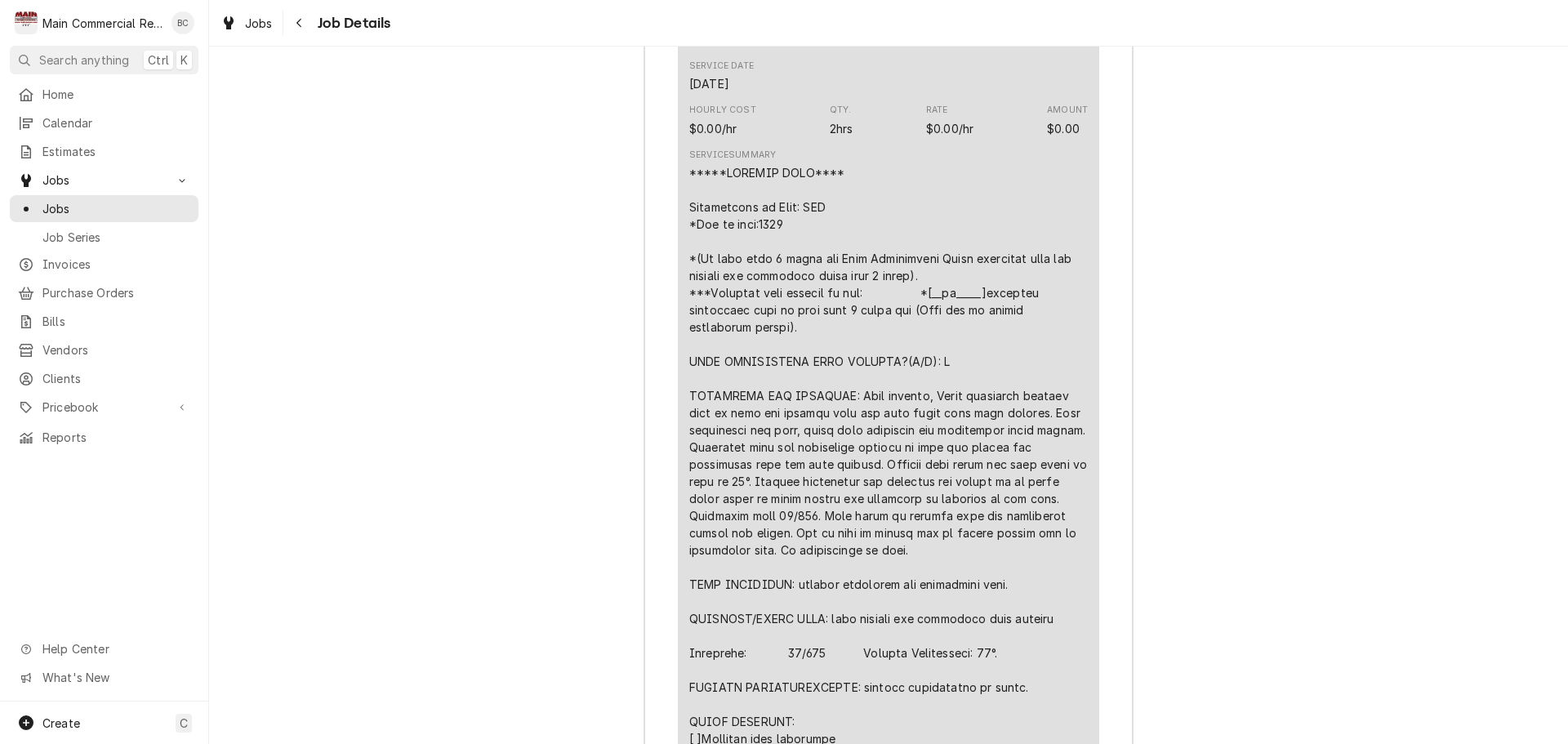
scroll to position [3621, 0]
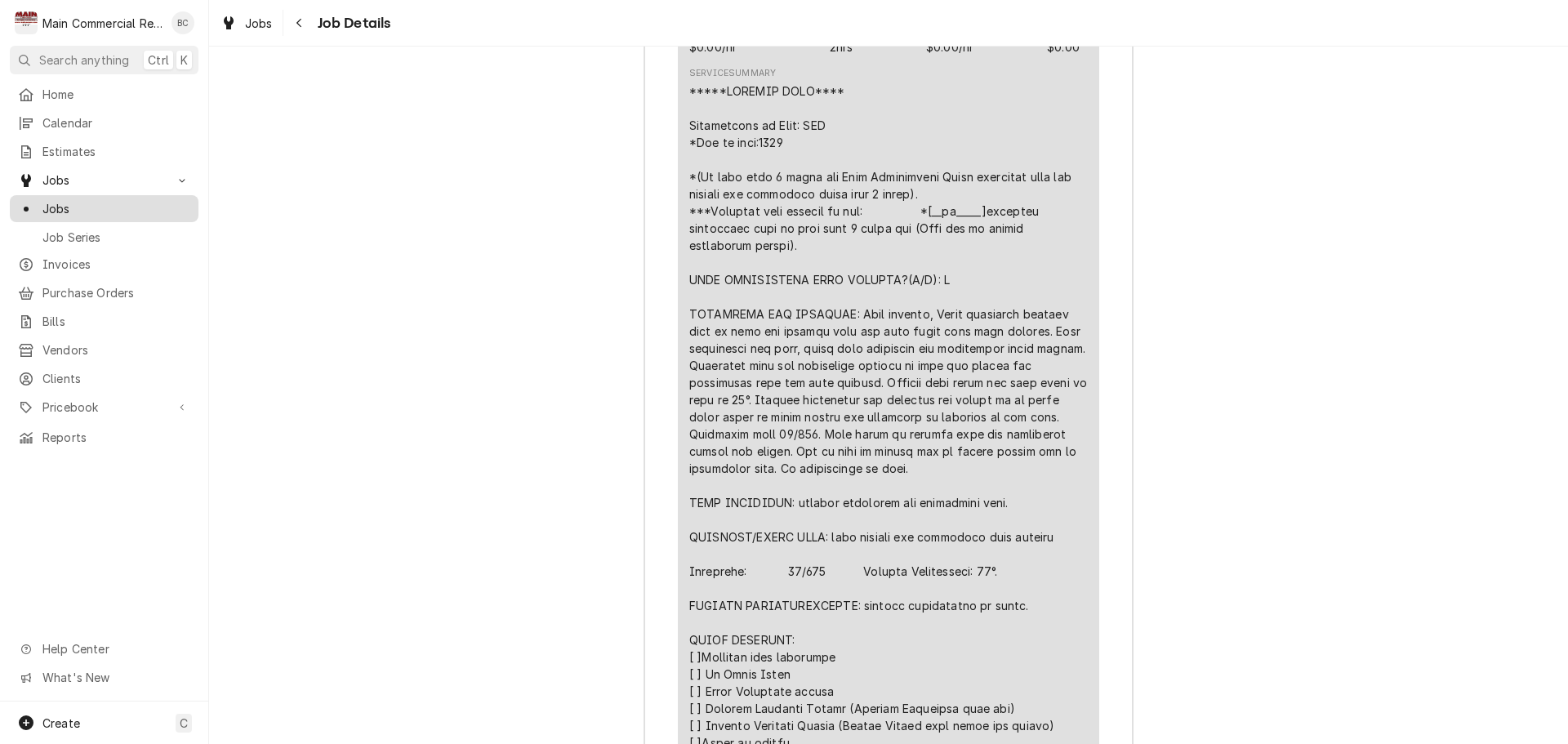
click at [148, 203] on span "Jobs" at bounding box center [116, 208] width 148 height 17
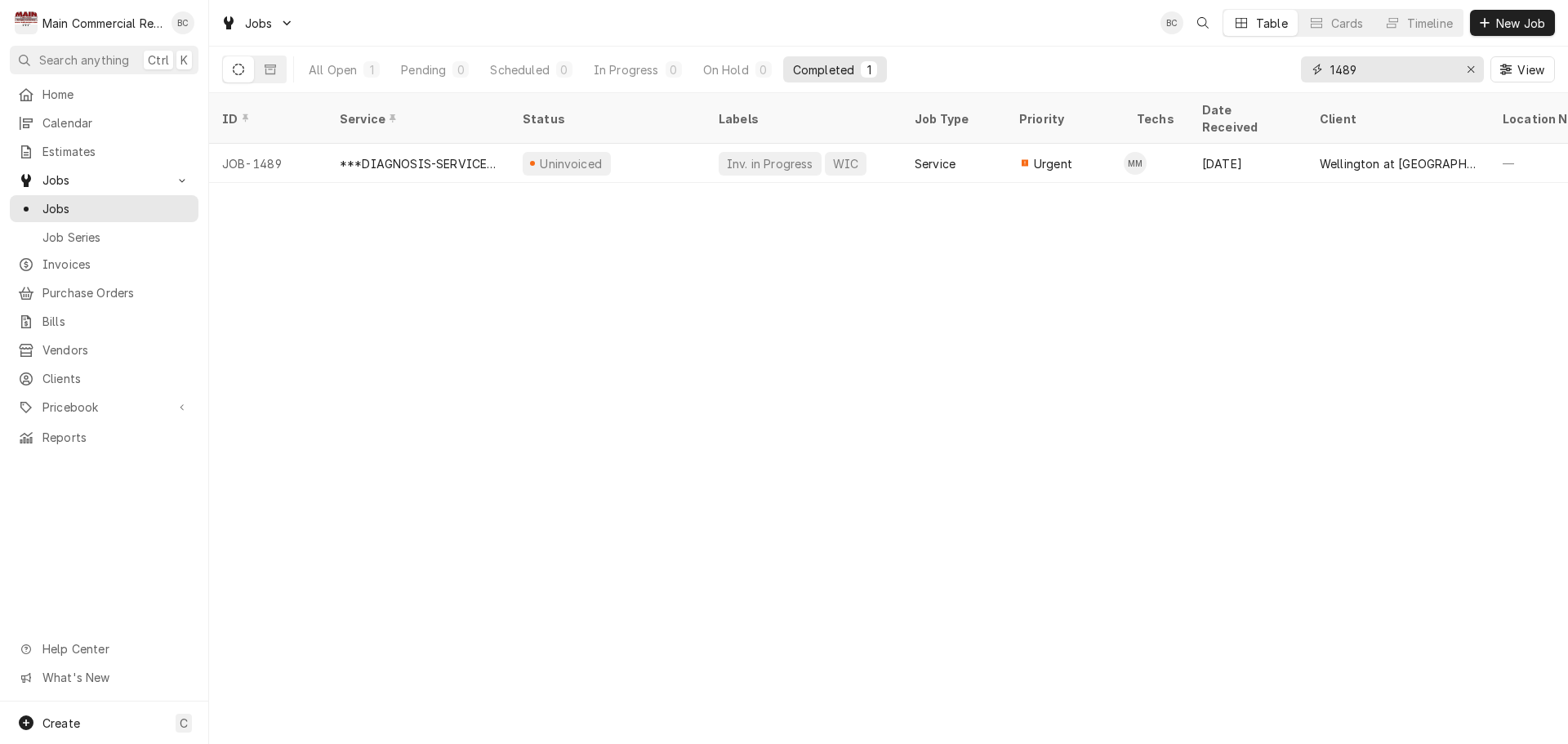
click at [1369, 76] on input "1489" at bounding box center [1391, 69] width 123 height 26
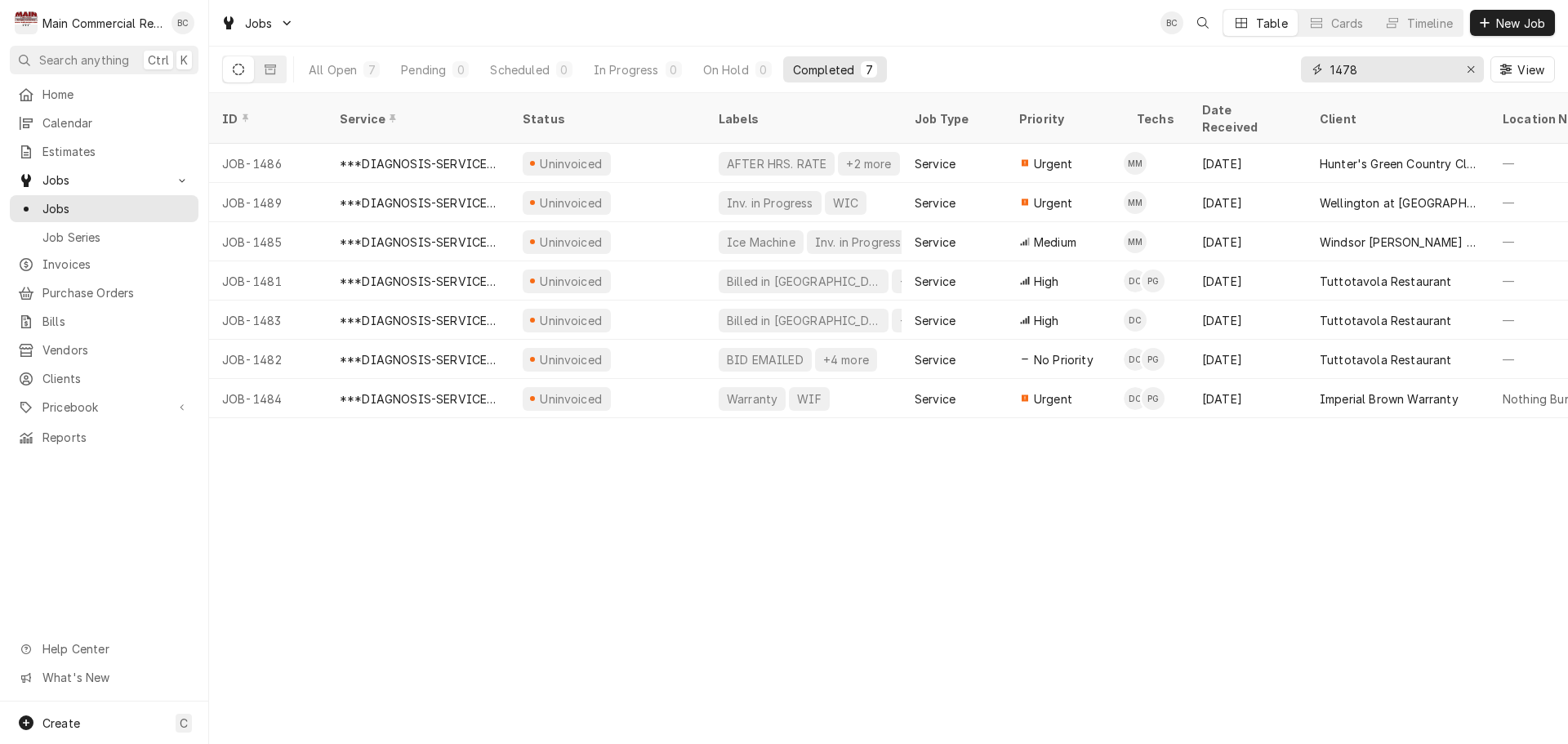
type input "1478"
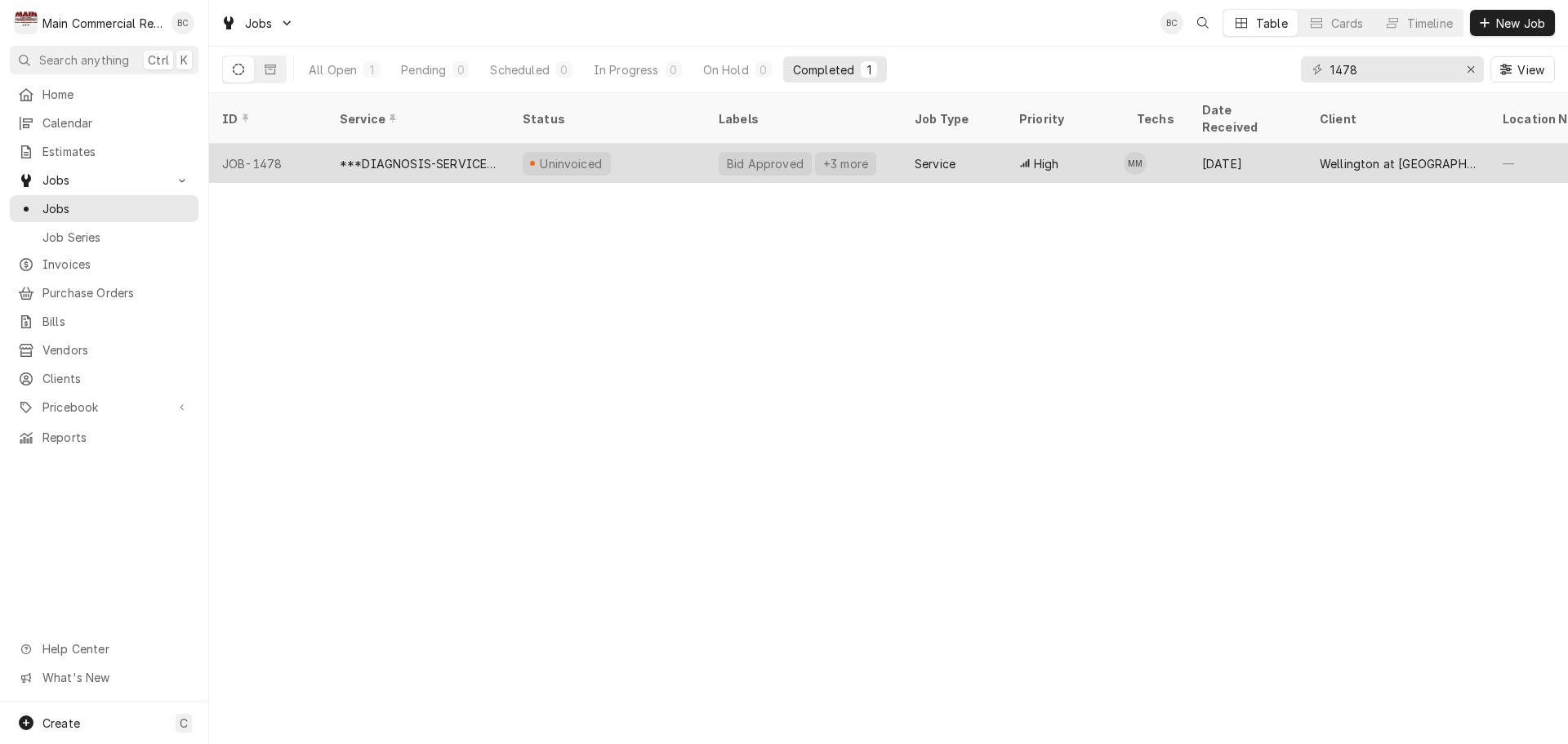
click at [452, 155] on div "***DIAGNOSIS-SERVICE CALL***" at bounding box center [418, 164] width 157 height 17
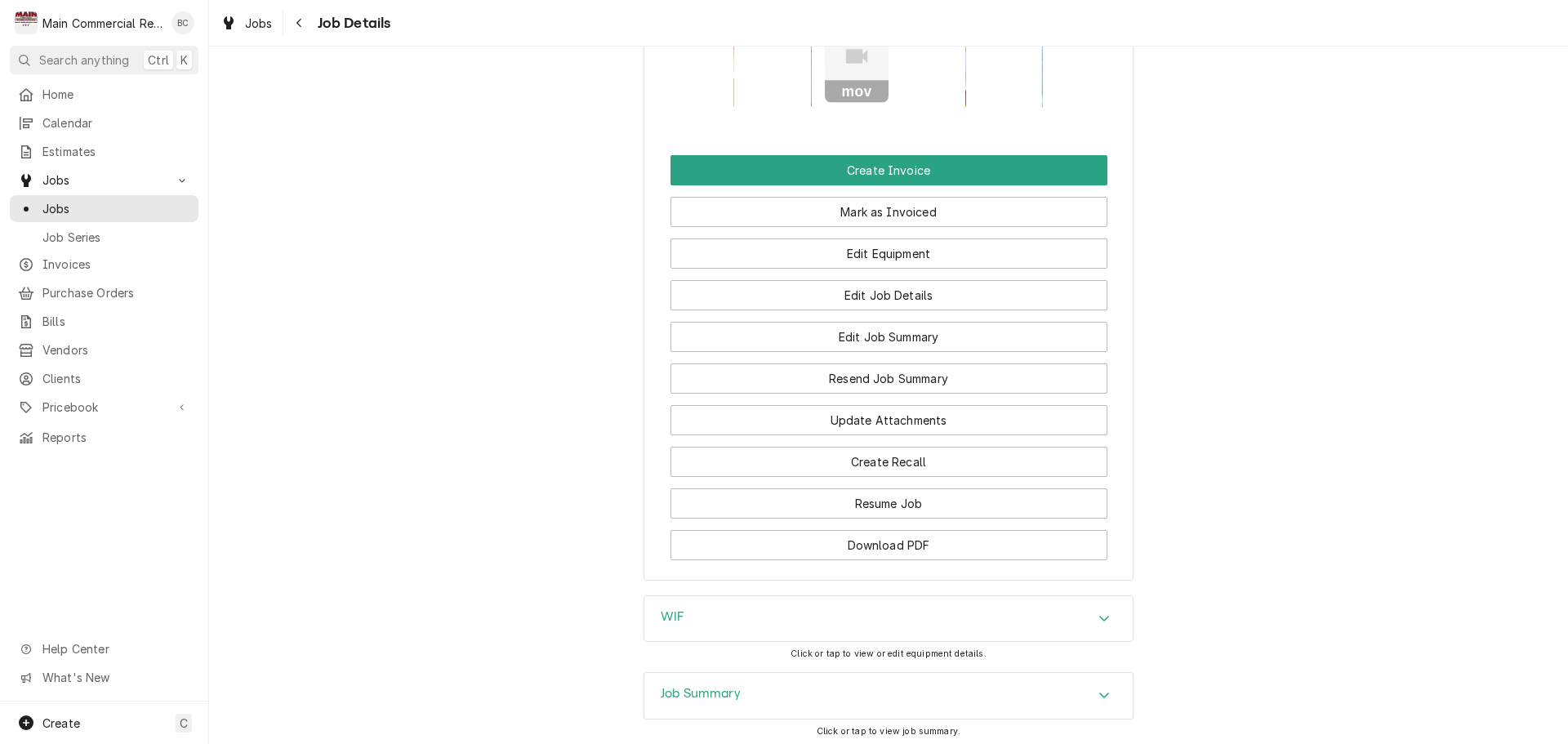
scroll to position [1723, 0]
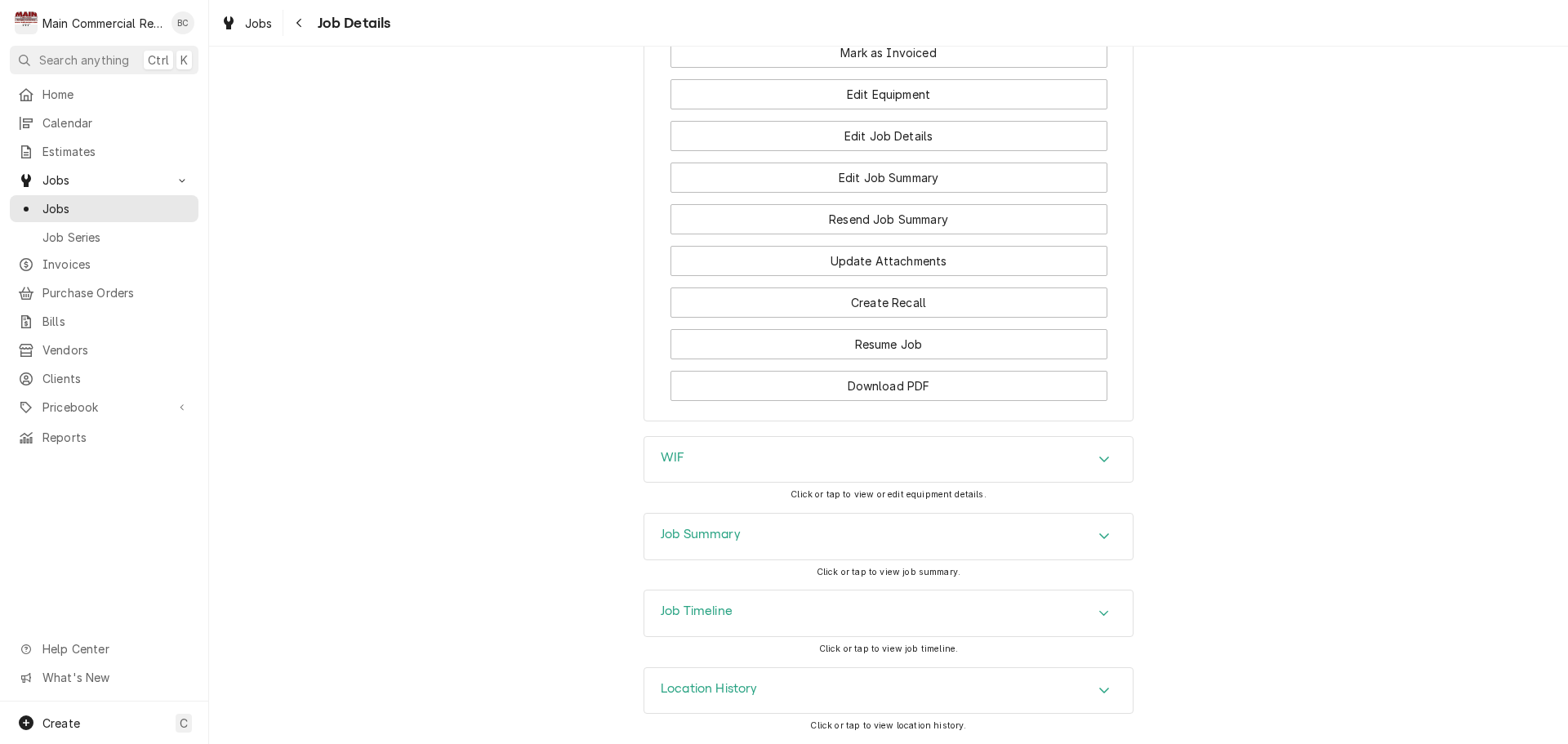
click at [677, 456] on h3 "WIF" at bounding box center [672, 457] width 24 height 15
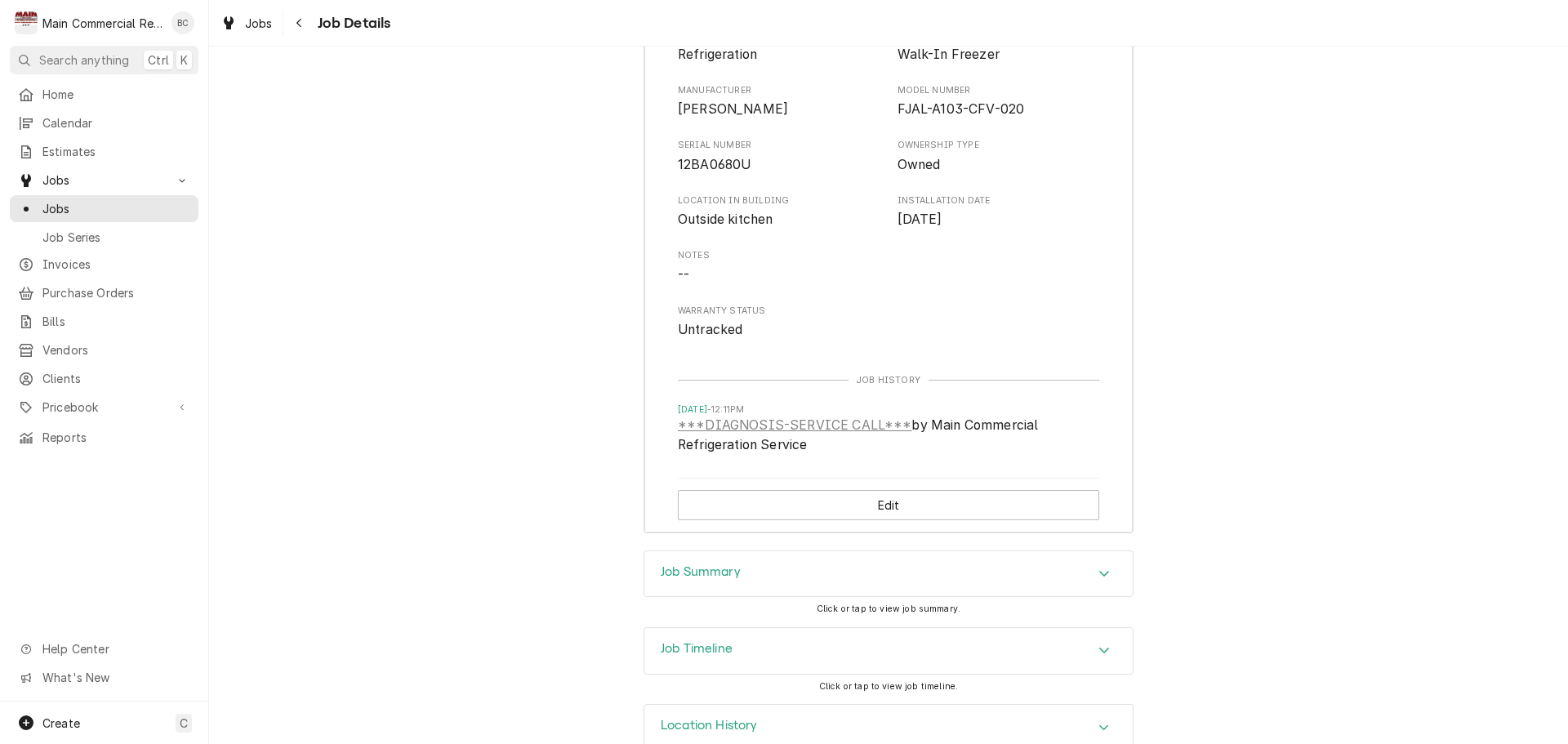
scroll to position [2232, 0]
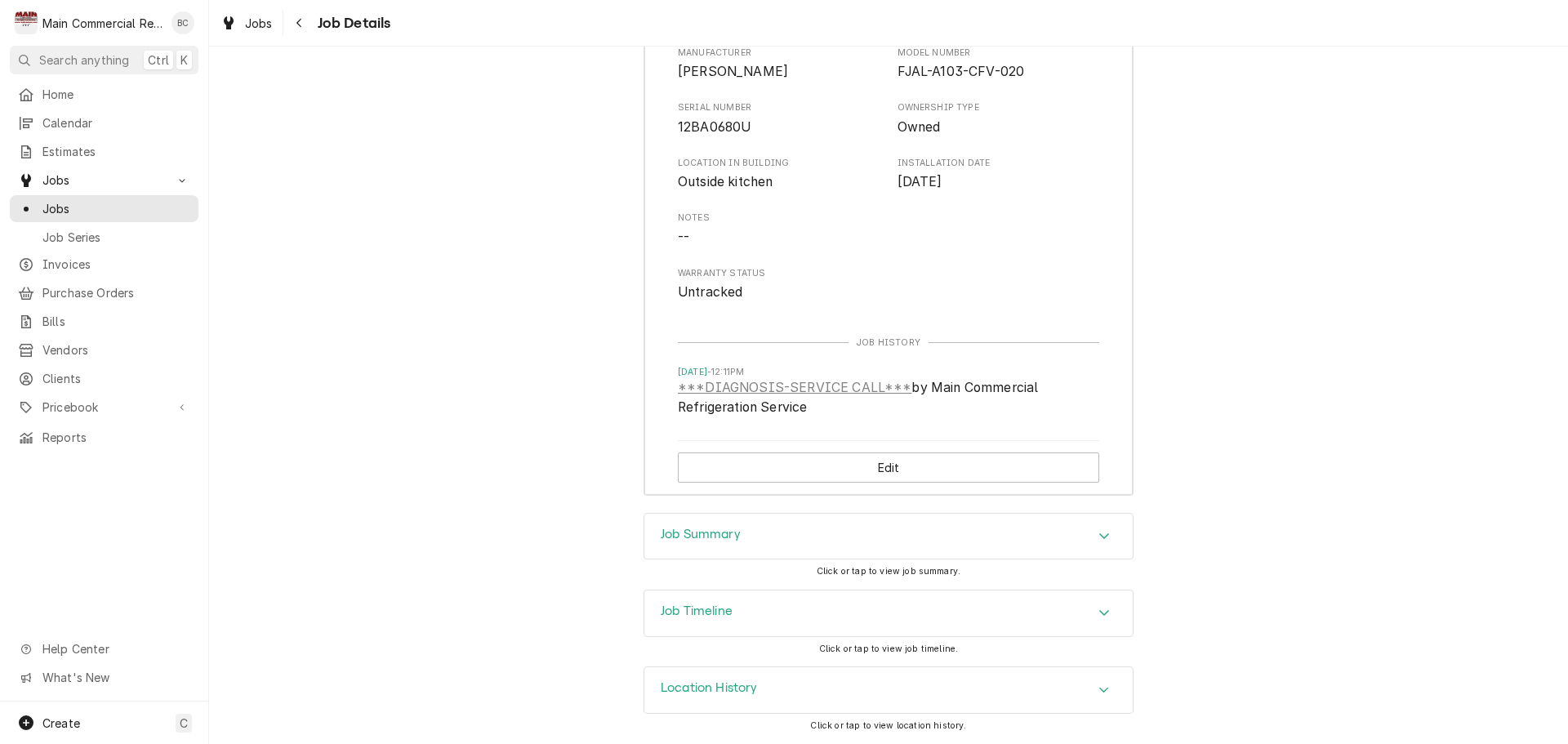
click at [694, 535] on h3 "Job Summary" at bounding box center [700, 534] width 80 height 15
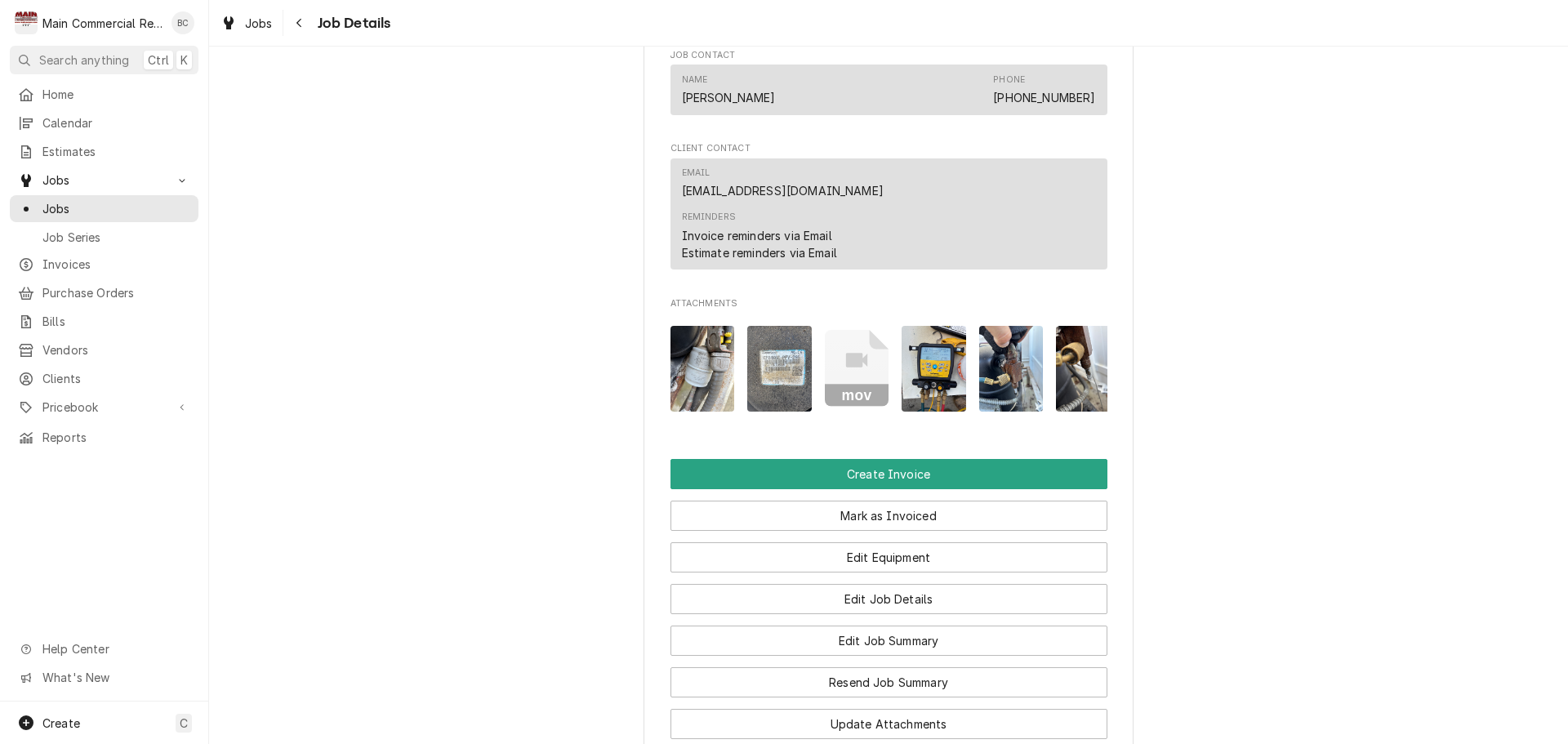
scroll to position [1252, 0]
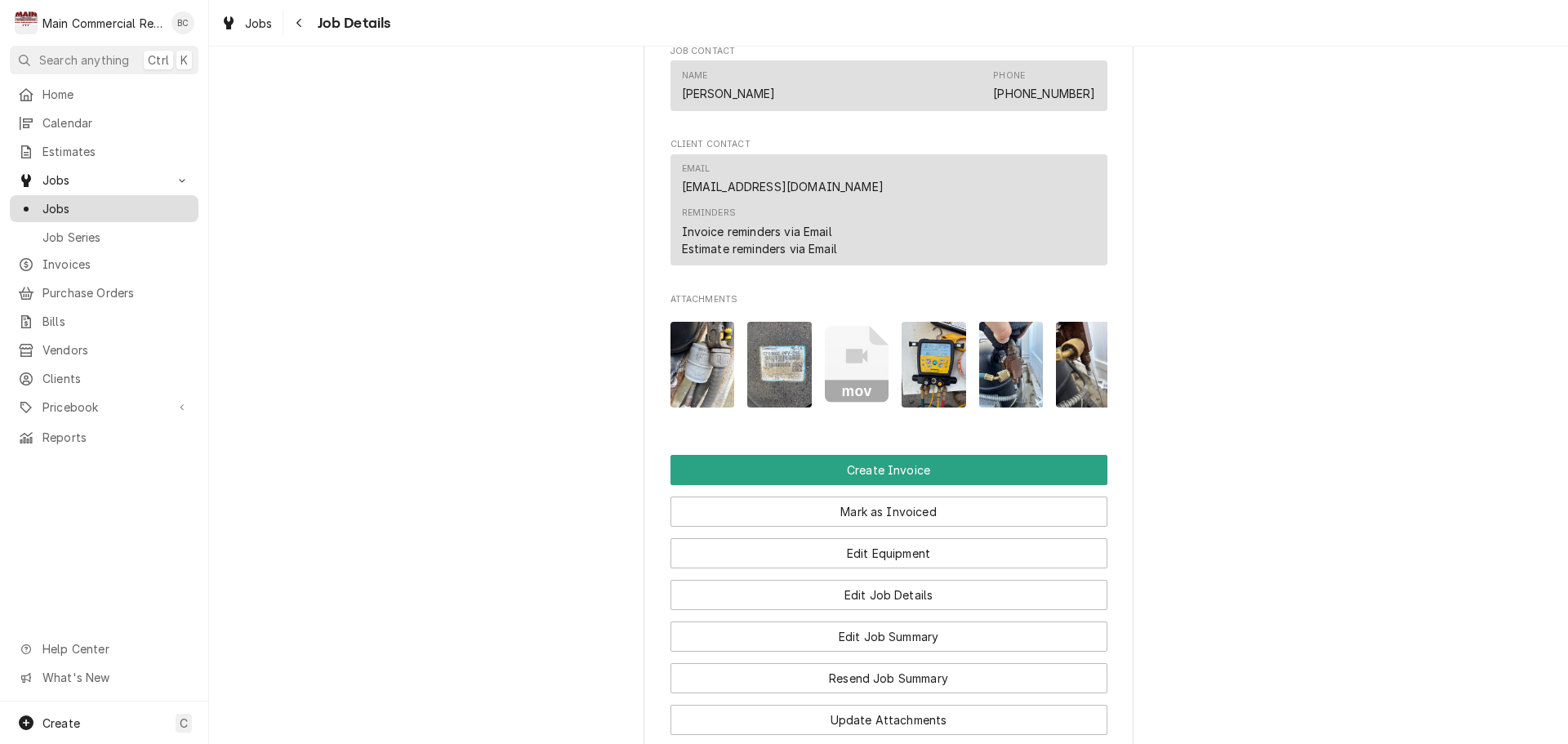
click at [91, 205] on span "Jobs" at bounding box center [116, 208] width 148 height 17
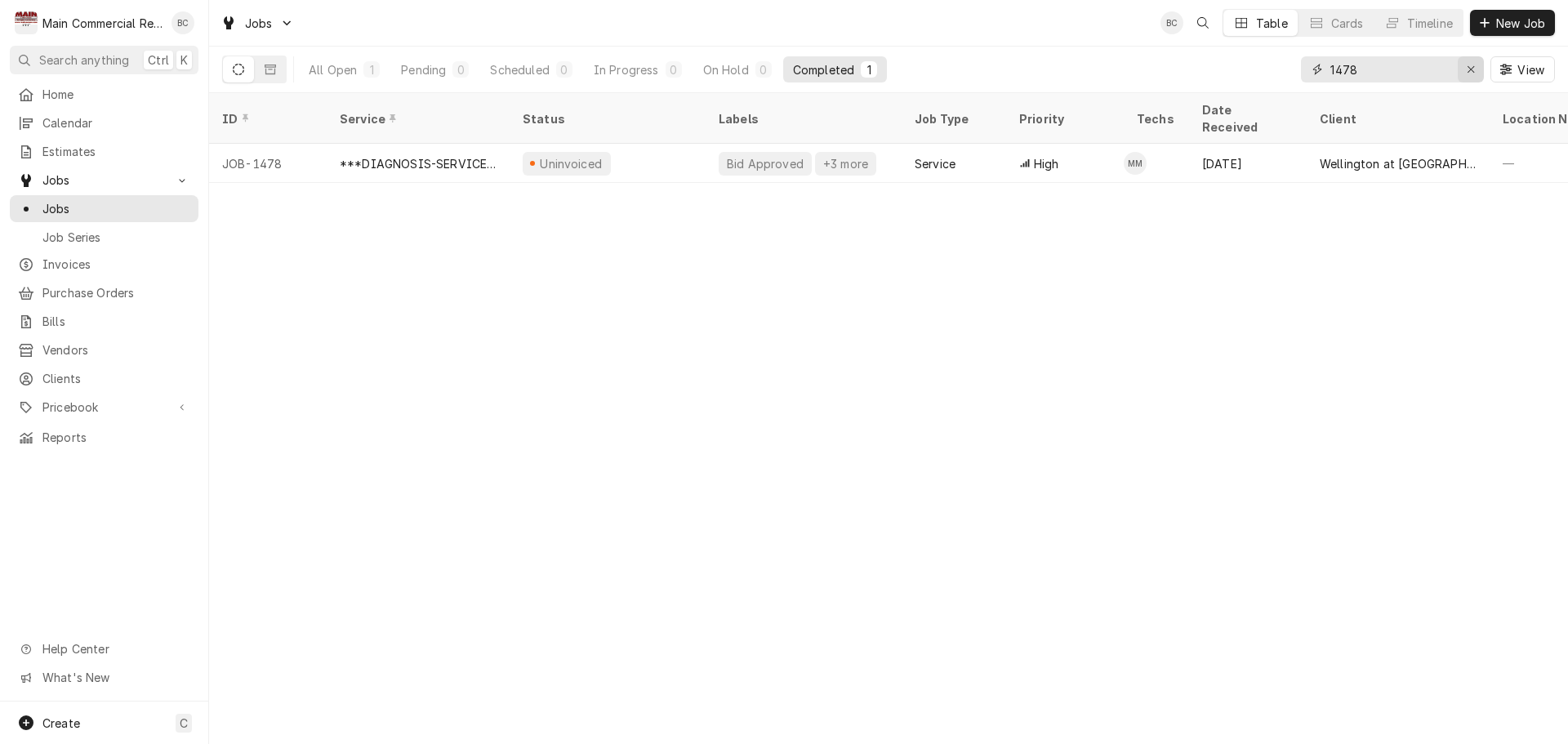
click at [1470, 69] on icon "Erase input" at bounding box center [1471, 69] width 9 height 12
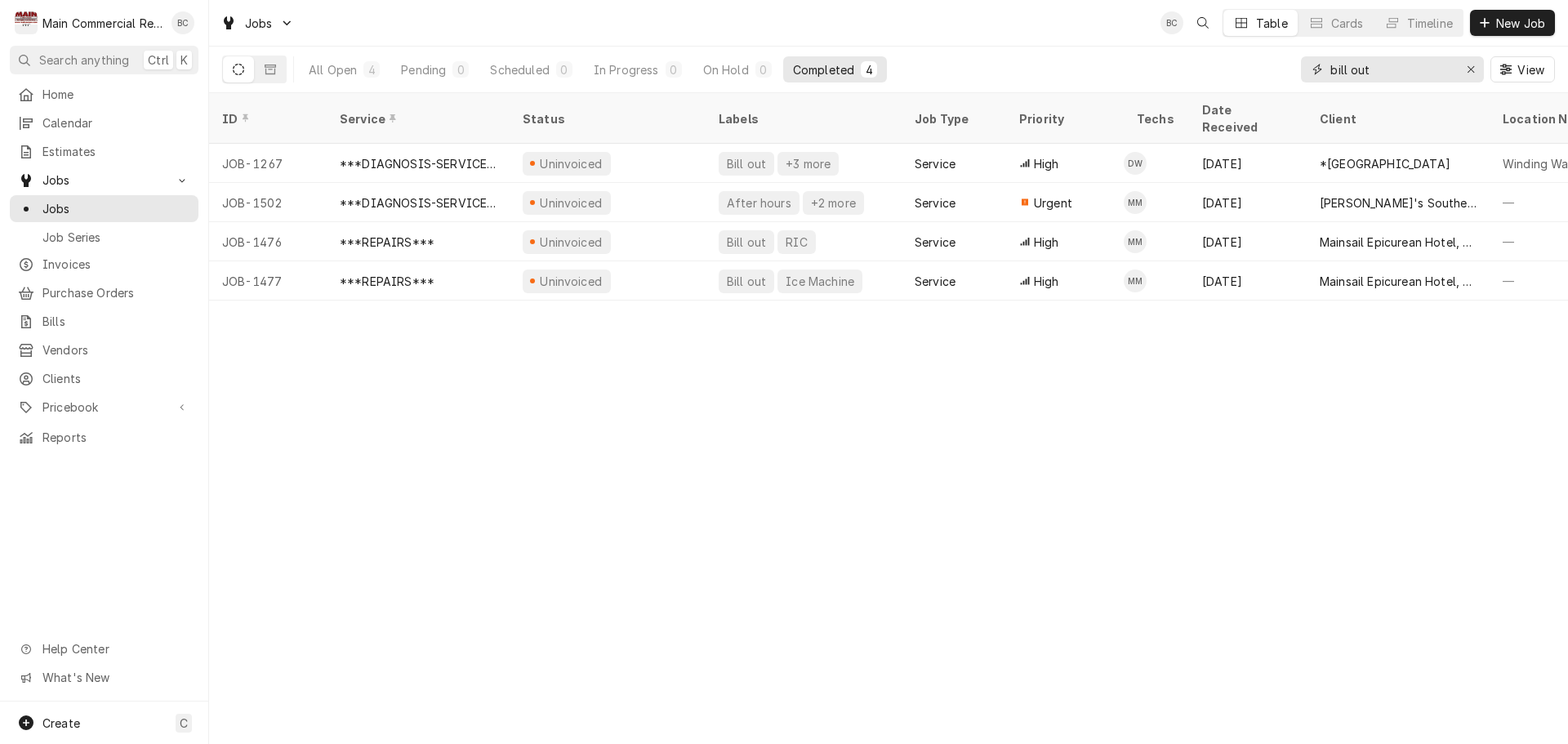
type input "bill out"
click at [1470, 68] on icon "Erase input" at bounding box center [1471, 69] width 9 height 12
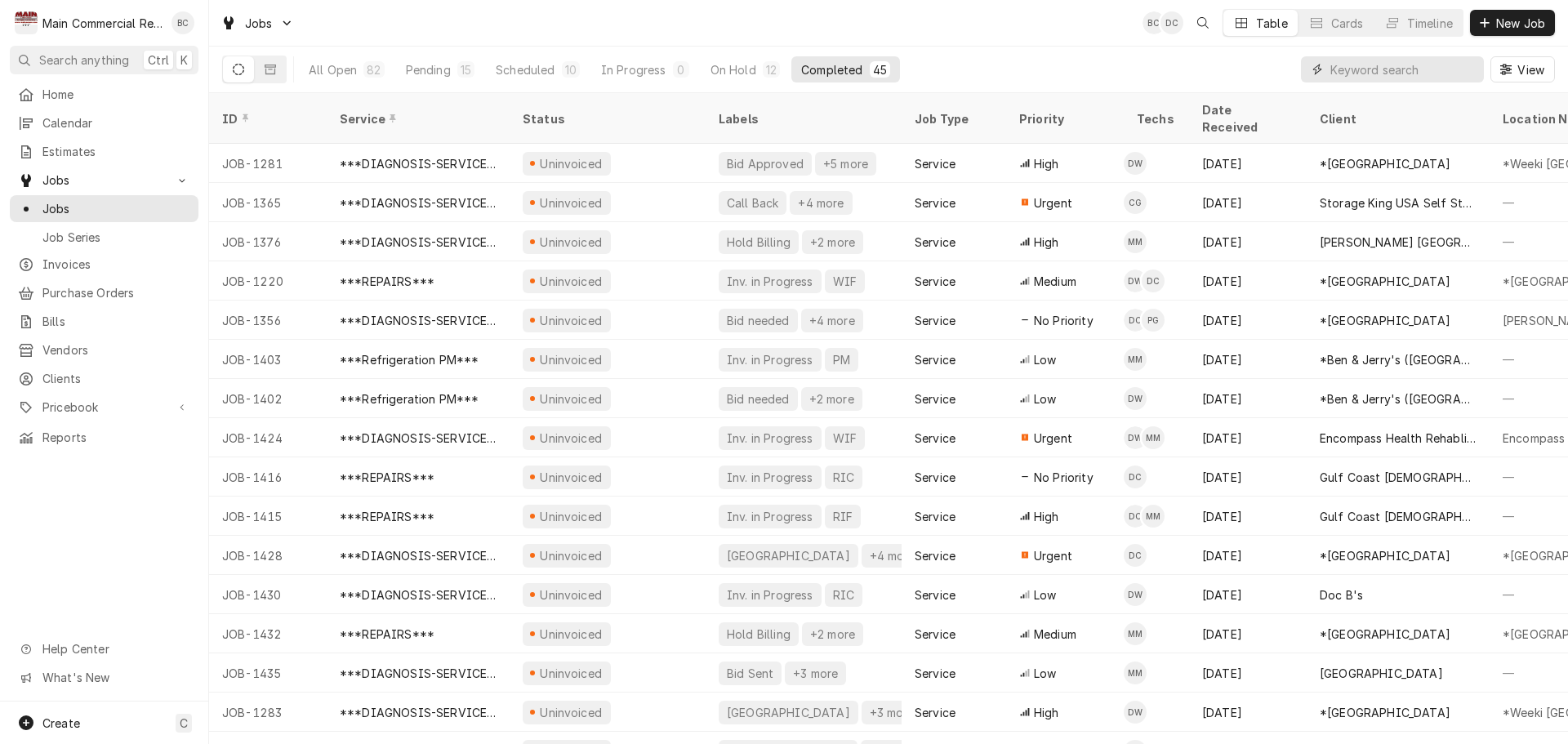
click at [1352, 74] on input "Dynamic Content Wrapper" at bounding box center [1403, 69] width 145 height 26
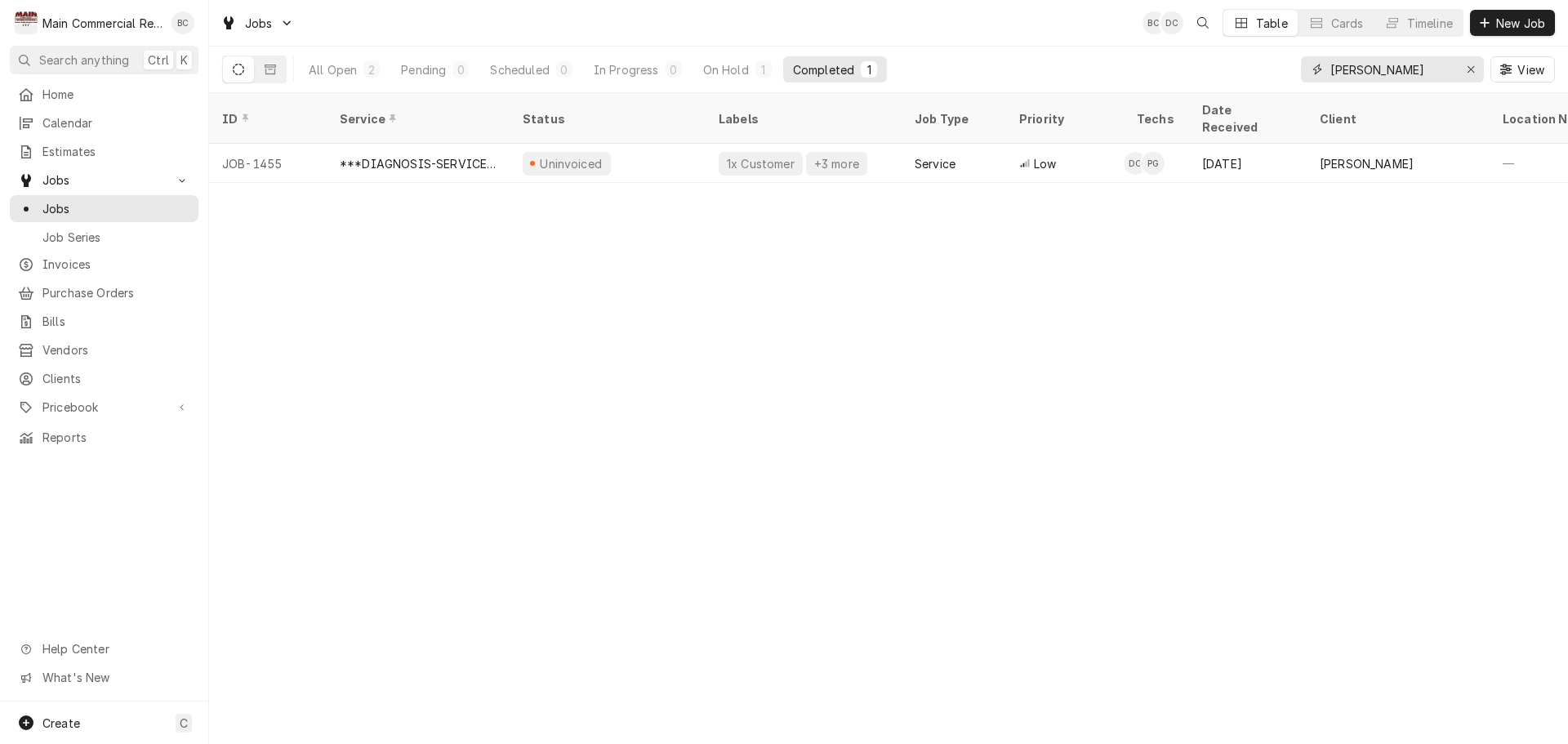
type input "[PERSON_NAME]"
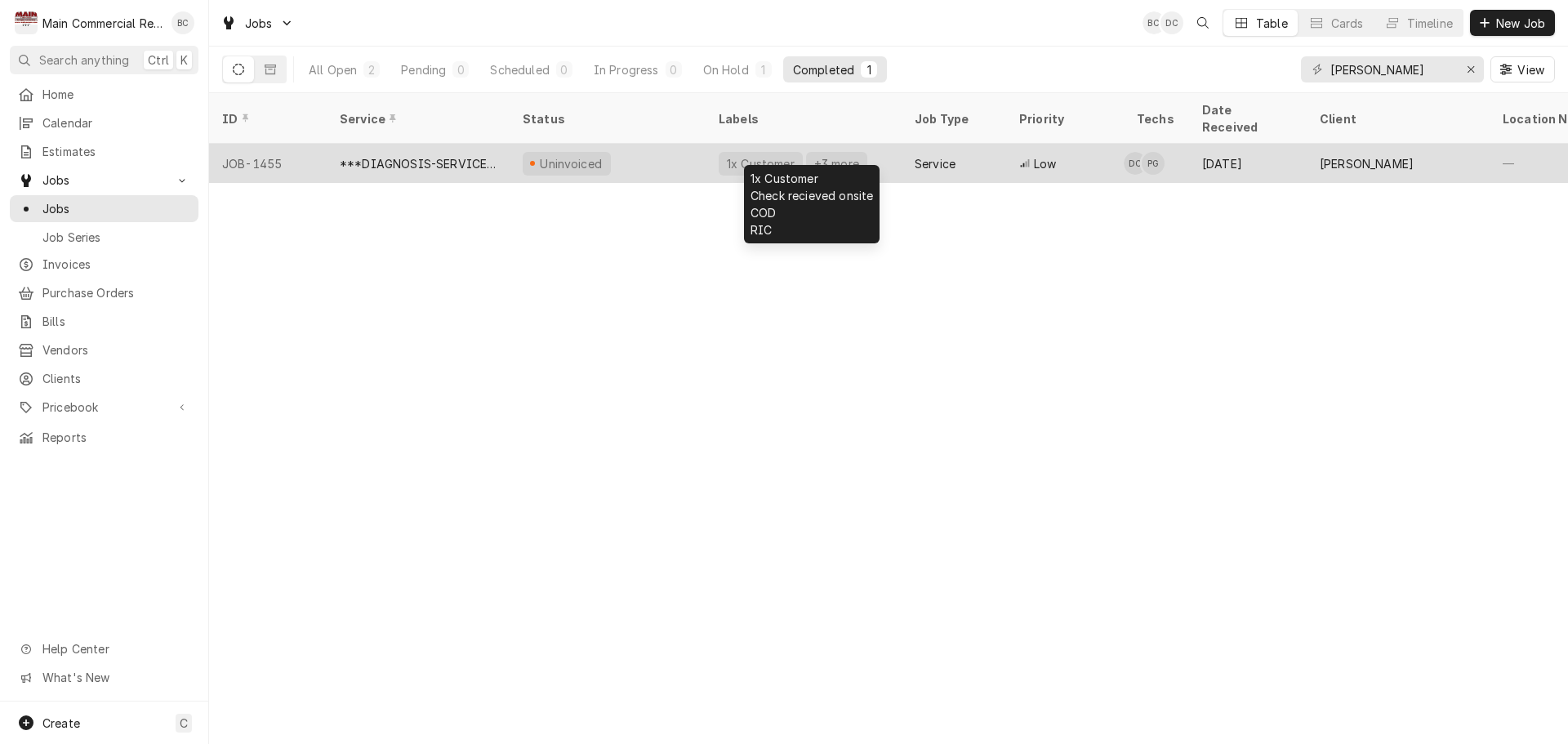
click at [829, 155] on div "+3 more" at bounding box center [836, 164] width 48 height 17
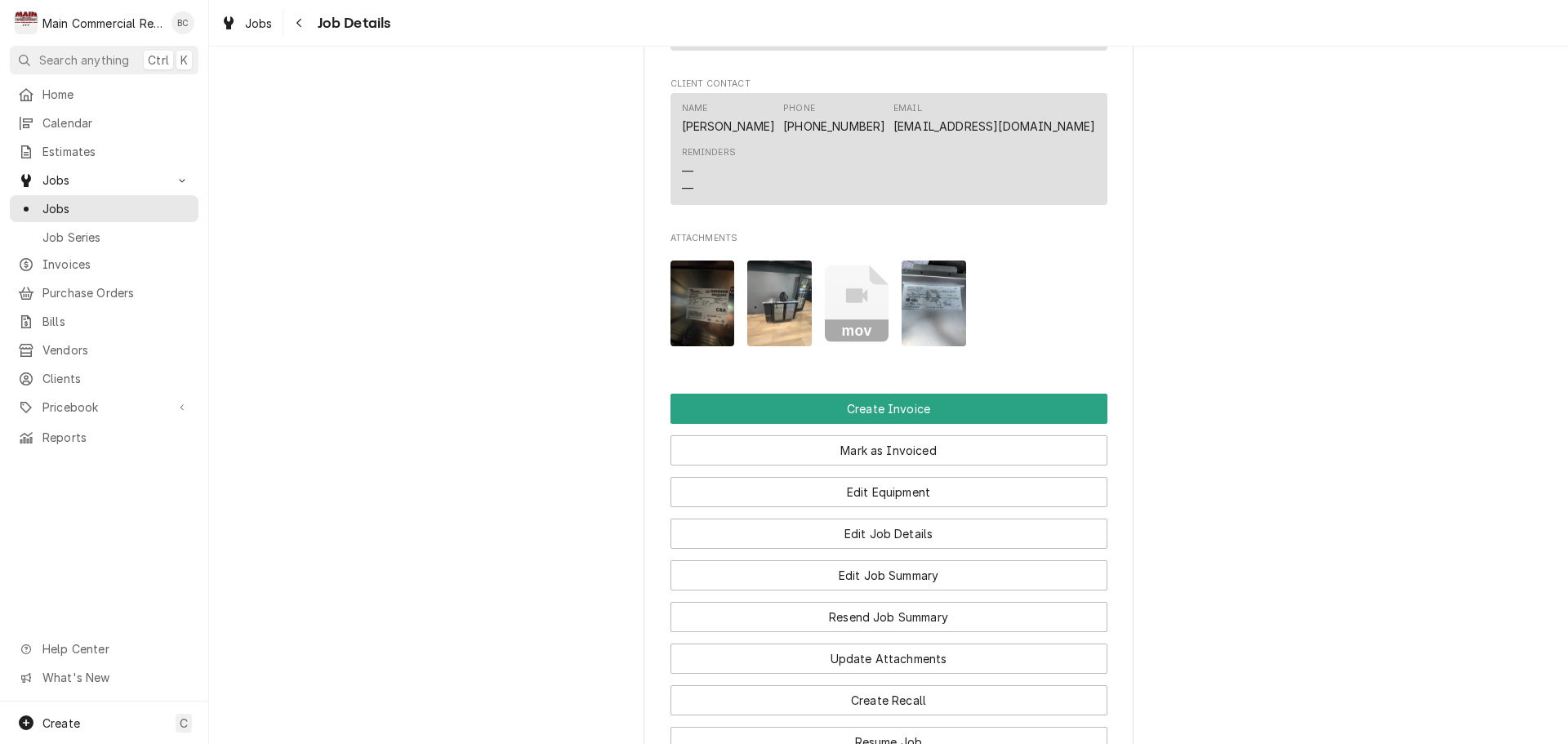
scroll to position [1633, 0]
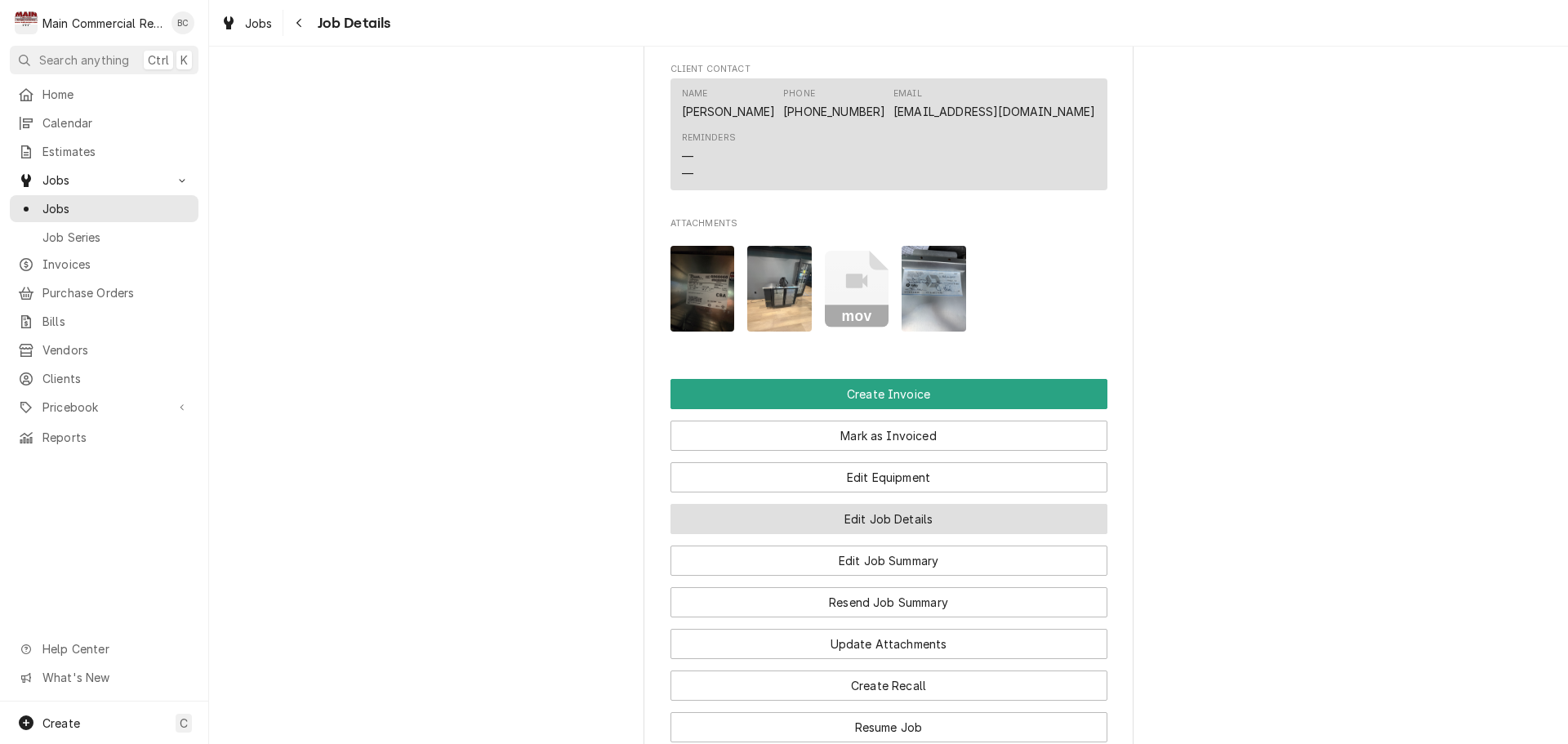
click at [884, 525] on button "Edit Job Details" at bounding box center [888, 519] width 437 height 30
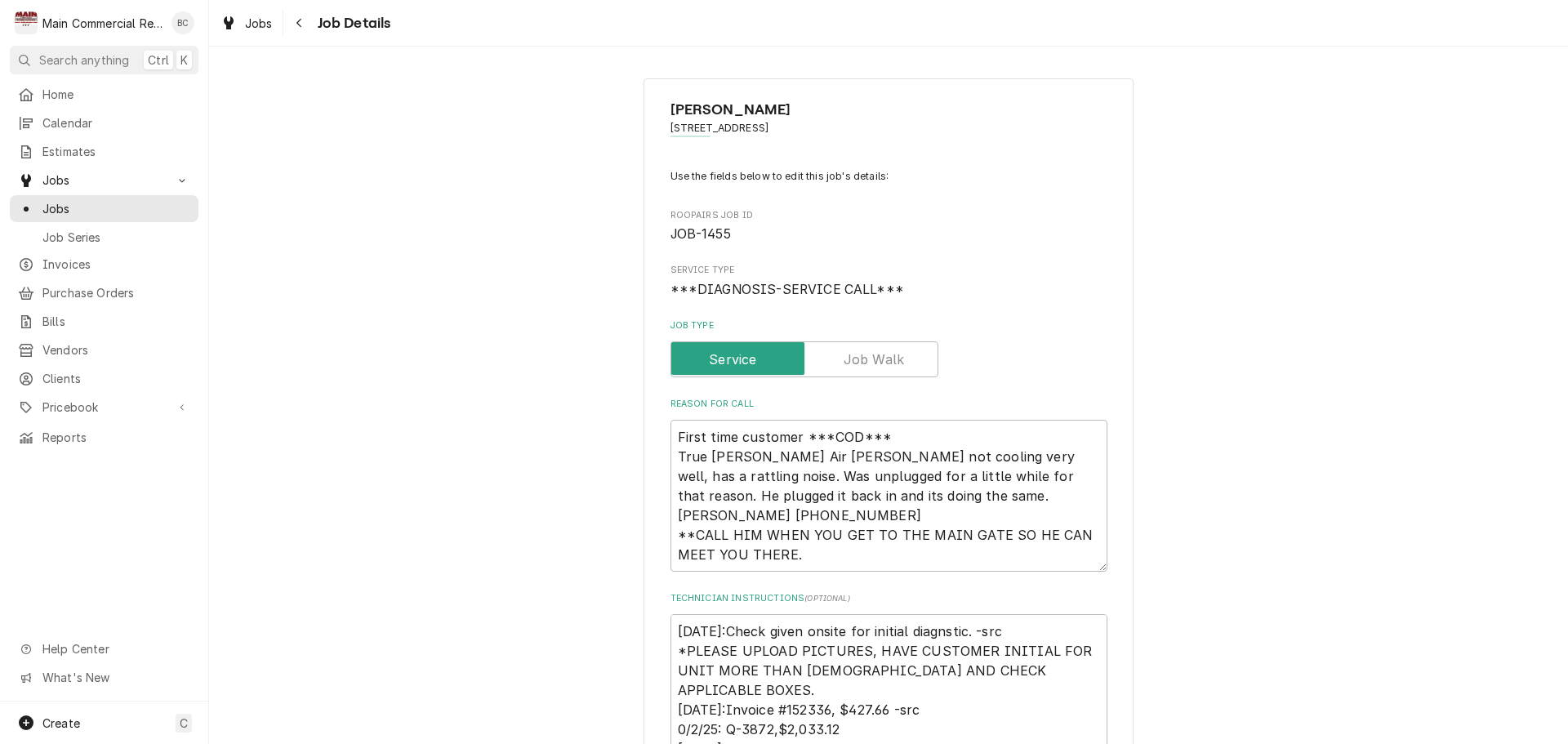
type textarea "x"
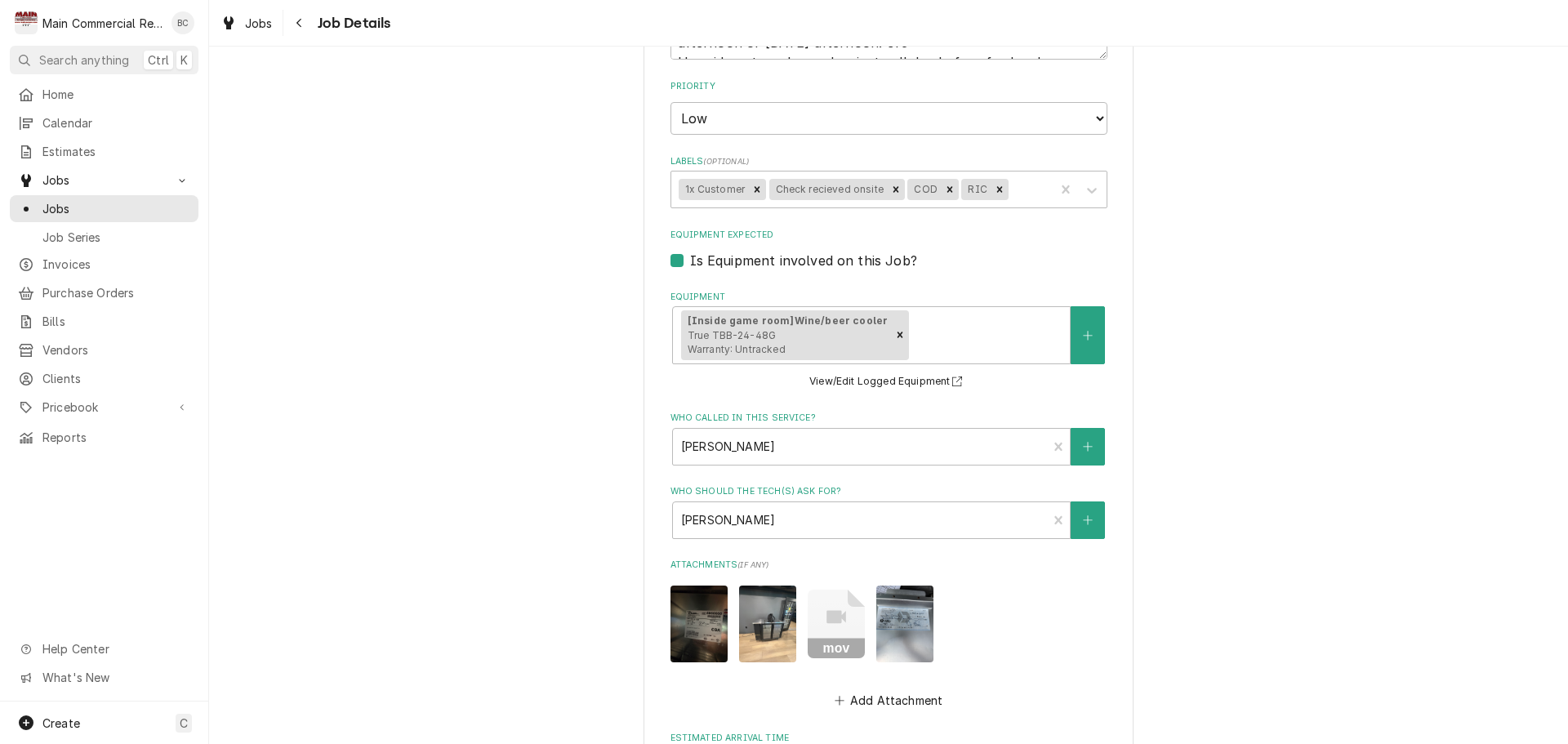
scroll to position [755, 0]
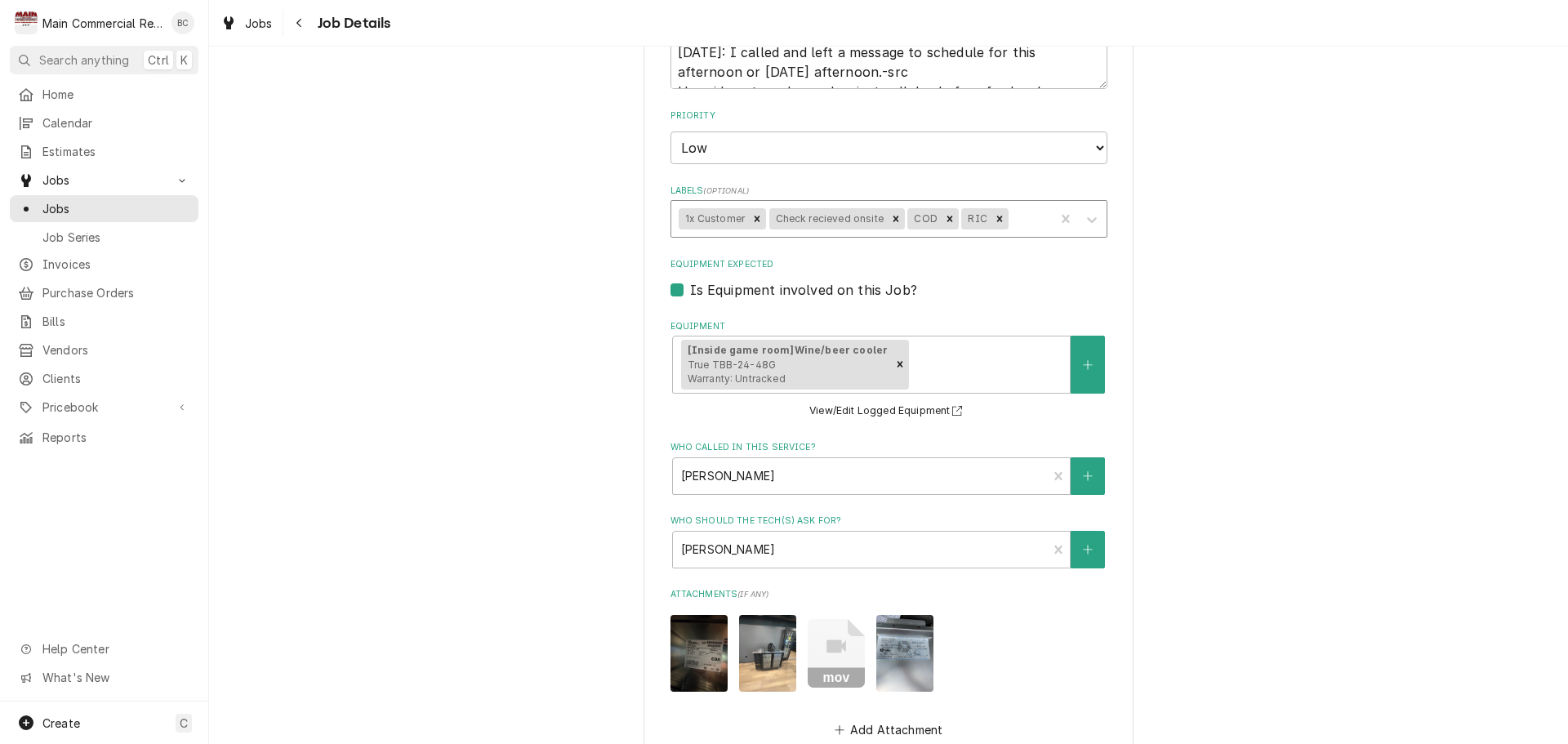
click at [1017, 218] on div "Labels" at bounding box center [1029, 219] width 35 height 29
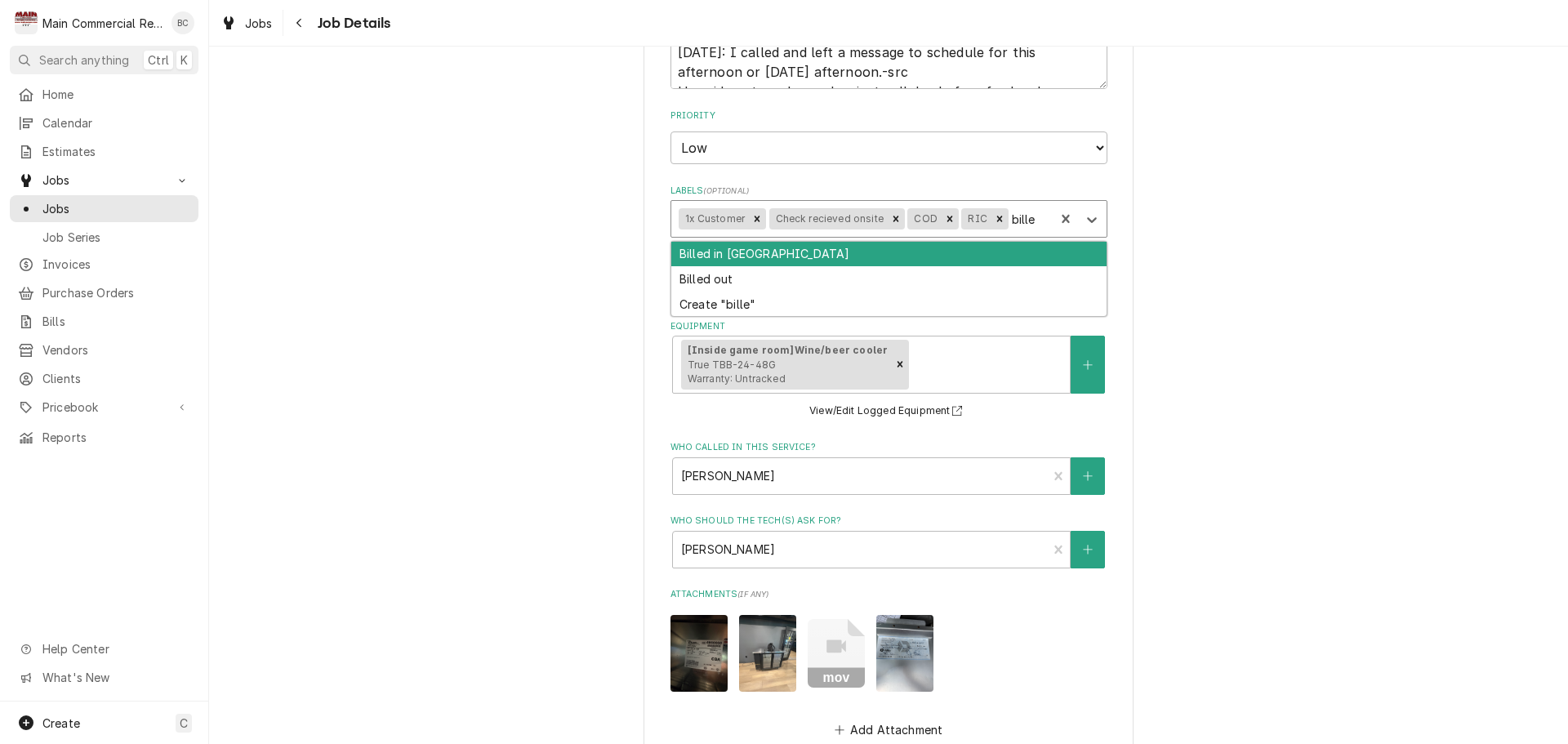
type input "billed"
click at [749, 262] on div "Billed in QBO" at bounding box center [888, 254] width 435 height 25
type textarea "x"
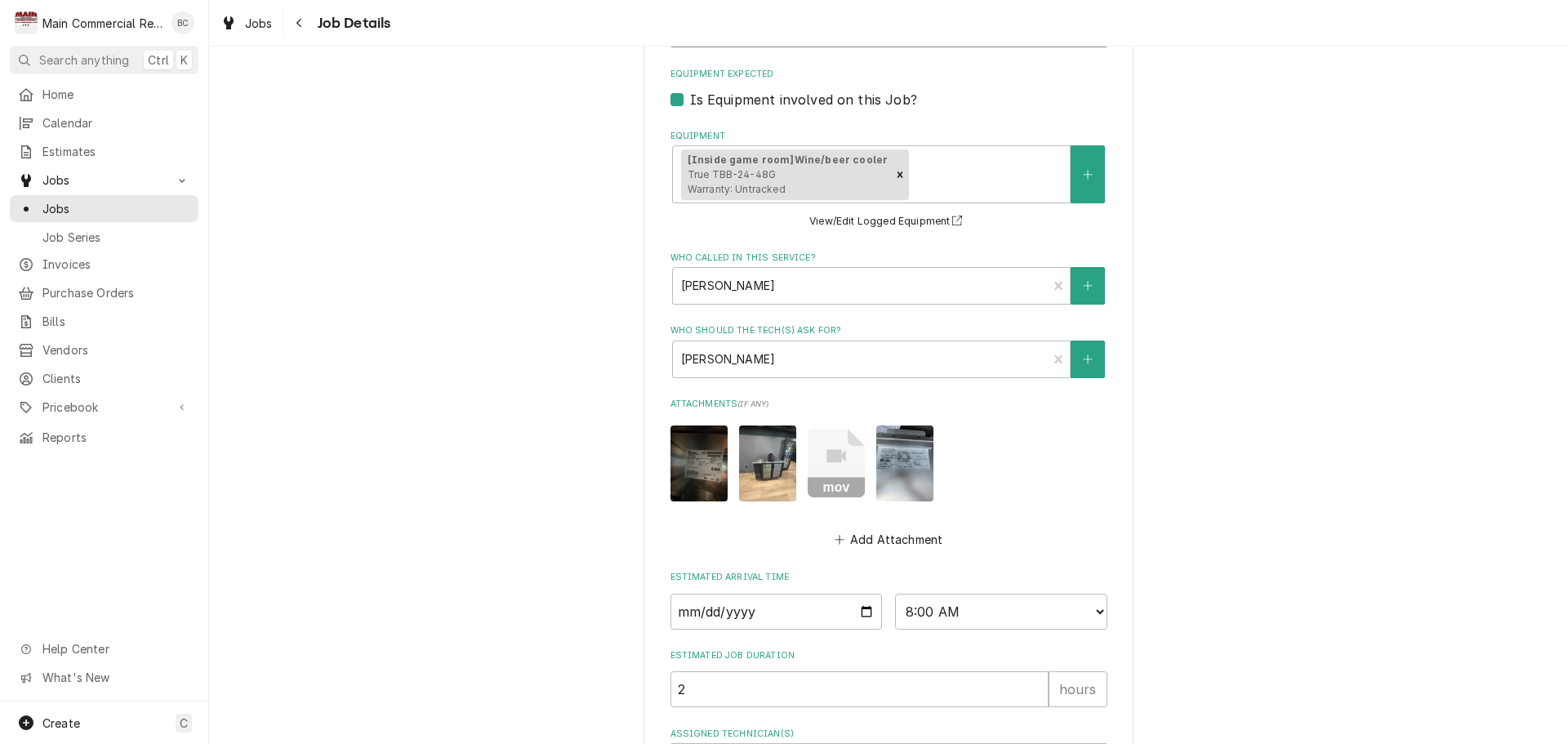
scroll to position [1106, 0]
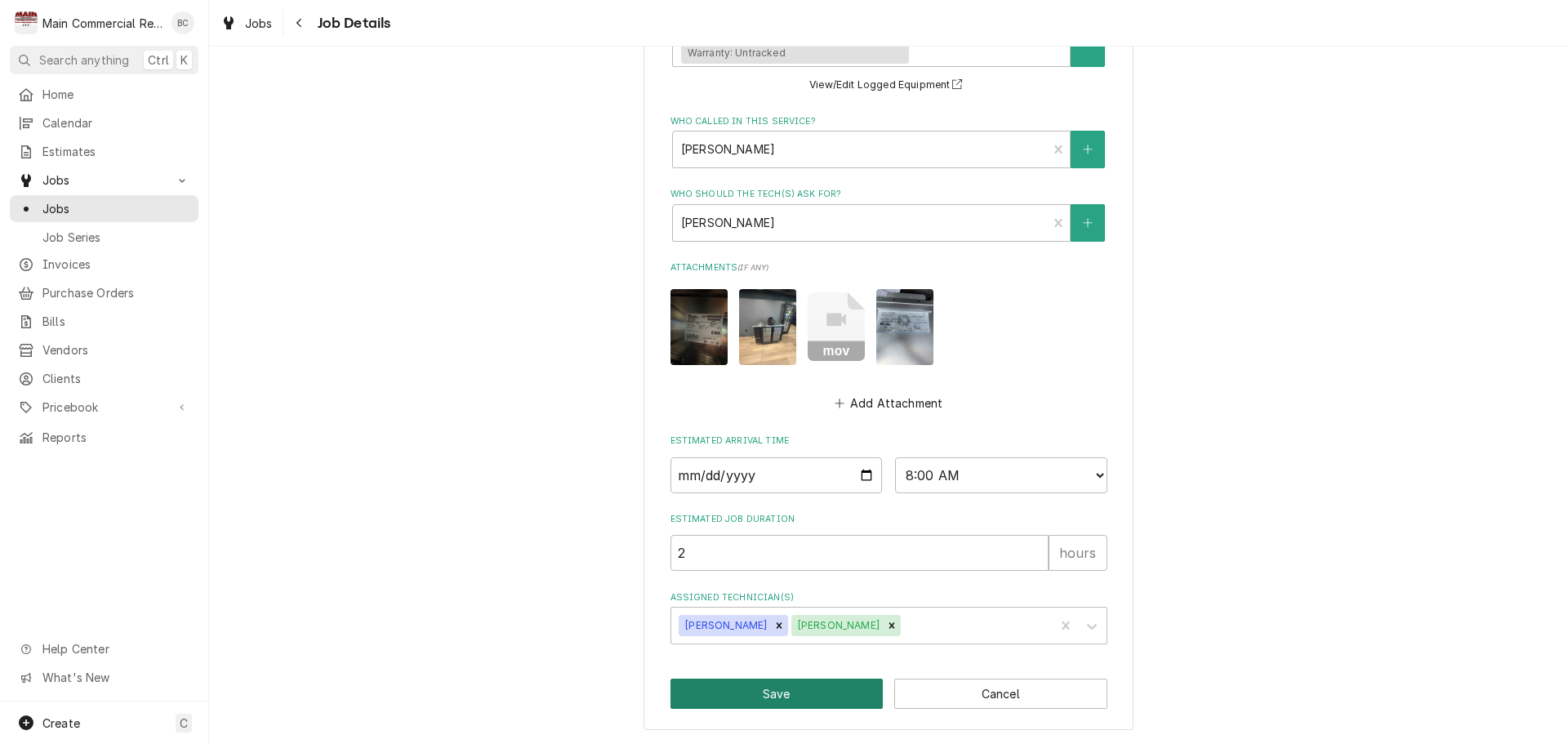
click at [788, 699] on button "Save" at bounding box center [777, 693] width 213 height 30
type textarea "x"
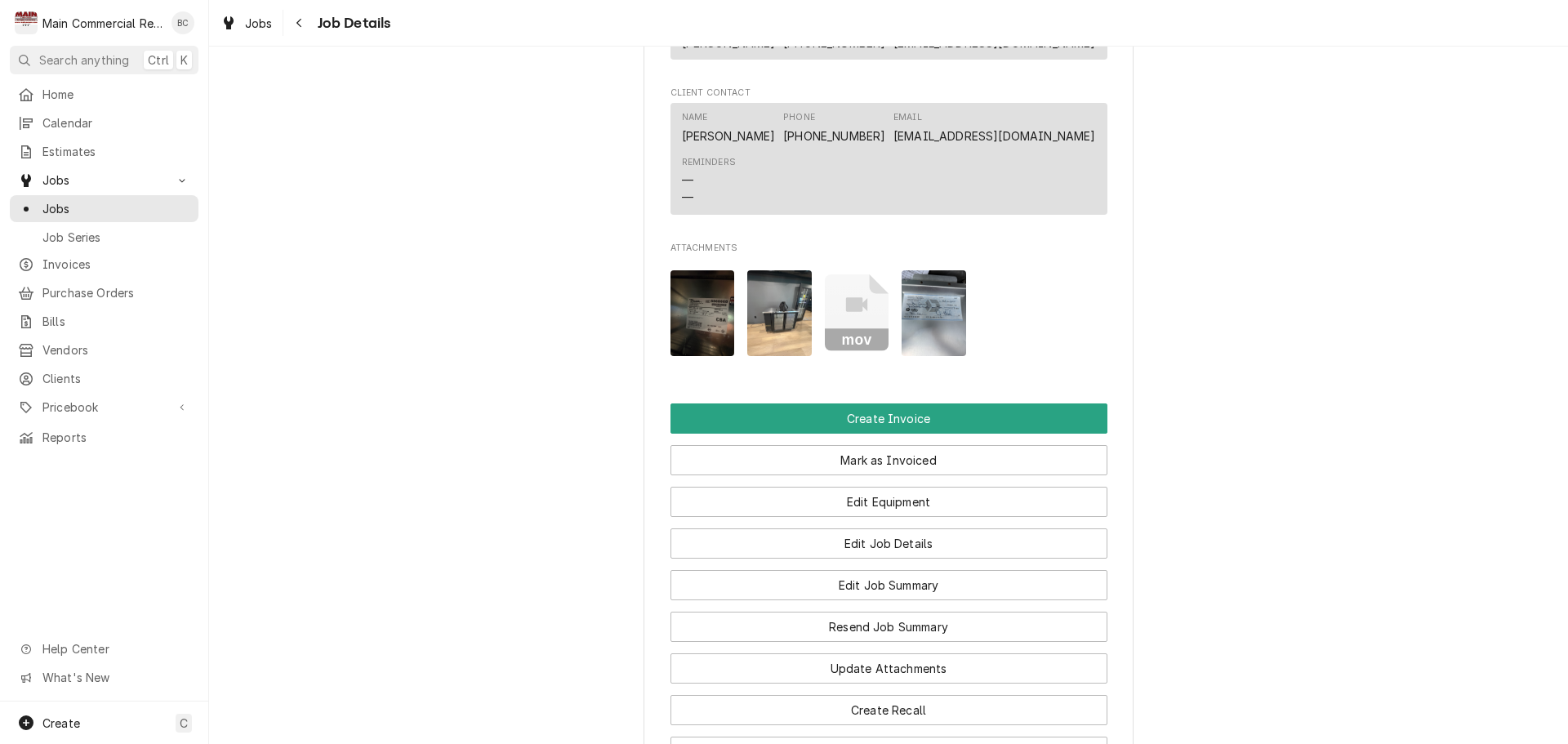
scroll to position [2017, 0]
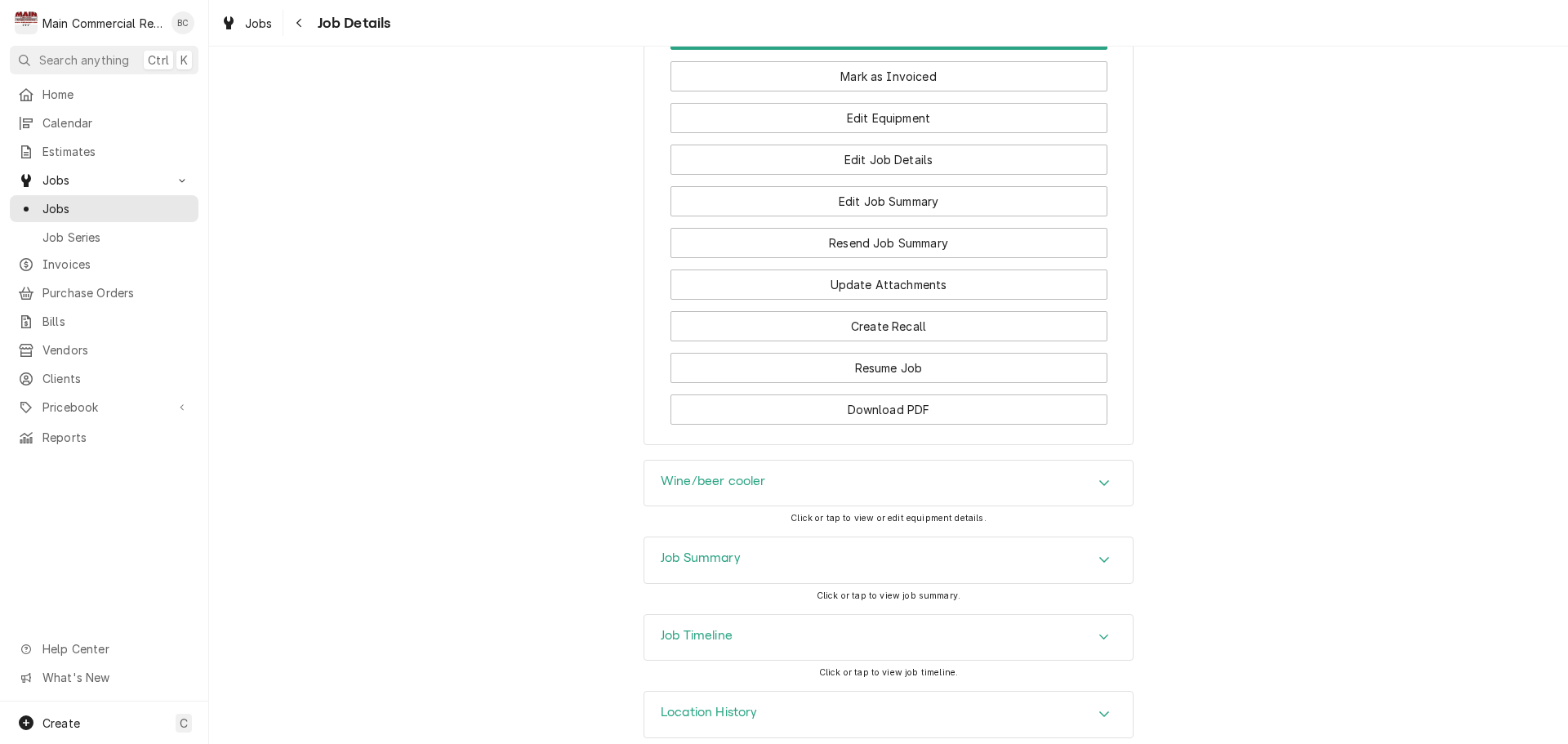
click at [728, 551] on h3 "Job Summary" at bounding box center [700, 558] width 80 height 15
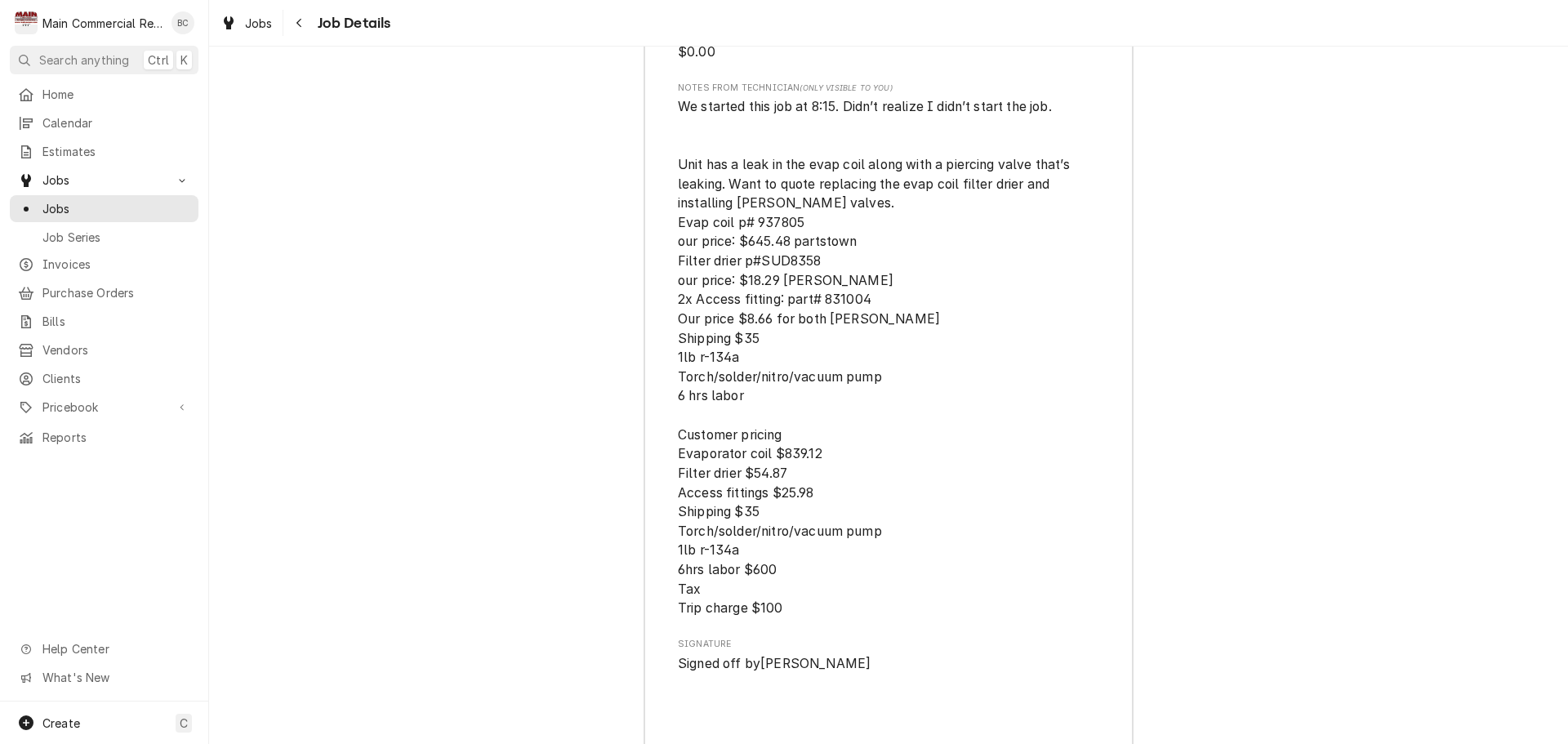
scroll to position [4628, 0]
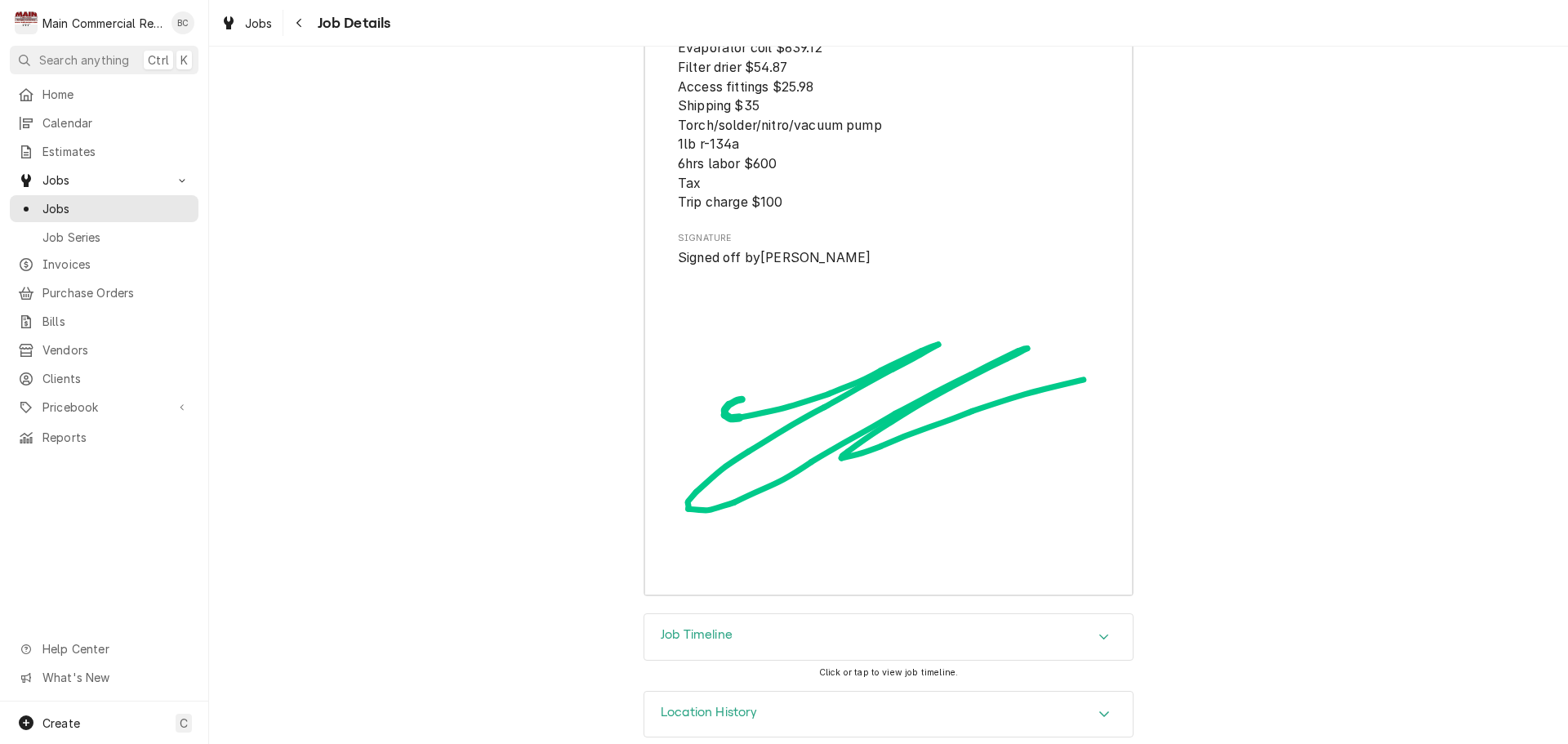
click at [723, 627] on h3 "Job Timeline" at bounding box center [696, 634] width 72 height 15
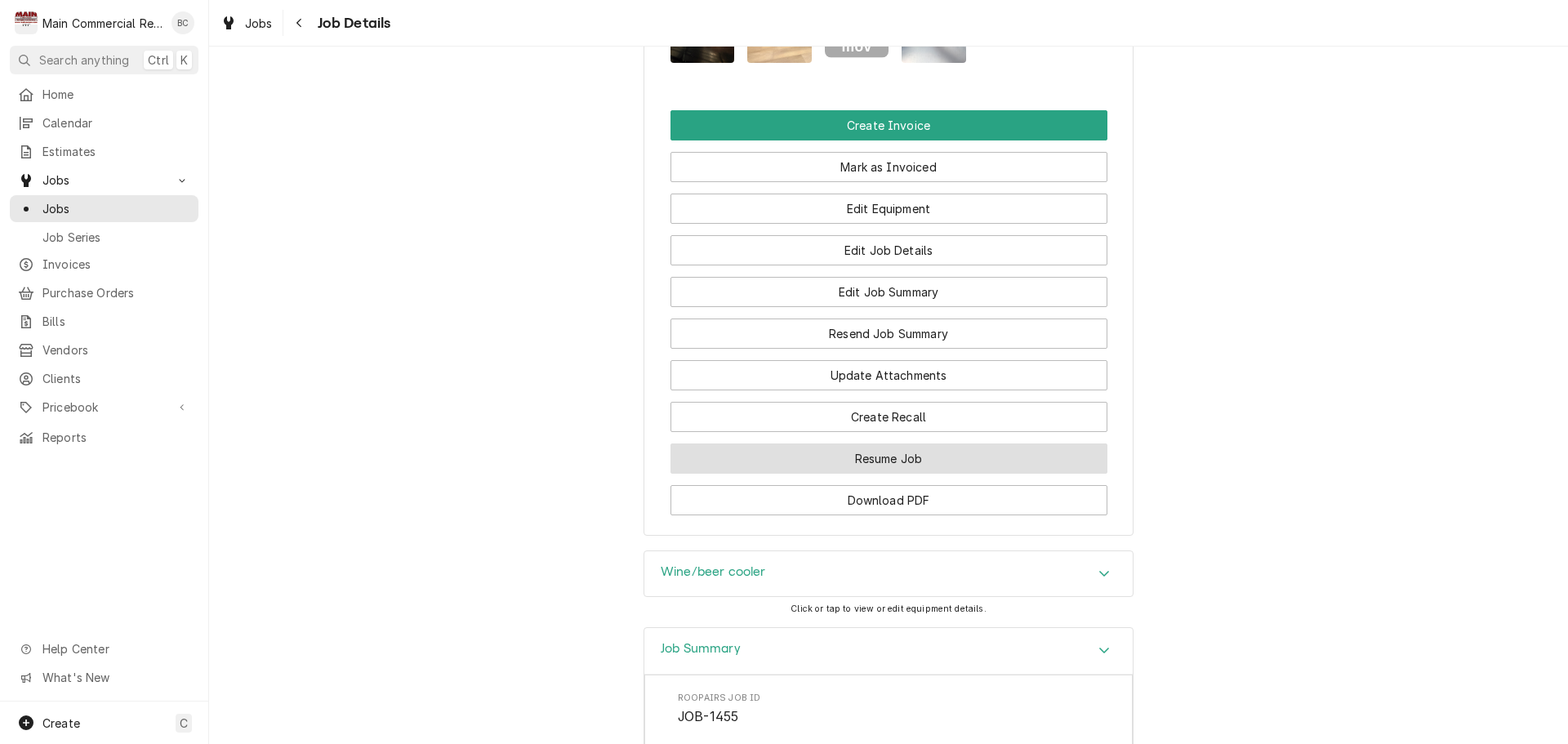
scroll to position [1933, 0]
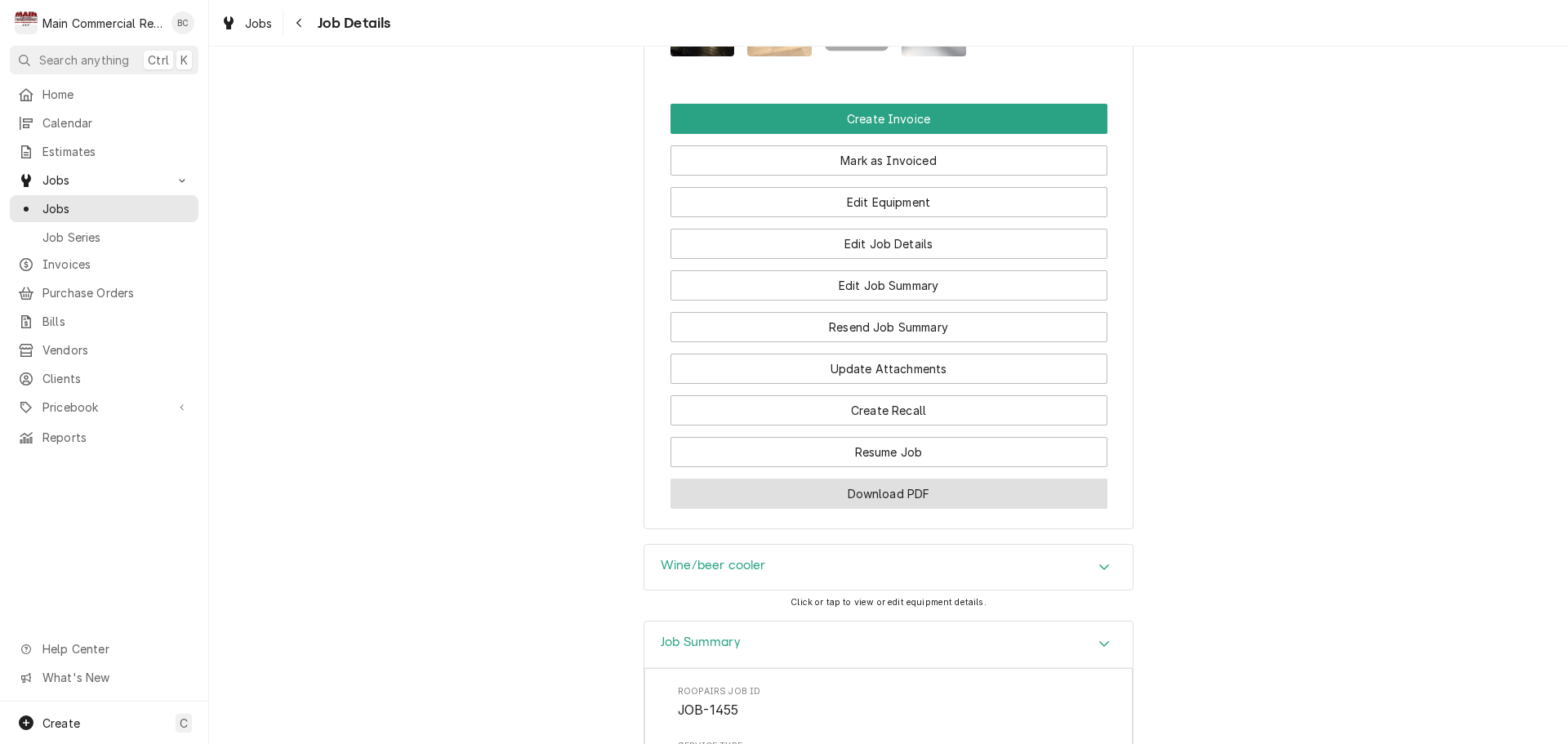
click at [881, 479] on button "Download PDF" at bounding box center [888, 493] width 437 height 30
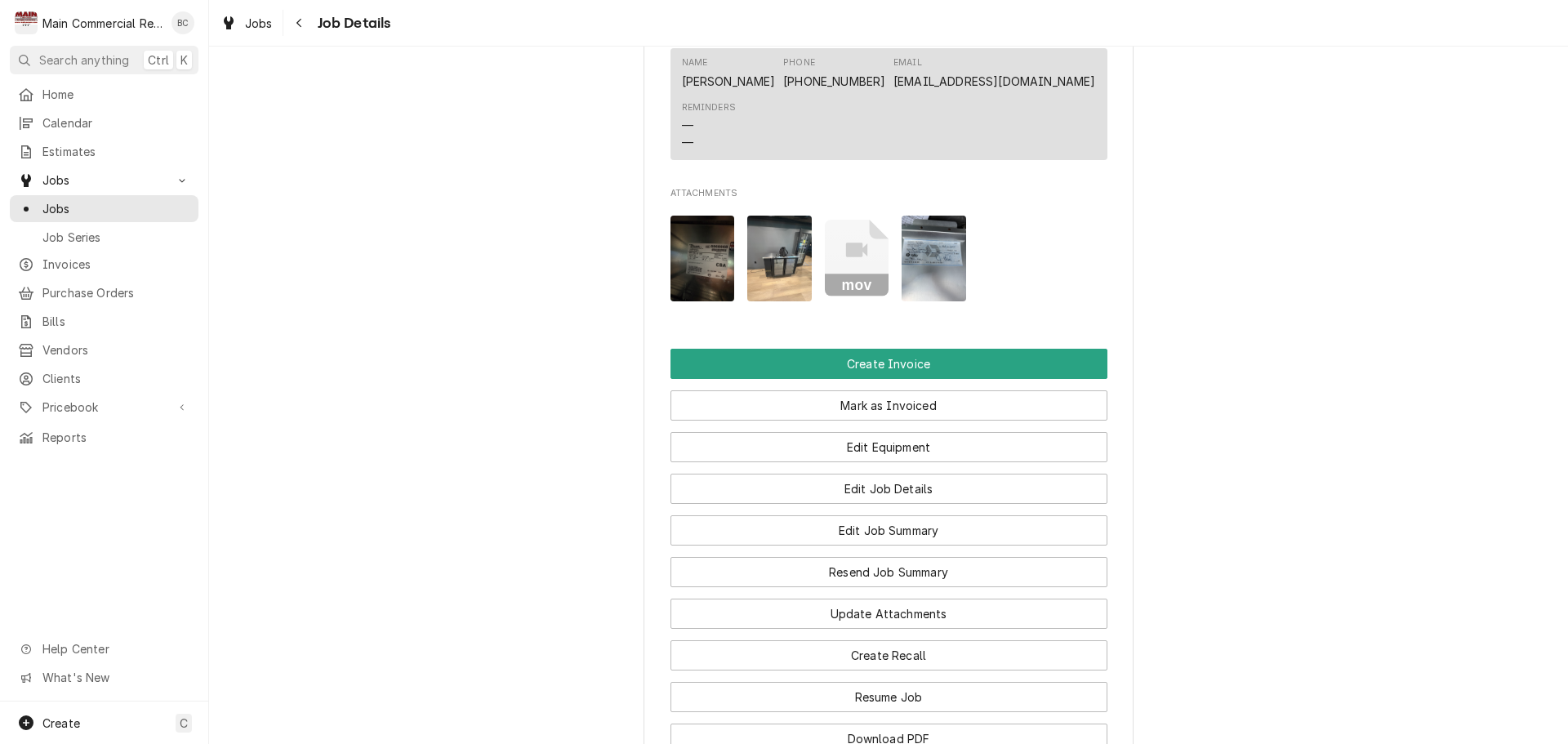
scroll to position [1606, 0]
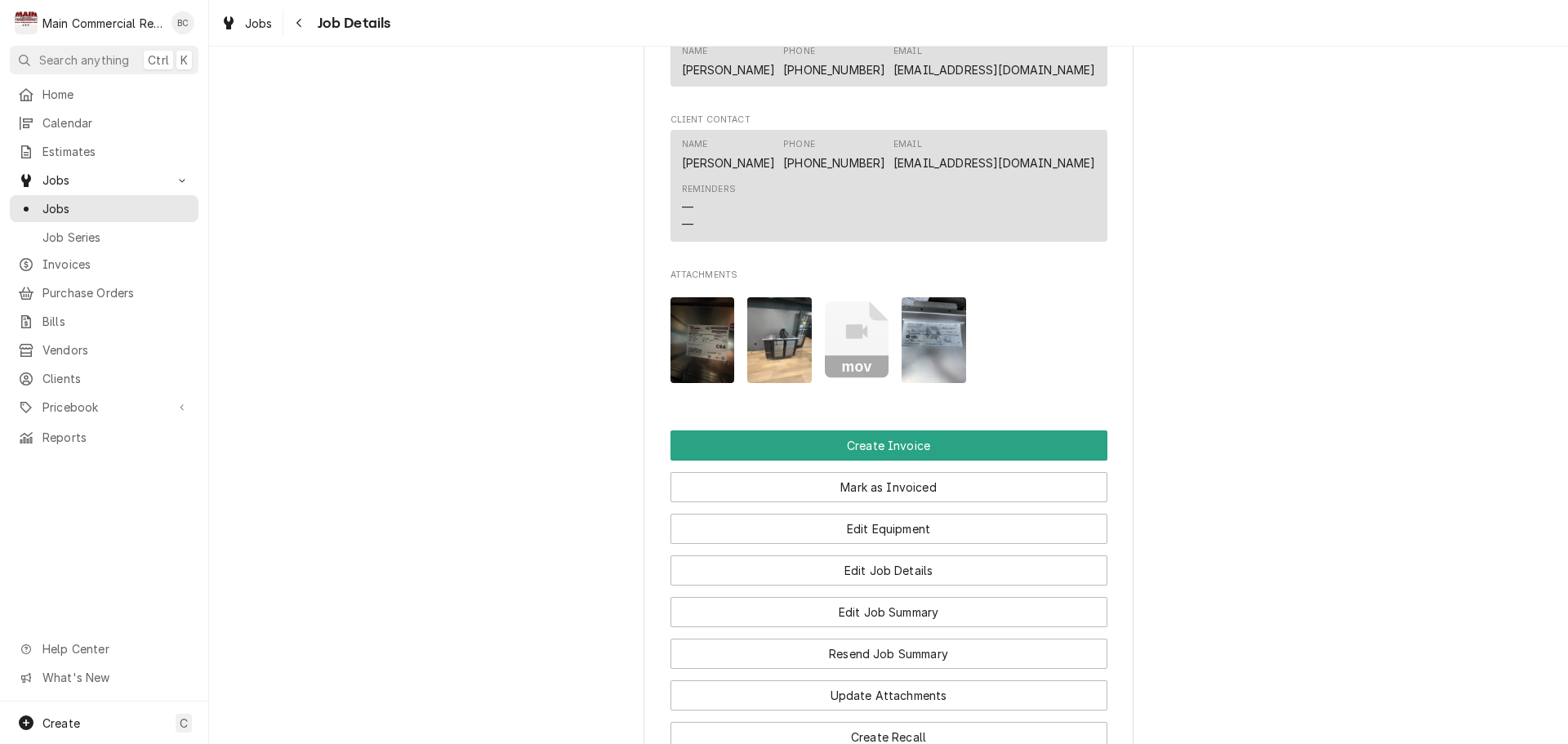
click at [871, 325] on icon "Attachments" at bounding box center [857, 340] width 65 height 77
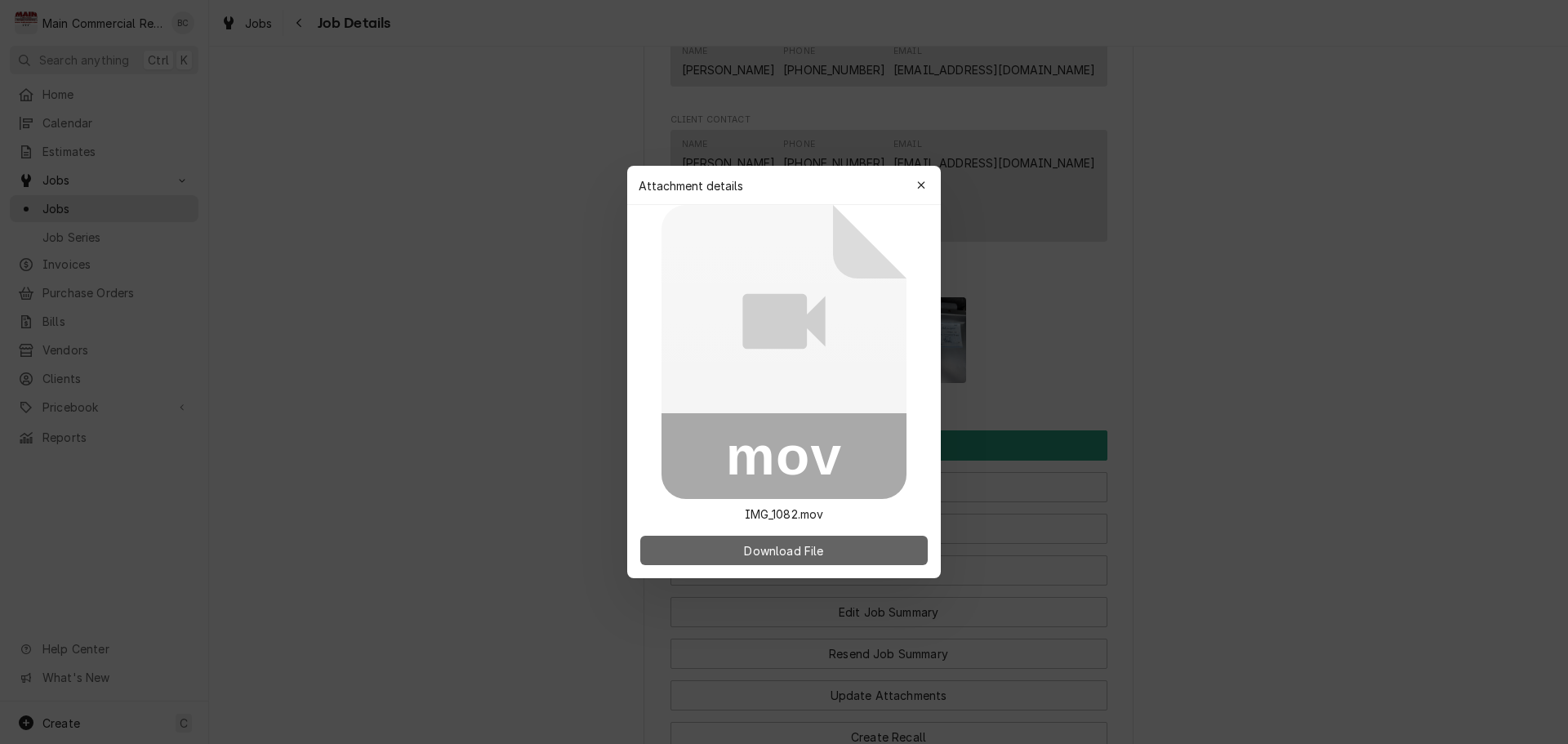
click at [846, 558] on button "Download File" at bounding box center [784, 551] width 287 height 29
click at [812, 559] on button "Download File" at bounding box center [784, 551] width 287 height 29
click at [925, 181] on icon "button" at bounding box center [921, 185] width 9 height 12
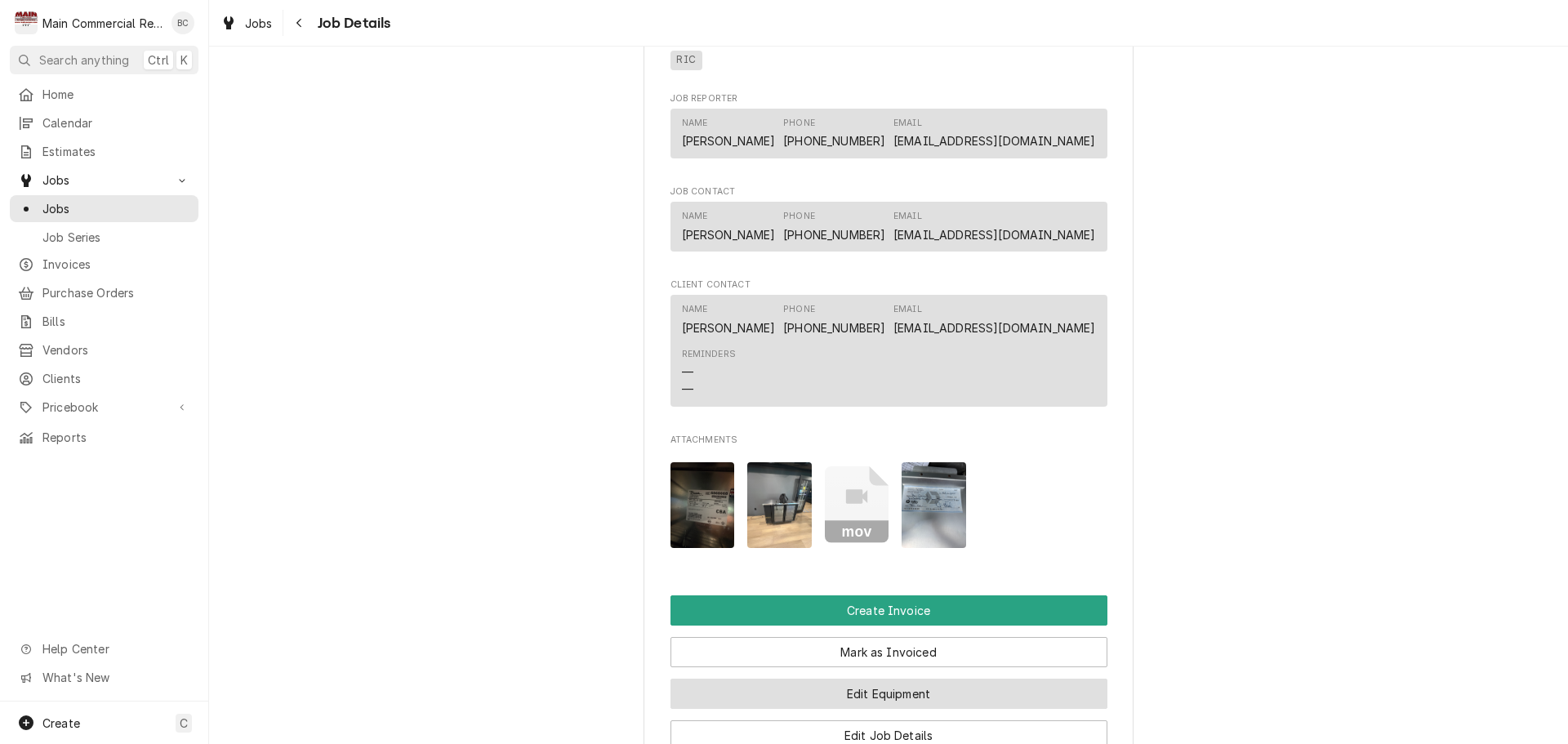
scroll to position [1470, 0]
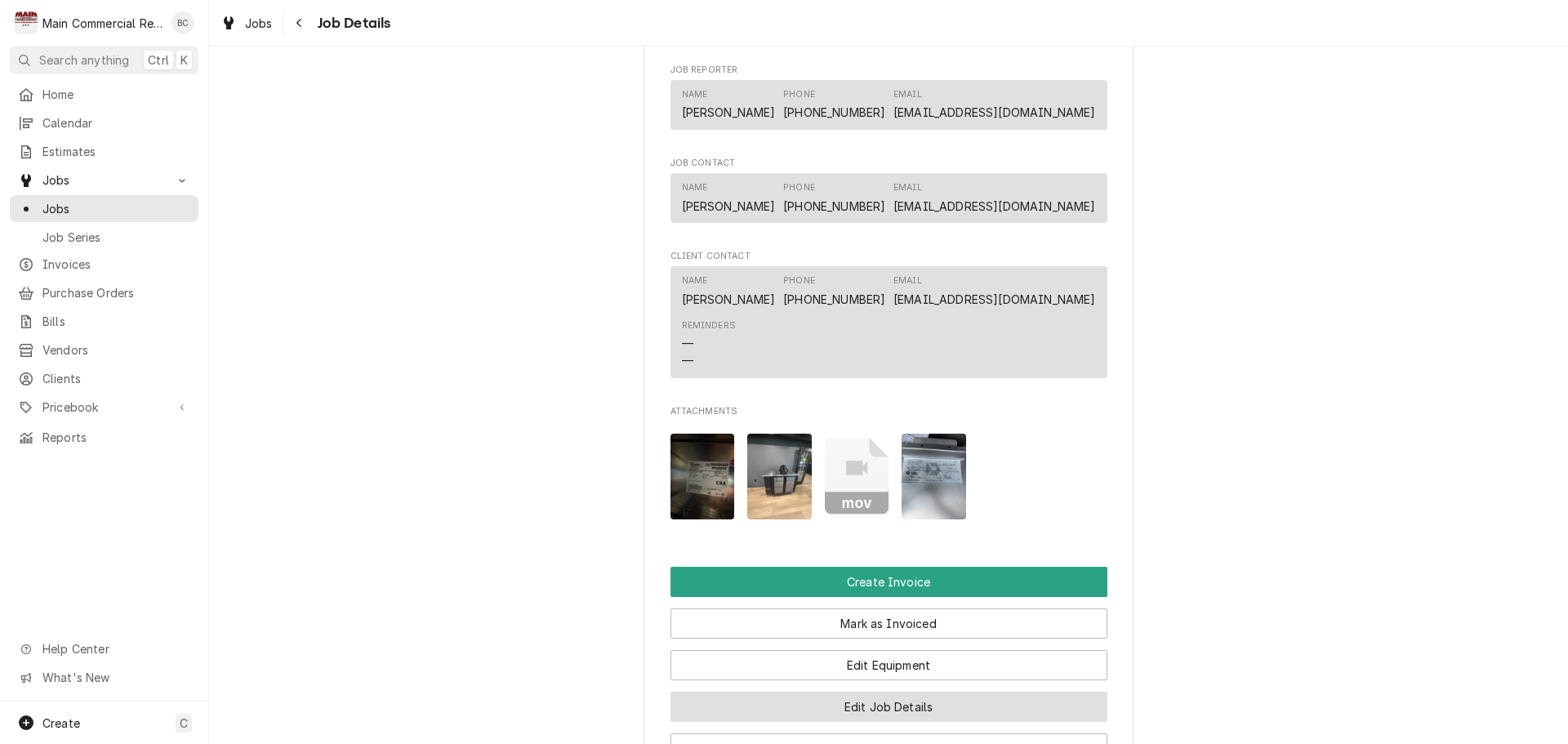
click at [864, 691] on button "Edit Job Details" at bounding box center [888, 706] width 437 height 30
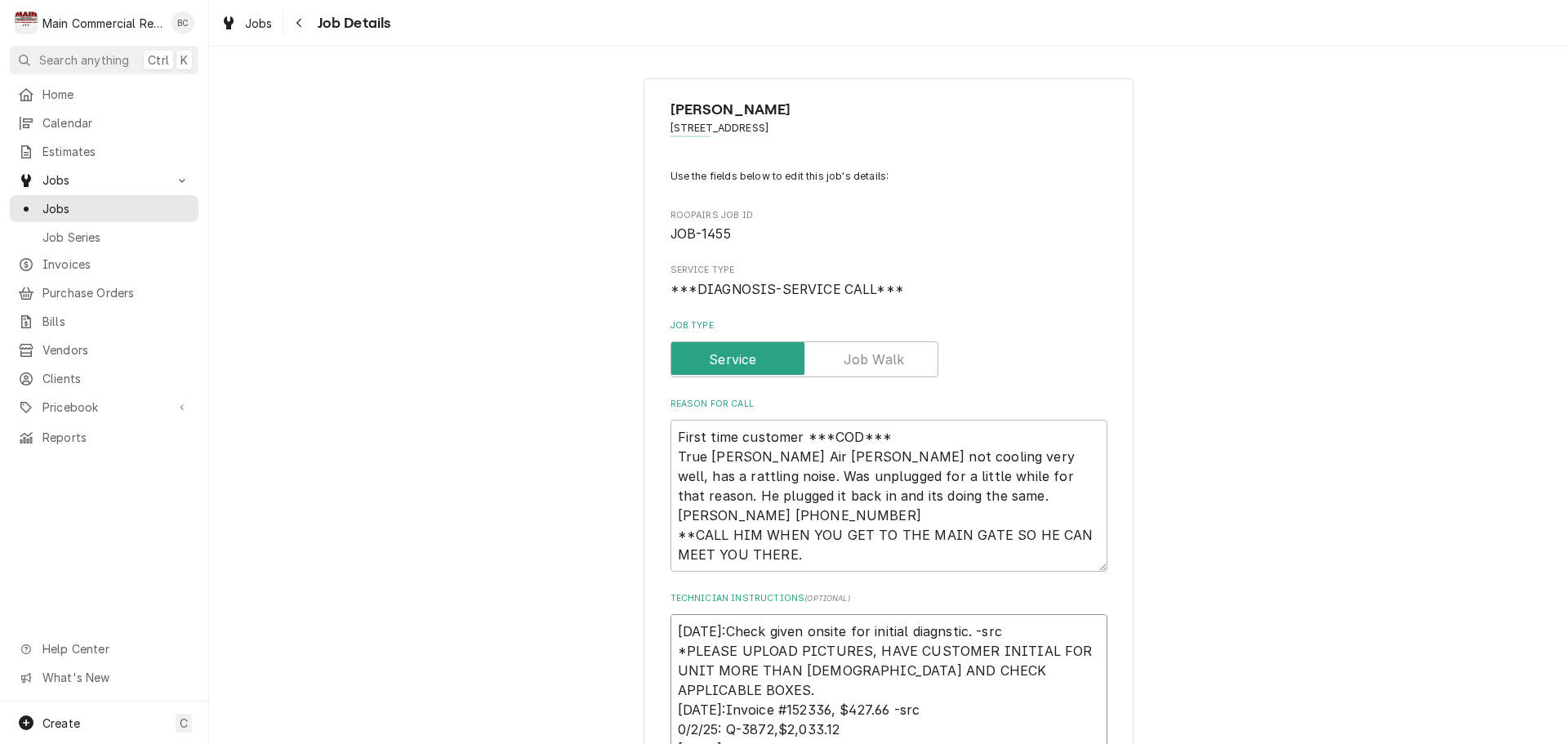
click at [671, 630] on textarea "[DATE]:Check given onsite for initial diagnstic. -src *PLEASE UPLOAD PICTURES, …" at bounding box center [888, 729] width 437 height 230
type textarea "x"
type textarea "110/2/25:Check given onsite for initial diagnstic. -src *PLEASE UPLOAD PICTURES…"
type textarea "x"
type textarea "[DATE]:Check given onsite for initial diagnstic. -src *PLEASE UPLOAD PICTURES, …"
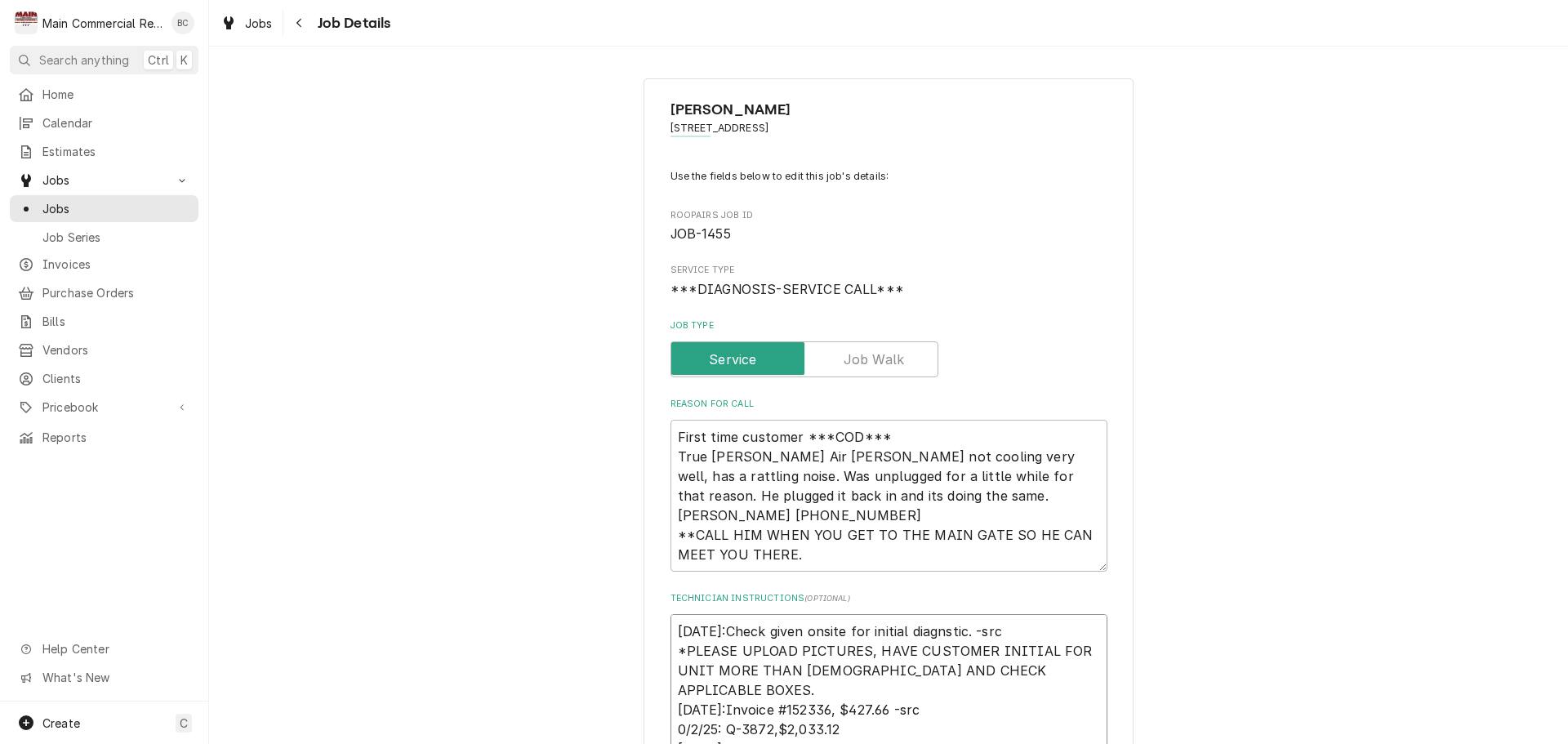
type textarea "x"
type textarea "10/10/2/25:Check given onsite for initial diagnstic. -src *PLEASE UPLOAD PICTUR…"
type textarea "x"
type textarea "10/310/2/25:Check given onsite for initial diagnstic. -src *PLEASE UPLOAD PICTU…"
type textarea "x"
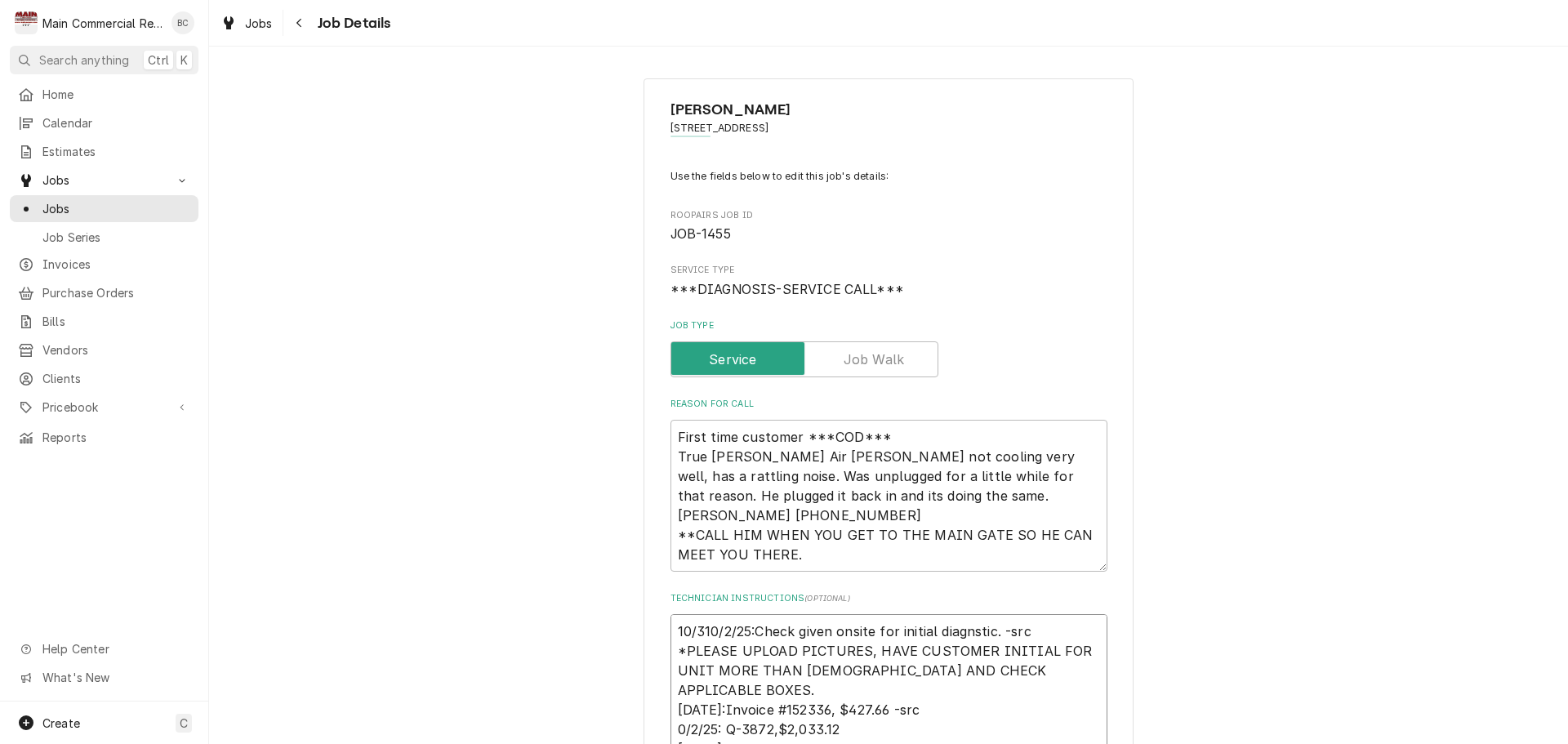
type textarea "10/3/10/2/25:Check given onsite for initial diagnstic. -src *PLEASE UPLOAD PICT…"
type textarea "x"
type textarea "10/3/210/2/25:Check given onsite for initial diagnstic. -src *PLEASE UPLOAD PIC…"
type textarea "x"
type textarea "10/3/2410/2/25:Check given onsite for initial diagnstic. -src *PLEASE UPLOAD PI…"
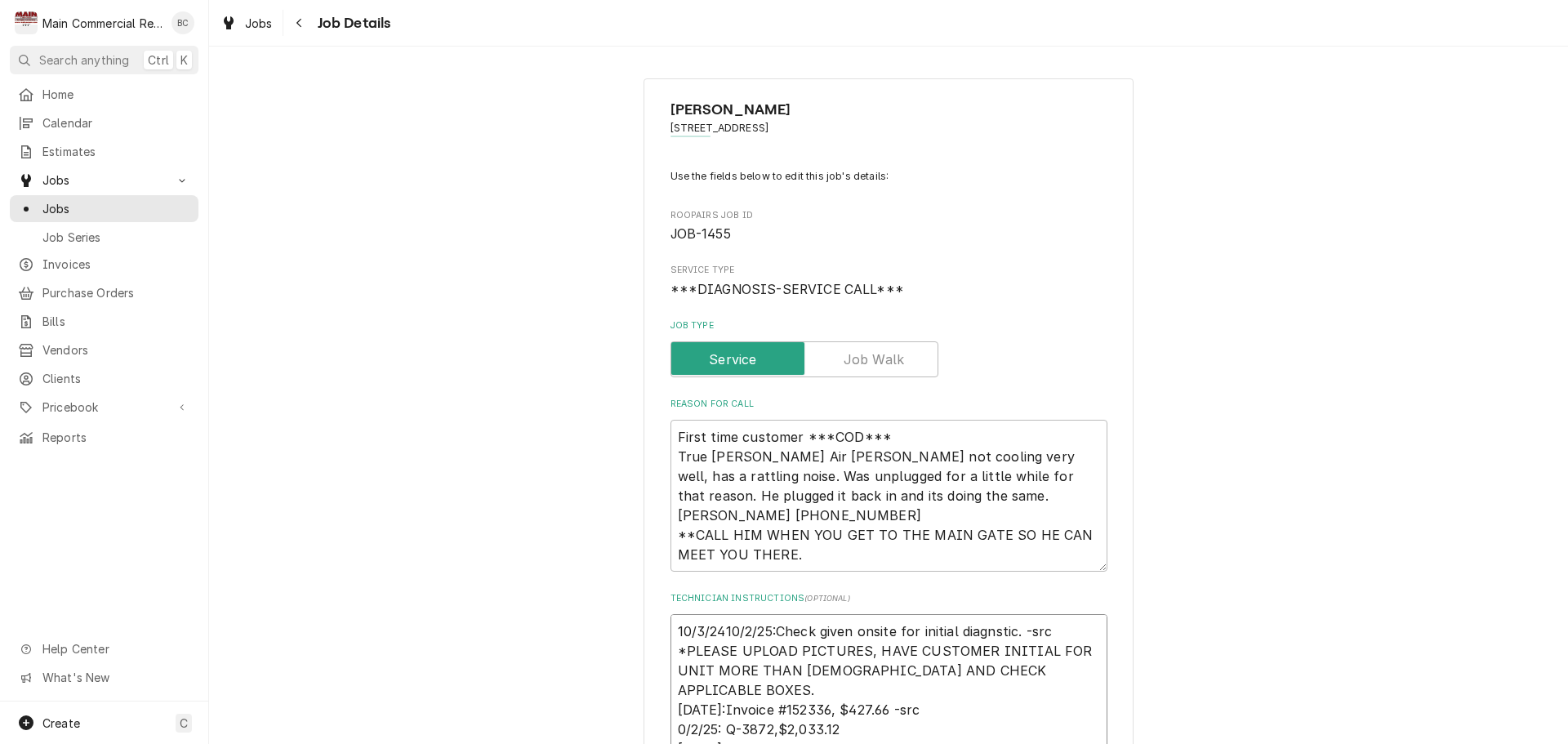
type textarea "x"
type textarea "10/3/210/2/25:Check given onsite for initial diagnstic. -src *PLEASE UPLOAD PIC…"
type textarea "x"
type textarea "10/3/10/2/25:Check given onsite for initial diagnstic. -src *PLEASE UPLOAD PICT…"
type textarea "x"
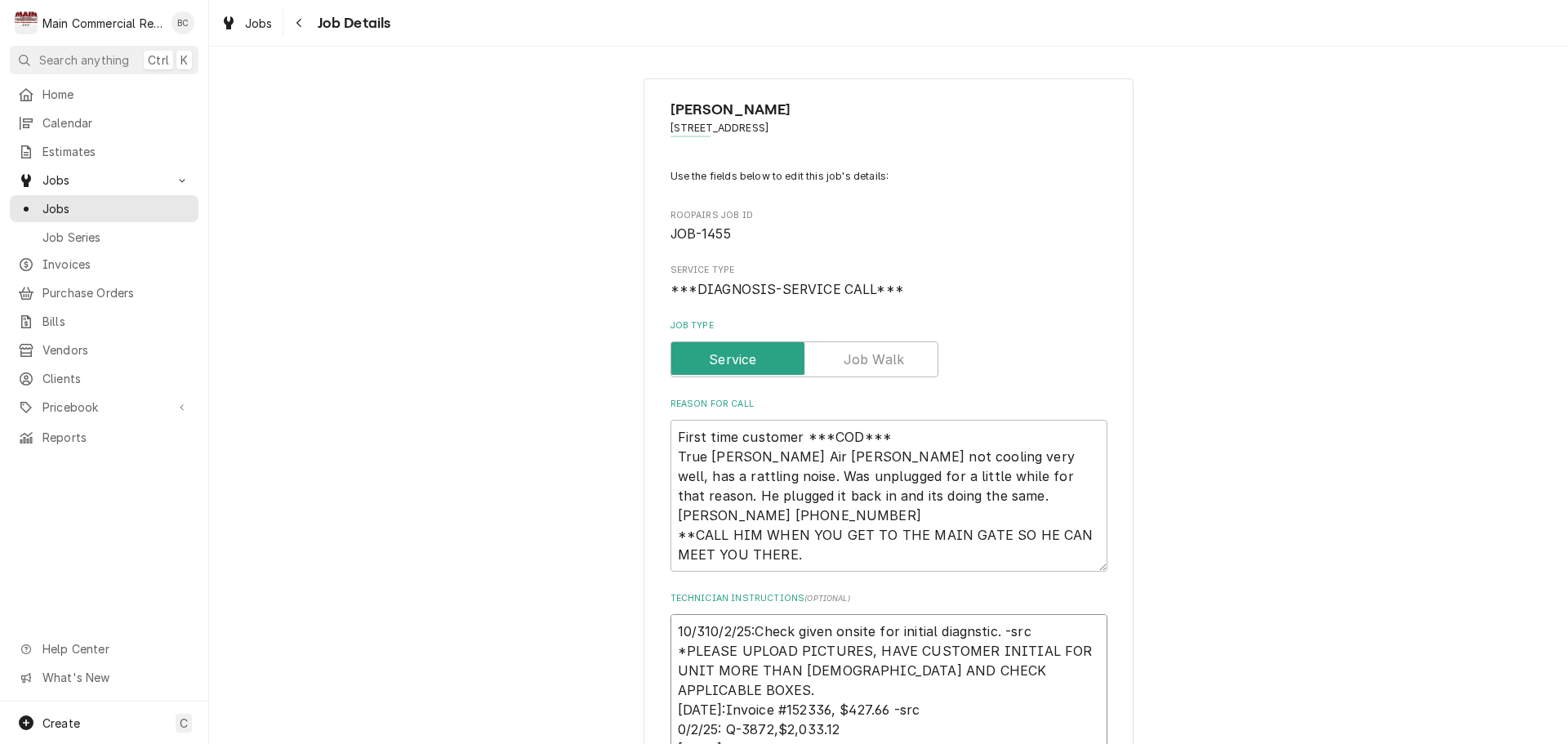
type textarea "10/10/2/25:Check given onsite for initial diagnstic. -src *PLEASE UPLOAD PICTUR…"
type textarea "x"
type textarea "1010/2/25:Check given onsite for initial diagnstic. -src *PLEASE UPLOAD PICTURE…"
type textarea "x"
type textarea "110/2/25:Check given onsite for initial diagnstic. -src *PLEASE UPLOAD PICTURES…"
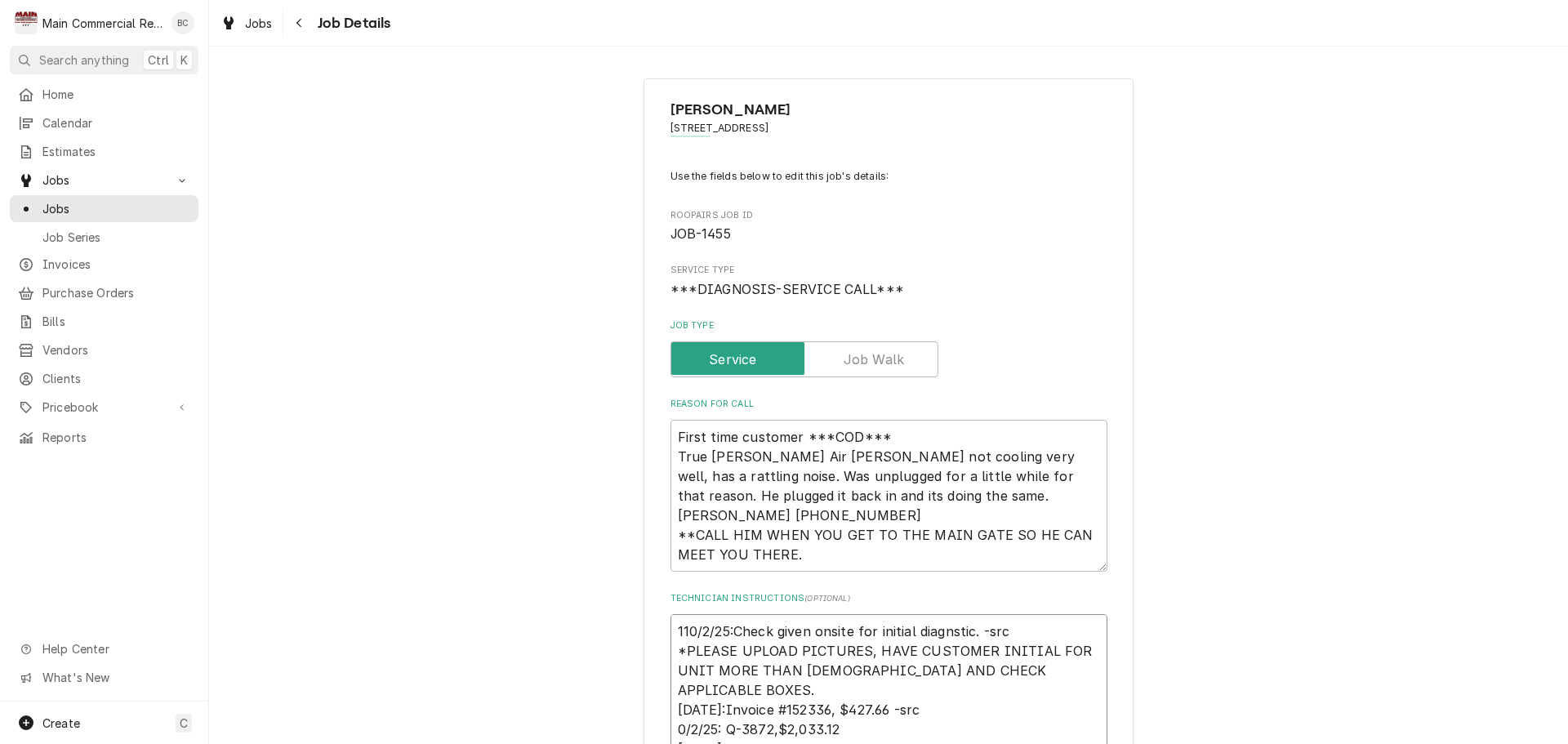
type textarea "x"
type textarea "1 10/2/25:Check given onsite for initial diagnstic. -src *PLEASE UPLOAD PICTURE…"
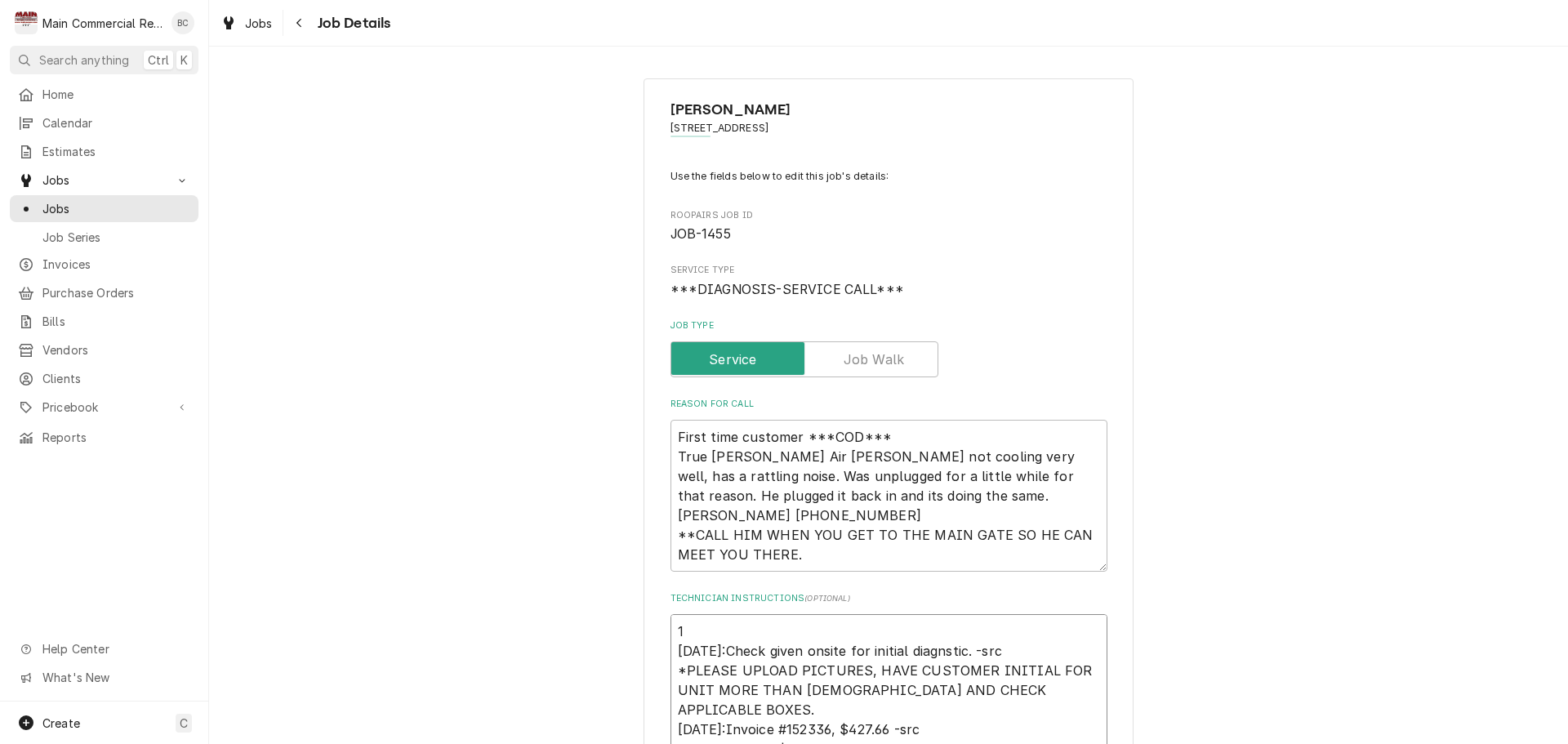
type textarea "x"
type textarea "11 10/2/25:Check given onsite for initial diagnstic. -src *PLEASE UPLOAD PICTUR…"
type textarea "x"
type textarea "101 10/2/25:Check given onsite for initial diagnstic. -src *PLEASE UPLOAD PICTU…"
type textarea "x"
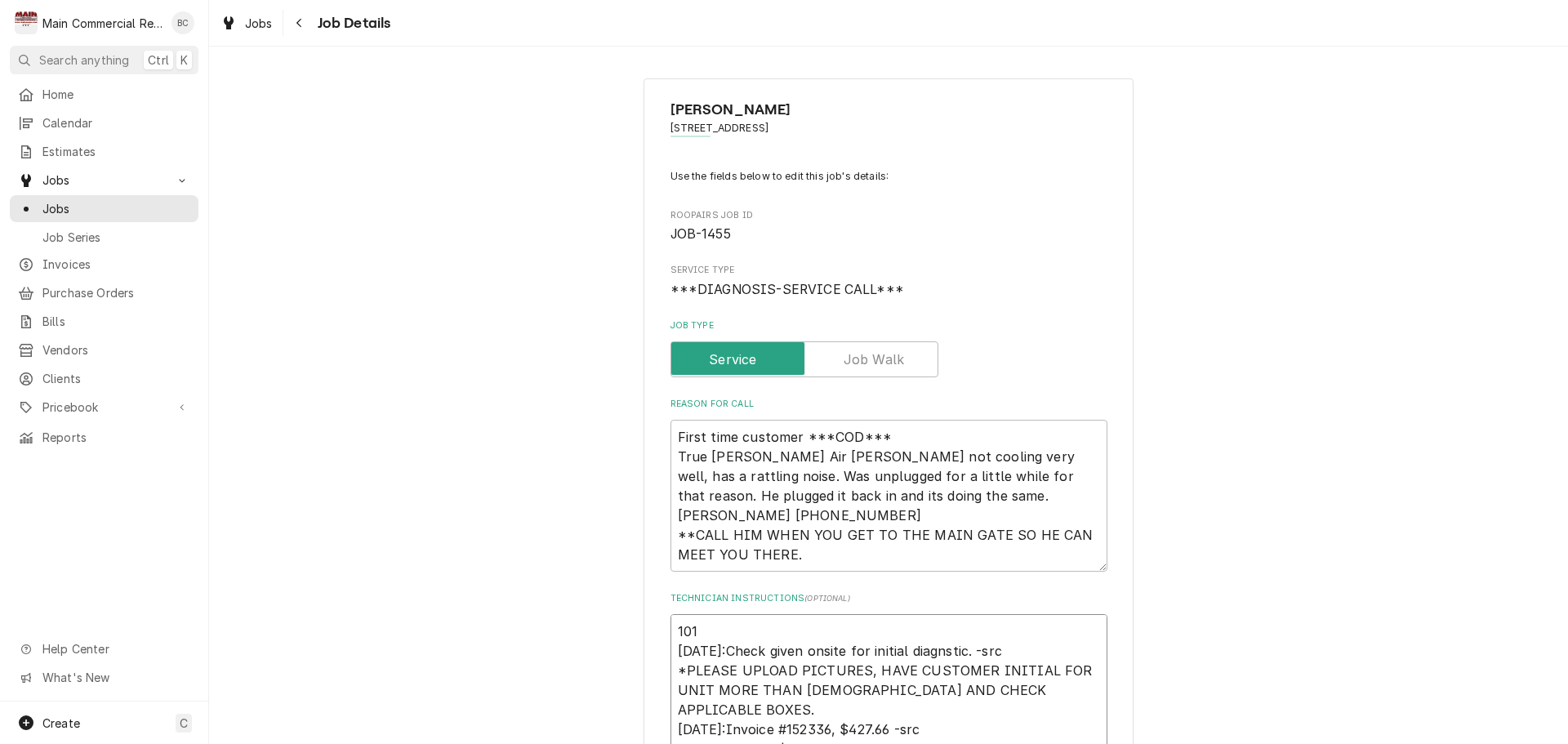
type textarea "1031 10/2/25:Check given onsite for initial diagnstic. -src *PLEASE UPLOAD PICT…"
type textarea "x"
type textarea "101 10/2/25:Check given onsite for initial diagnstic. -src *PLEASE UPLOAD PICTU…"
type textarea "x"
type textarea "11 10/2/25:Check given onsite for initial diagnstic. -src *PLEASE UPLOAD PICTUR…"
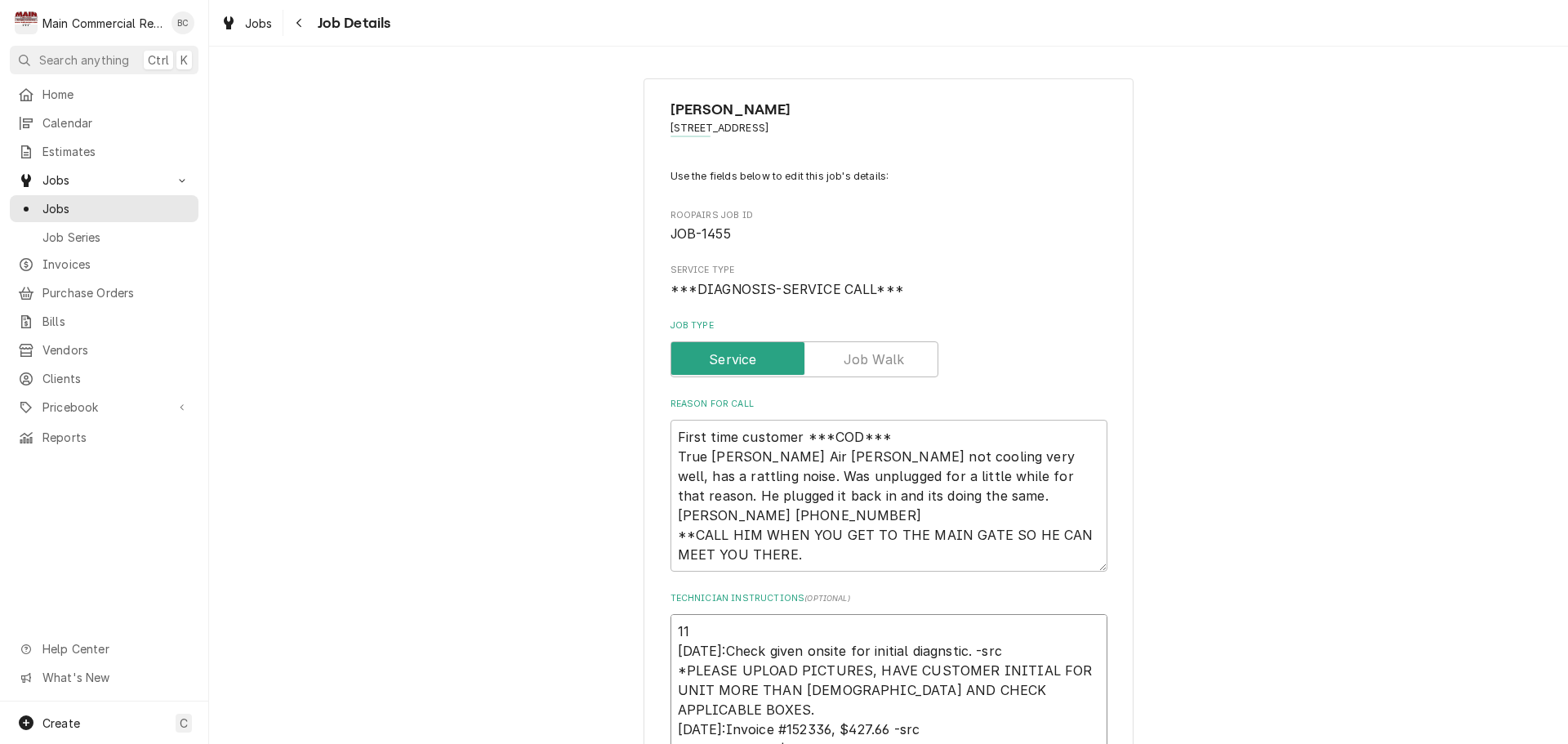
type textarea "x"
type textarea "1/1 10/2/25:Check given onsite for initial diagnstic. -src *PLEASE UPLOAD PICTU…"
type textarea "x"
type textarea "1/3/1 10/2/25:Check given onsite for initial diagnstic. -src *PLEASE UPLOAD PIC…"
type textarea "x"
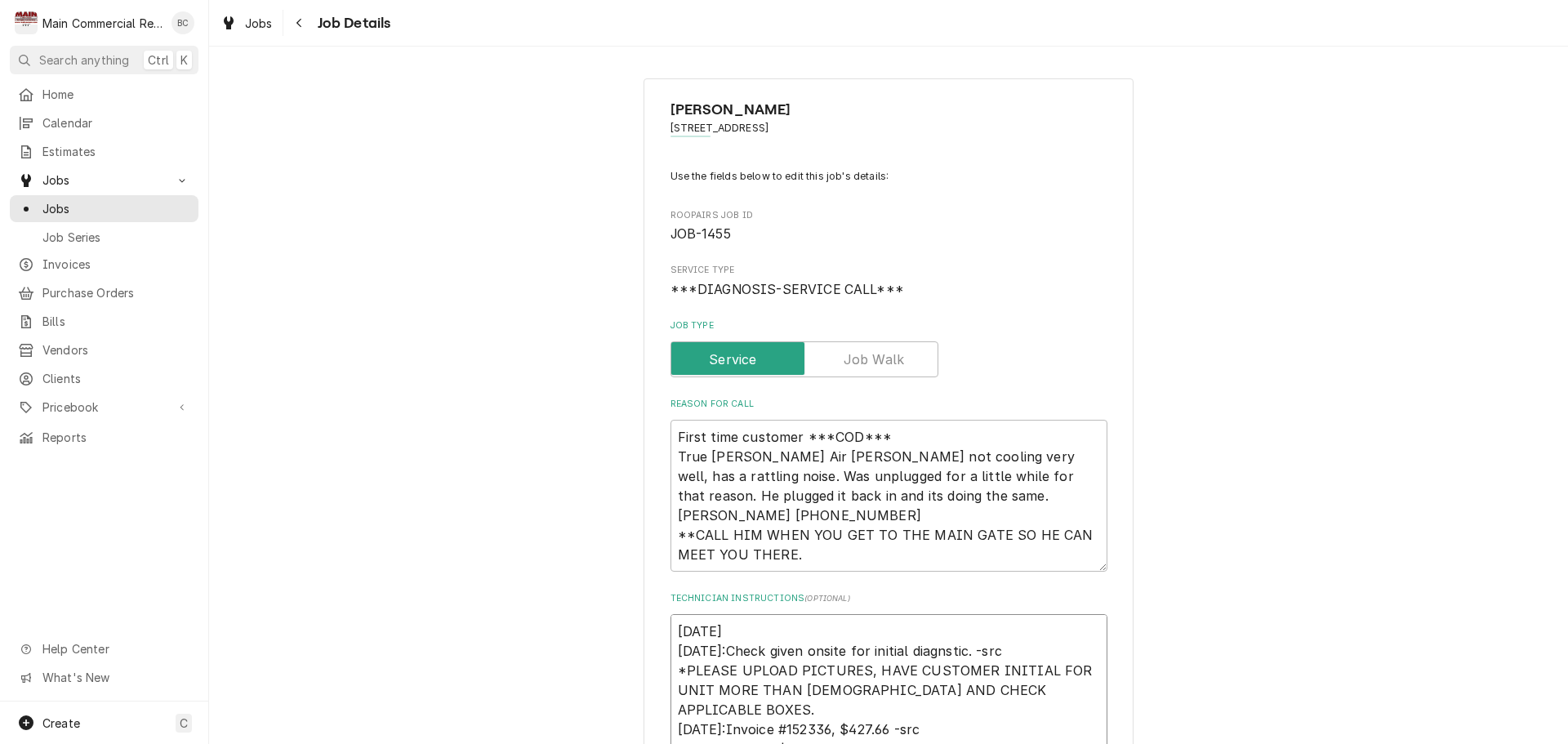
type textarea "1/3/251 10/2/25:Check given onsite for initial diagnstic. -src *PLEASE UPLOAD P…"
type textarea "x"
type textarea "1/3/25 10/2/25:Check given onsite for initial diagnstic. -src *PLEASE UPLOAD PI…"
type textarea "x"
type textarea "10/3/25 10/2/25:Check given onsite for initial diagnstic. -src *PLEASE UPLOAD P…"
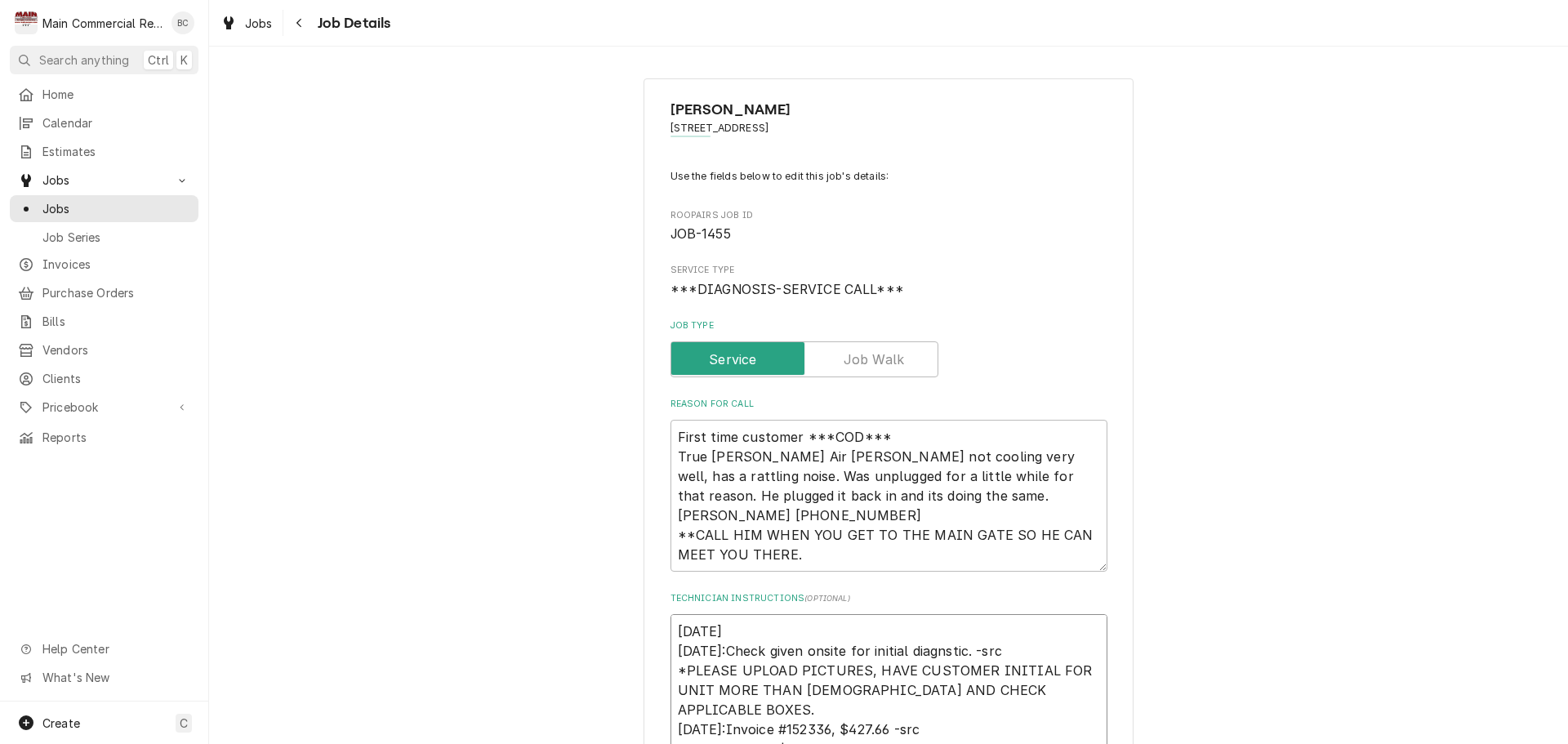
type textarea "x"
type textarea "10/3/25L 10/2/25:Check given onsite for initial diagnstic. -src *PLEASE UPLOAD …"
type textarea "x"
type textarea "10/3/25L 10/2/25:Check given onsite for initial diagnstic. -src *PLEASE UPLOAD …"
type textarea "x"
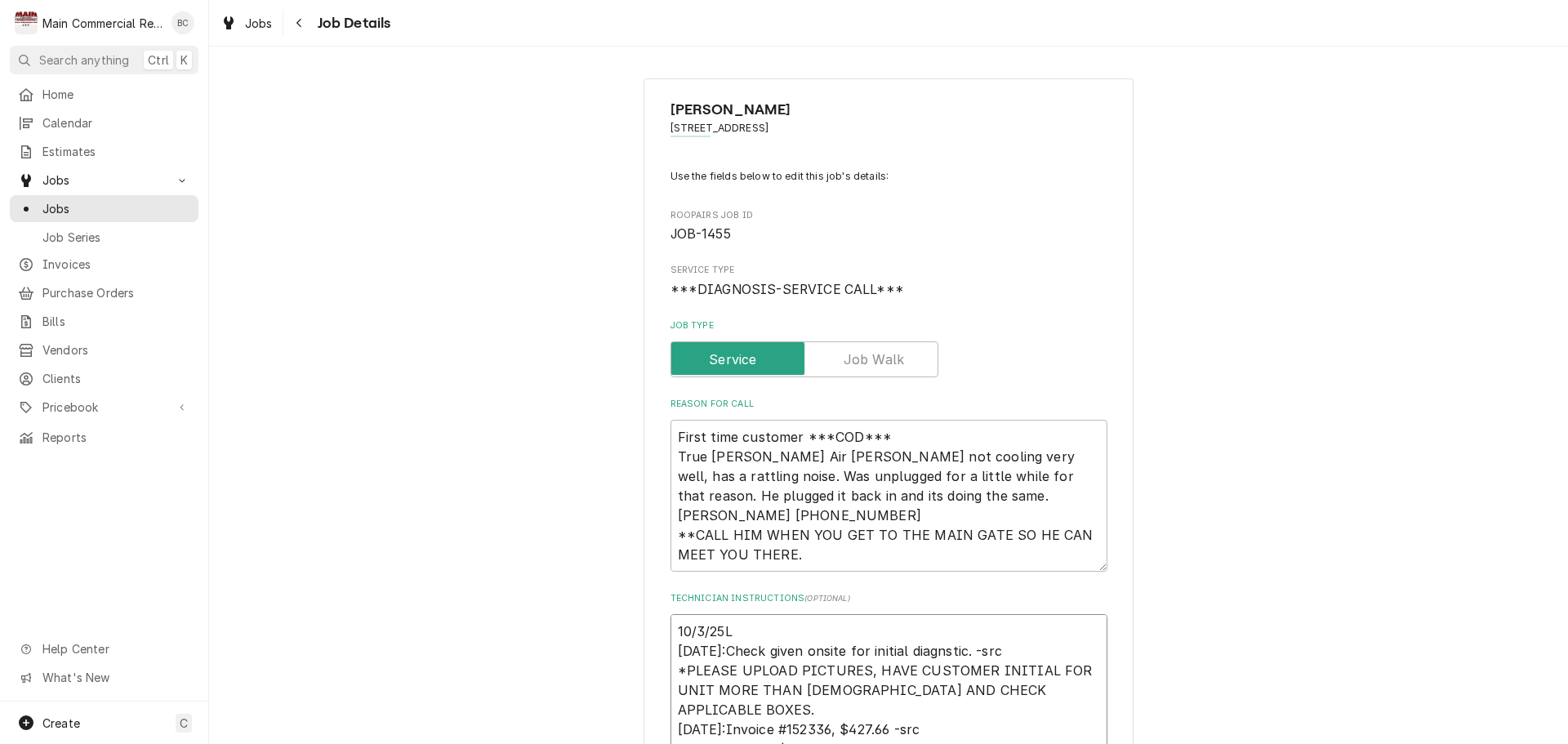
type textarea "10/3/25L 10/2/25:Check given onsite for initial diagnstic. -src *PLEASE UPLOAD …"
type textarea "x"
type textarea "10/3/25 10/2/25:Check given onsite for initial diagnstic. -src *PLEASE UPLOAD P…"
type textarea "x"
type textarea "10/3/25: 10/2/25:Check given onsite for initial diagnstic. -src *PLEASE UPLOAD …"
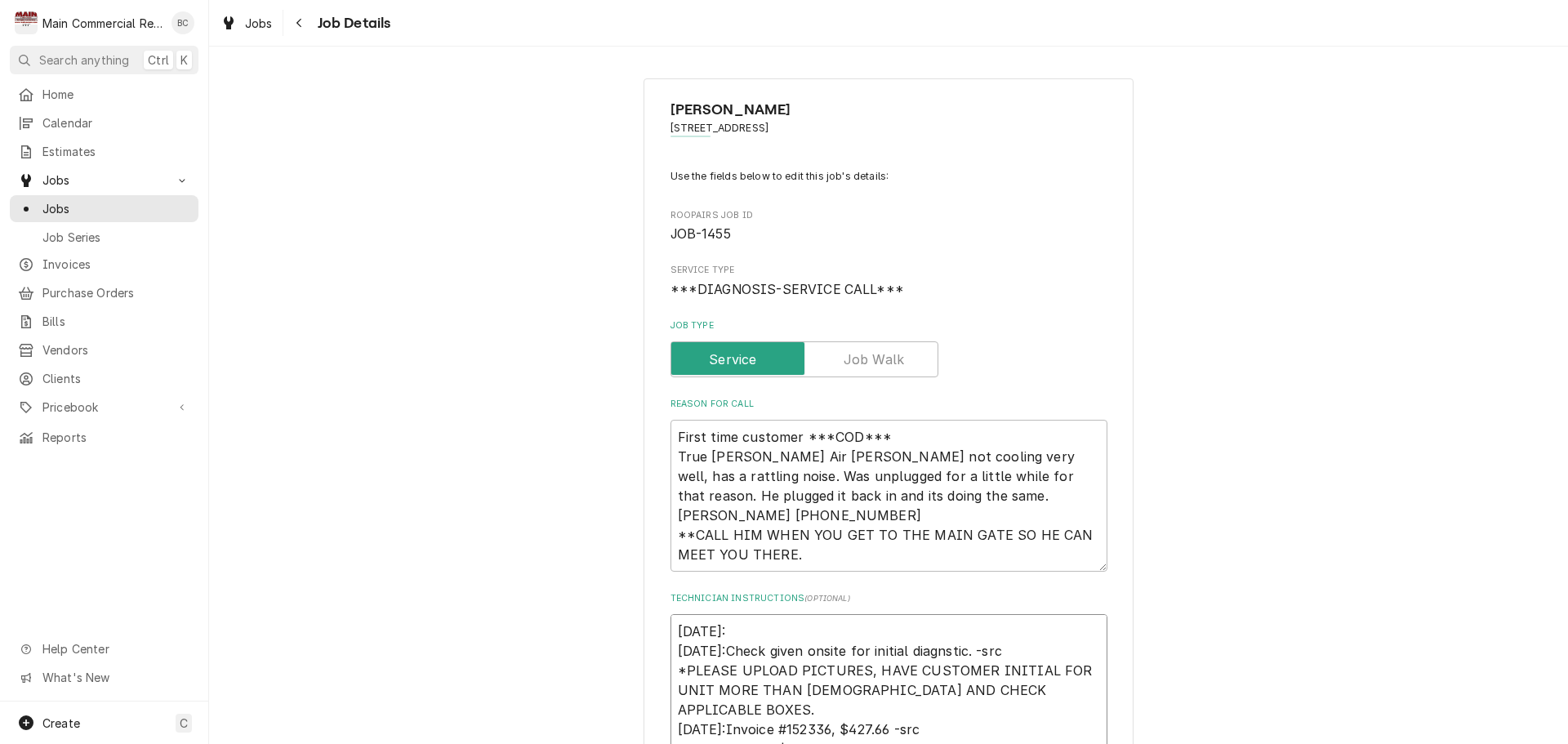
type textarea "x"
type textarea "10/3/25: 10/2/25:Check given onsite for initial diagnstic. -src *PLEASE UPLOAD …"
type textarea "x"
type textarea "10/3/25: R 10/2/25:Check given onsite for initial diagnstic. -src *PLEASE UPLOA…"
type textarea "x"
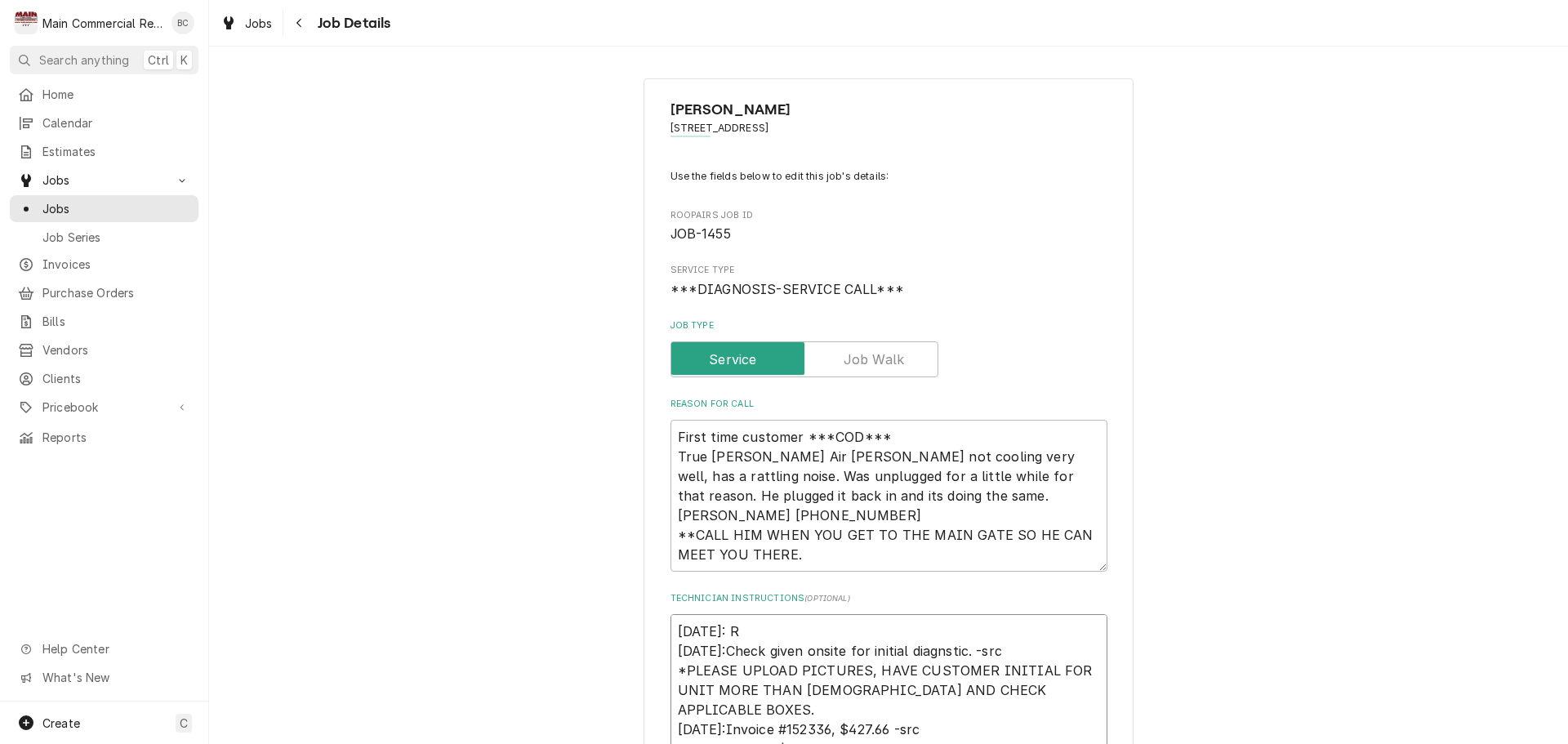
type textarea "10/3/25: Re 10/2/25:Check given onsite for initial diagnstic. -src *PLEASE UPLO…"
type textarea "x"
type textarea "10/3/25: Rec 10/2/25:Check given onsite for initial diagnstic. -src *PLEASE UPL…"
type textarea "x"
type textarea "10/3/25: Rec' 10/2/25:Check given onsite for initial diagnstic. -src *PLEASE UP…"
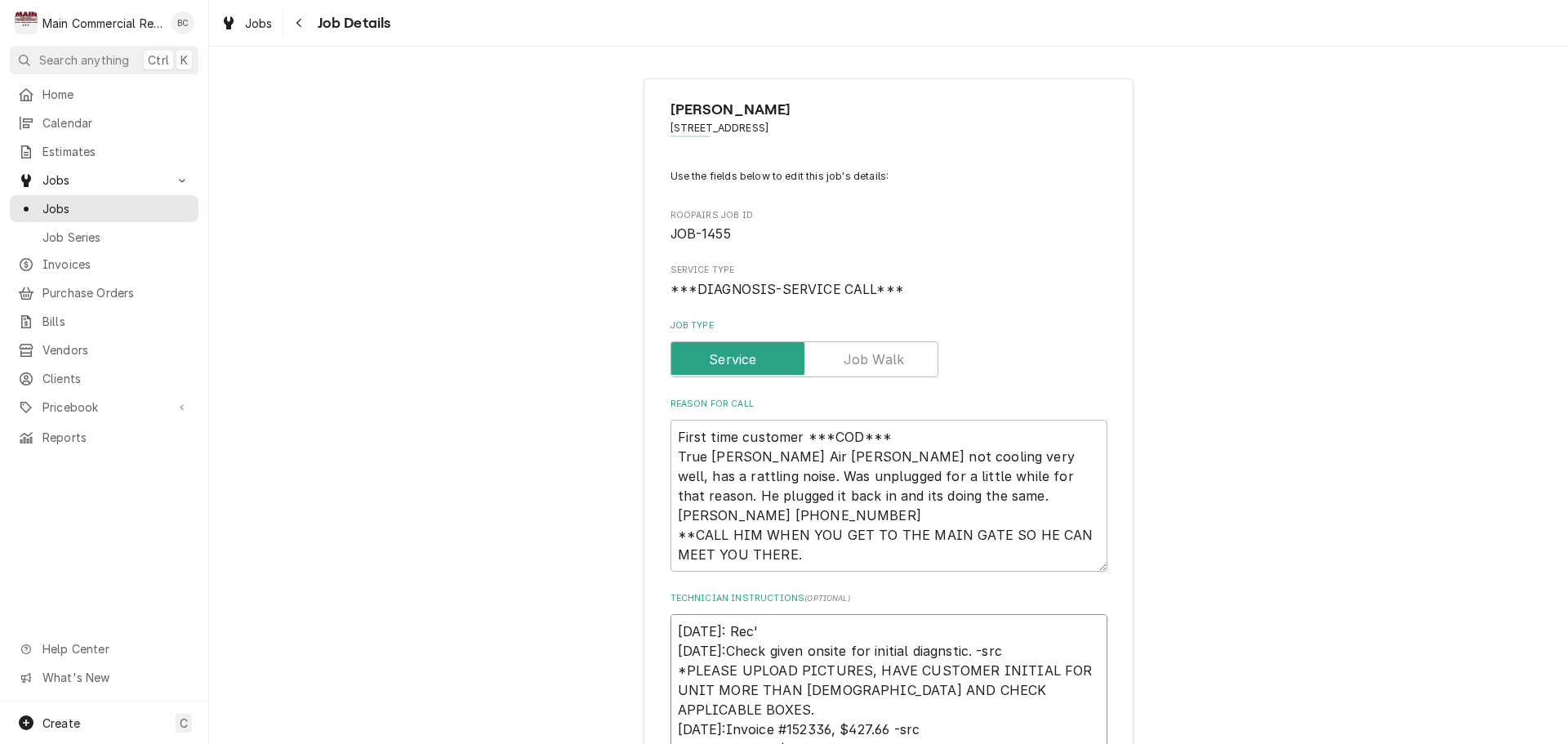
type textarea "x"
type textarea "10/3/25: Rec'd 10/2/25:Check given onsite for initial diagnstic. -src *PLEASE U…"
type textarea "x"
type textarea "10/3/25: Rec'd 10/2/25:Check given onsite for initial diagnstic. -src *PLEASE U…"
type textarea "x"
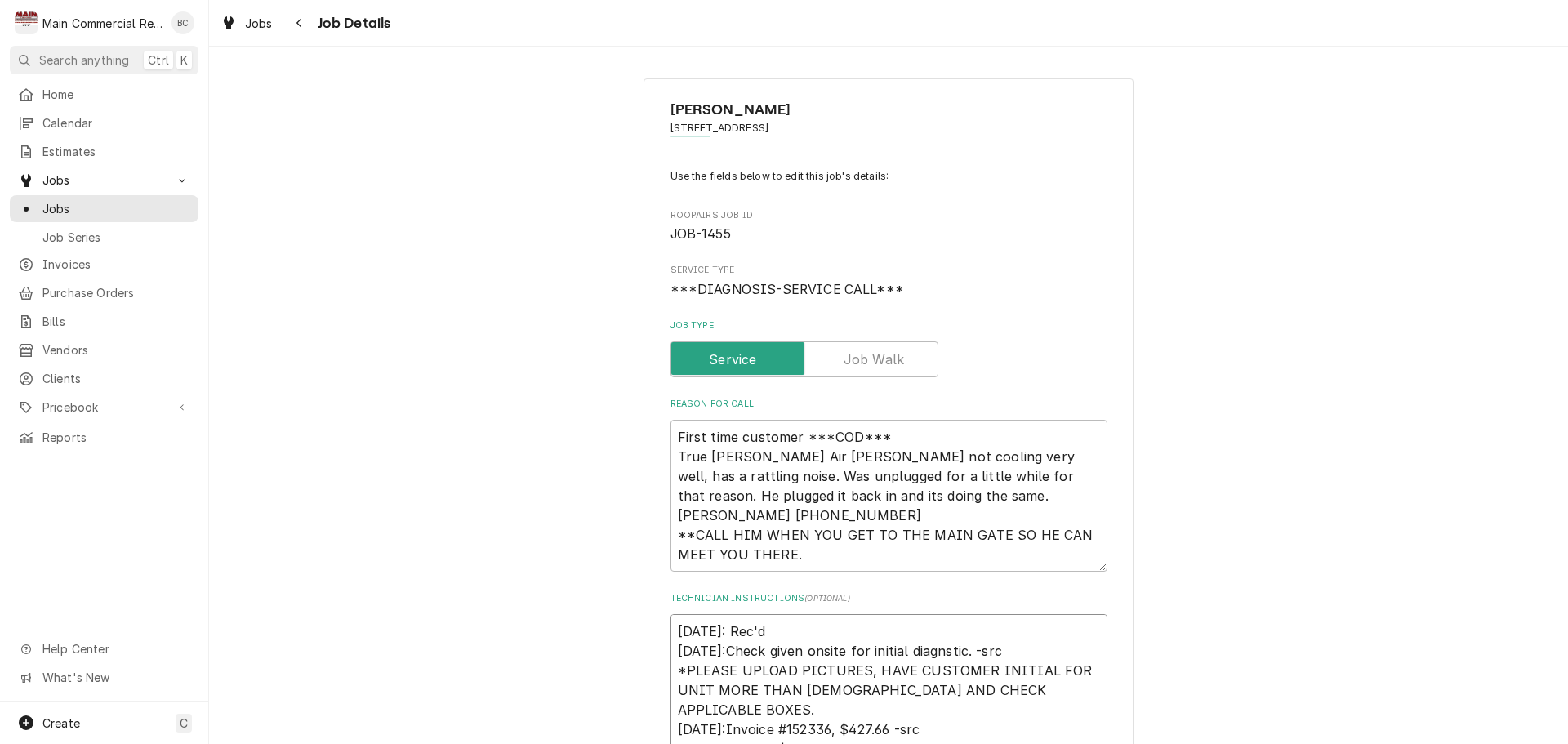
type textarea "10/3/25: Rec'd C 10/2/25:Check given onsite for initial diagnstic. -src *PLEASE…"
type textarea "x"
type textarea "10/3/25: Rec'd Ch 10/2/25:Check given onsite for initial diagnstic. -src *PLEAS…"
type textarea "x"
type textarea "10/3/25: Rec'd Che 10/2/25:Check given onsite for initial diagnstic. -src *PLEA…"
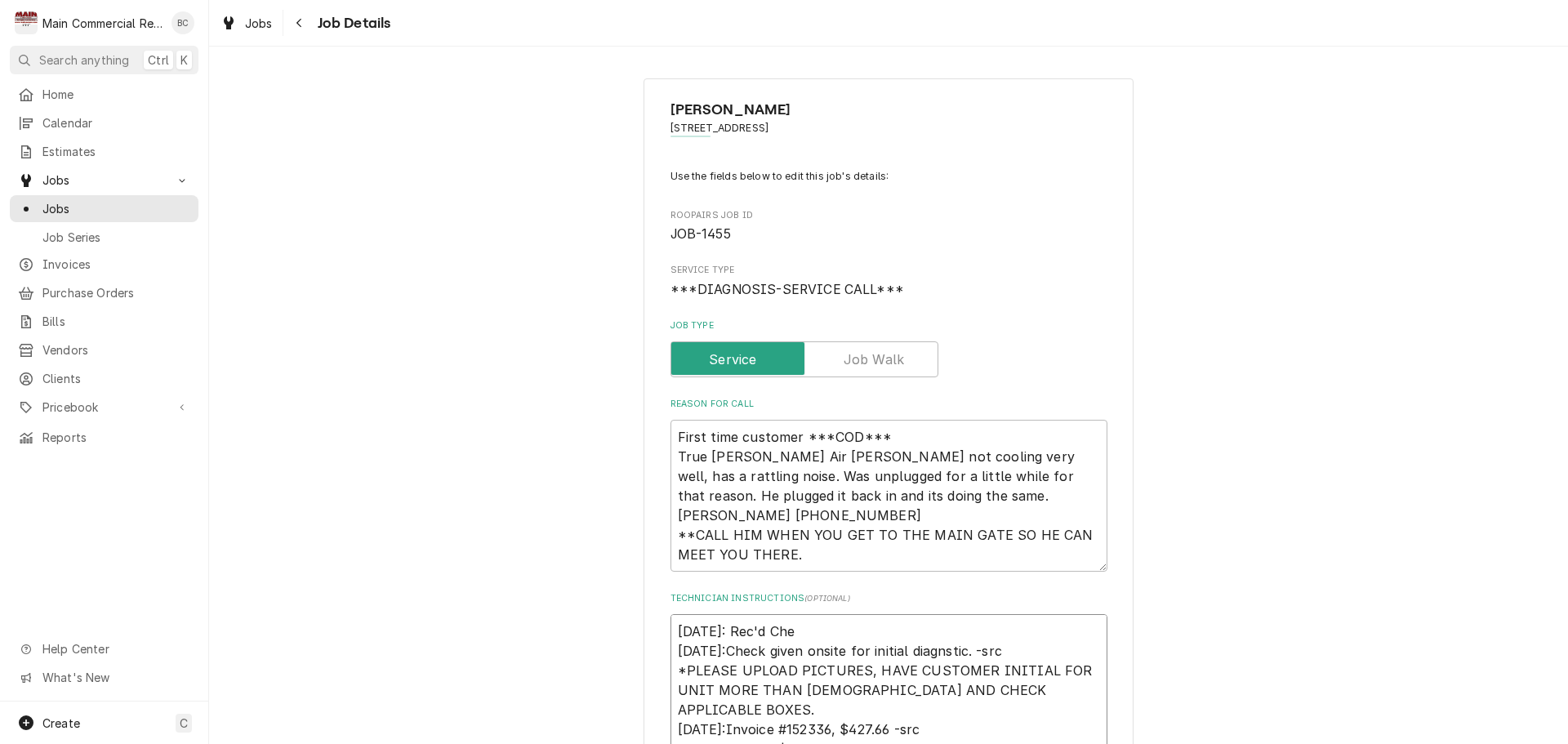
type textarea "x"
type textarea "10/3/25: Rec'd Chec 10/2/25:Check given onsite for initial diagnstic. -src *PLE…"
type textarea "x"
type textarea "10/3/25: Rec'd Check 10/2/25:Check given onsite for initial diagnstic. -src *PL…"
type textarea "x"
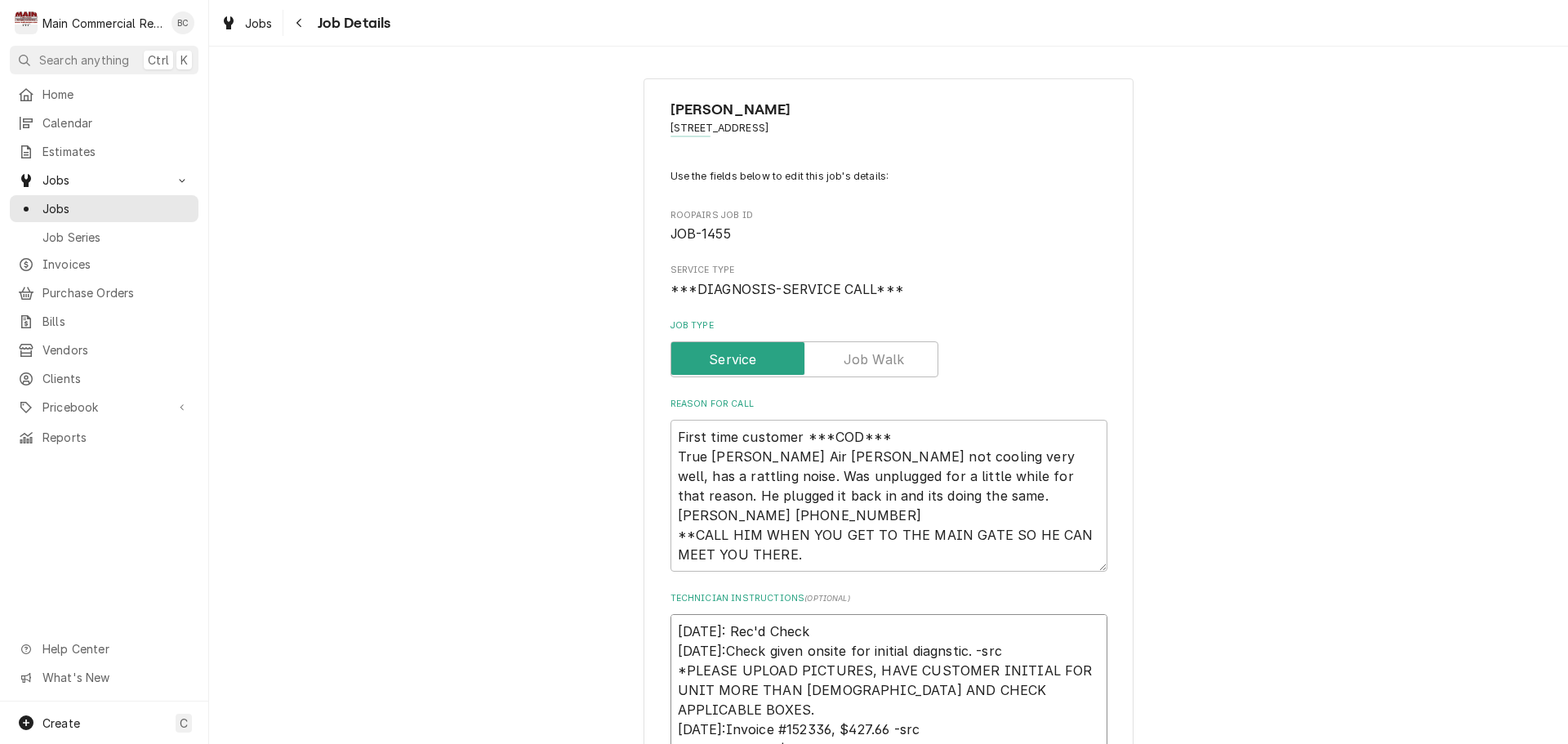
type textarea "10/3/25: Rec'd Check 10/2/25:Check given onsite for initial diagnstic. -src *PL…"
type textarea "x"
type textarea "10/3/25: Rec'd Check N 10/2/25:Check given onsite for initial diagnstic. -src *…"
type textarea "x"
type textarea "10/3/25: Rec'd Check No 10/2/25:Check given onsite for initial diagnstic. -src …"
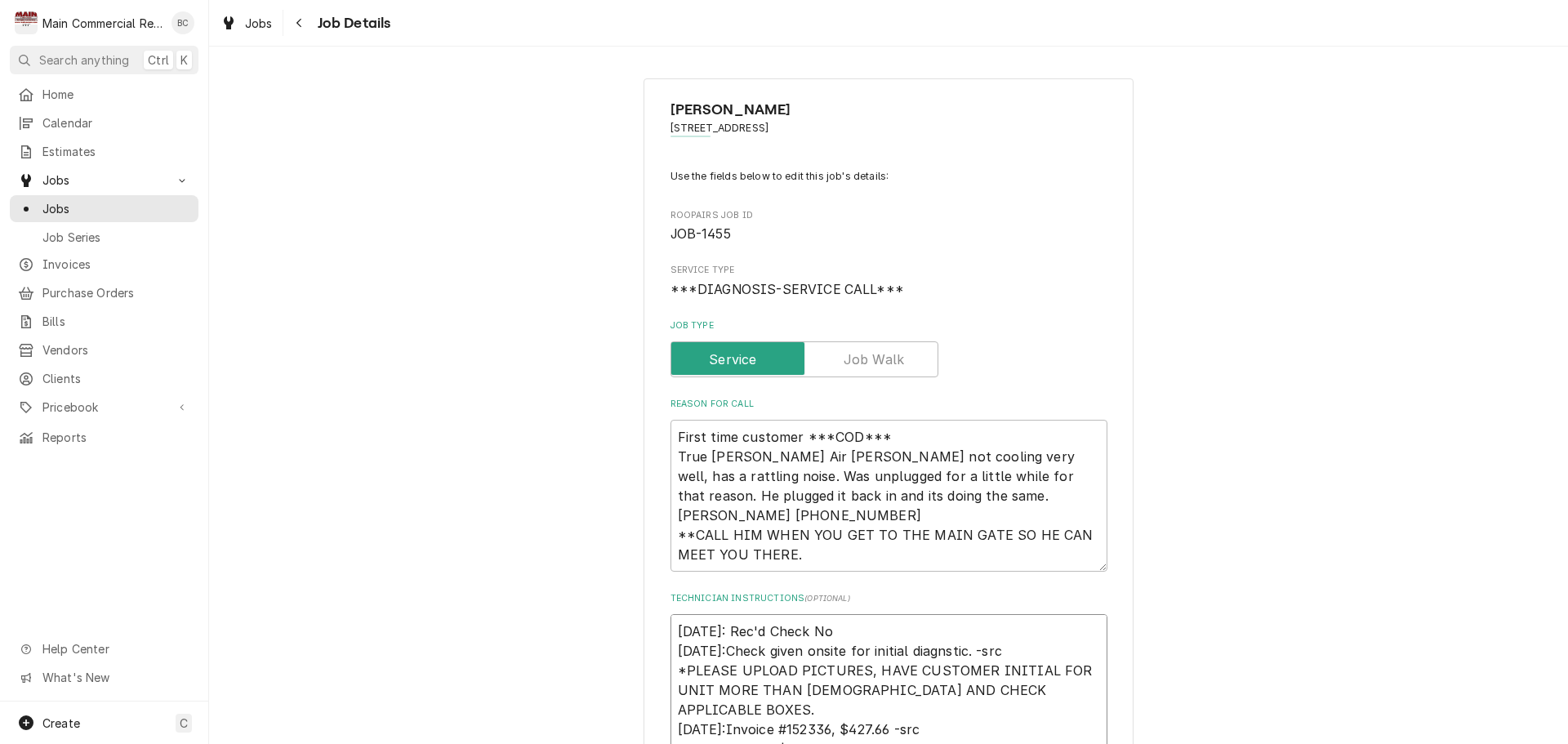
type textarea "x"
type textarea "10/3/25: Rec'd Check No. 10/2/25:Check given onsite for initial diagnstic. -src…"
type textarea "x"
type textarea "10/3/25: Rec'd Check No. 10/2/25:Check given onsite for initial diagnstic. -src…"
type textarea "x"
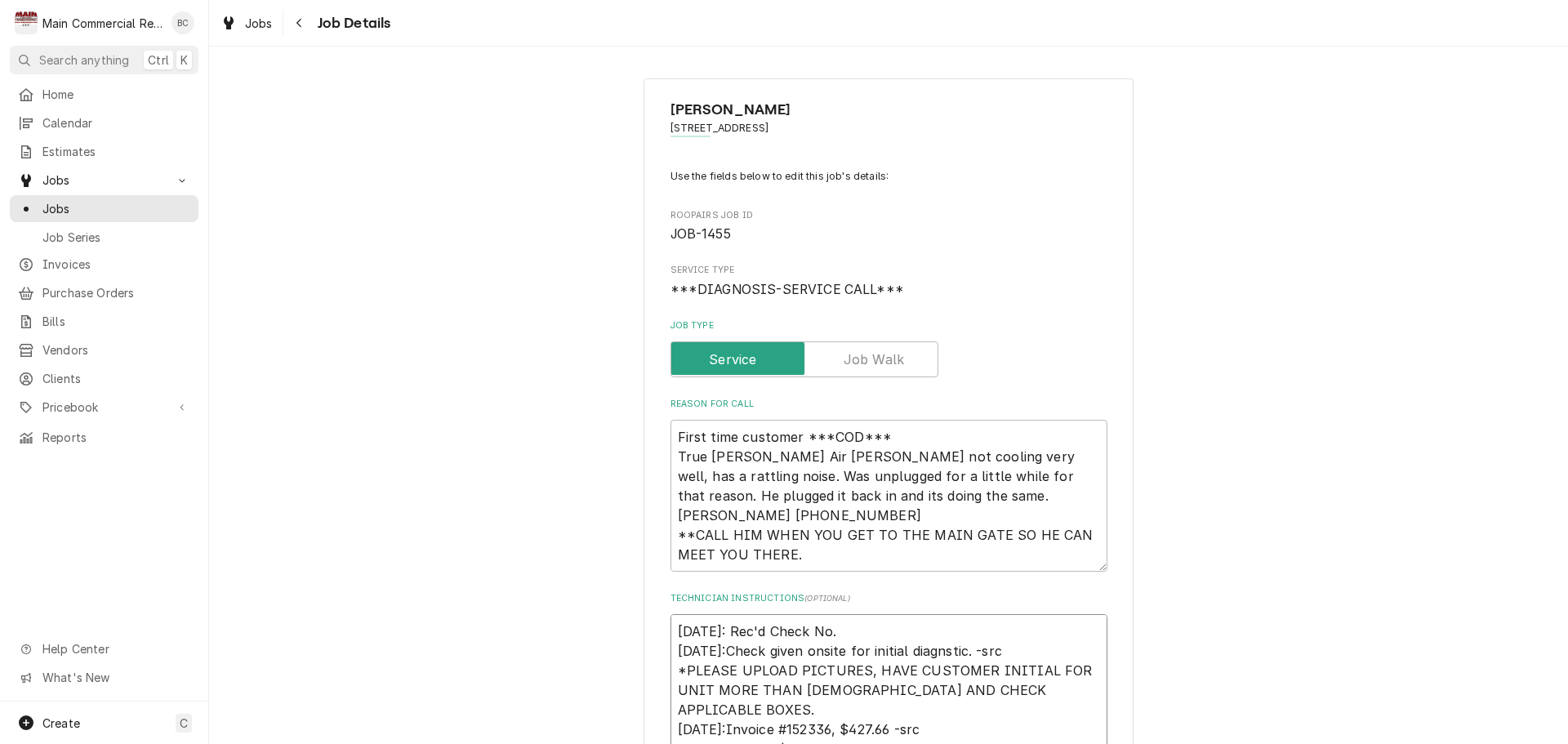
type textarea "10/3/25: Rec'd Check No. 2 10/2/25:Check given onsite for initial diagnstic. -s…"
type textarea "x"
type textarea "10/3/25: Rec'd Check No. 24 10/2/25:Check given onsite for initial diagnstic. -…"
type textarea "x"
type textarea "10/3/25: Rec'd Check No. 247 10/2/25:Check given onsite for initial diagnstic. …"
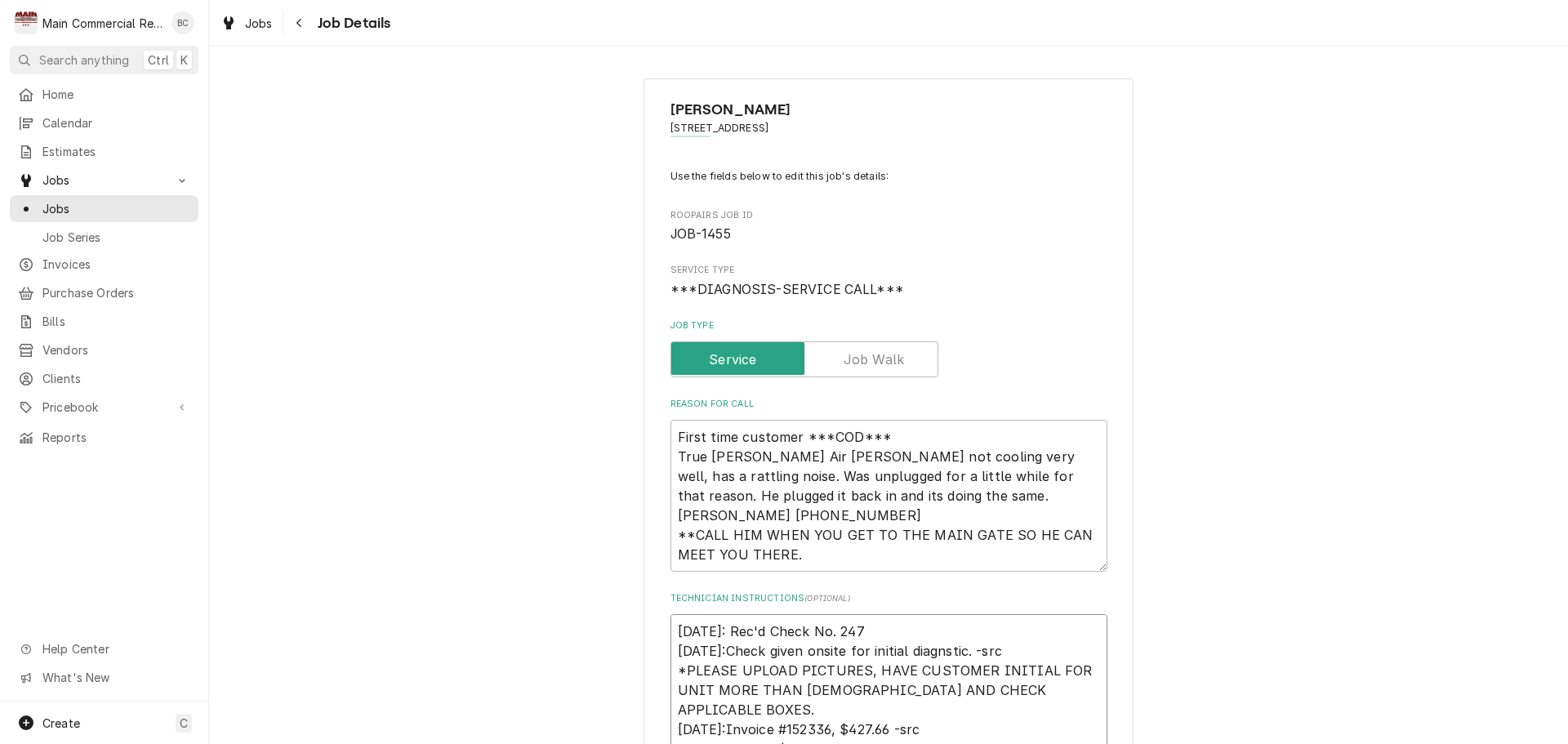
type textarea "x"
type textarea "10/3/25: Rec'd Check No. 247, 10/2/25:Check given onsite for initial diagnstic.…"
type textarea "x"
type textarea "10/3/25: Rec'd Check No. 247, 10/2/25:Check given onsite for initial diagnstic.…"
type textarea "x"
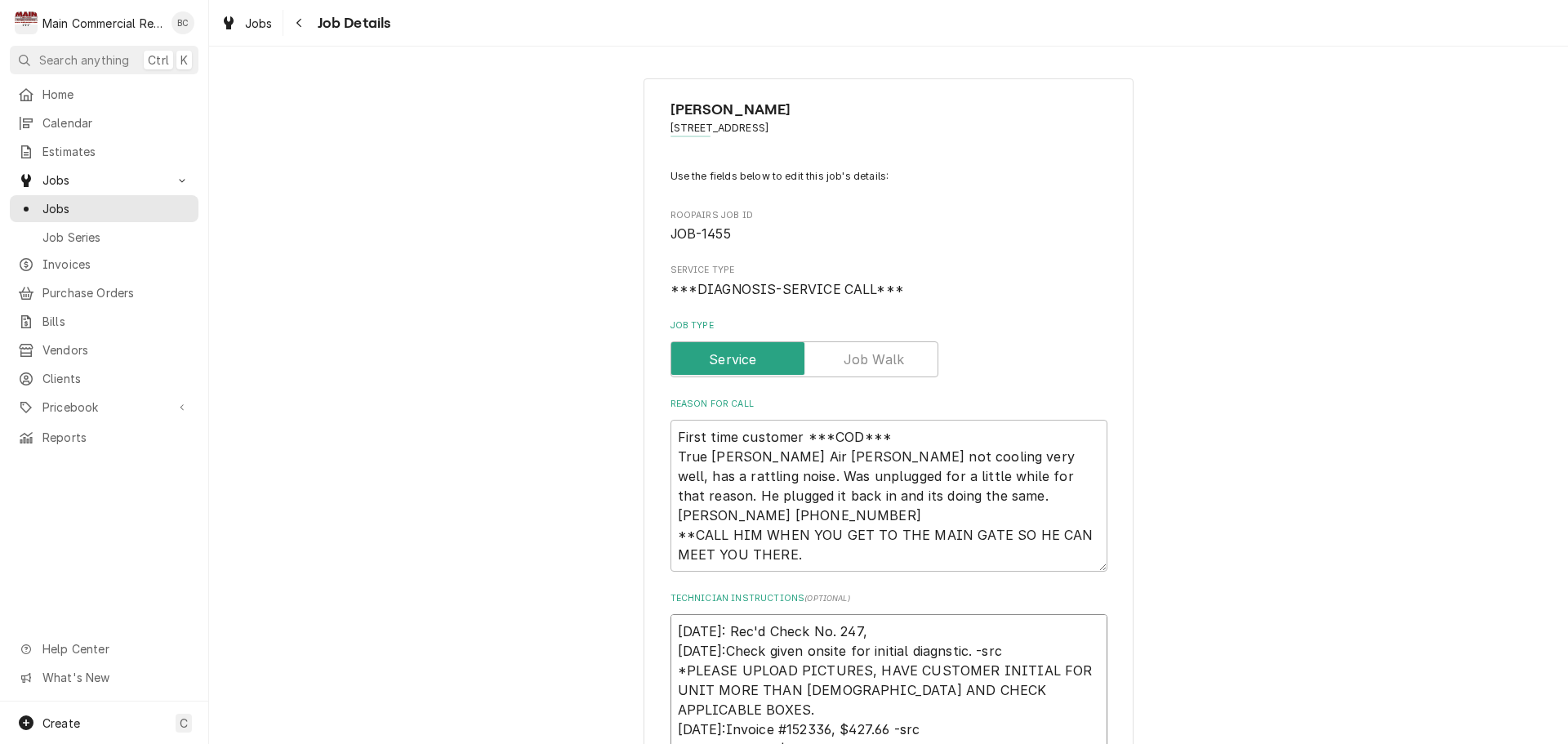
type textarea "10/3/25: Rec'd Check No. 247, e 10/2/25:Check given onsite for initial diagnsti…"
type textarea "x"
type textarea "10/3/25: Rec'd Check No. 247, em 10/2/25:Check given onsite for initial diagnst…"
type textarea "x"
type textarea "10/3/25: Rec'd Check No. 247, emai 10/2/25:Check given onsite for initial diagn…"
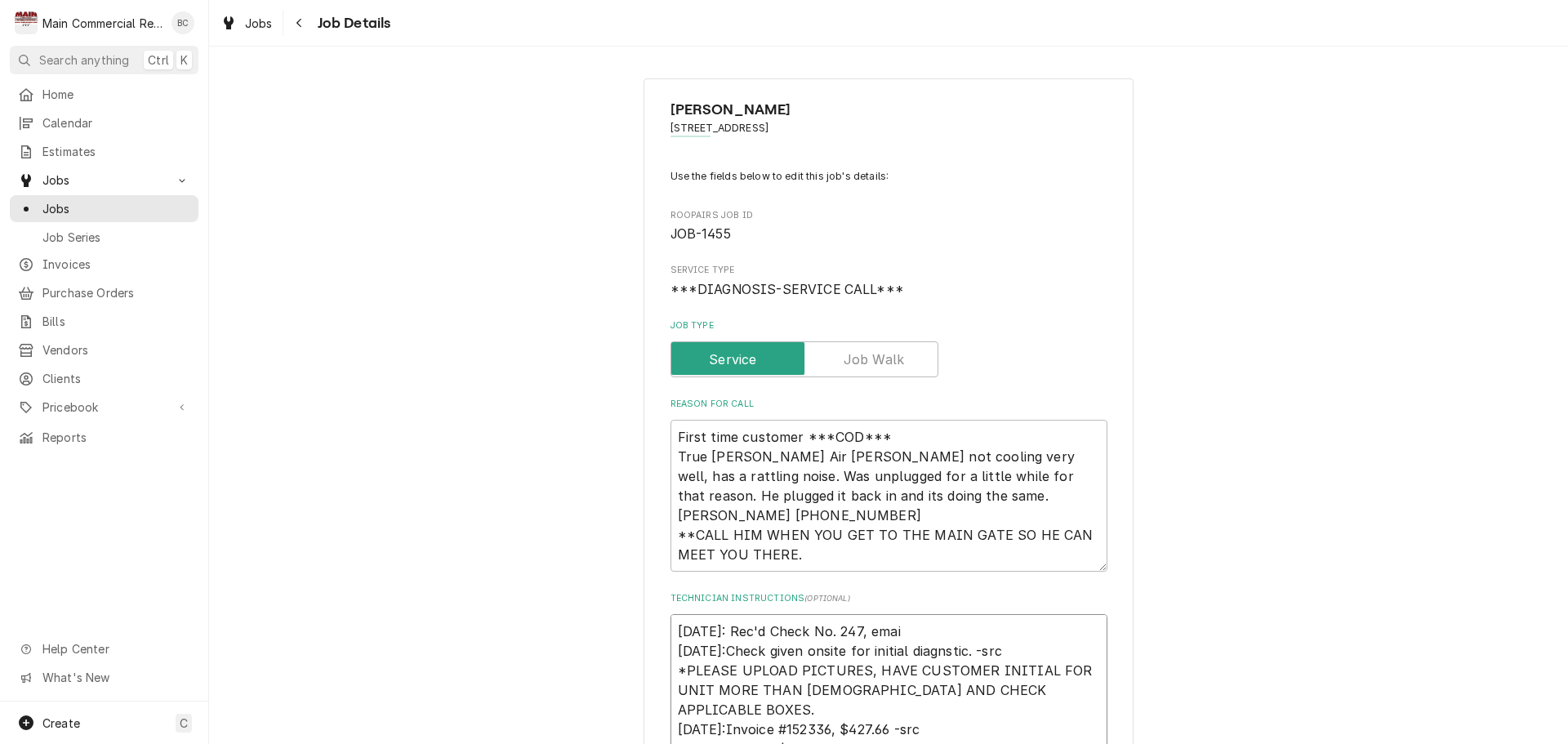
type textarea "x"
type textarea "10/3/25: Rec'd Check No. 247, email 10/2/25:Check given onsite for initial diag…"
type textarea "x"
type textarea "10/3/25: Rec'd Check No. 247, emaile 10/2/25:Check given onsite for initial dia…"
type textarea "x"
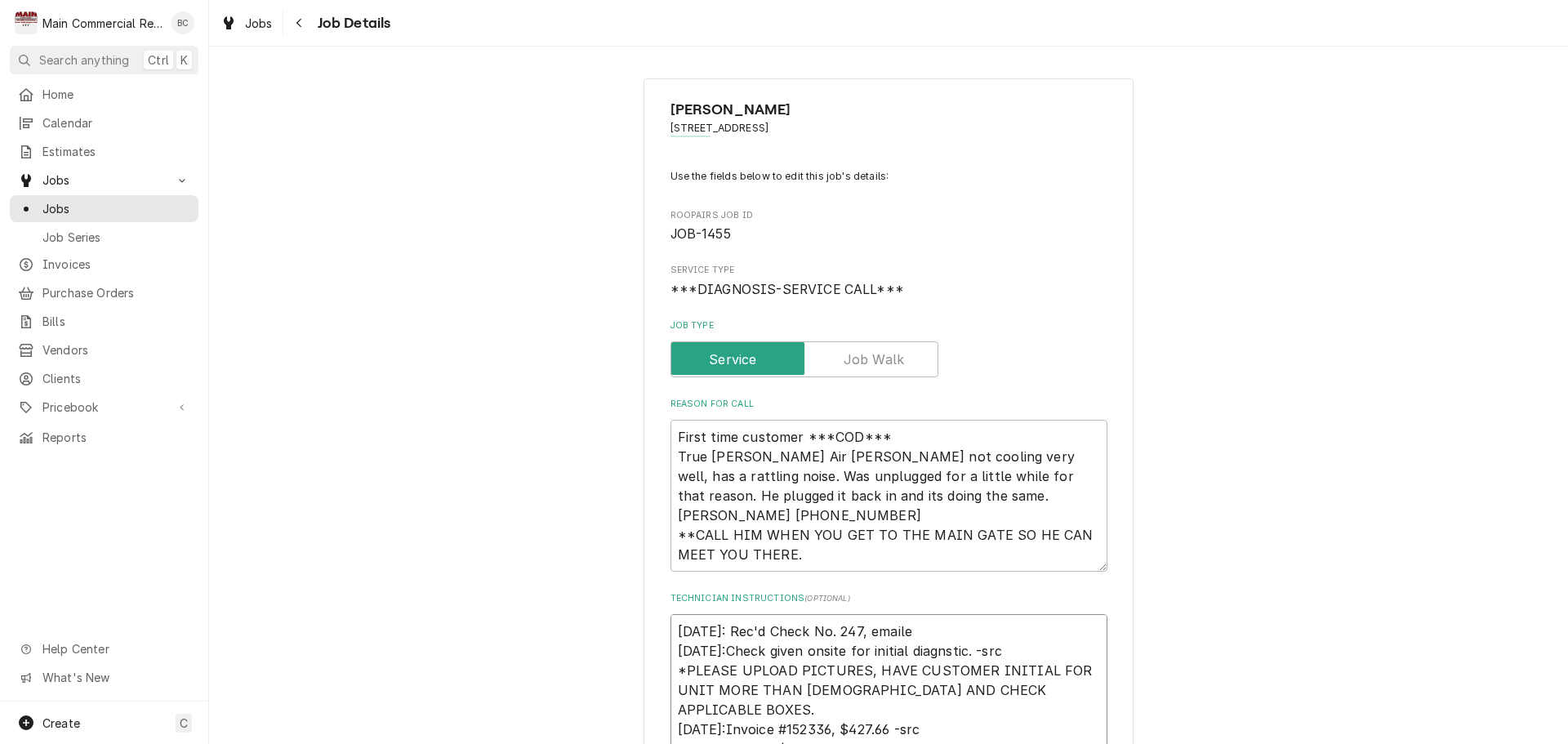
type textarea "10/3/25: Rec'd Check No. 247, emailed 10/2/25:Check given onsite for initial di…"
type textarea "x"
type textarea "10/3/25: Rec'd Check No. 247, emailed 10/2/25:Check given onsite for initial di…"
type textarea "x"
type textarea "10/3/25: Rec'd Check No. 247, emailed P 10/2/25:Check given onsite for initial …"
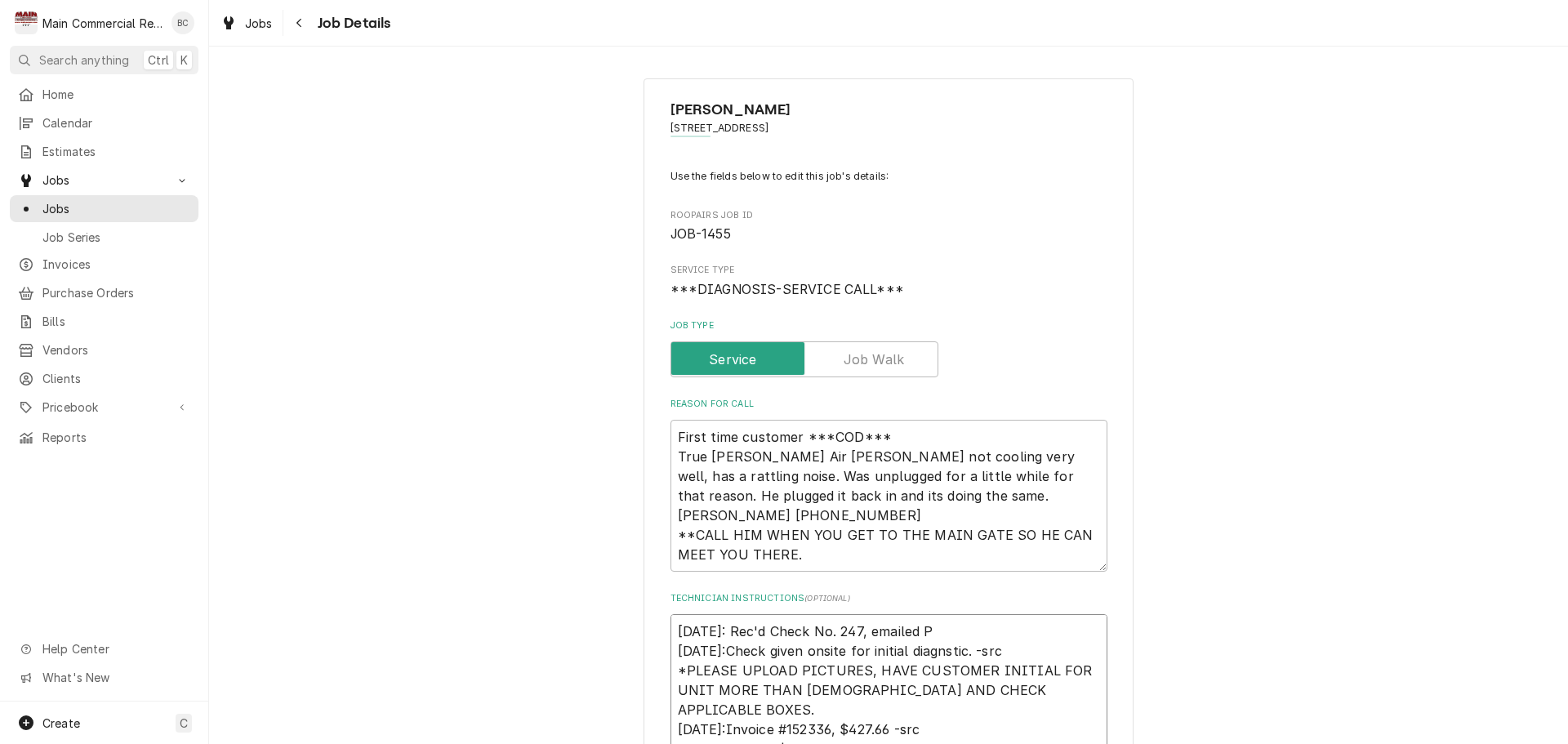
type textarea "x"
type textarea "10/3/25: Rec'd Check No. 247, emailed PA 10/2/25:Check given onsite for initial…"
type textarea "x"
type textarea "10/3/25: Rec'd Check No. 247, emailed PAI 10/2/25:Check given onsite for initia…"
type textarea "x"
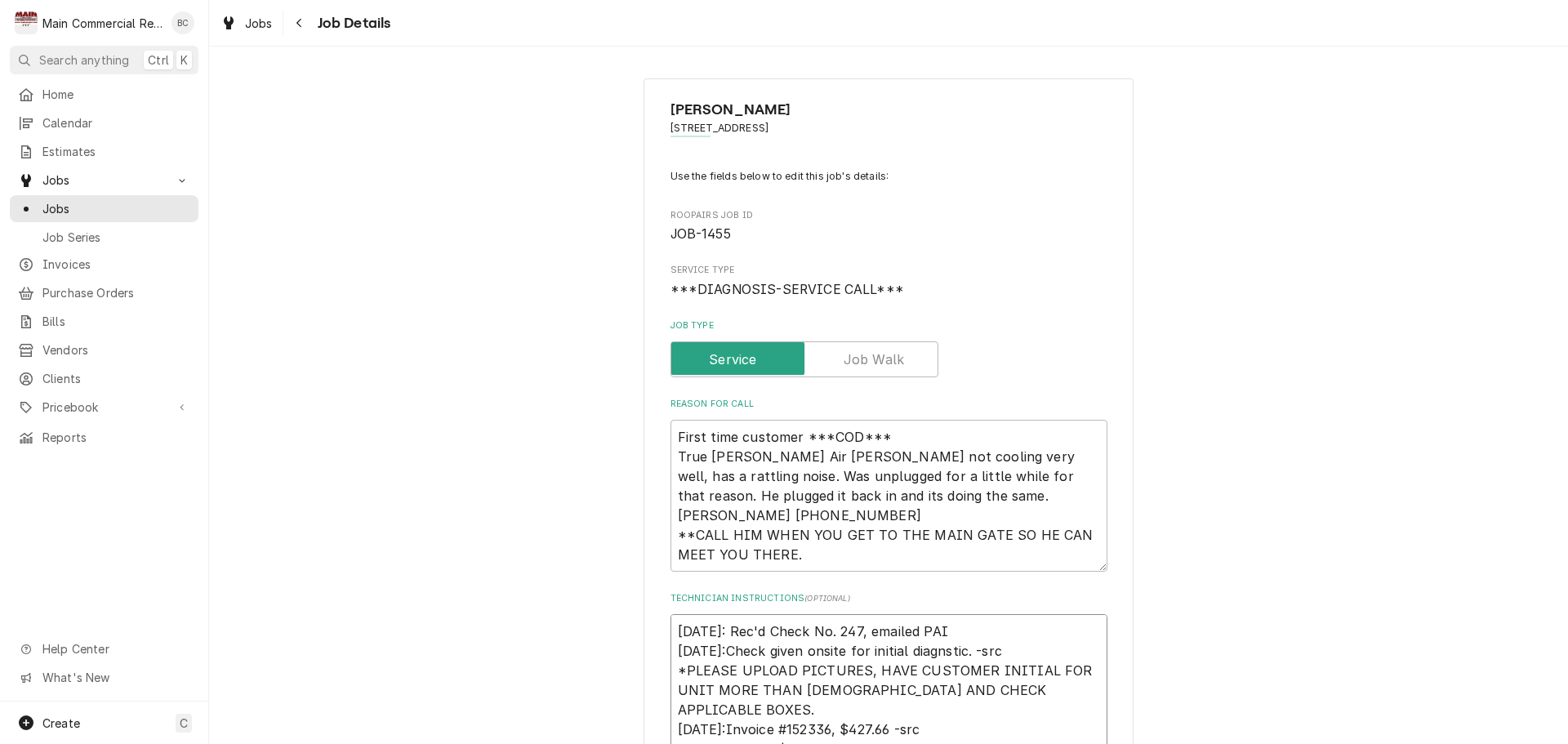
type textarea "10/3/25: Rec'd Check No. 247, emailed PAID 10/2/25:Check given onsite for initi…"
type textarea "x"
type textarea "10/3/25: Rec'd Check No. 247, emailed PAID 10/2/25:Check given onsite for initi…"
type textarea "x"
type textarea "10/3/25: Rec'd Check No. 247, emailed PAID I 10/2/25:Check given onsite for ini…"
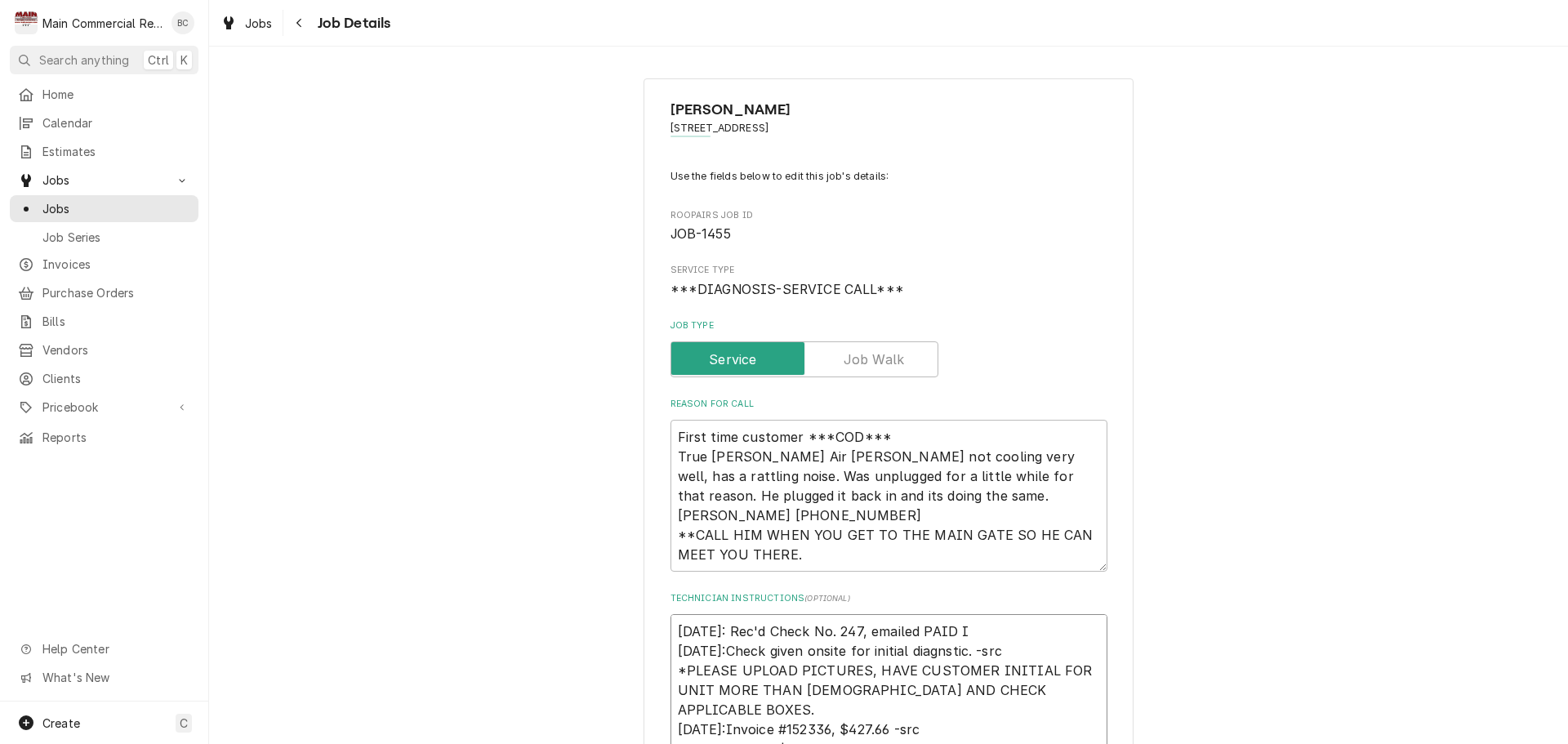
type textarea "x"
type textarea "10/3/25: Rec'd Check No. 247, emailed PAID IN 10/2/25:Check given onsite for in…"
type textarea "x"
type textarea "10/3/25: Rec'd Check No. 247, emailed PAID IN F 10/2/25:Check given onsite for …"
type textarea "x"
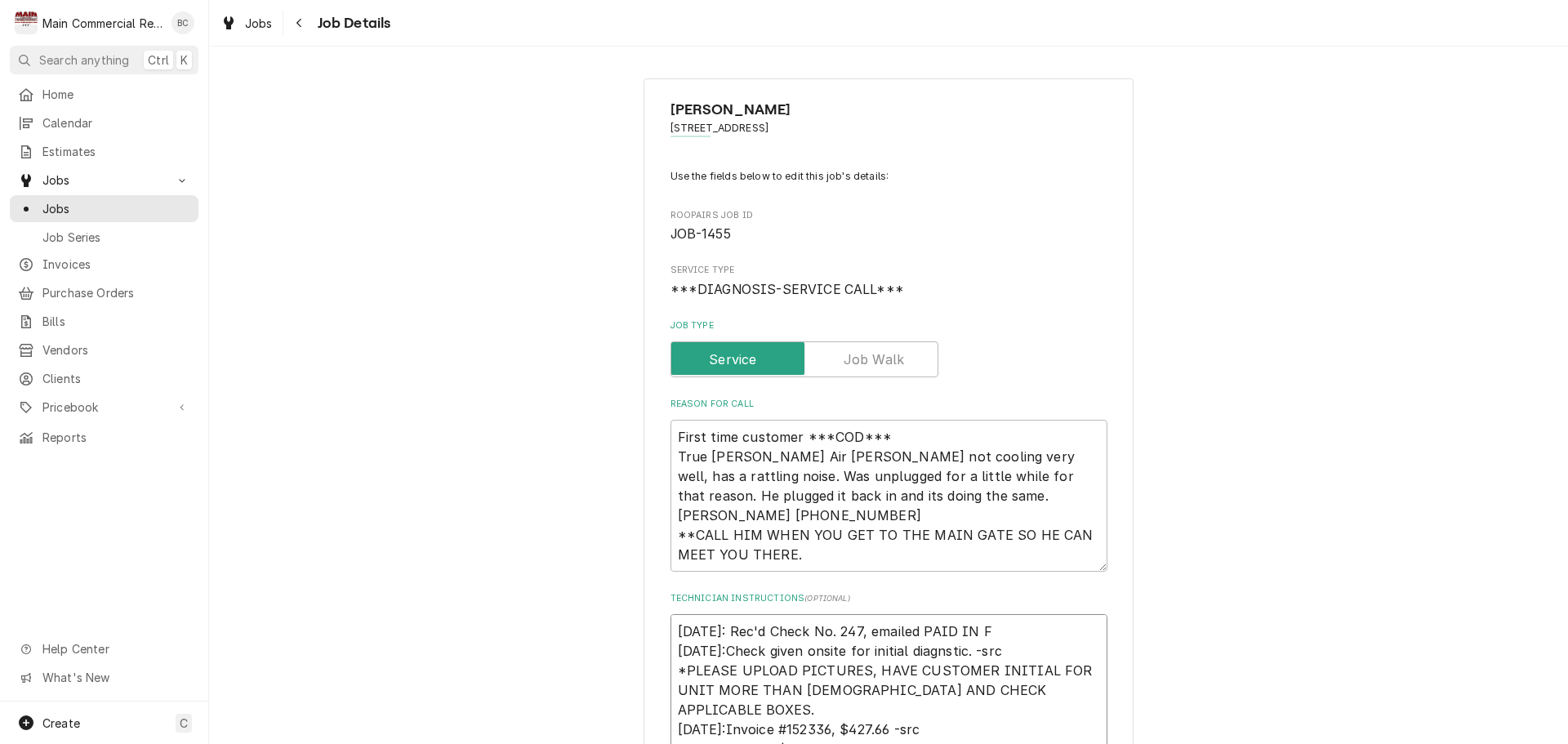
type textarea "10/3/25: Rec'd Check No. 247, emailed PAID IN FU 10/2/25:Check given onsite for…"
type textarea "x"
type textarea "10/3/25: Rec'd Check No. 247, emailed PAID IN FUL 10/2/25:Check given onsite fo…"
type textarea "x"
type textarea "10/3/25: Rec'd Check No. 247, emailed PAID IN FULL 10/2/25:Check given onsite f…"
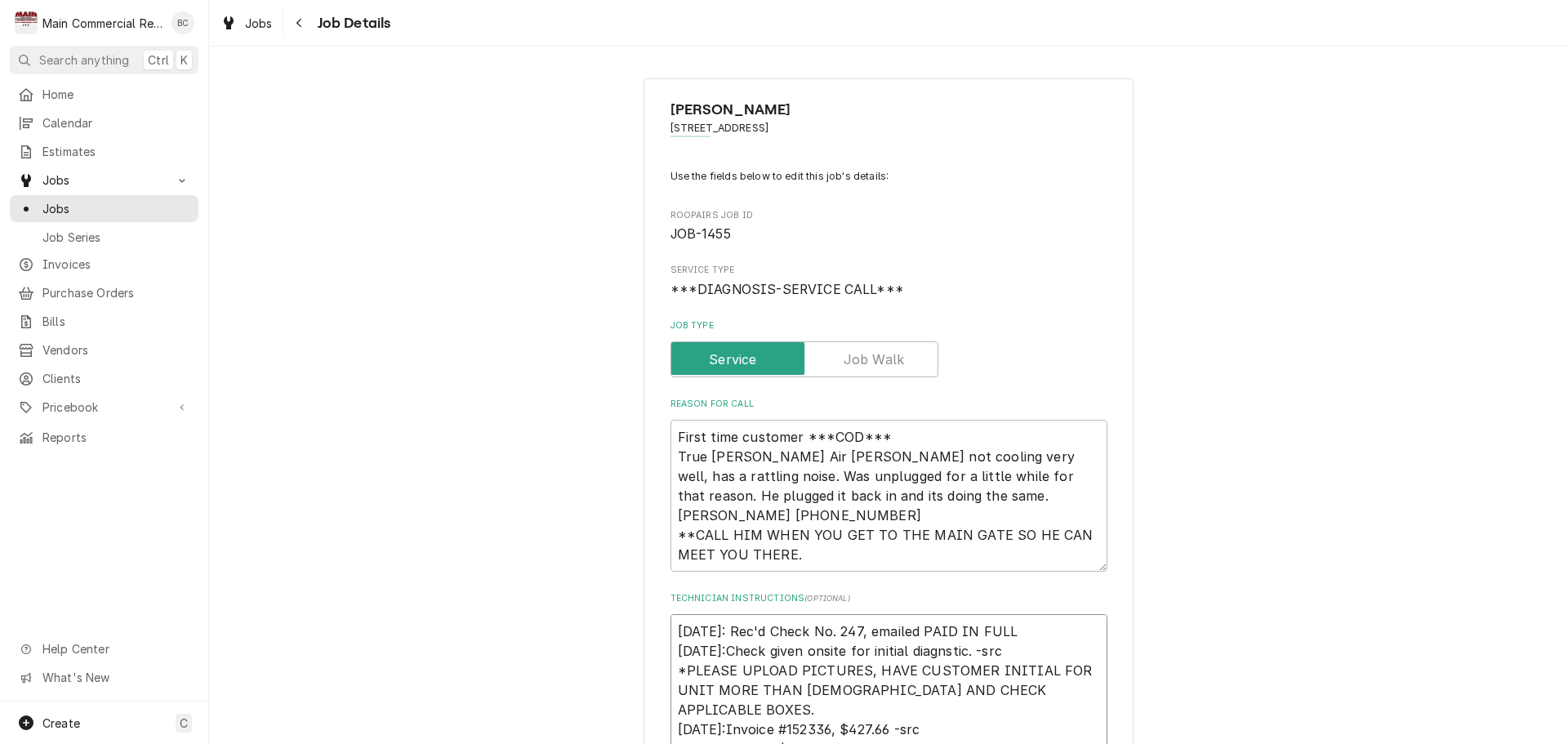
type textarea "x"
type textarea "10/3/25: Rec'd Check No. 247, emailed PAID IN FULL 10/2/25:Check given onsite f…"
type textarea "x"
type textarea "10/3/25: Rec'd Check No. 247, emailed PAID IN FULL i 10/2/25:Check given onsite…"
type textarea "x"
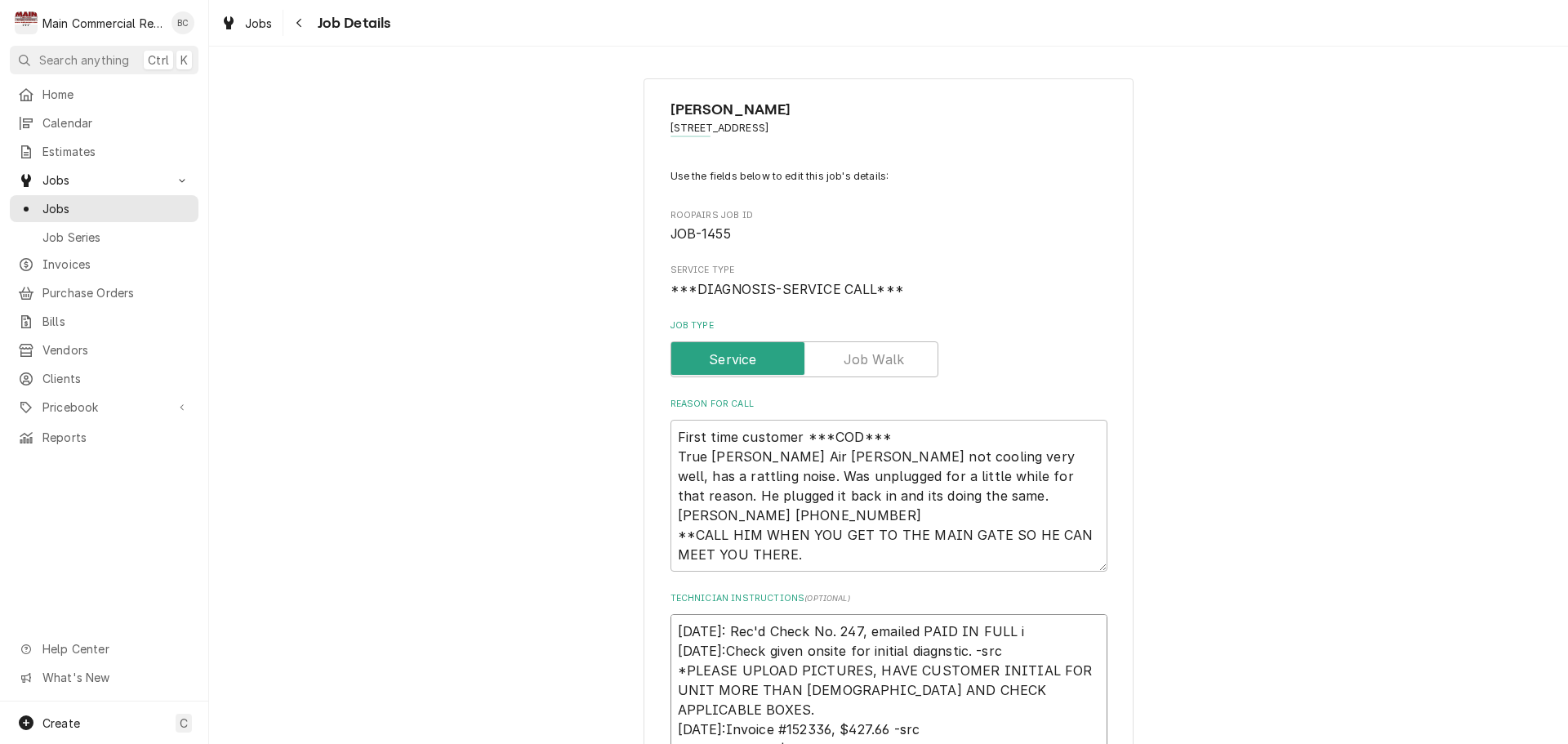
type textarea "10/3/25: Rec'd Check No. 247, emailed PAID IN FULL in 10/2/25:Check given onsit…"
type textarea "x"
type textarea "10/3/25: Rec'd Check No. 247, emailed PAID IN FULL invo 10/2/25:Check given ons…"
type textarea "x"
type textarea "10/3/25: Rec'd Check No. 247, emailed PAID IN FULL invoi 10/2/25:Check given on…"
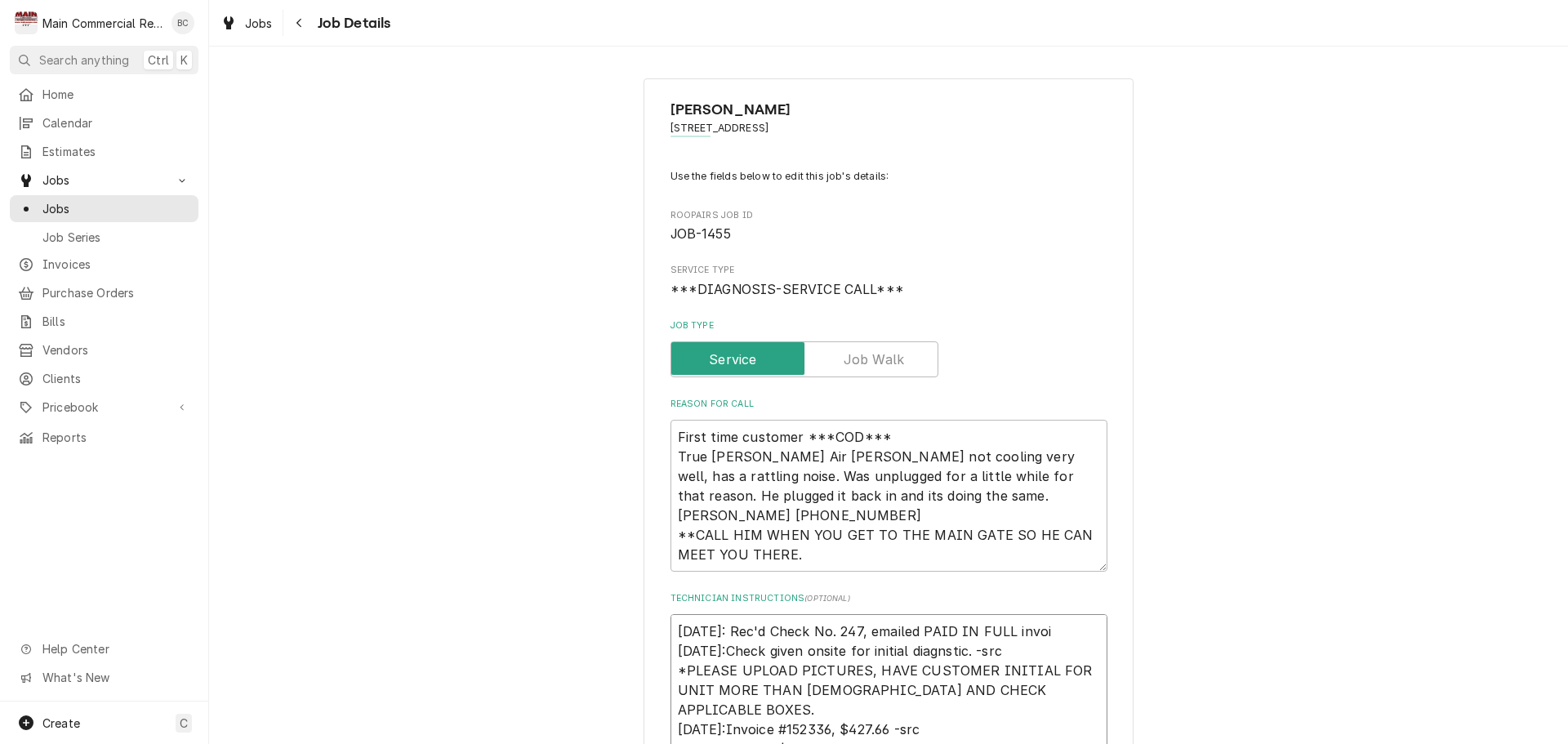
type textarea "x"
type textarea "10/3/25: Rec'd Check No. 247, emailed PAID IN FULL invoic 10/2/25:Check given o…"
type textarea "x"
type textarea "10/3/25: Rec'd Check No. 247, emailed PAID IN FULL invoice 10/2/25:Check given …"
type textarea "x"
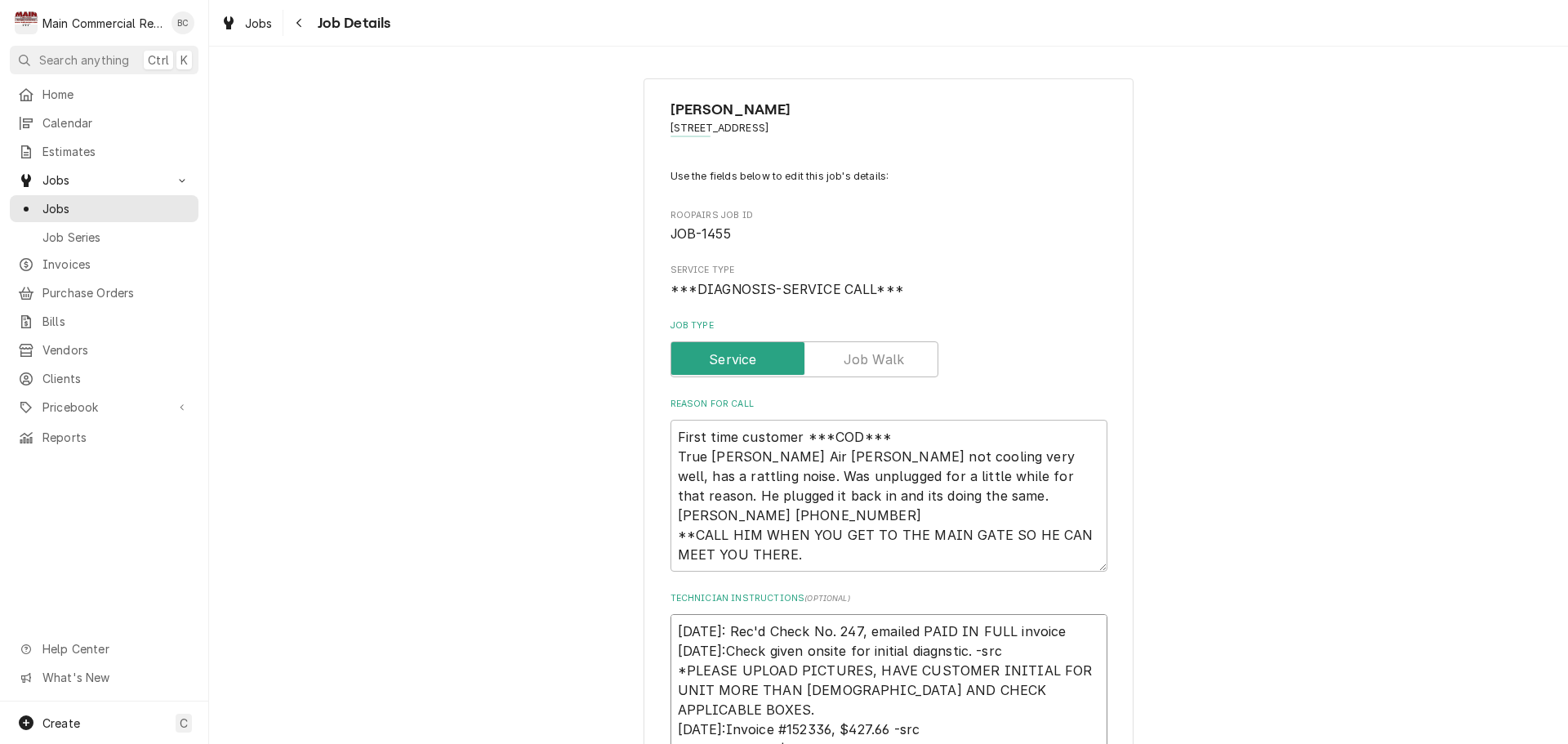
type textarea "10/3/25: Rec'd Check No. 247, emailed PAID IN FULL invoice. 10/2/25:Check given…"
type textarea "x"
type textarea "10/3/25: Rec'd Check No. 247, emailed PAID IN FULL invoice. 10/2/25:Check given…"
type textarea "x"
type textarea "10/3/25: Rec'd Check No. 247, emailed PAID IN FULL invoice. L 10/2/25:Check giv…"
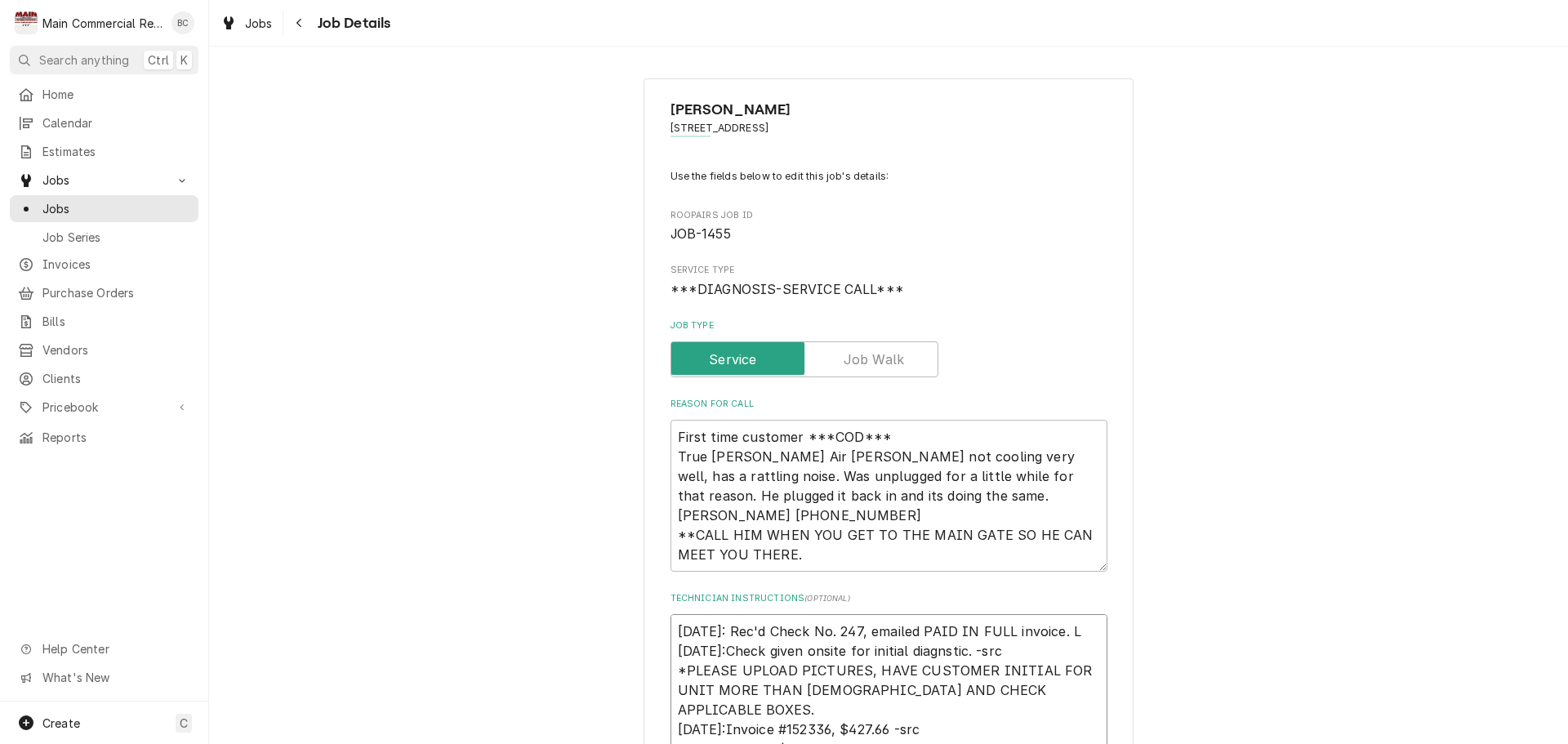
type textarea "x"
type textarea "10/3/25: Rec'd Check No. 247, emailed PAID IN FULL invoice. LT 10/2/25:Check gi…"
type textarea "x"
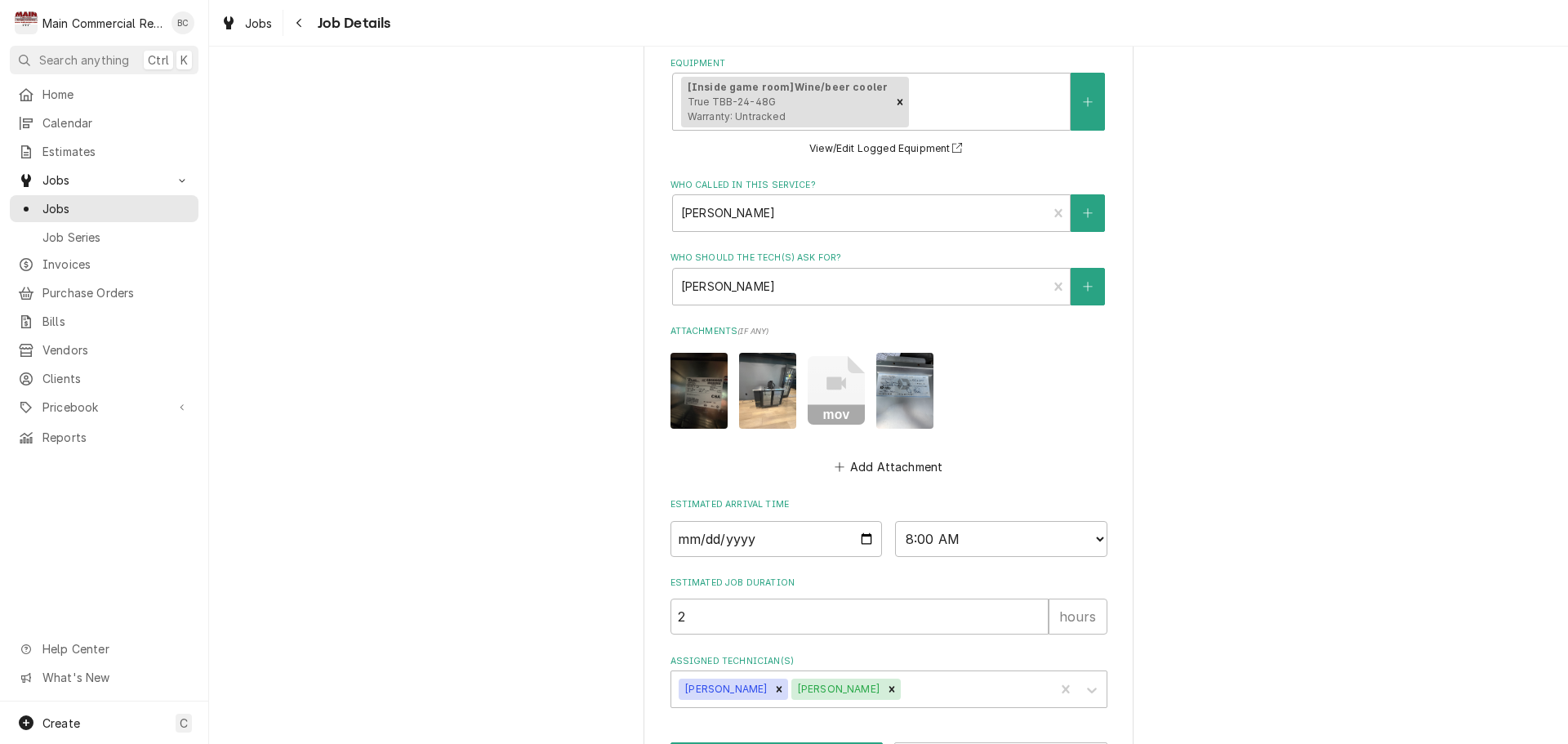
scroll to position [1126, 0]
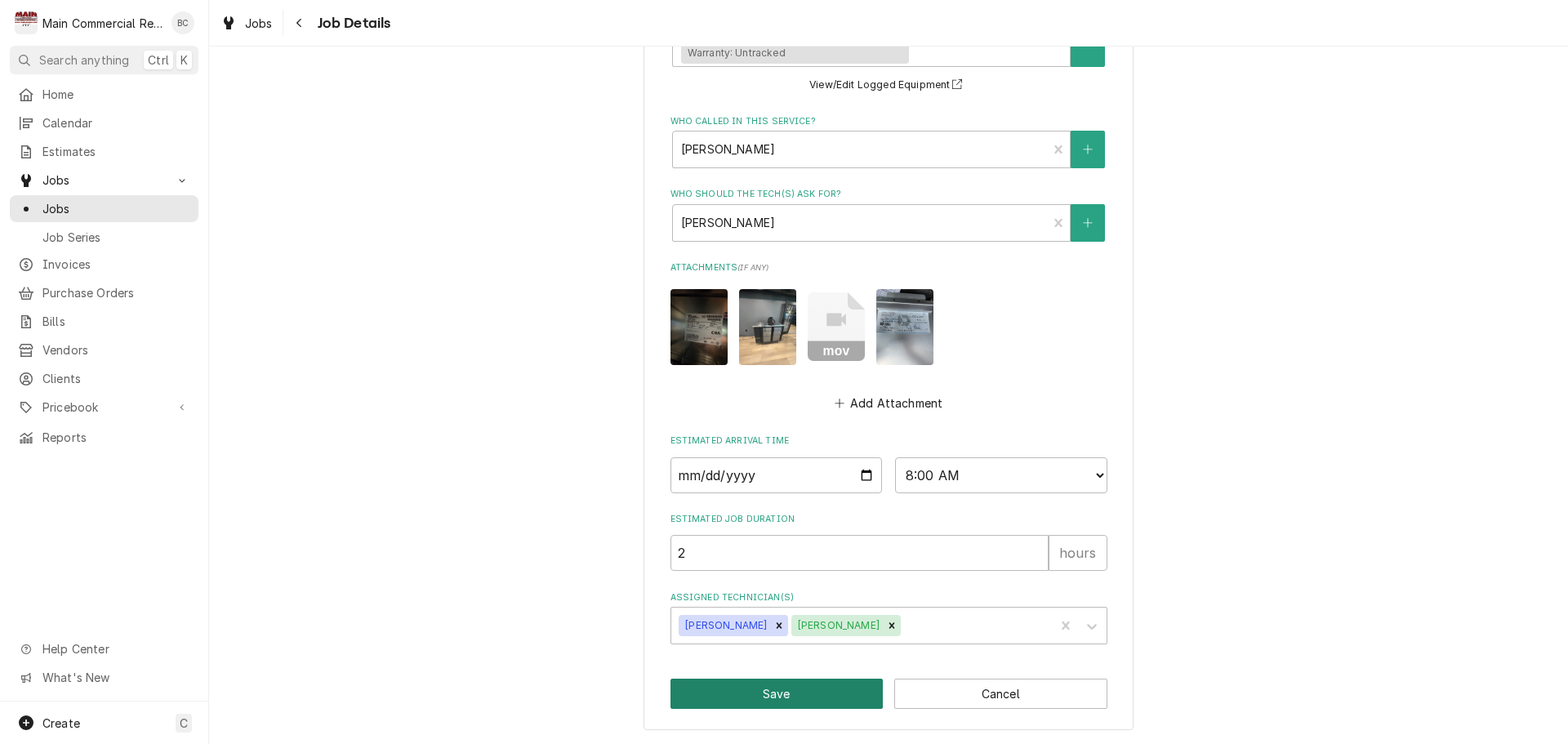
type textarea "10/3/25: Rec'd Check No. 247, emailed PAID IN FULL invoice. LT 10/2/25:Check gi…"
click at [787, 695] on button "Save" at bounding box center [777, 693] width 213 height 30
type textarea "x"
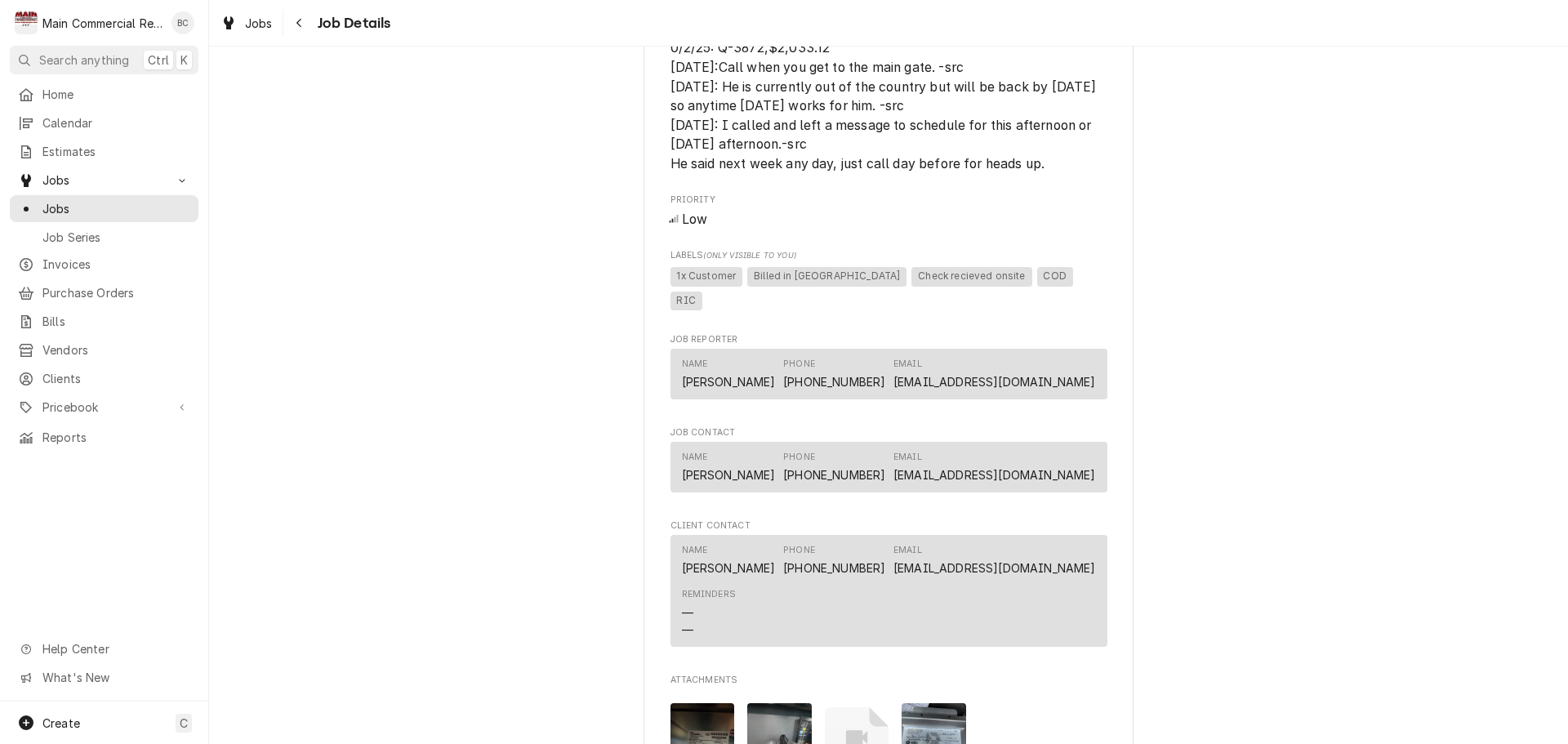
scroll to position [1219, 0]
click at [99, 204] on span "Jobs" at bounding box center [116, 208] width 148 height 17
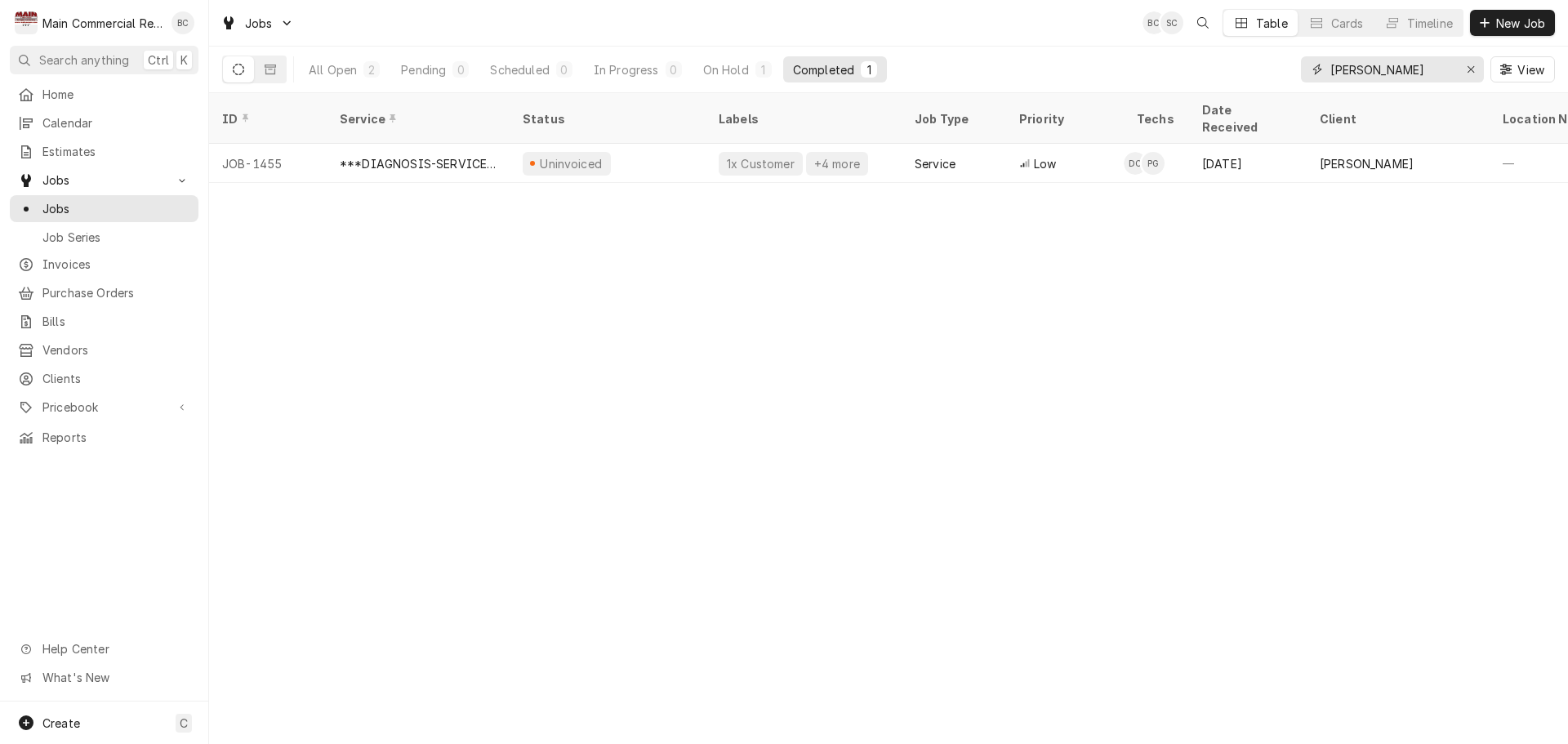
click at [1472, 70] on icon "Erase input" at bounding box center [1471, 69] width 9 height 12
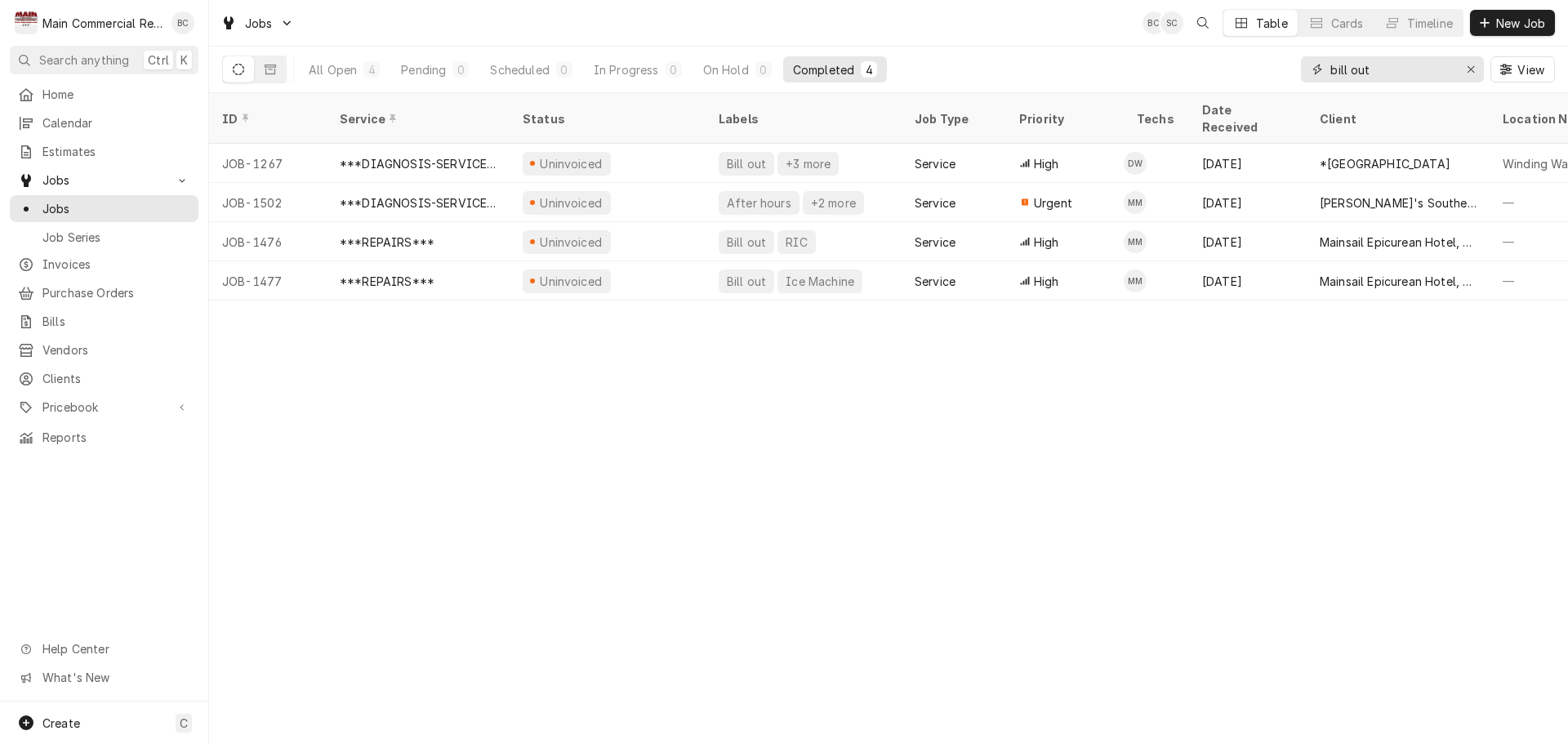
type input "bill out"
